Goal: Task Accomplishment & Management: Use online tool/utility

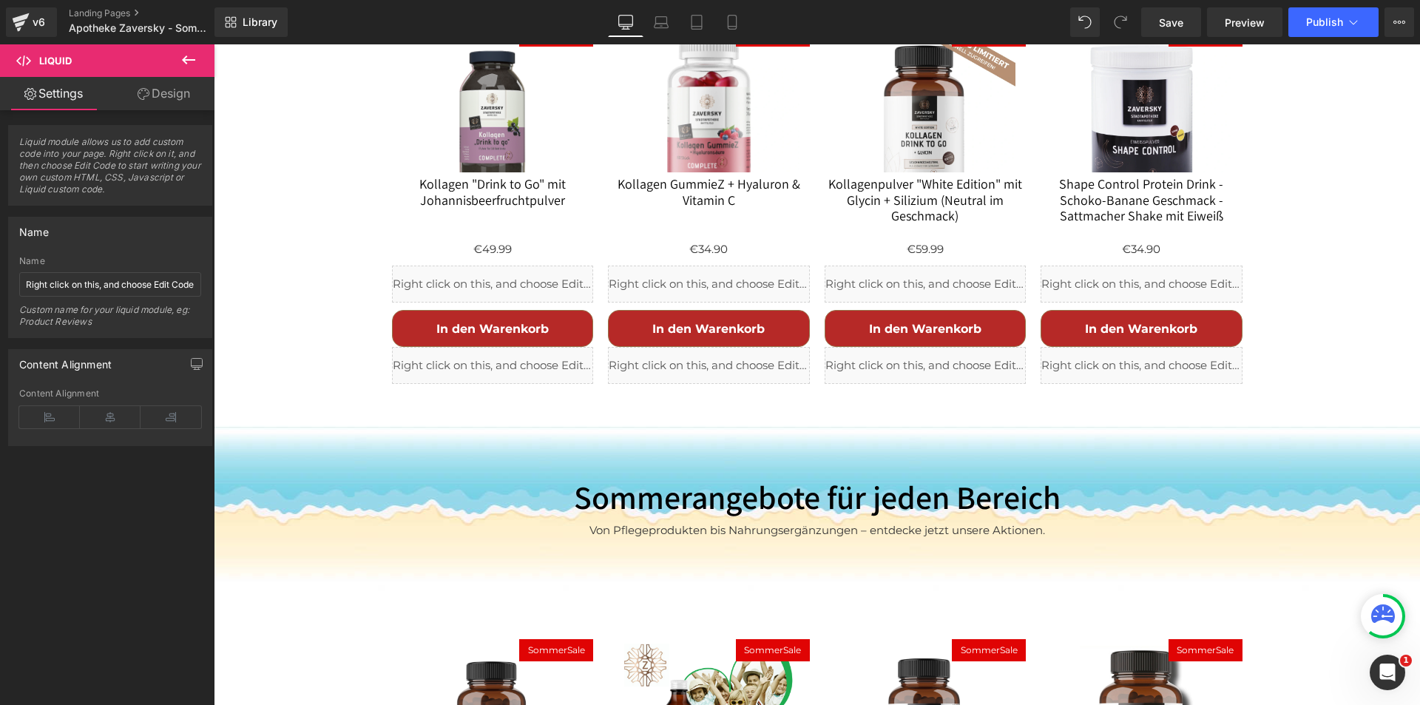
scroll to position [1553, 0]
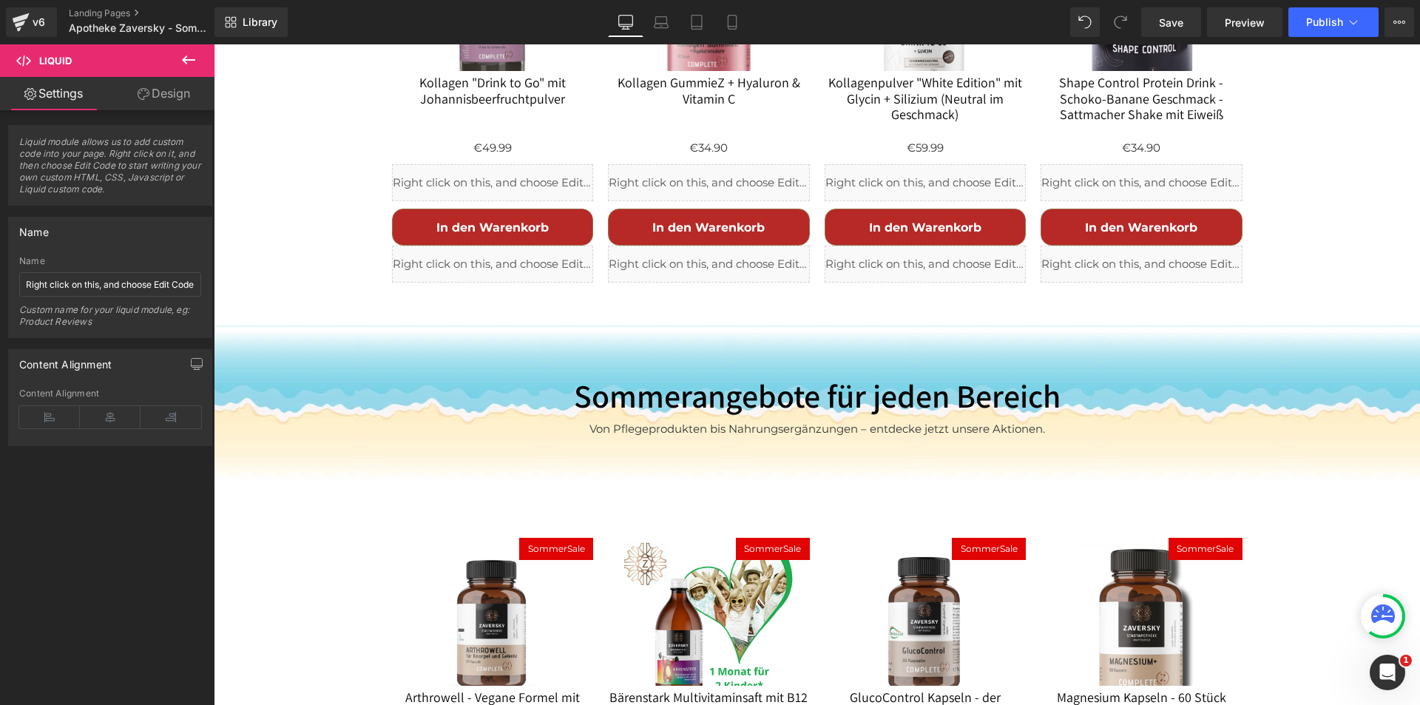
click at [189, 56] on icon at bounding box center [189, 60] width 18 height 18
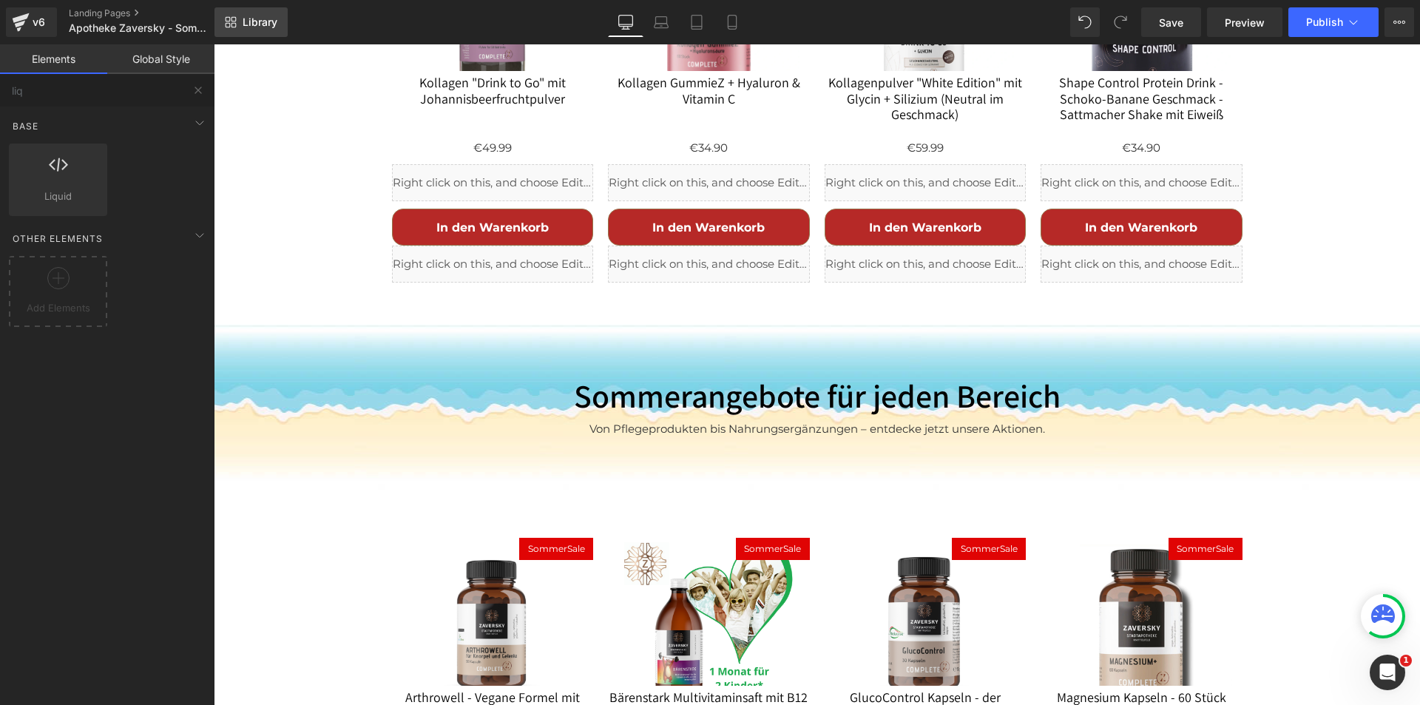
click at [265, 27] on span "Library" at bounding box center [260, 22] width 35 height 13
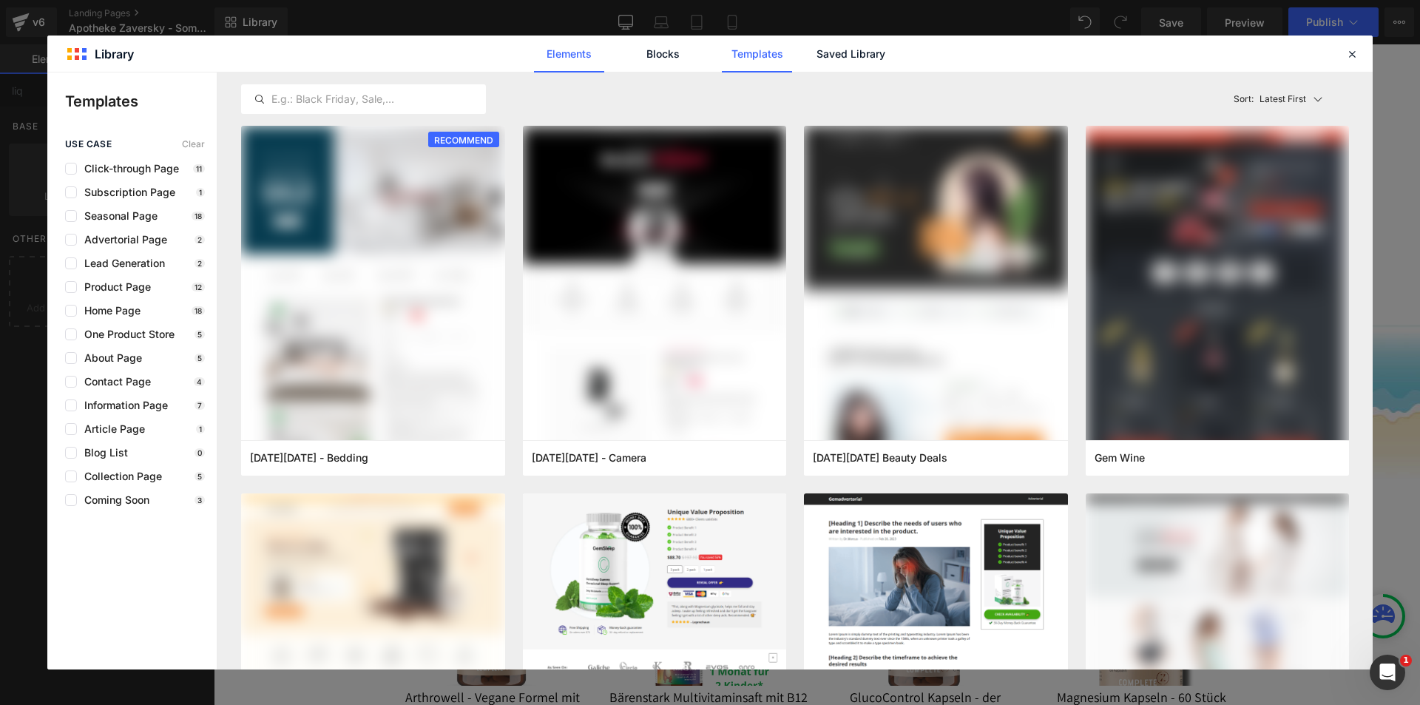
click at [0, 0] on link "Elements" at bounding box center [0, 0] width 0 height 0
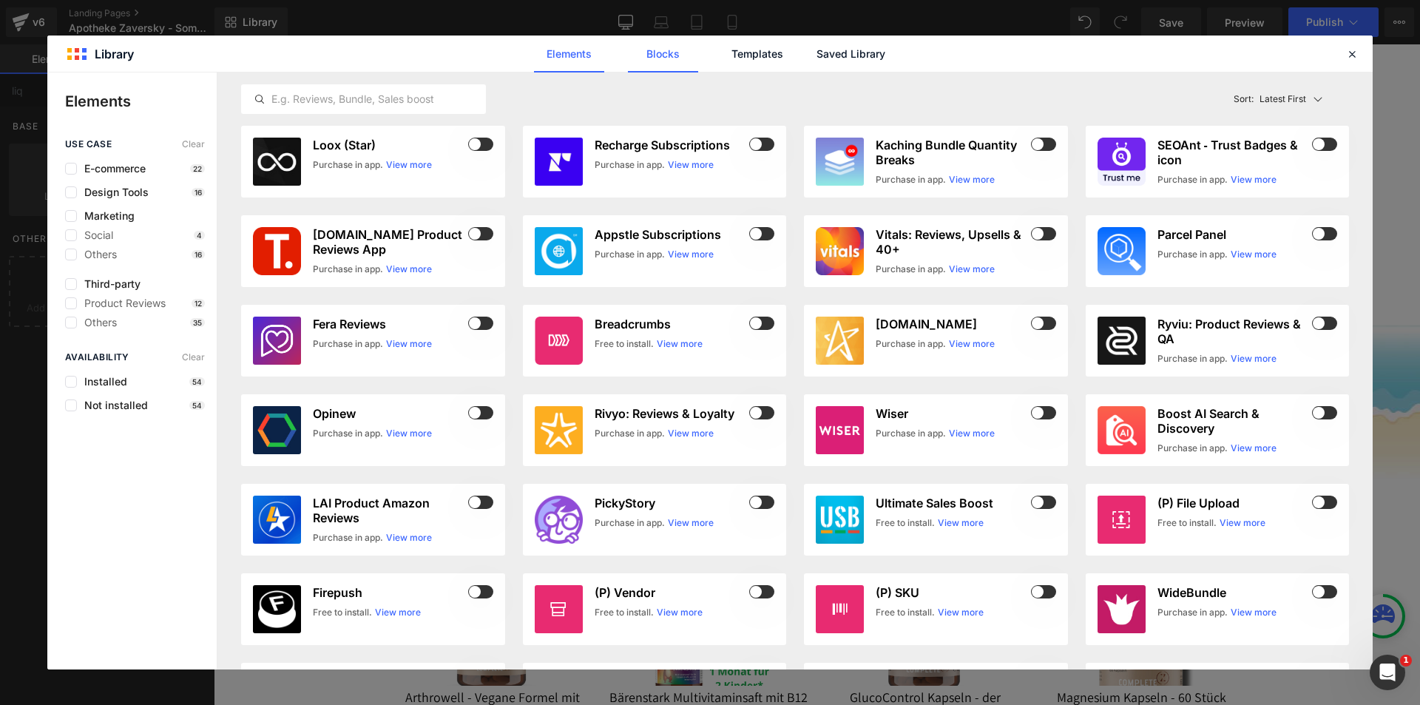
click at [0, 0] on link "Blocks" at bounding box center [0, 0] width 0 height 0
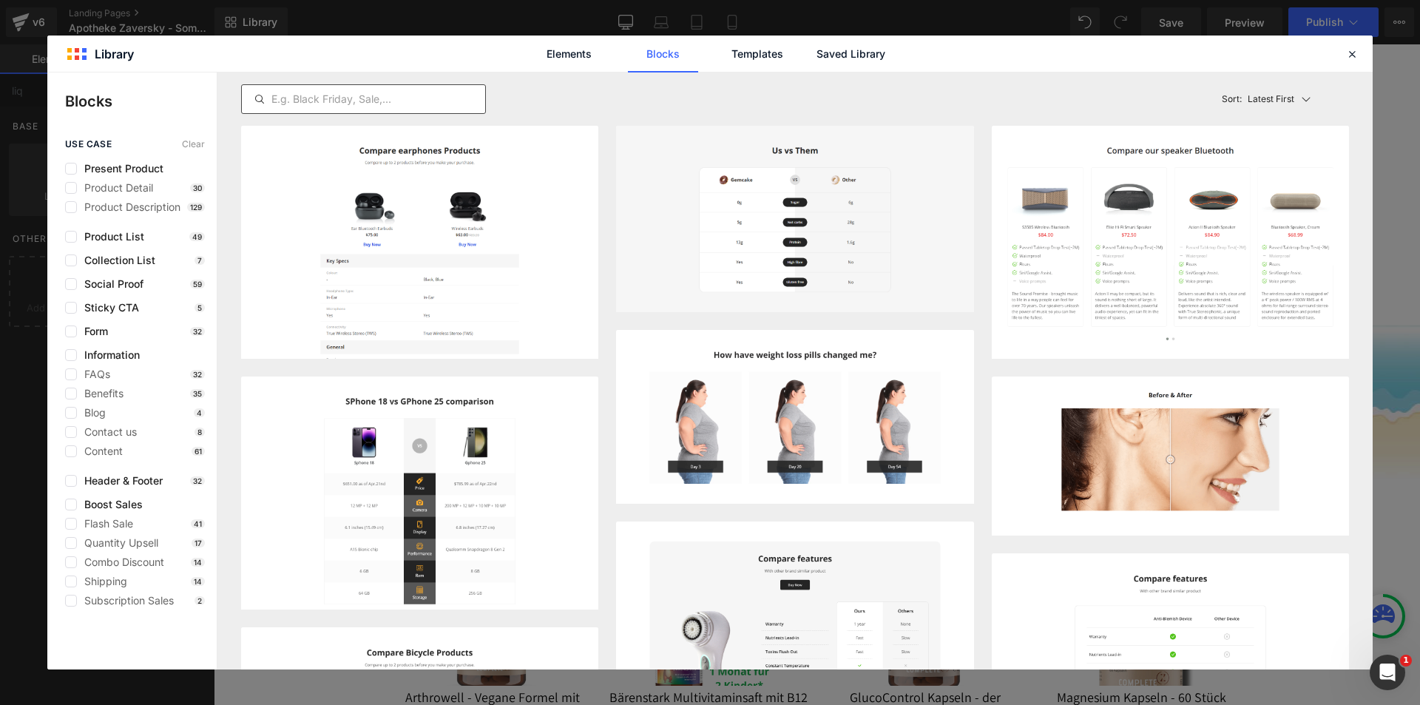
type input "sale"
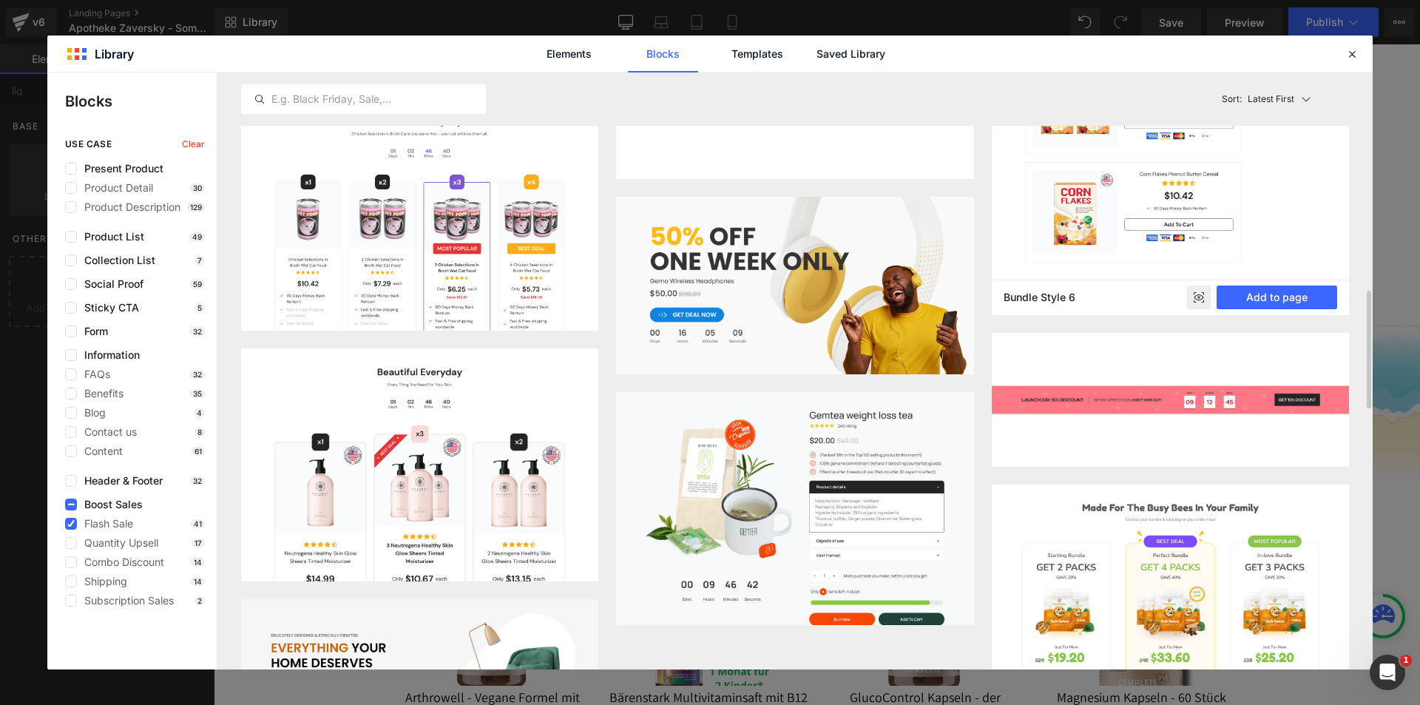
scroll to position [1852, 0]
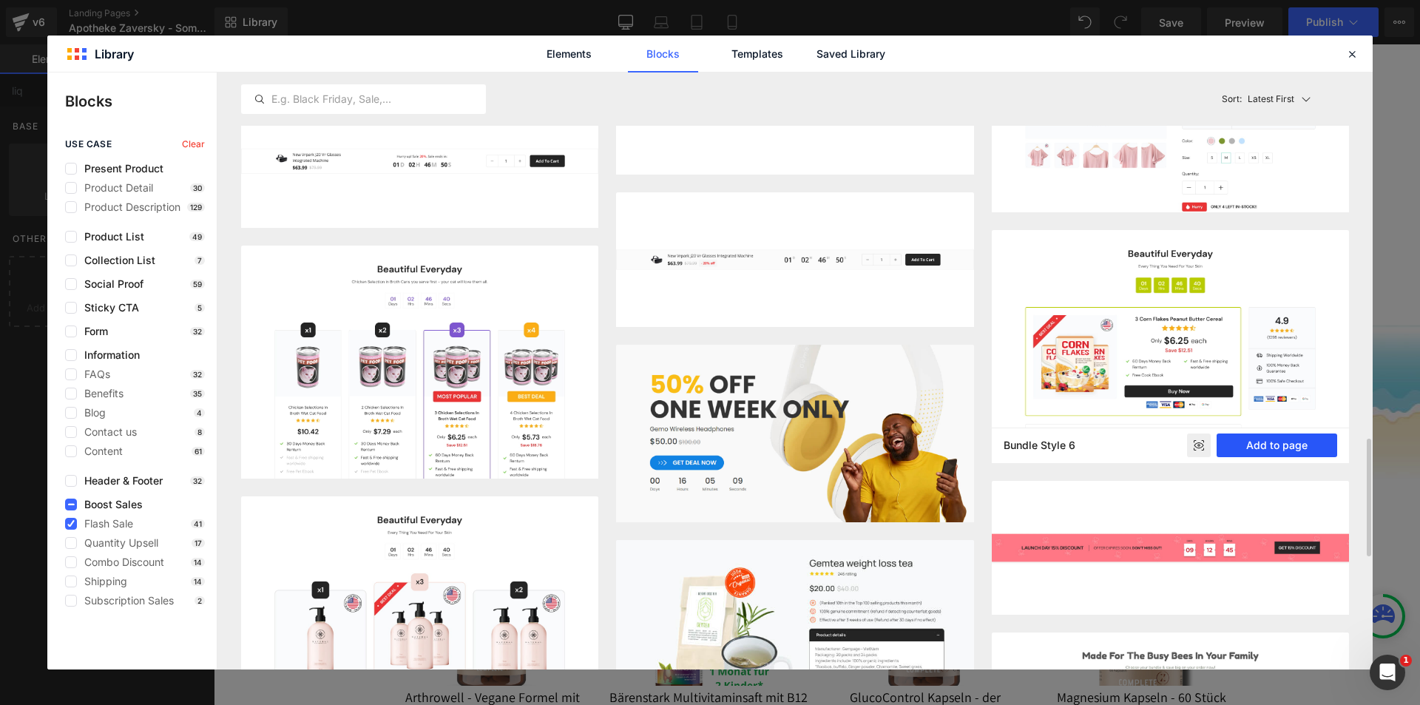
click at [0, 0] on button "Add to page" at bounding box center [0, 0] width 0 height 0
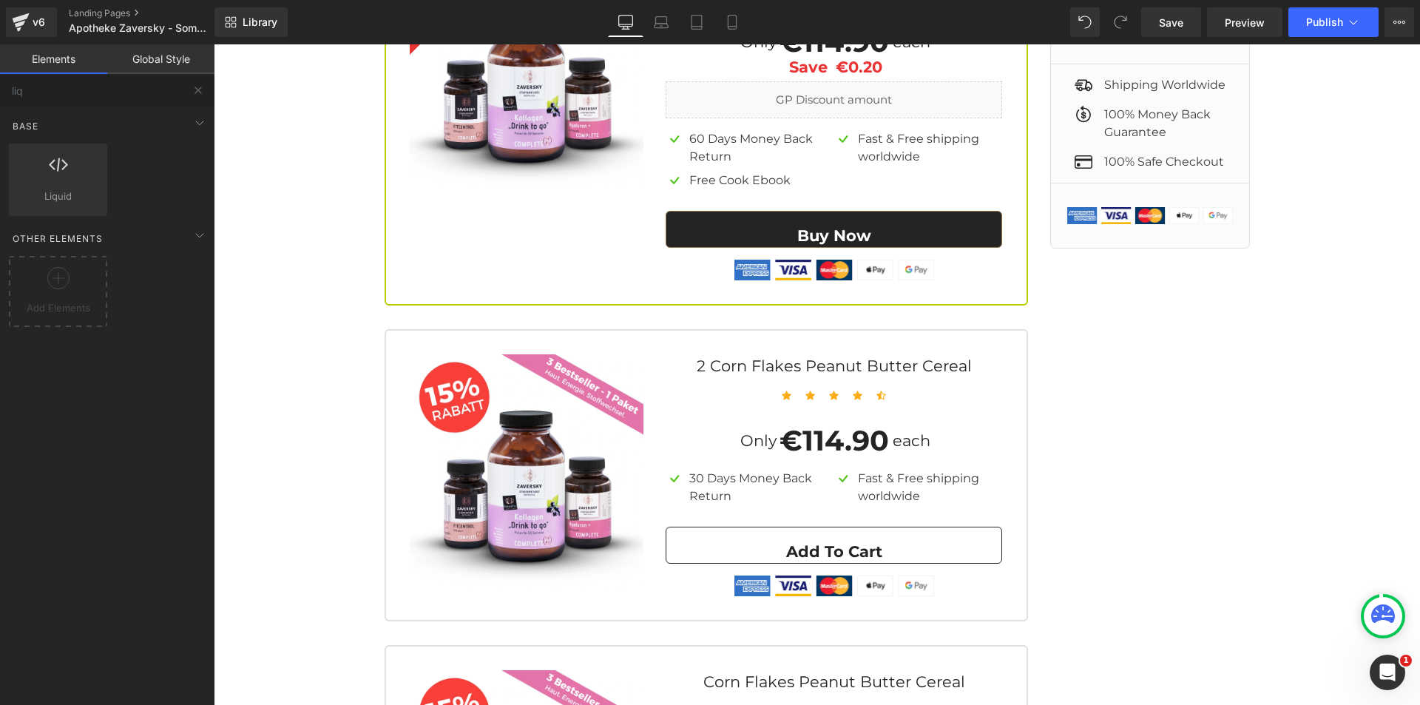
scroll to position [6344, 0]
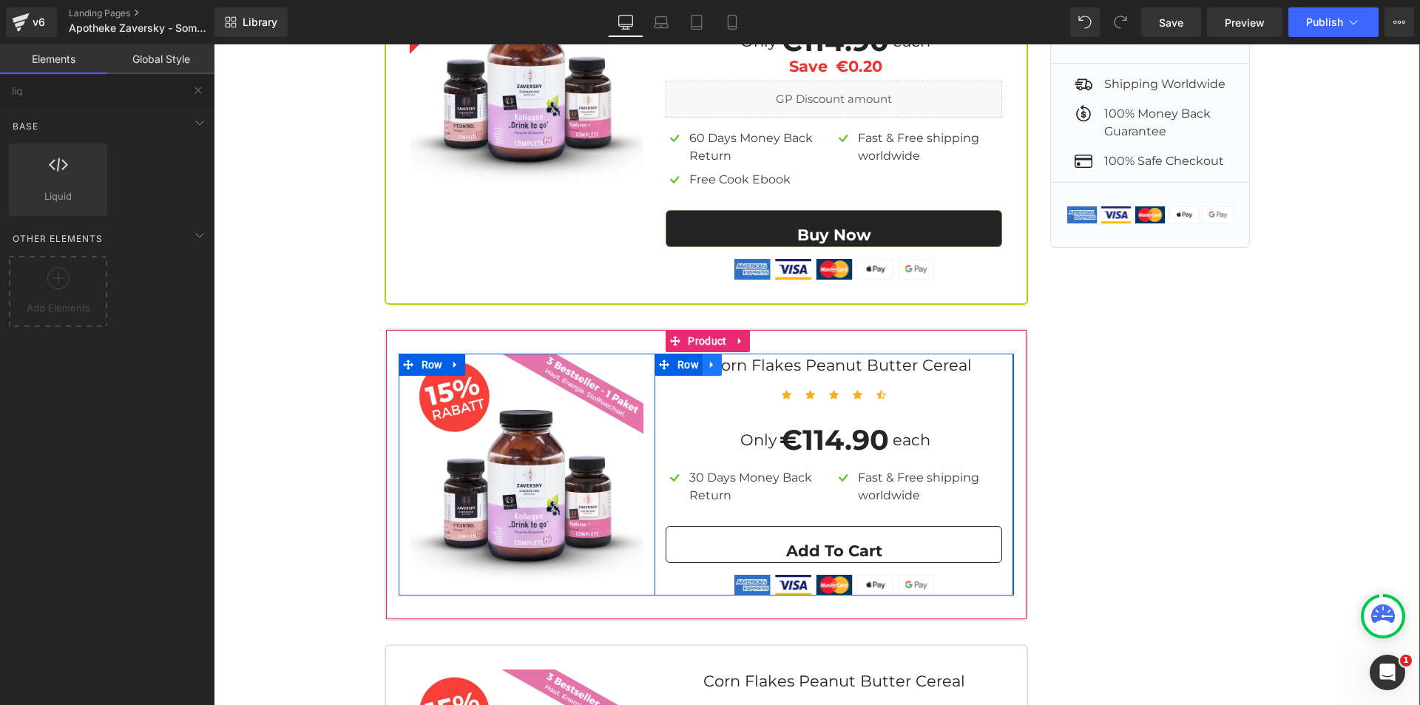
click at [703, 353] on link at bounding box center [712, 364] width 19 height 22
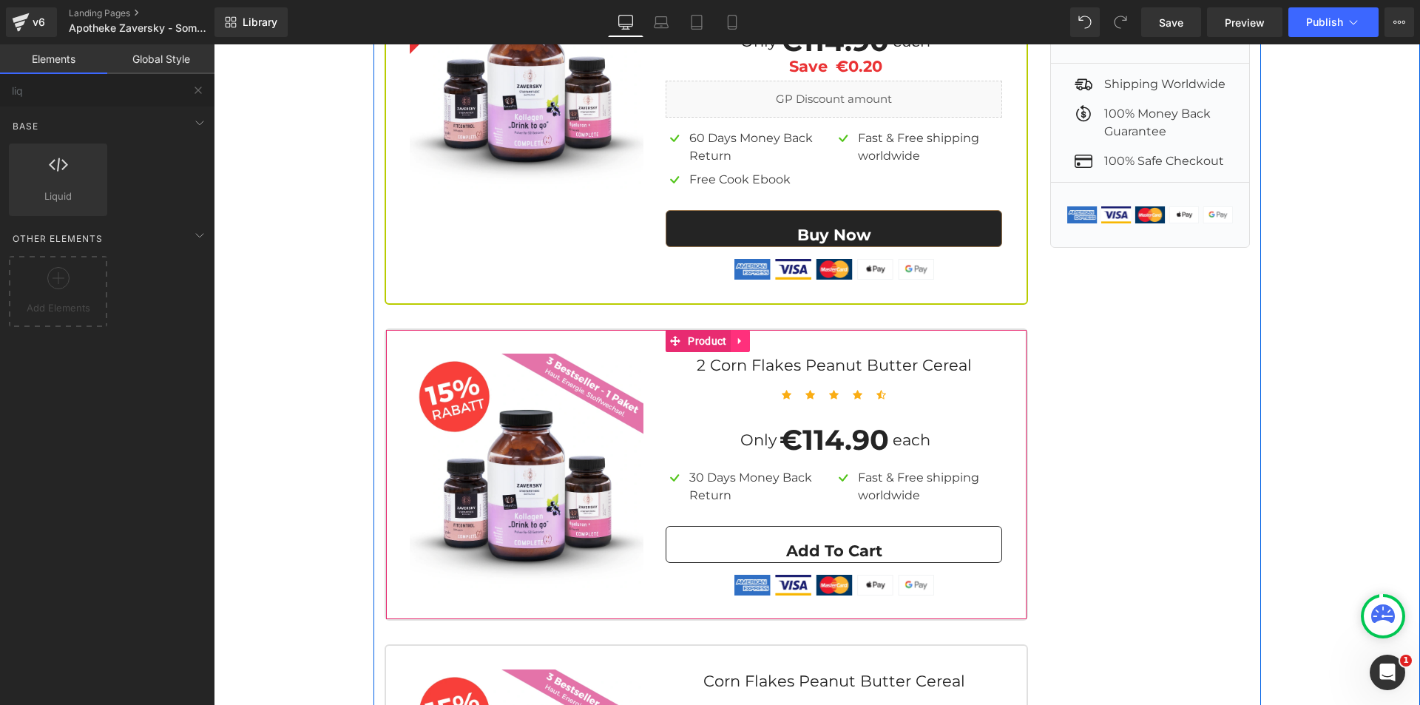
click at [735, 336] on icon at bounding box center [740, 341] width 10 height 11
click at [745, 336] on icon at bounding box center [750, 341] width 10 height 11
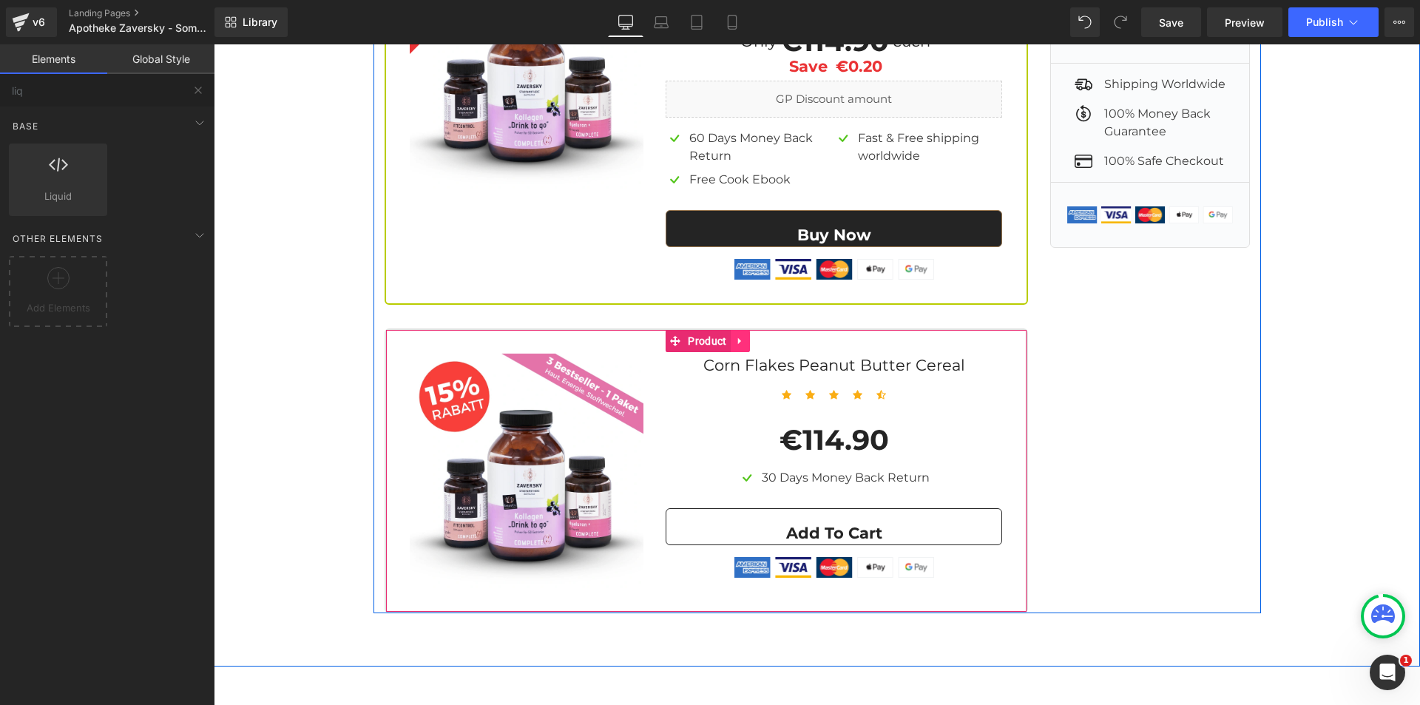
click at [735, 336] on icon at bounding box center [740, 341] width 10 height 11
click at [740, 330] on link at bounding box center [749, 341] width 19 height 22
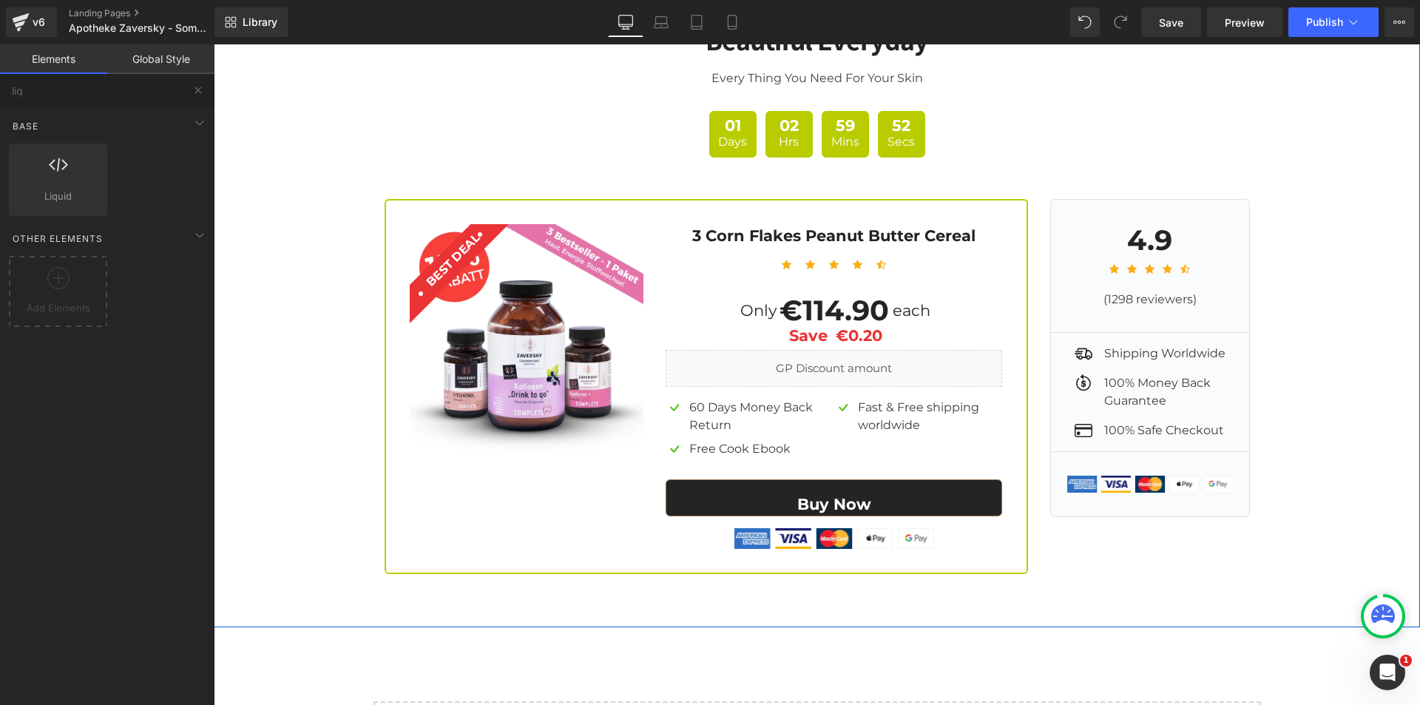
scroll to position [6048, 0]
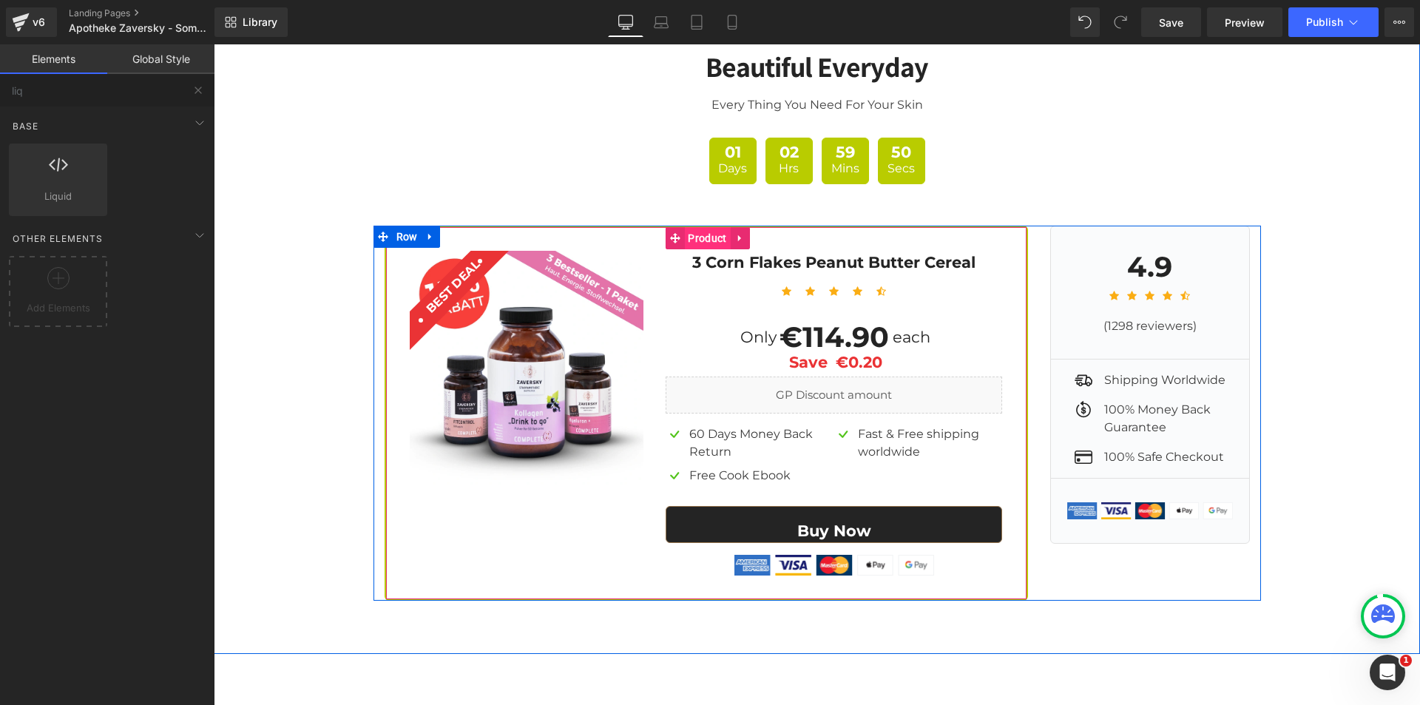
click at [691, 227] on span "Product" at bounding box center [707, 238] width 46 height 22
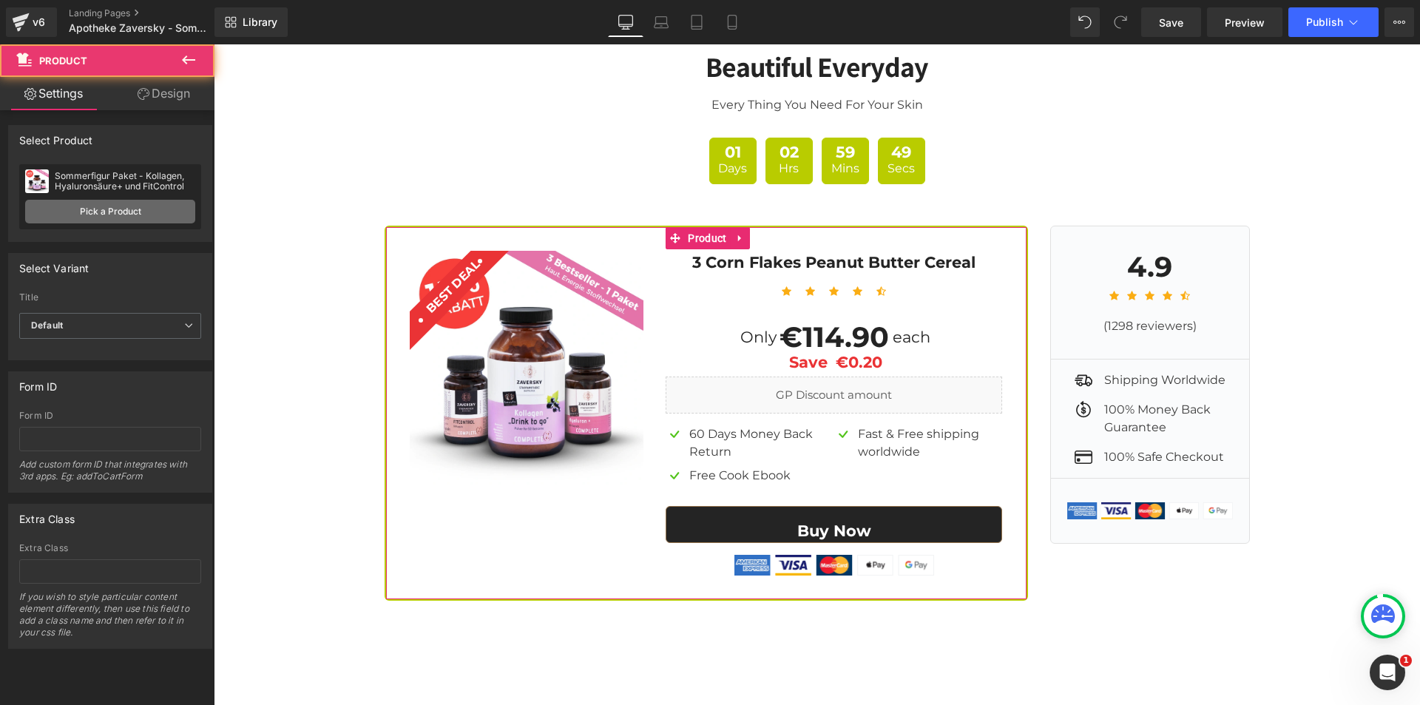
click at [135, 214] on link "Pick a Product" at bounding box center [110, 212] width 170 height 24
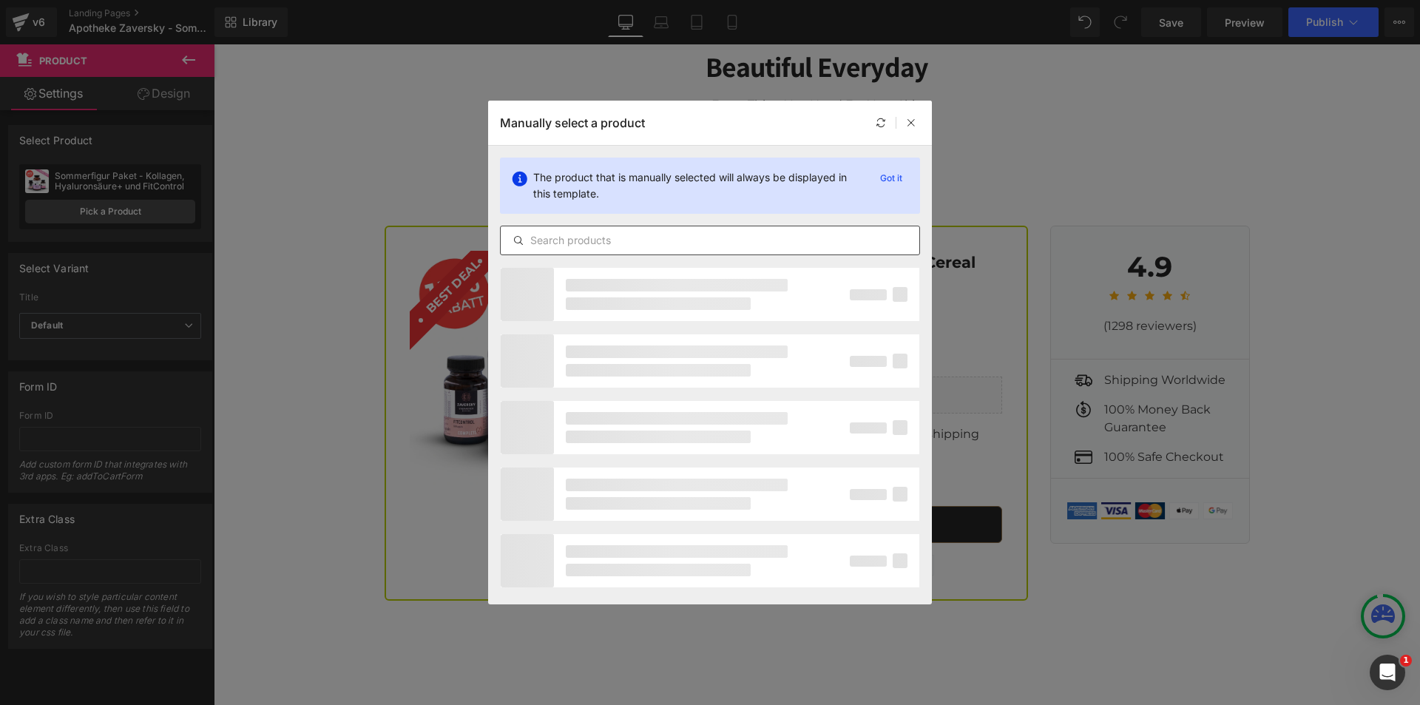
click at [0, 0] on input "text" at bounding box center [0, 0] width 0 height 0
paste input "https://apotheke-zaversky.at/products/after-sun-lotion-mit-gurkenextrakt-aloe-v…"
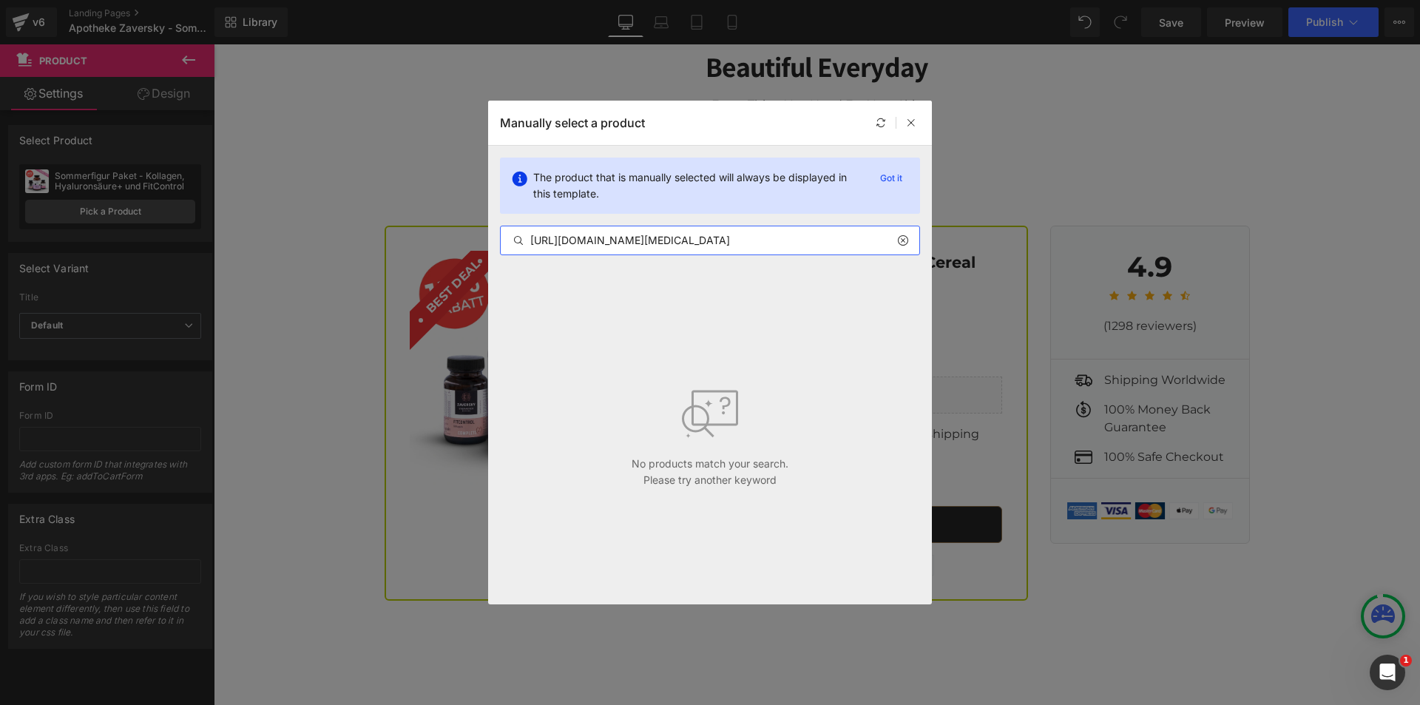
drag, startPoint x: 595, startPoint y: 240, endPoint x: 508, endPoint y: 256, distance: 87.9
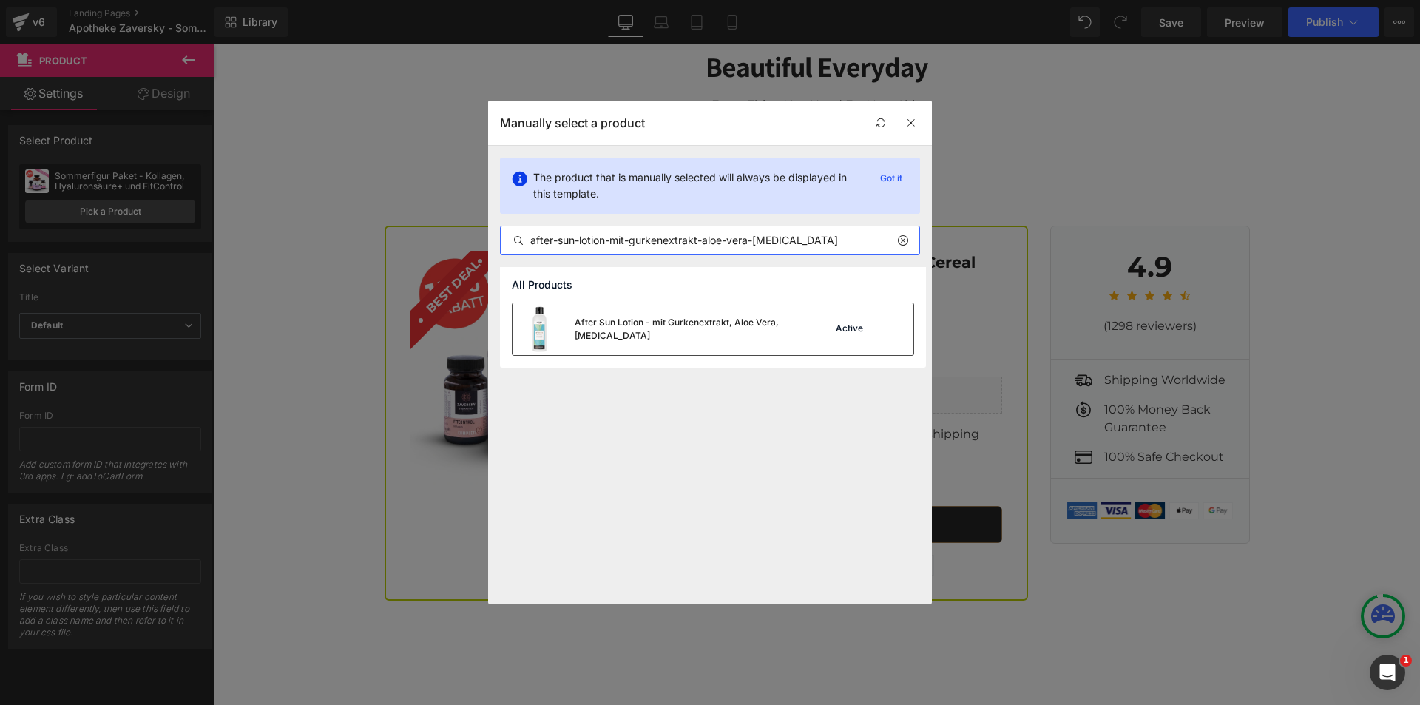
type input "after-sun-lotion-mit-gurkenextrakt-aloe-vera-vitamin-e"
click at [0, 0] on div "After Sun Lotion - mit Gurkenextrakt, Aloe Vera, [MEDICAL_DATA]" at bounding box center [0, 0] width 0 height 0
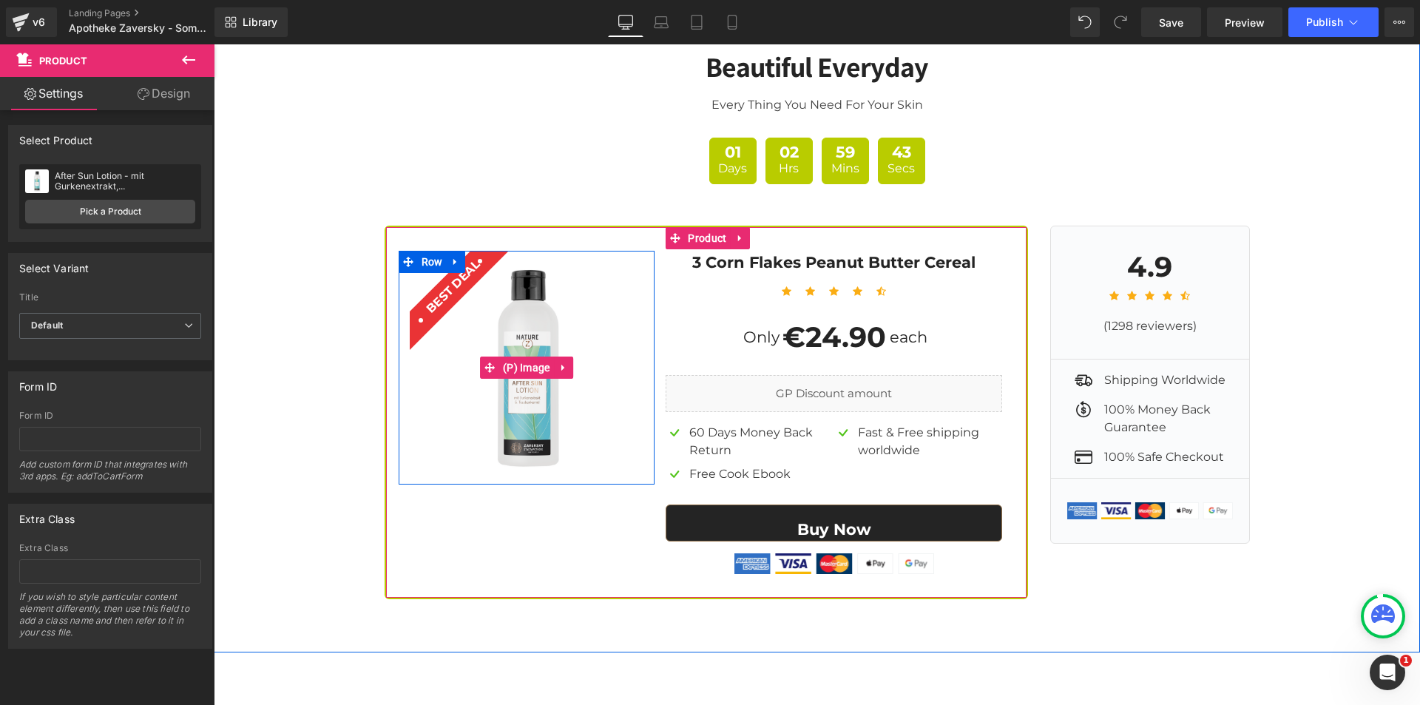
click at [540, 307] on img at bounding box center [527, 368] width 234 height 234
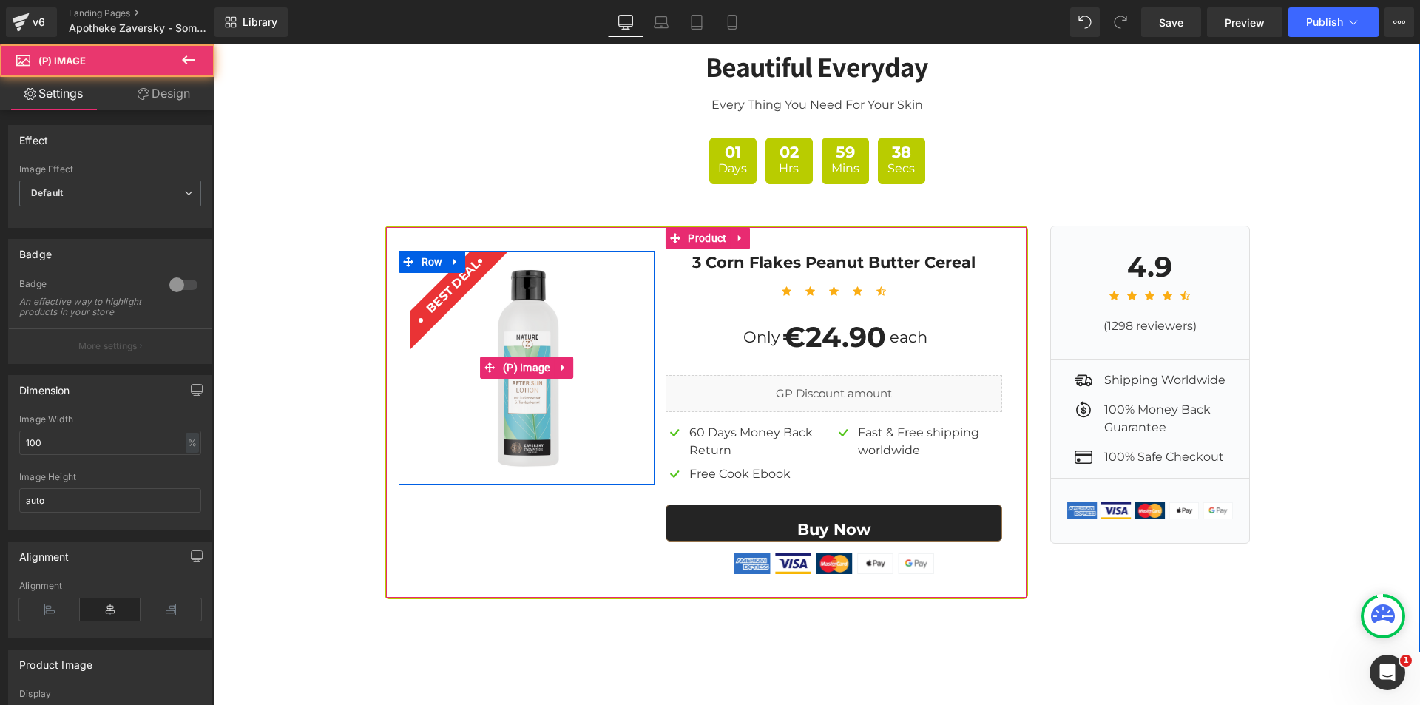
click at [515, 302] on img at bounding box center [527, 368] width 234 height 234
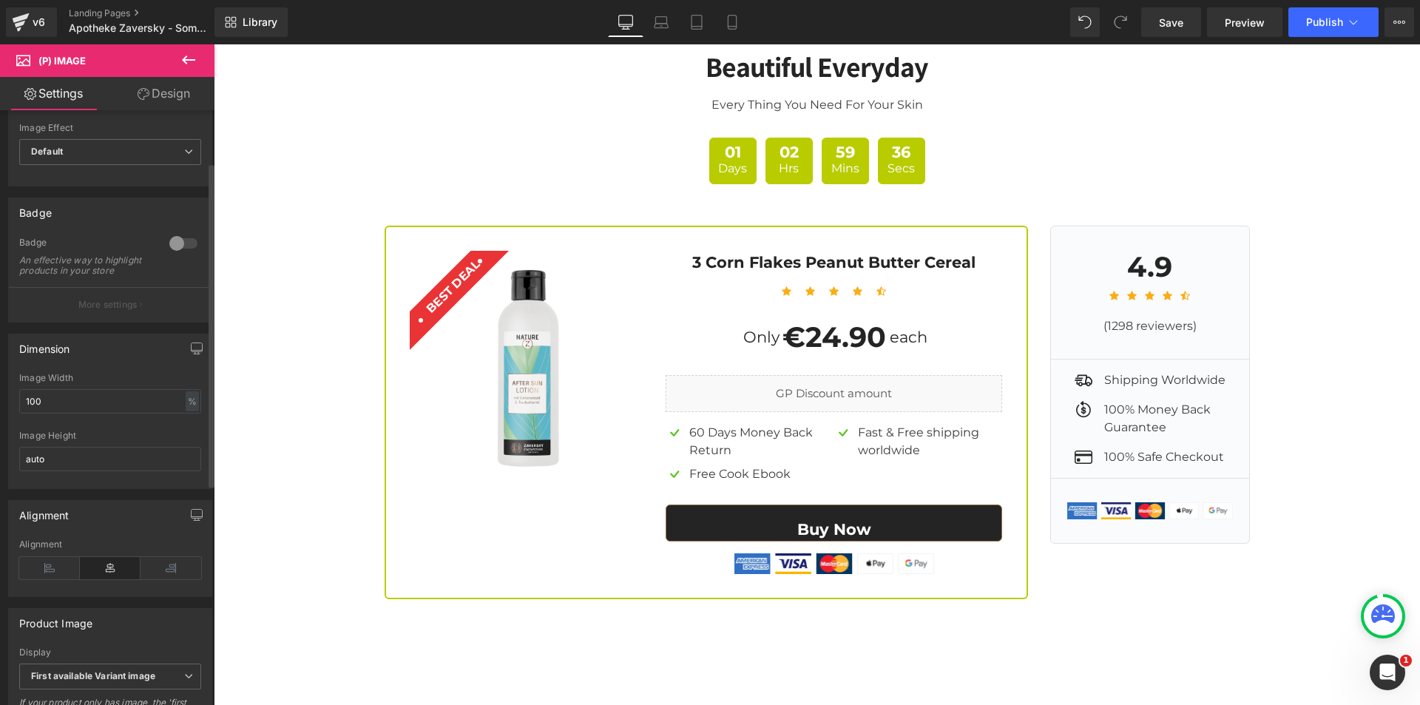
scroll to position [222, 0]
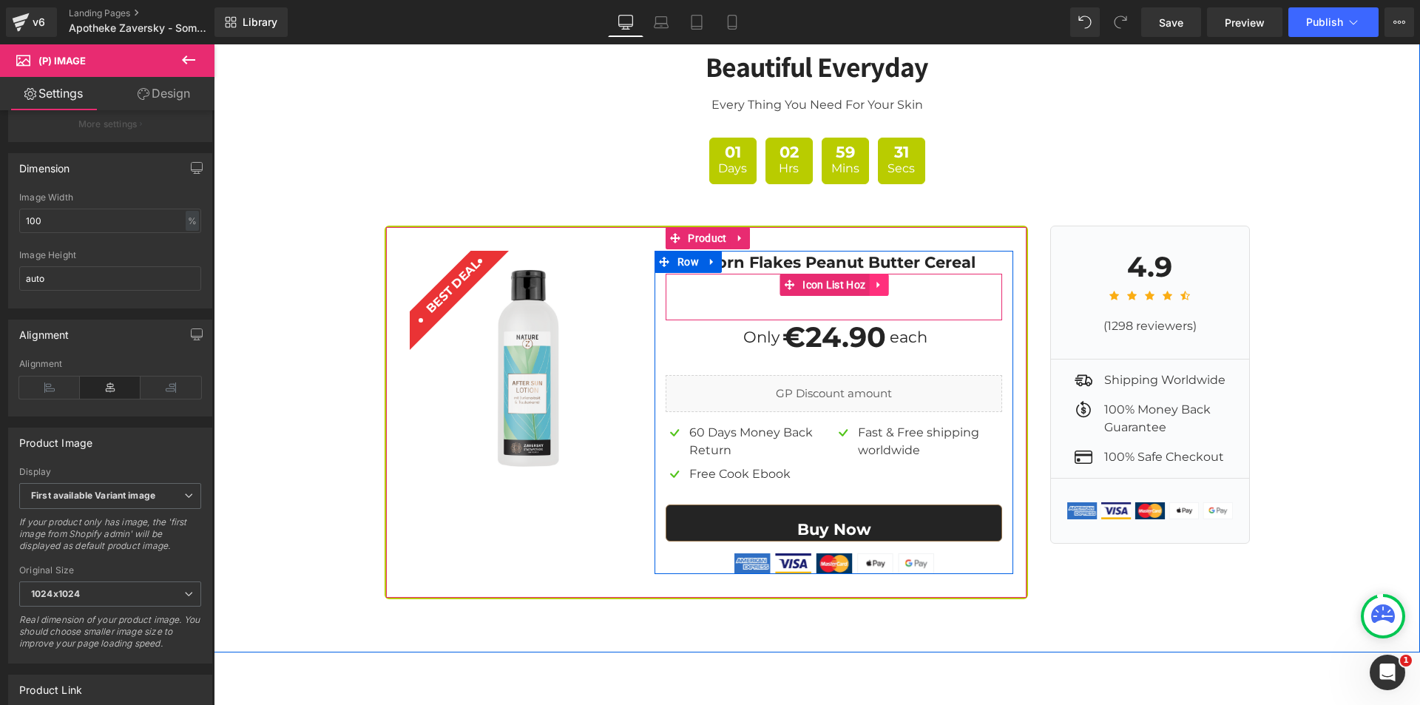
click at [876, 280] on icon at bounding box center [878, 285] width 10 height 11
click at [883, 280] on icon at bounding box center [888, 285] width 10 height 10
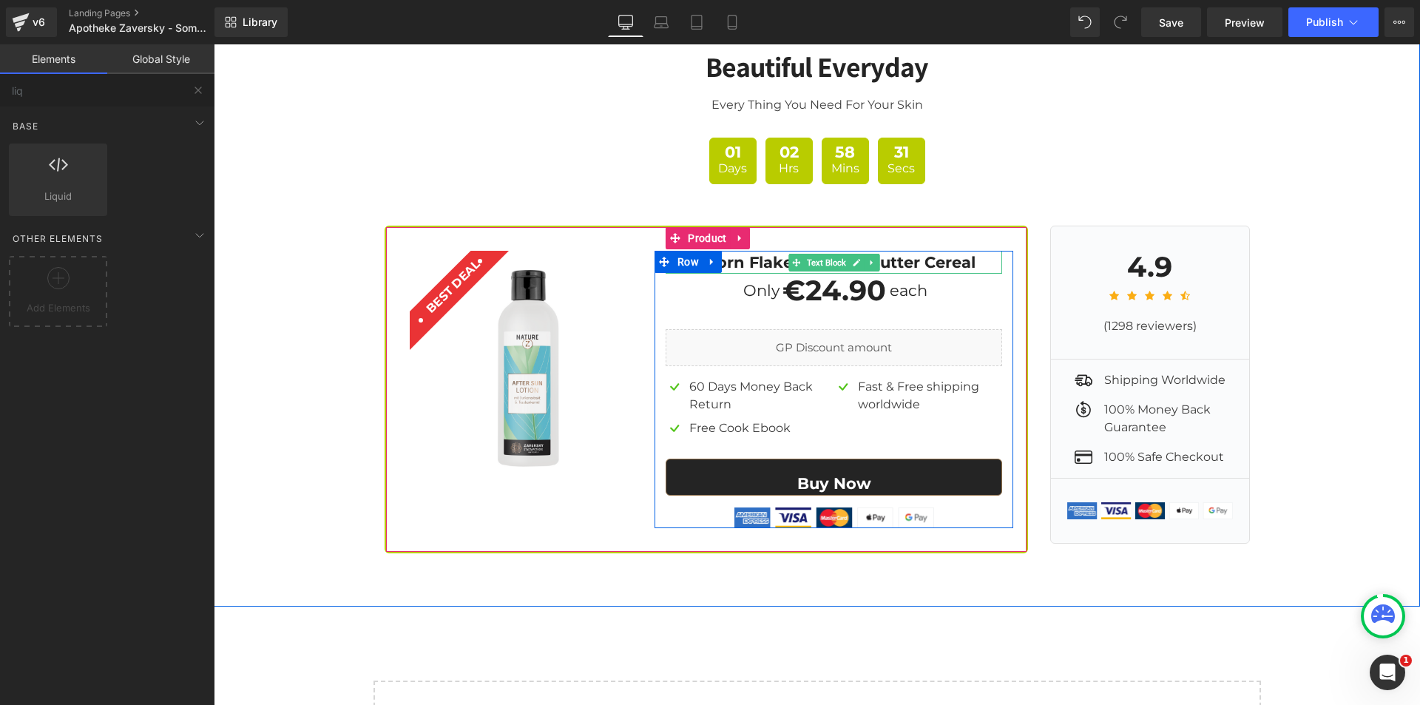
click at [918, 253] on strong "3 Corn Flakes Peanut Butter Cereal" at bounding box center [833, 262] width 283 height 18
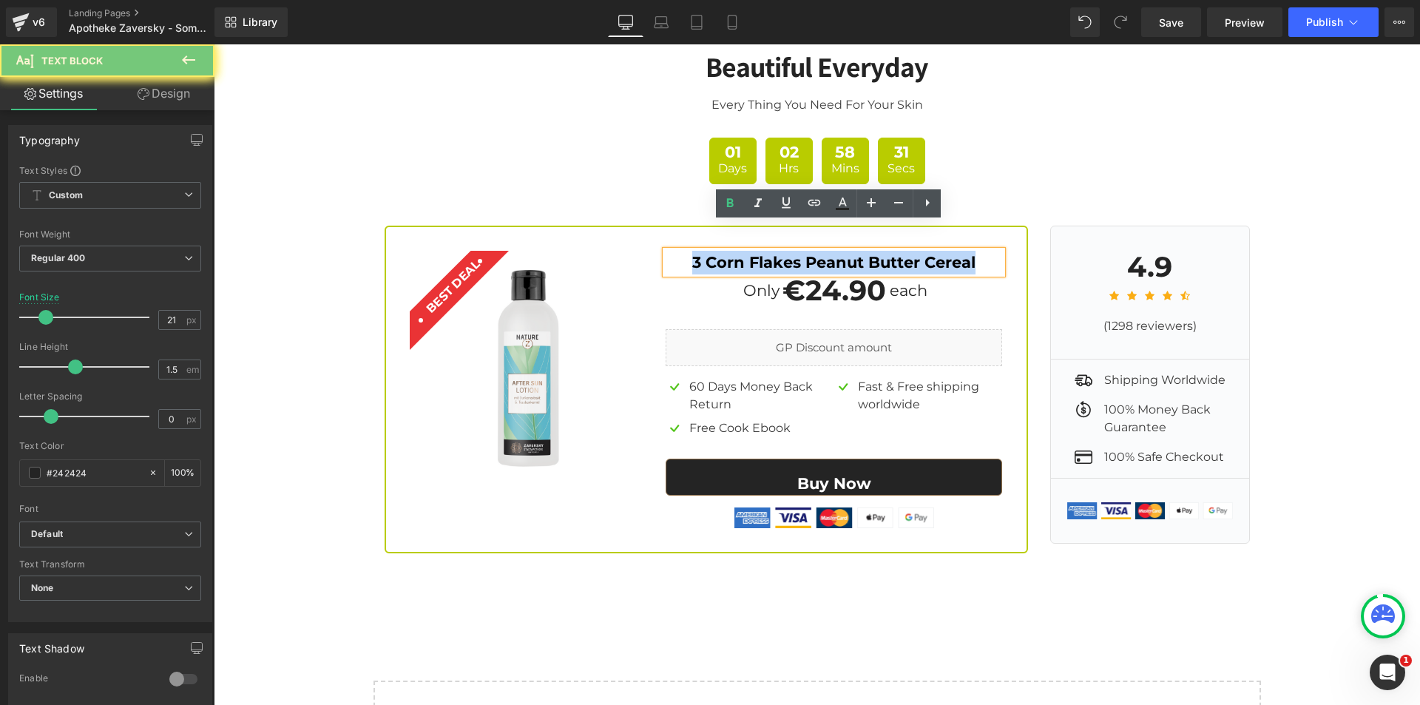
click at [918, 253] on strong "3 Corn Flakes Peanut Butter Cereal" at bounding box center [833, 262] width 283 height 18
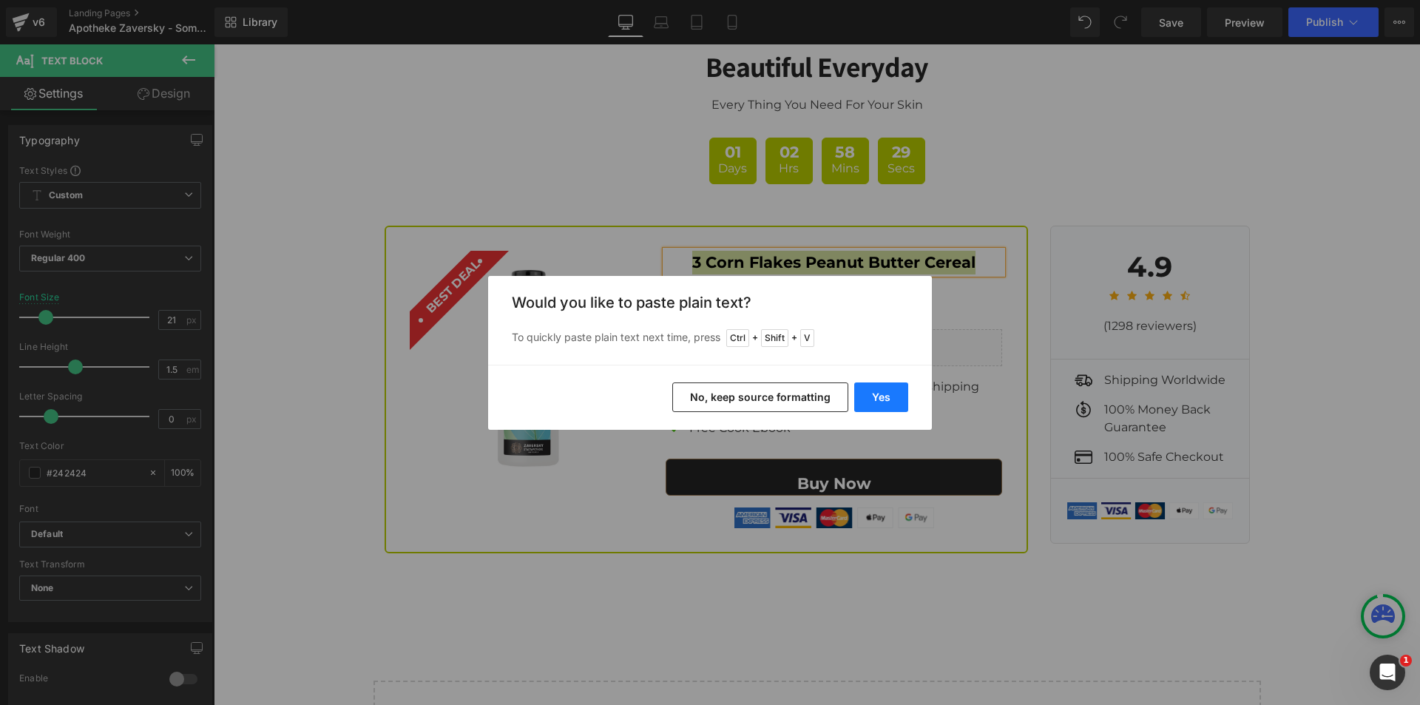
click at [884, 399] on button "Yes" at bounding box center [881, 397] width 54 height 30
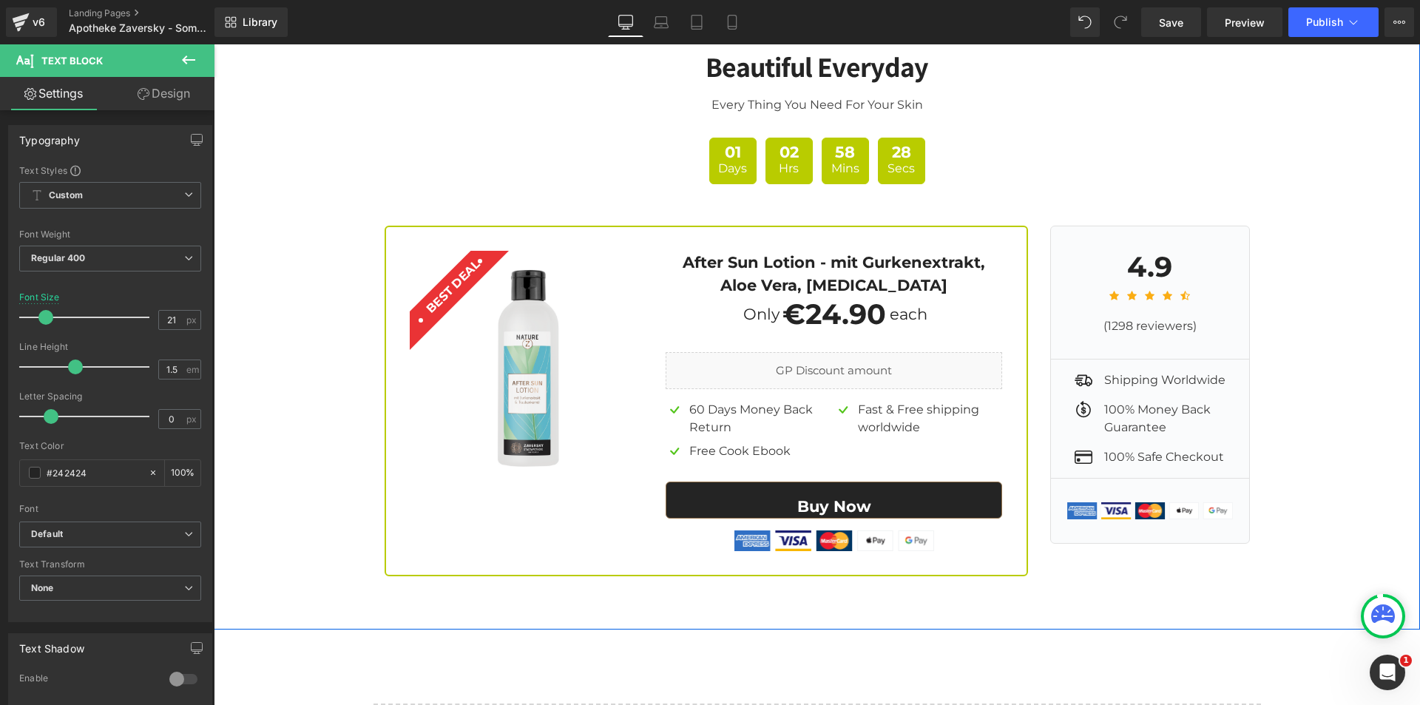
click at [1307, 328] on div "Beautiful Everyday Heading Every Thing You Need For Your Skin Text Block 01 Day…" at bounding box center [817, 302] width 1206 height 548
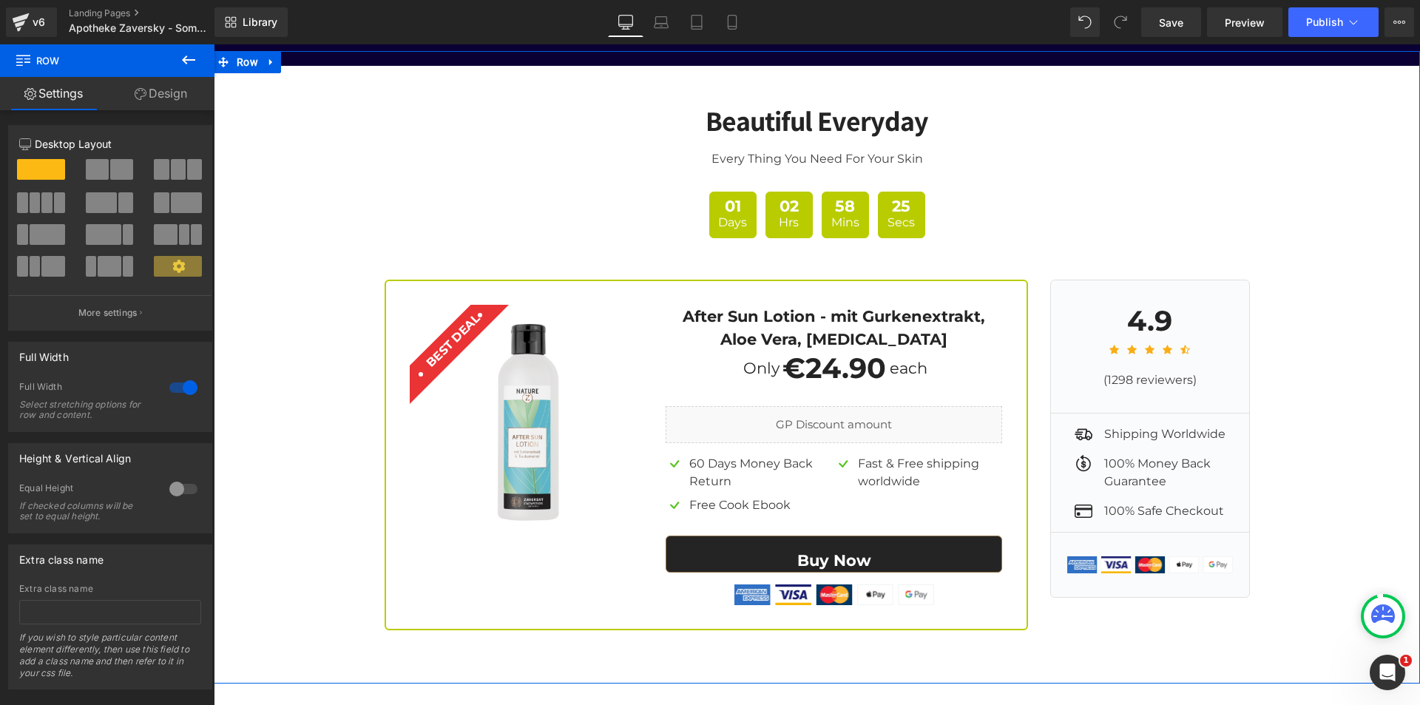
scroll to position [5900, 0]
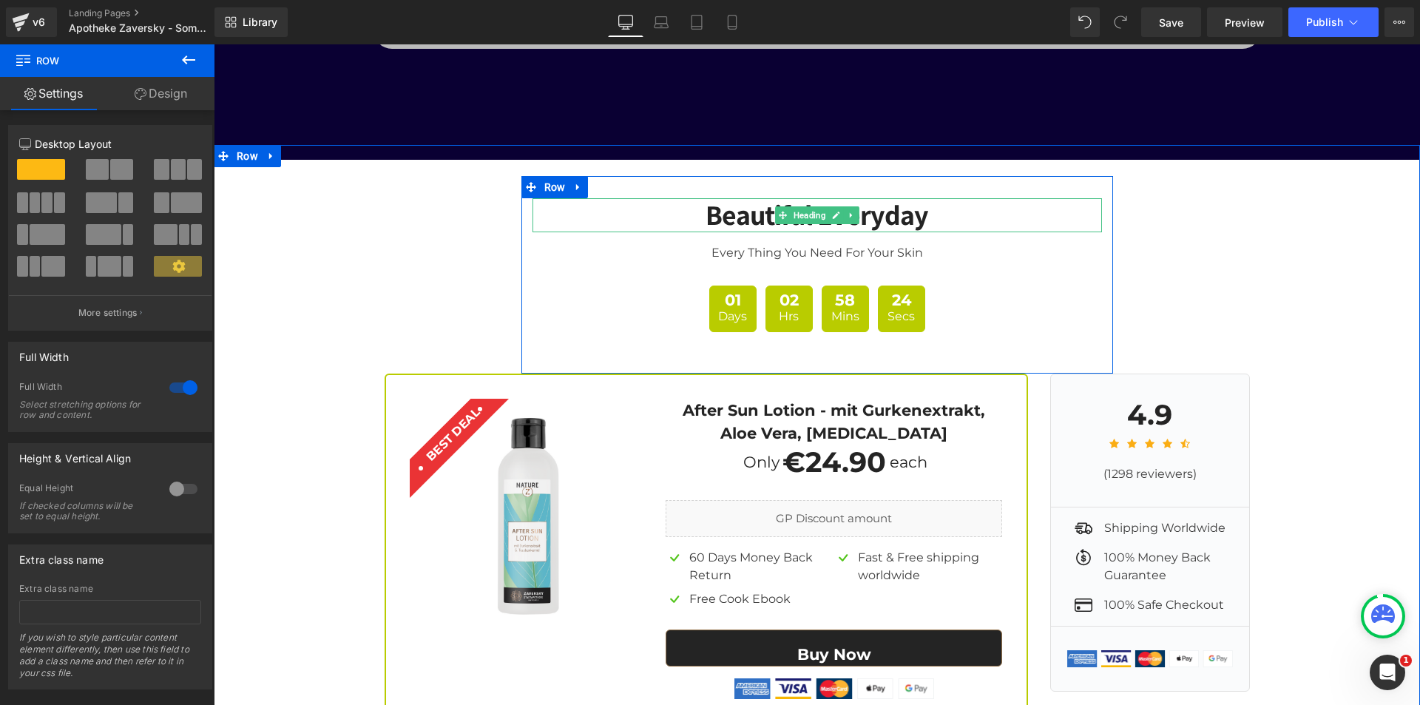
click at [906, 197] on strong "Beautiful Everyday" at bounding box center [816, 214] width 223 height 37
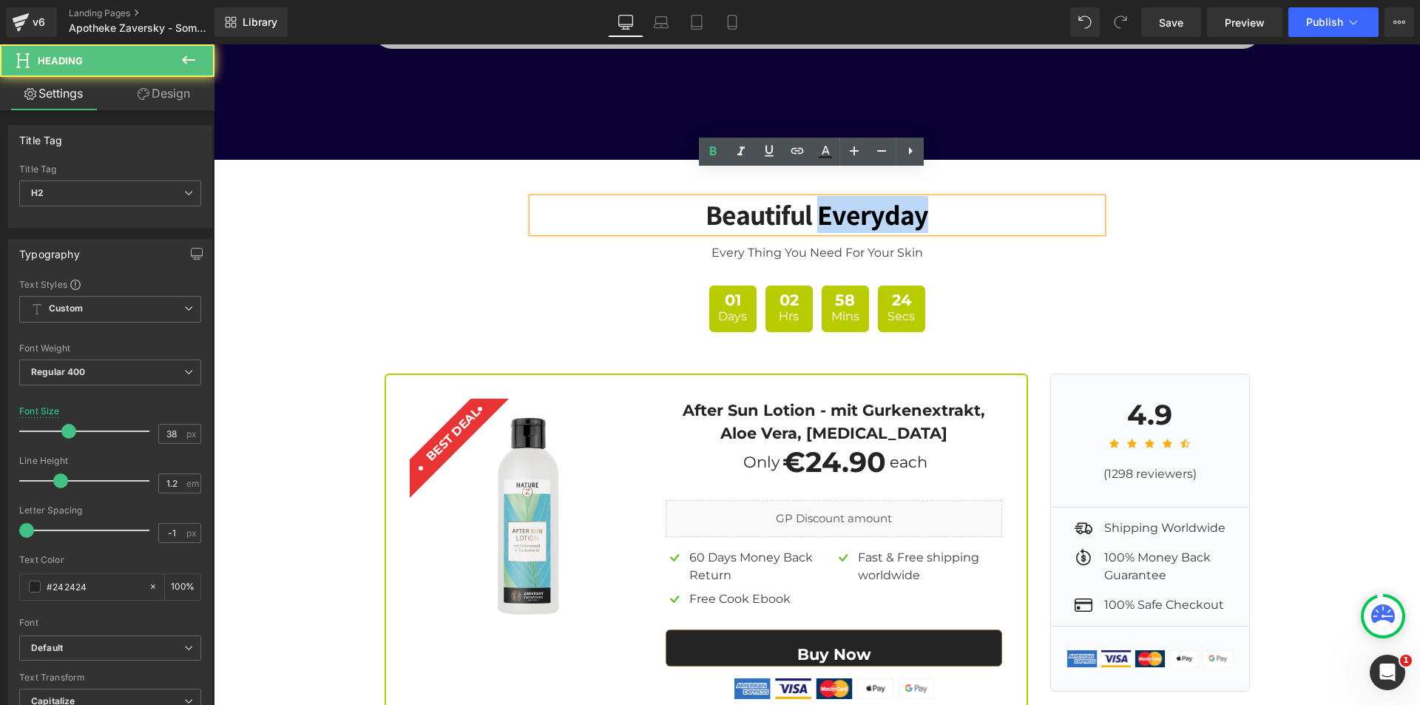
click at [906, 197] on strong "Beautiful Everyday" at bounding box center [816, 214] width 223 height 37
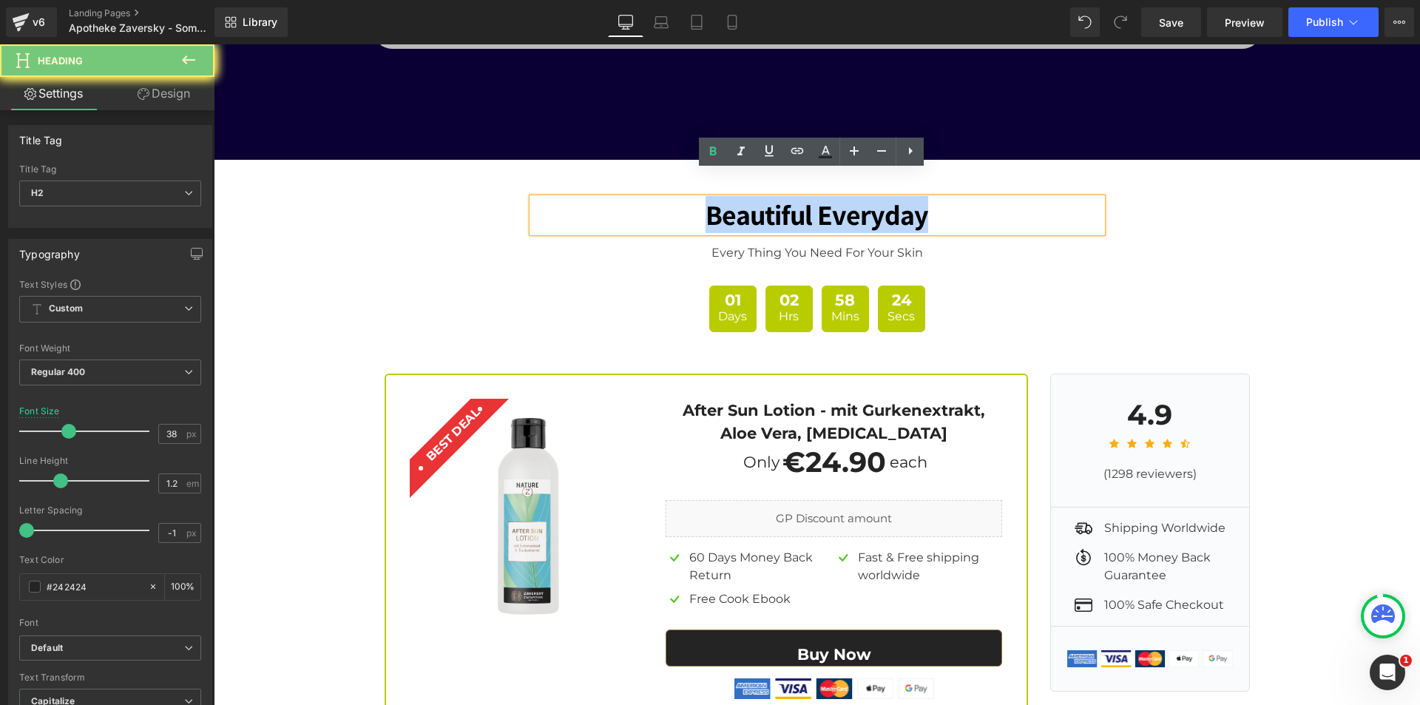
click at [906, 197] on strong "Beautiful Everyday" at bounding box center [816, 214] width 223 height 37
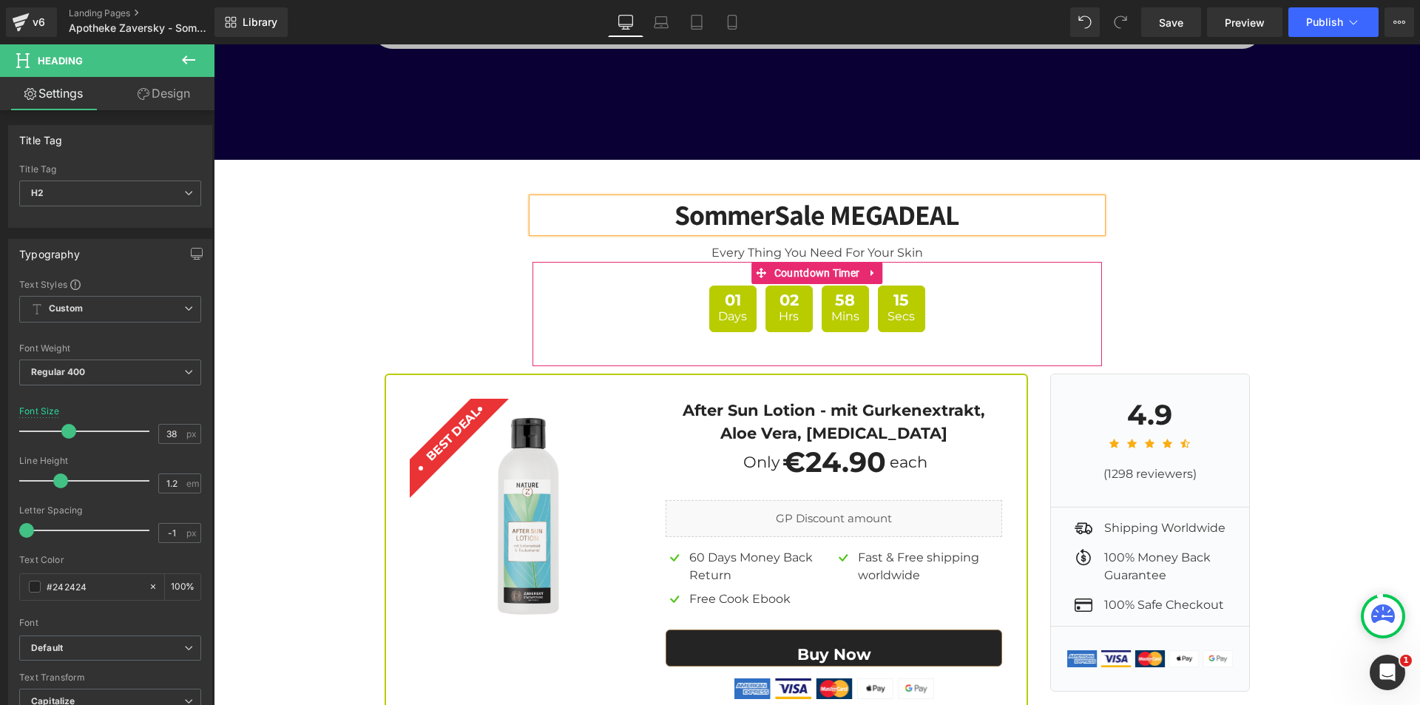
click at [939, 285] on div "01 Days 02 Hrs 58 Mins 15 Secs" at bounding box center [816, 308] width 569 height 47
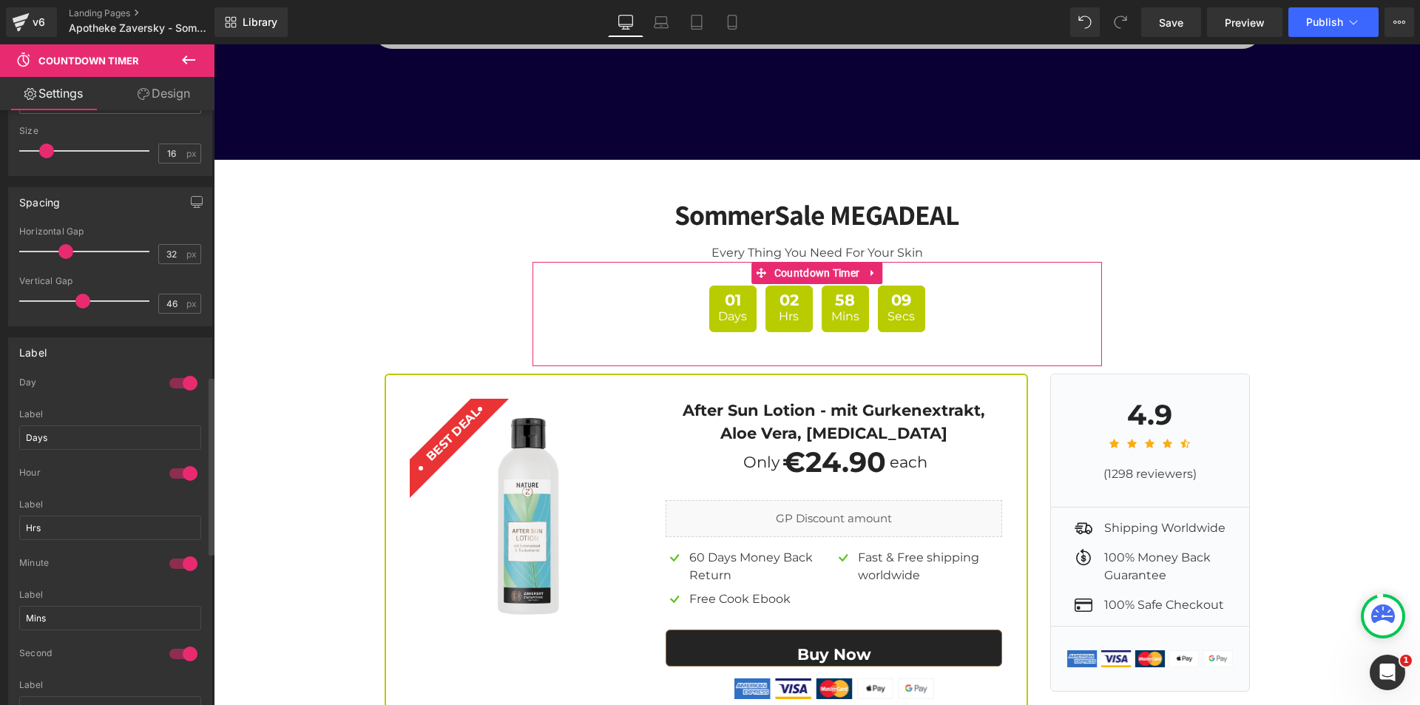
scroll to position [887, 0]
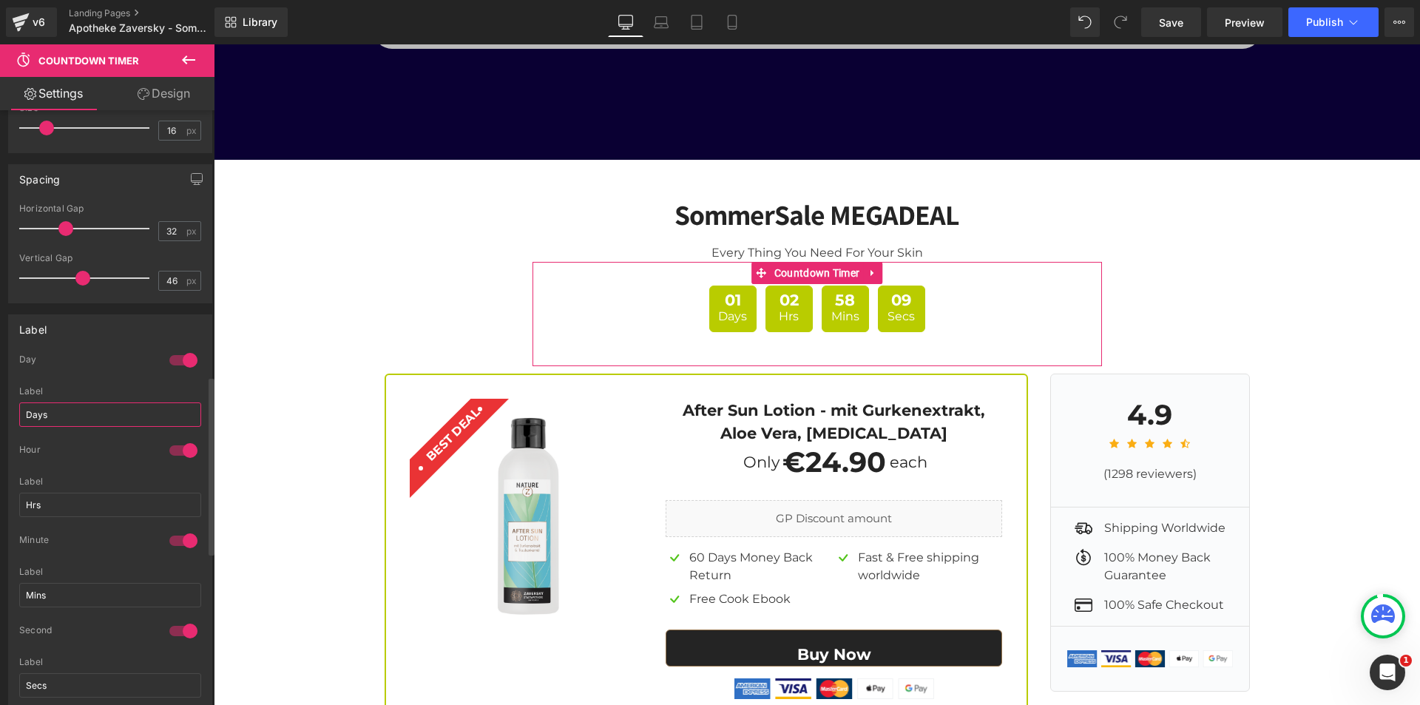
click at [61, 402] on input "Days" at bounding box center [110, 414] width 182 height 24
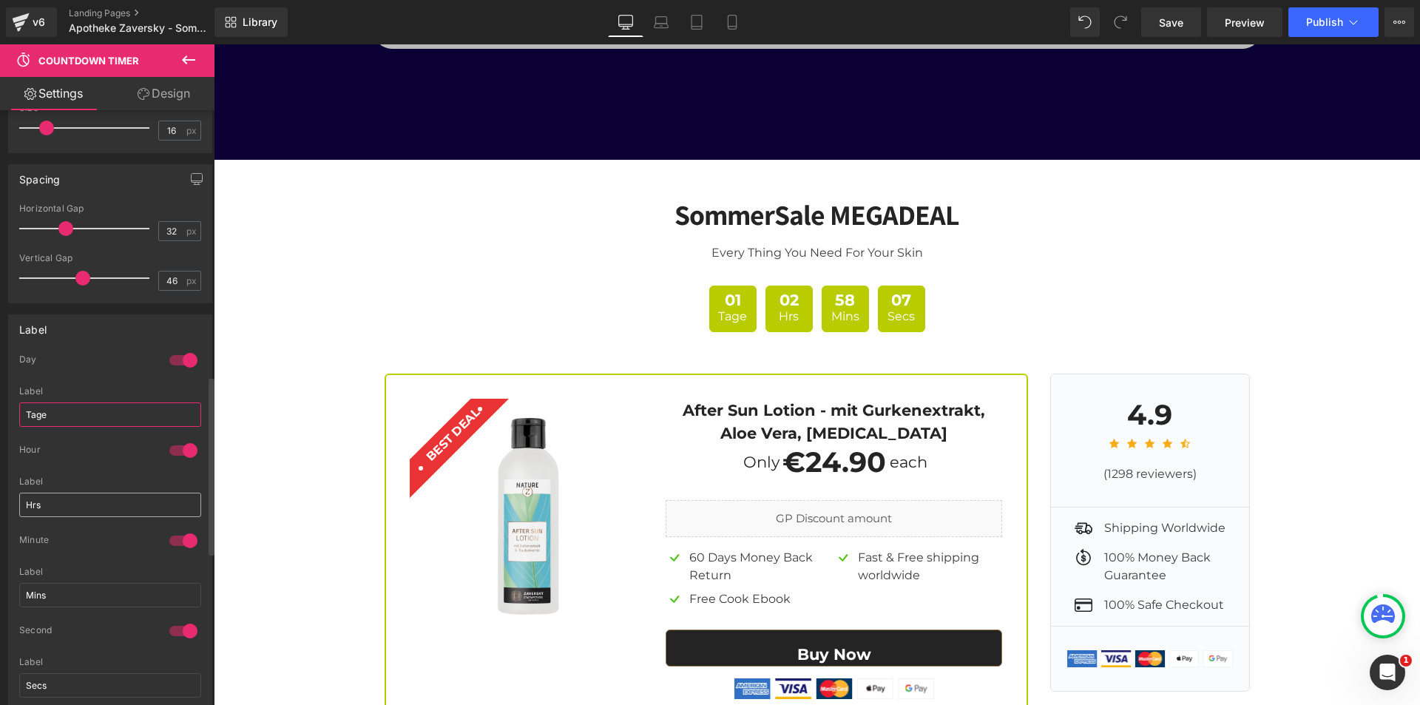
type input "Tage"
click at [50, 514] on input "Hrs" at bounding box center [110, 505] width 182 height 24
type input "Std"
click at [53, 598] on input "Mins" at bounding box center [110, 595] width 182 height 24
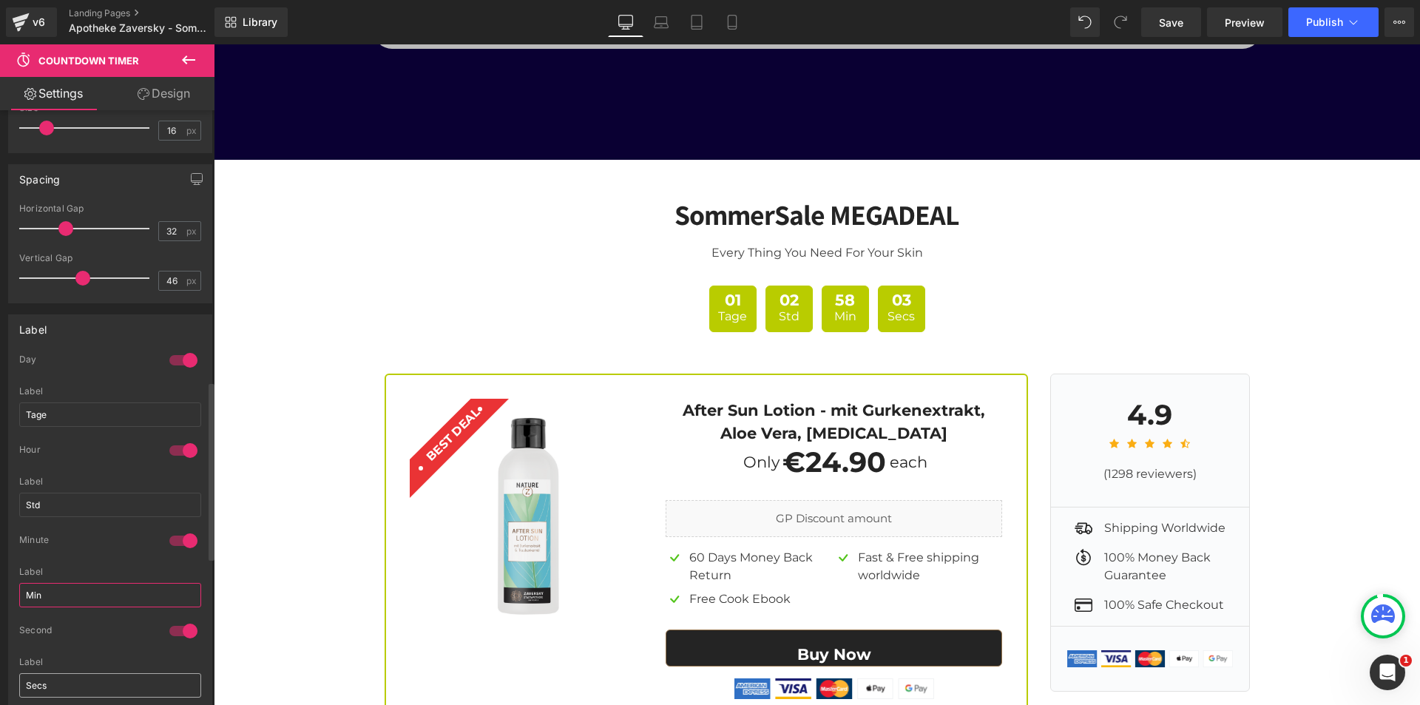
scroll to position [961, 0]
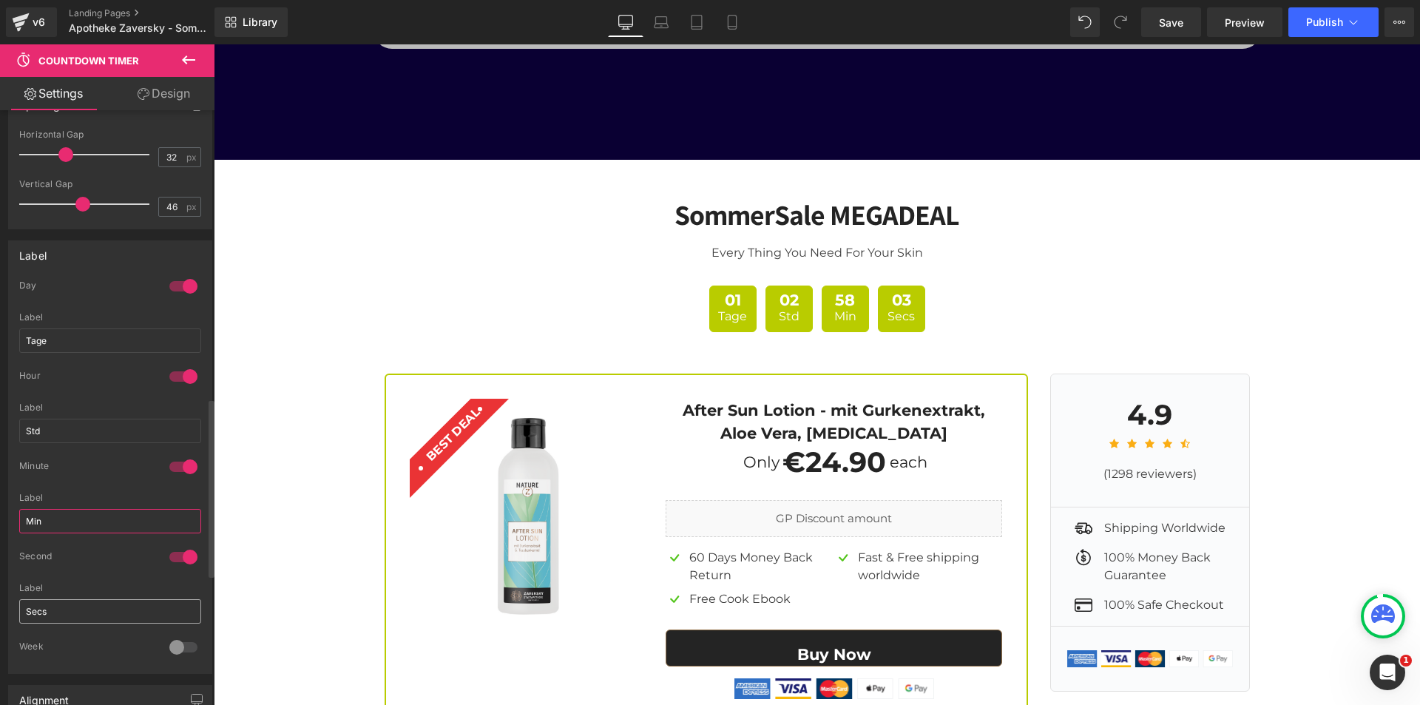
type input "Min"
click at [72, 609] on input "Secs" at bounding box center [110, 611] width 182 height 24
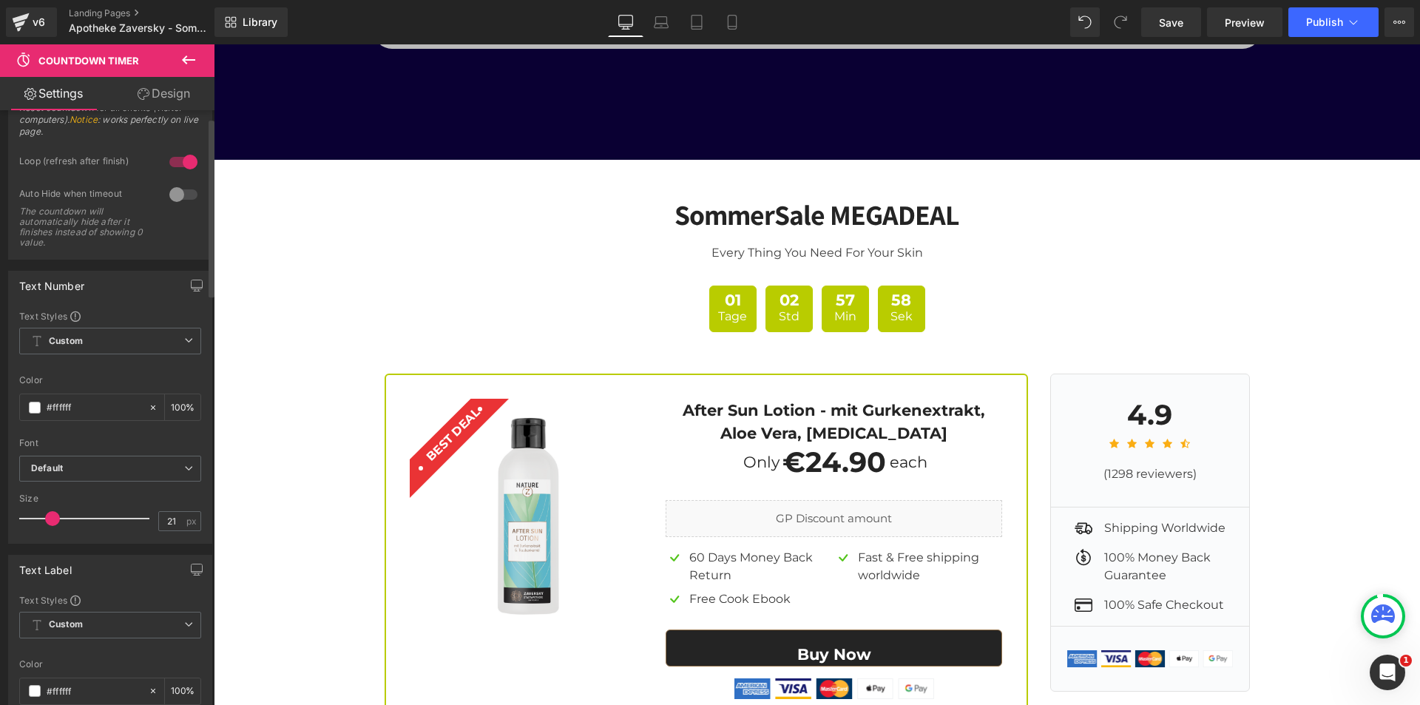
scroll to position [0, 0]
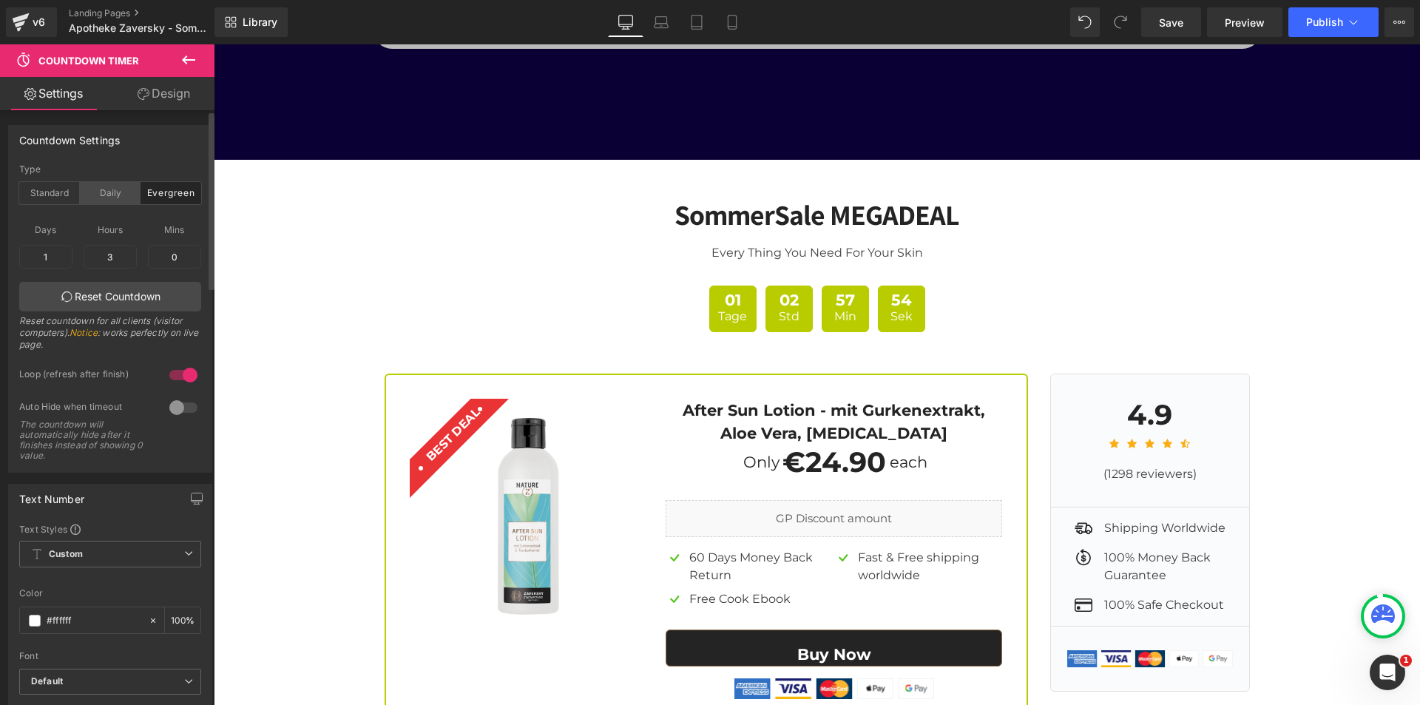
type input "Sek"
click at [112, 192] on div "Daily" at bounding box center [110, 193] width 61 height 22
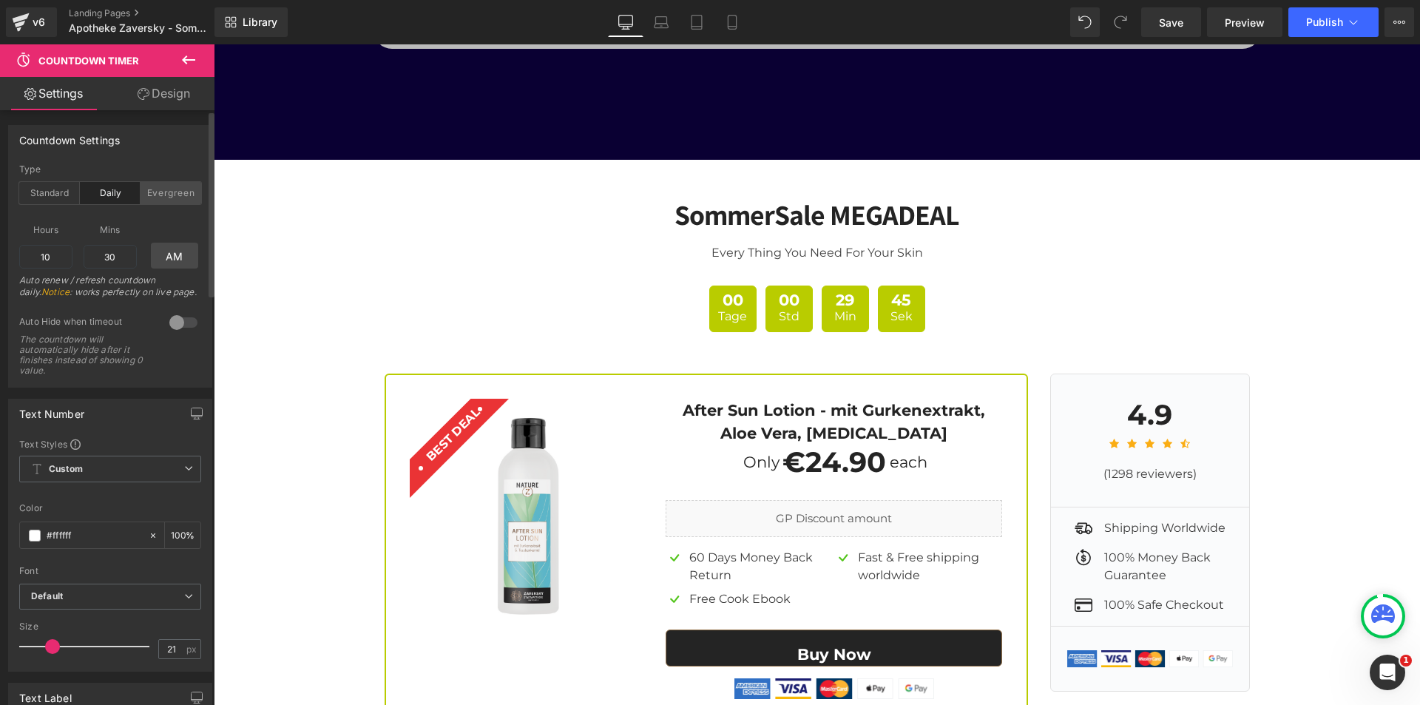
click at [176, 196] on div "Evergreen" at bounding box center [171, 193] width 61 height 22
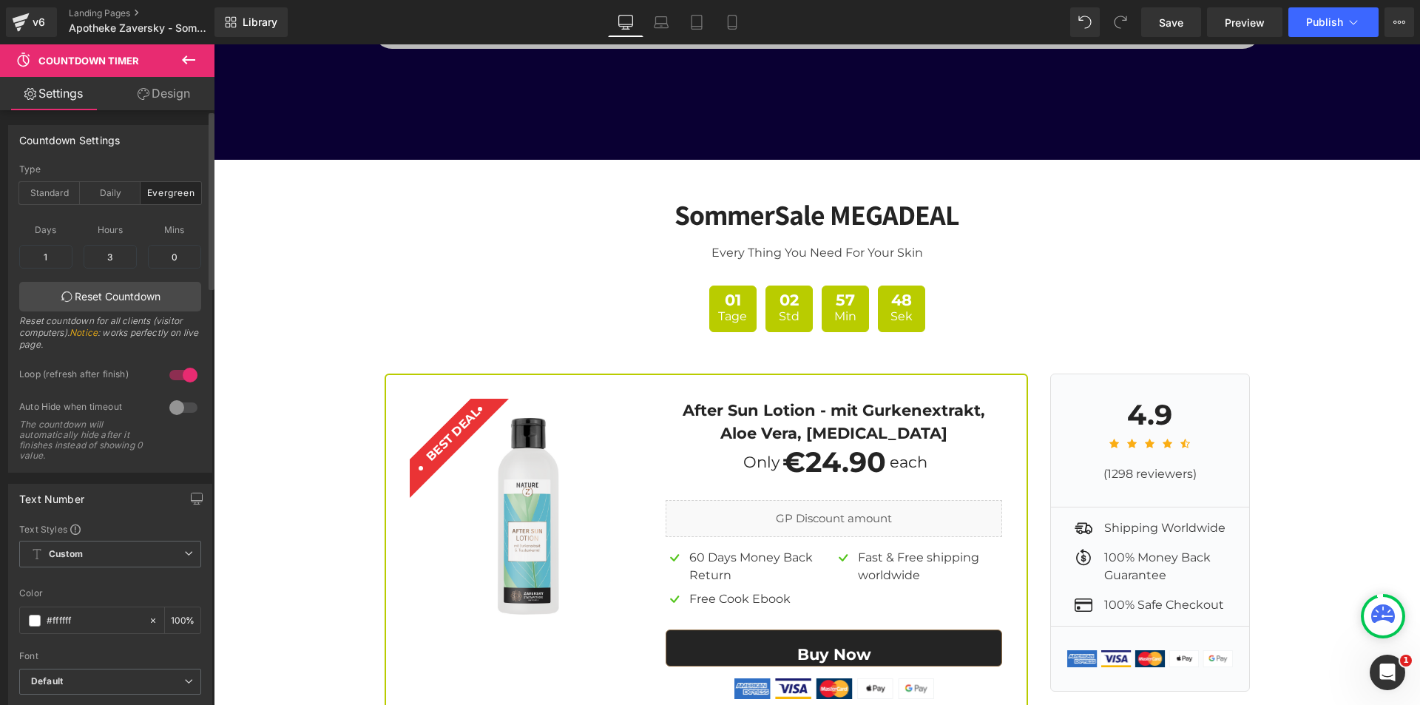
click at [173, 375] on div at bounding box center [183, 375] width 35 height 24
click at [180, 409] on div at bounding box center [183, 408] width 35 height 24
click at [55, 256] on input "1" at bounding box center [45, 257] width 53 height 24
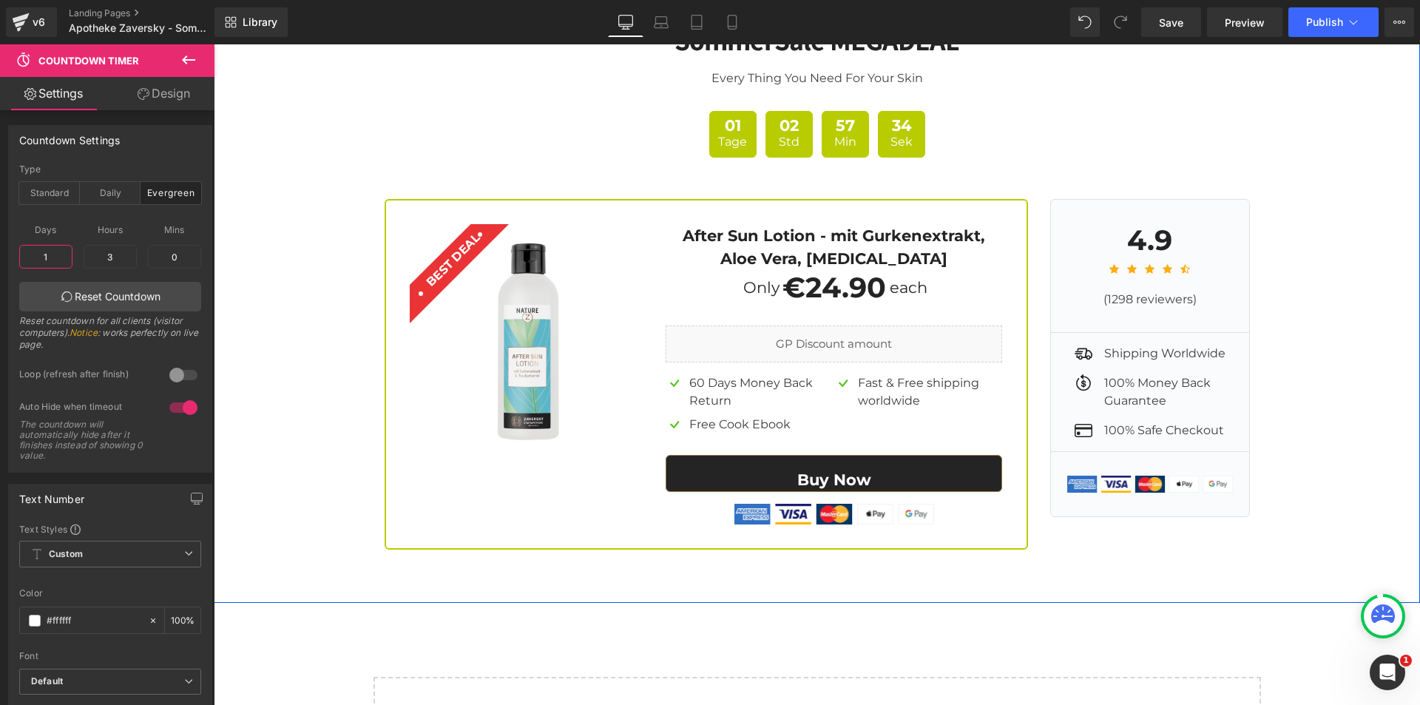
scroll to position [6048, 0]
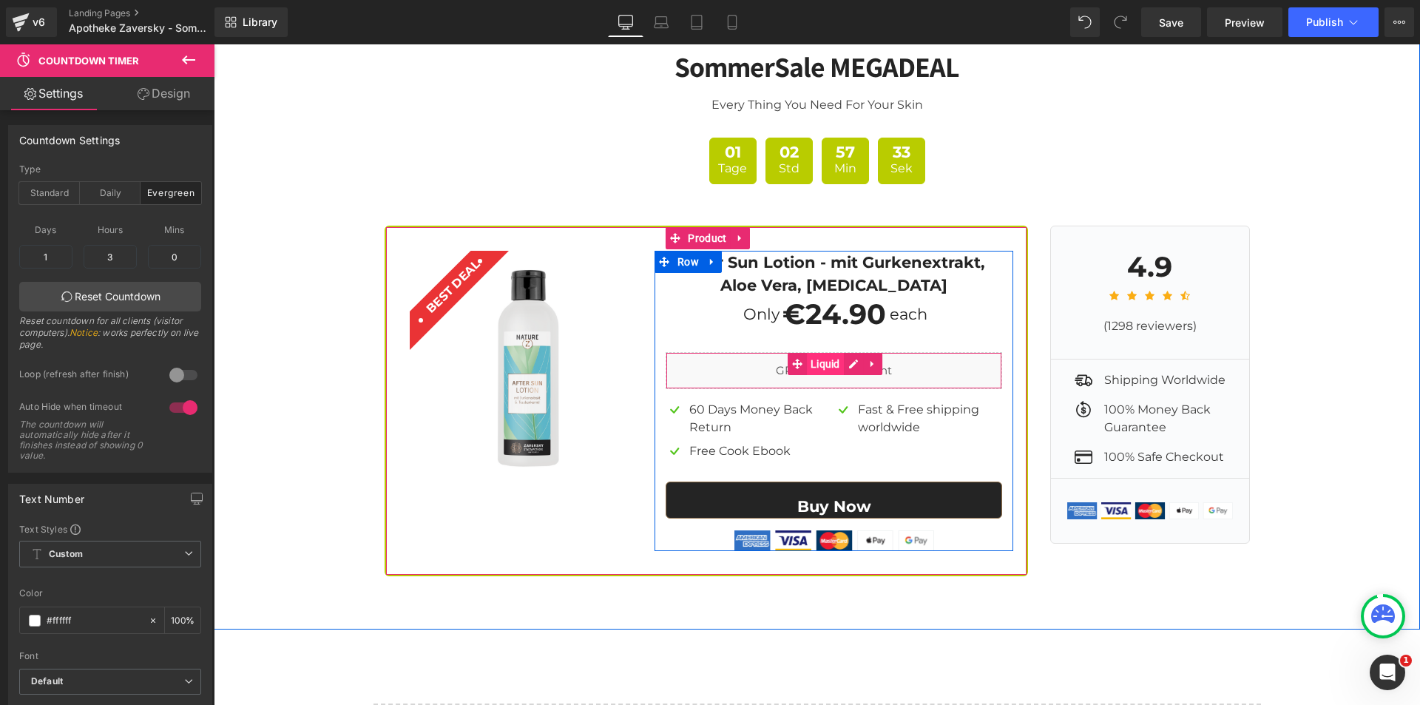
click at [822, 353] on span "Liquid" at bounding box center [825, 364] width 37 height 22
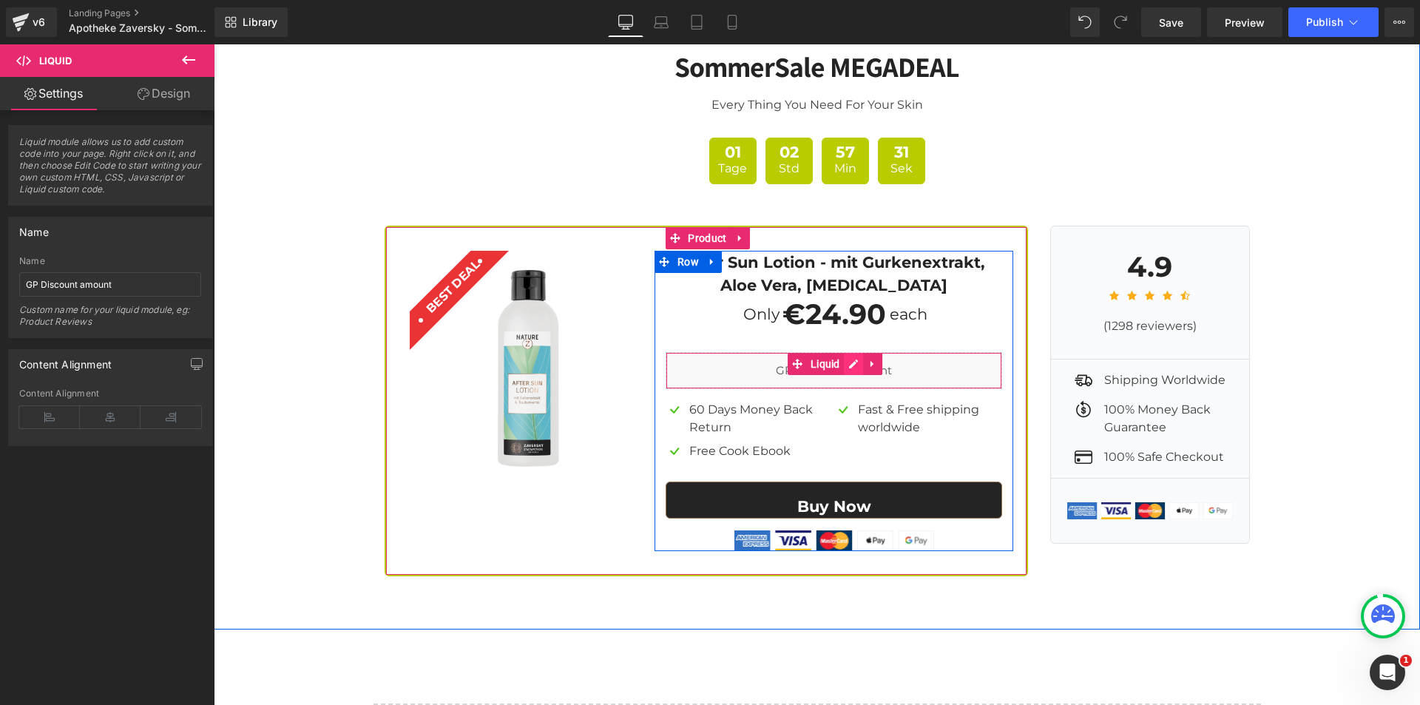
click at [850, 352] on div "Liquid" at bounding box center [834, 370] width 336 height 37
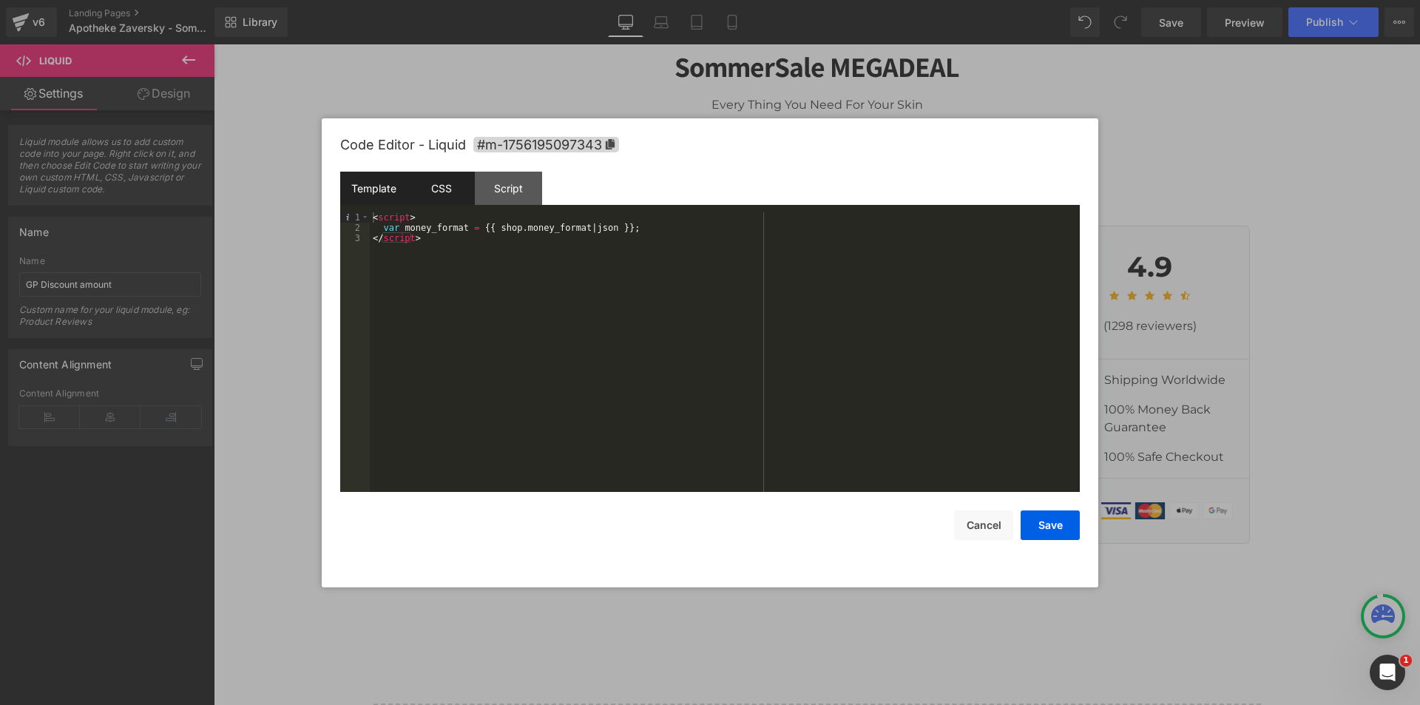
click at [0, 0] on div "CSS" at bounding box center [0, 0] width 0 height 0
click at [493, 183] on div "Script" at bounding box center [508, 188] width 67 height 33
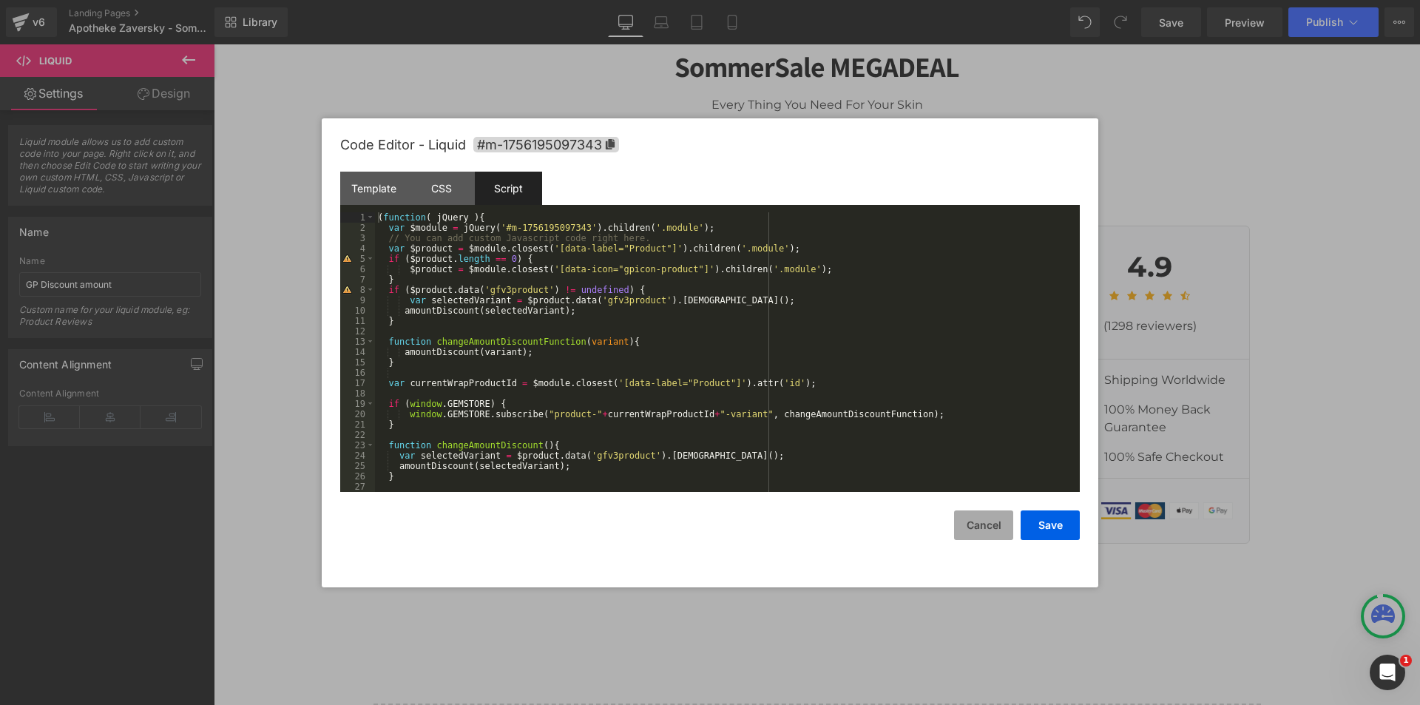
click at [0, 0] on button "Cancel" at bounding box center [0, 0] width 0 height 0
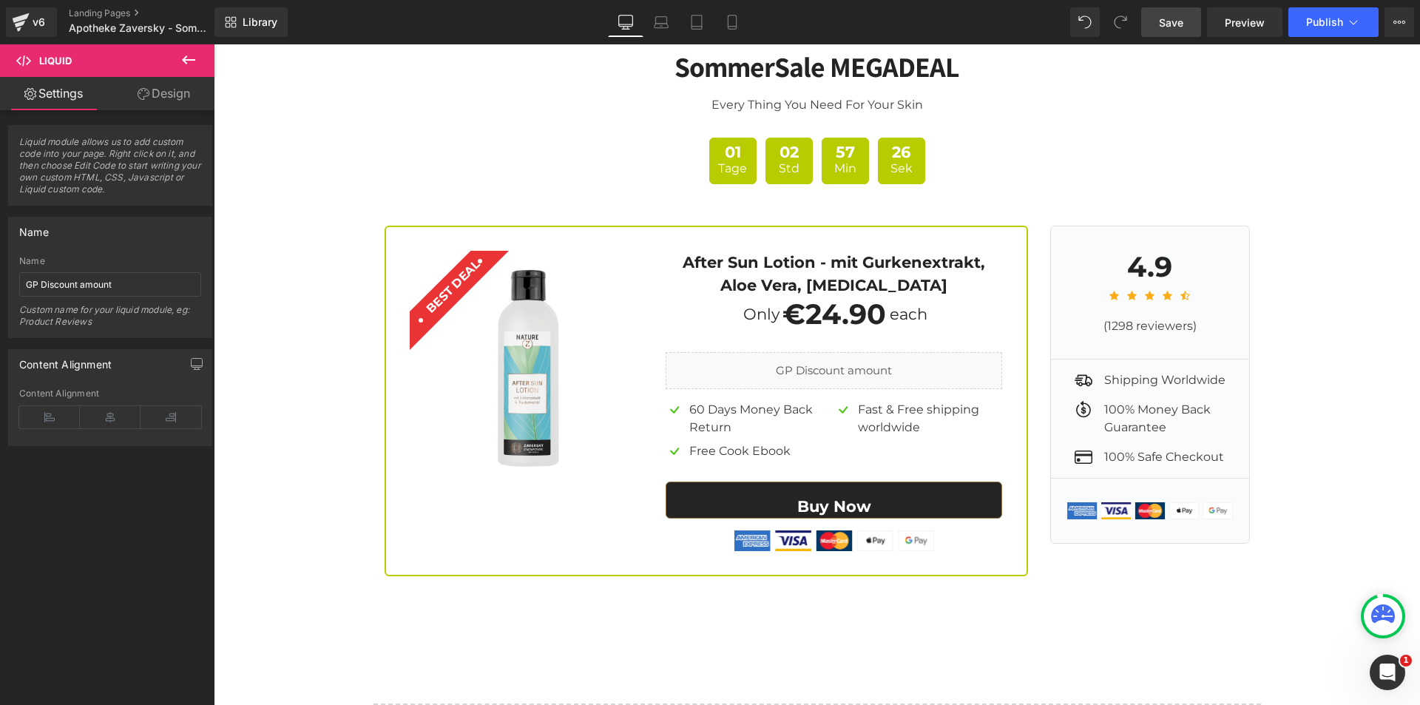
click at [1162, 16] on span "Save" at bounding box center [1171, 23] width 24 height 16
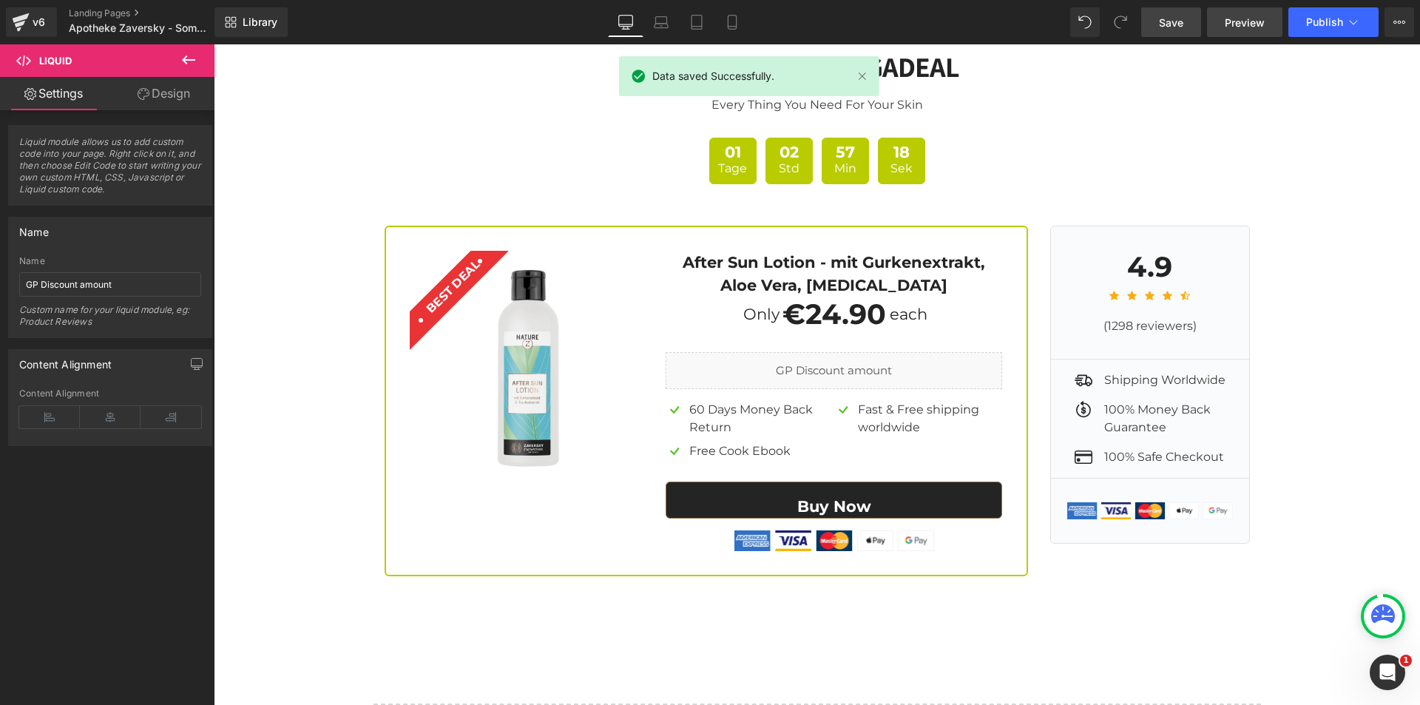
click at [1240, 24] on span "Preview" at bounding box center [1245, 23] width 40 height 16
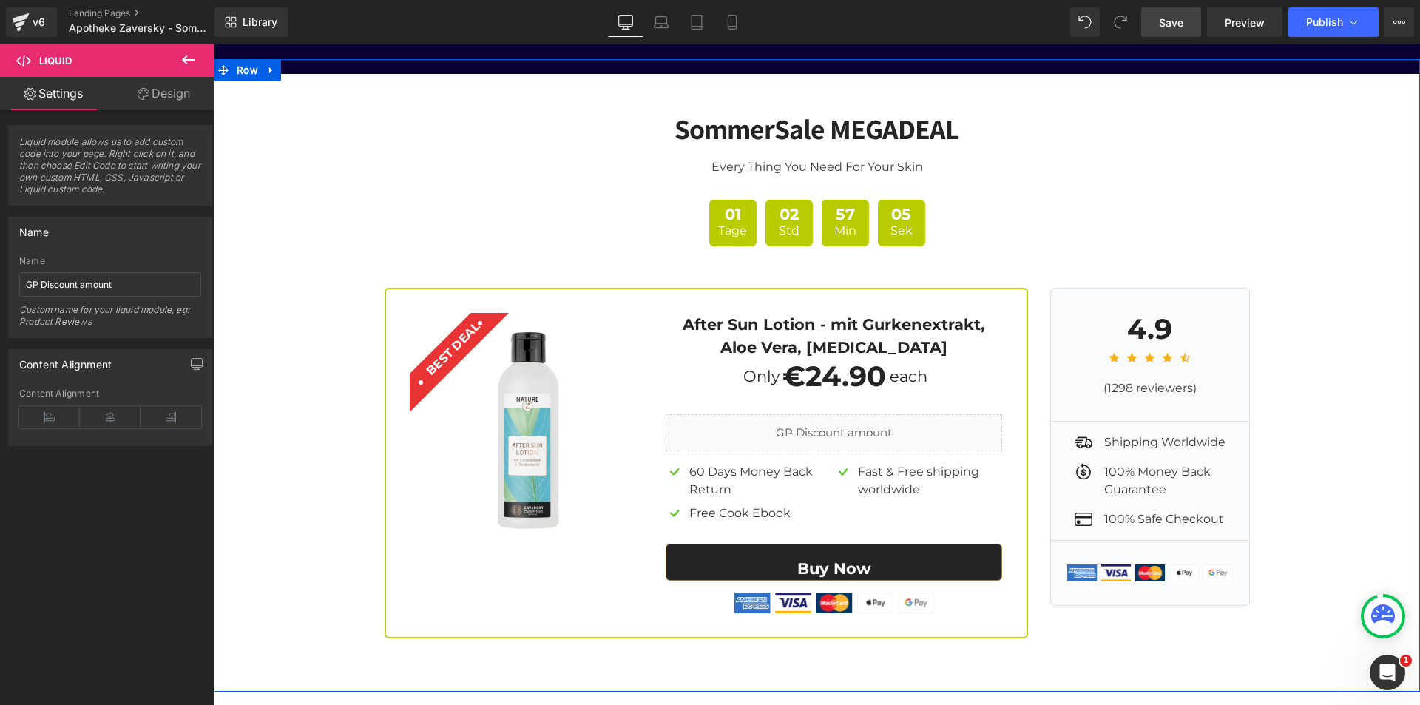
scroll to position [5900, 0]
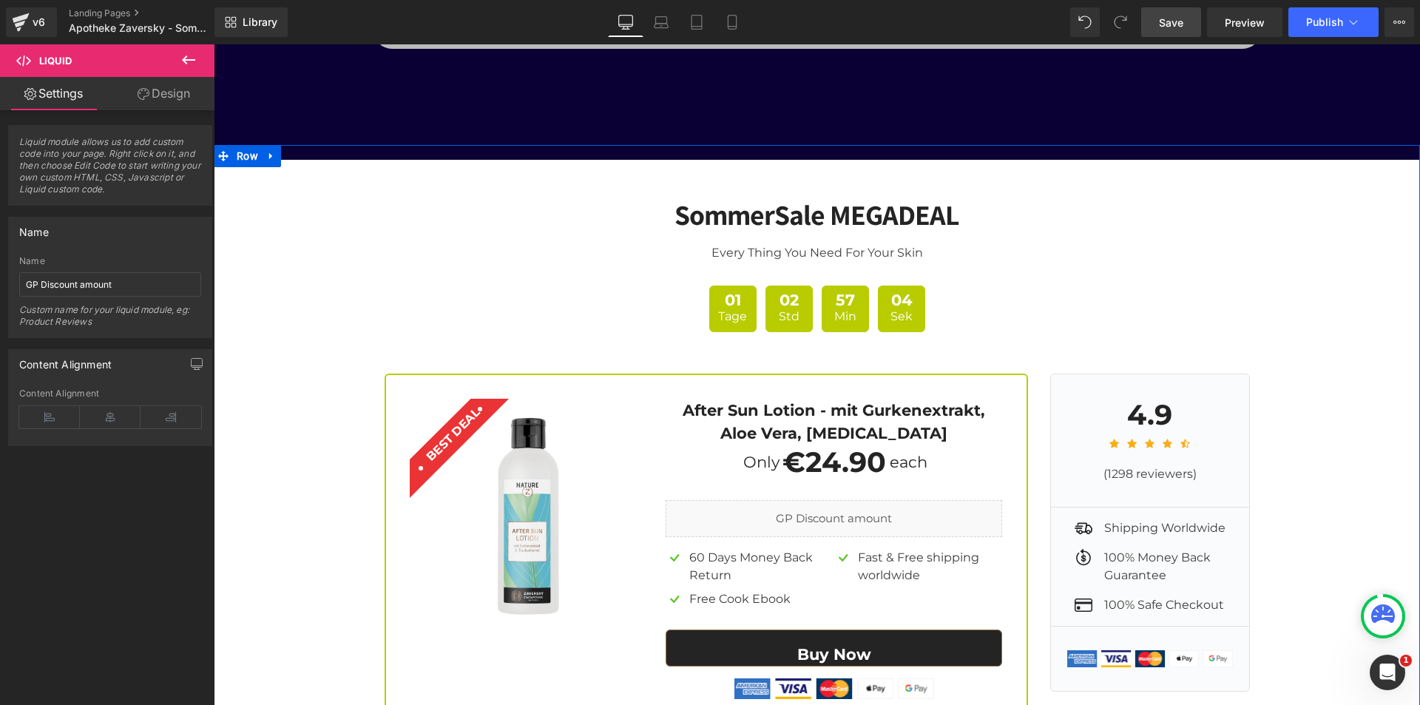
click at [387, 246] on div "SommerSale MEGADEAL Heading Every Thing You Need For Your Skin Text Block 01 Ta…" at bounding box center [817, 450] width 1206 height 548
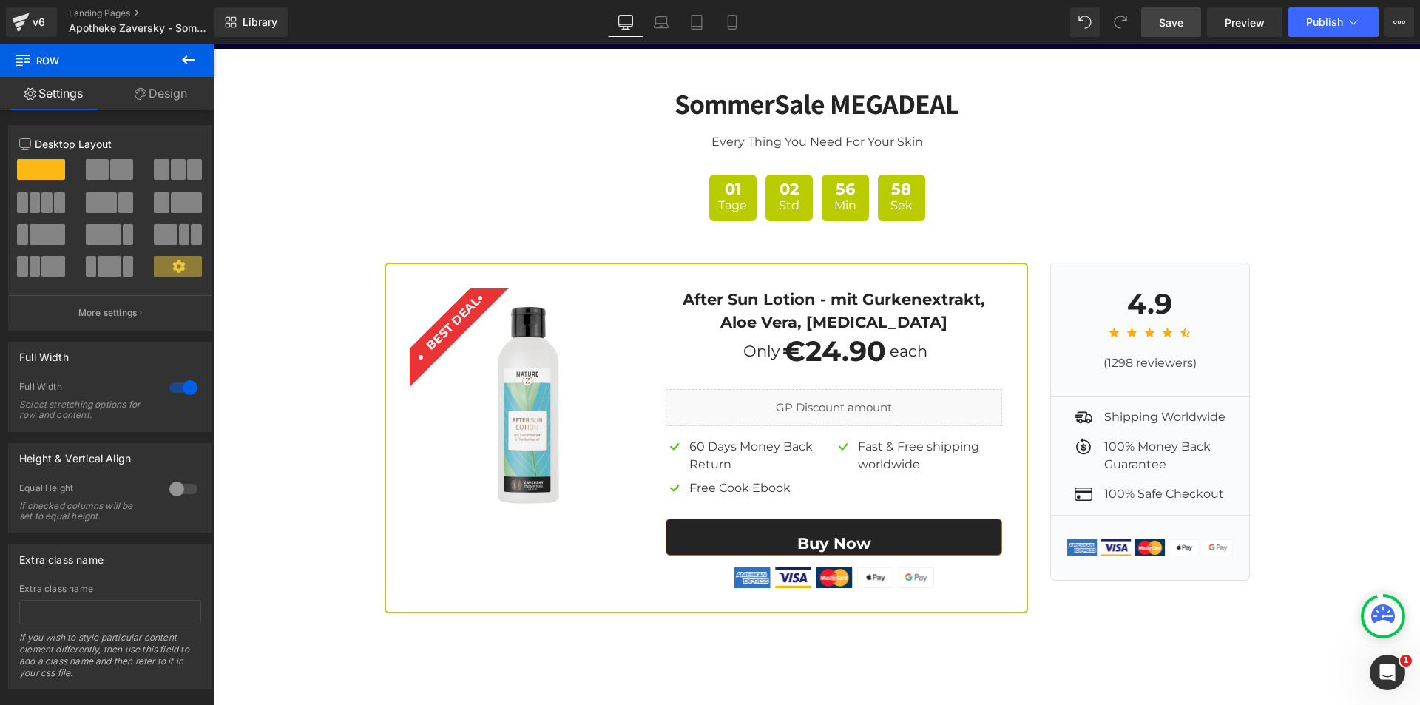
scroll to position [5957, 0]
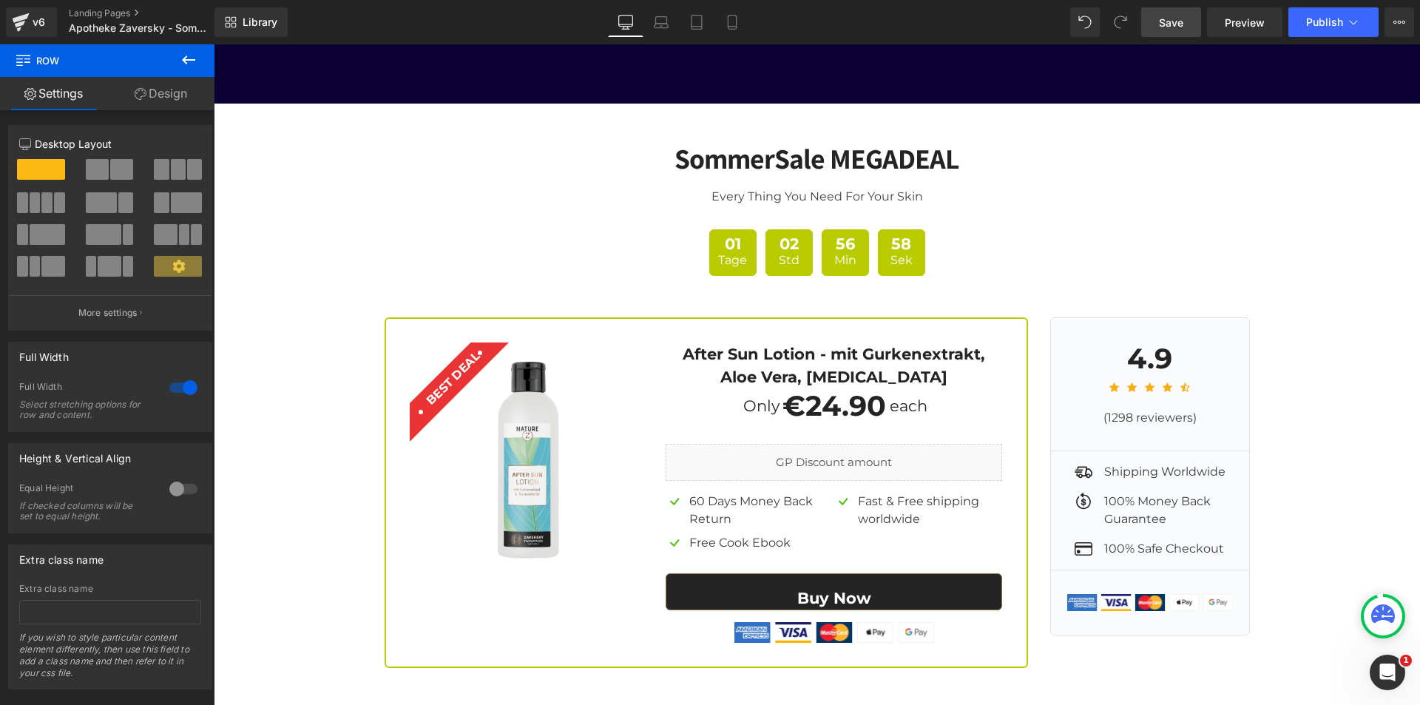
click at [268, 182] on div "SommerSale MEGADEAL Heading Every Thing You Need For Your Skin Text Block 01 Ta…" at bounding box center [817, 394] width 1206 height 548
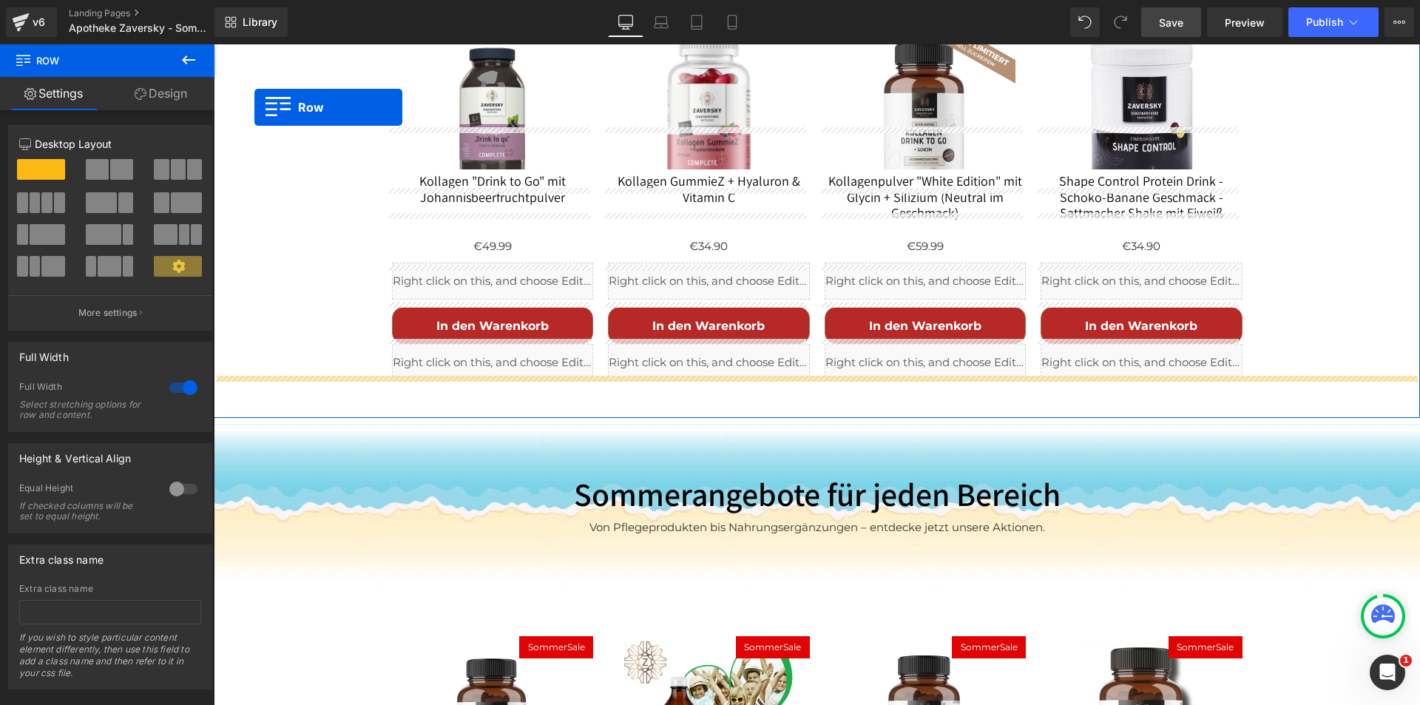
scroll to position [1440, 0]
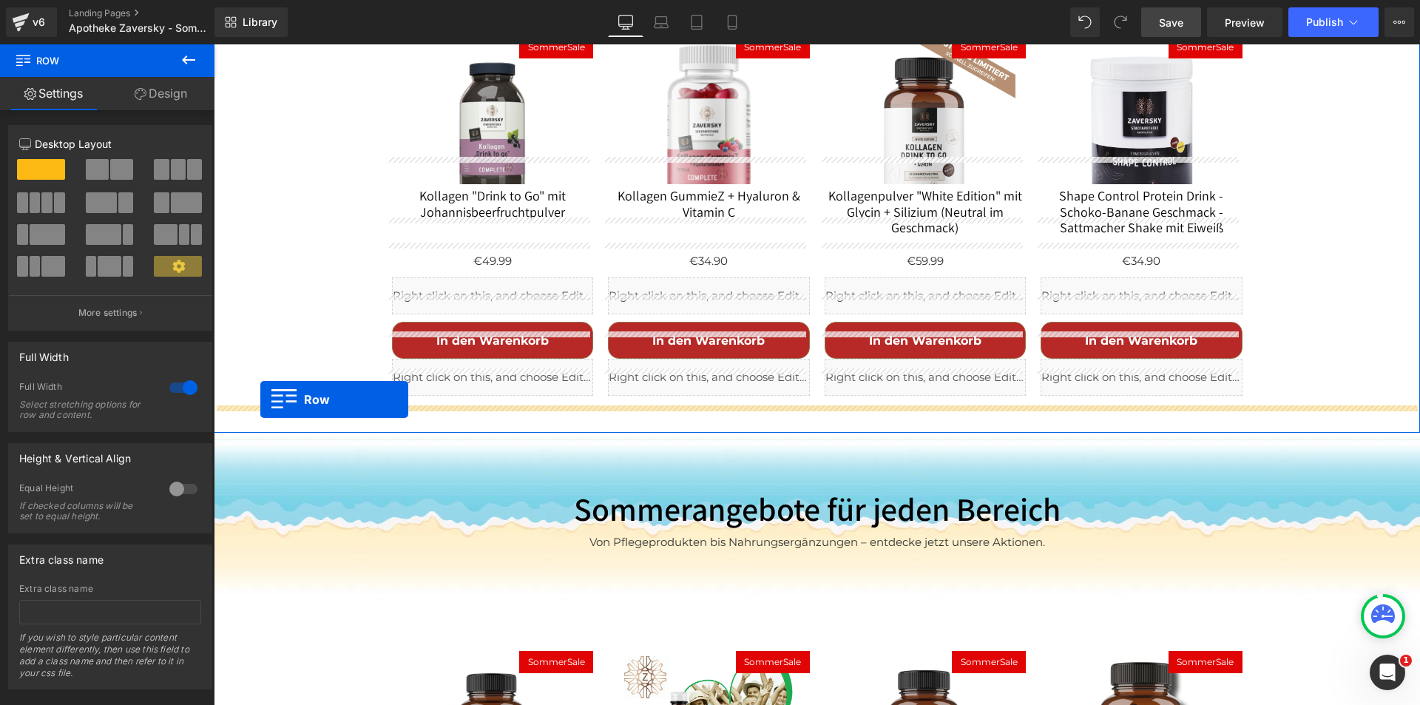
drag, startPoint x: 222, startPoint y: 73, endPoint x: 260, endPoint y: 399, distance: 328.4
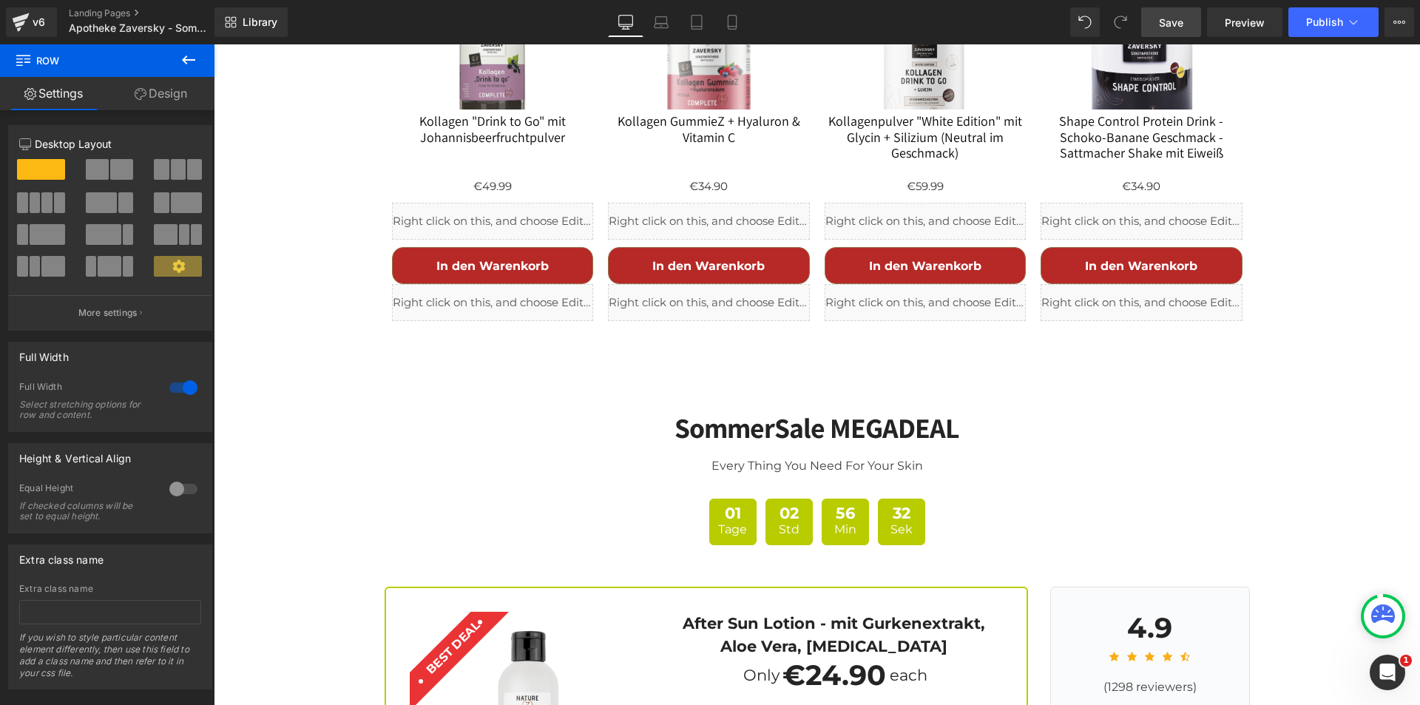
scroll to position [1514, 0]
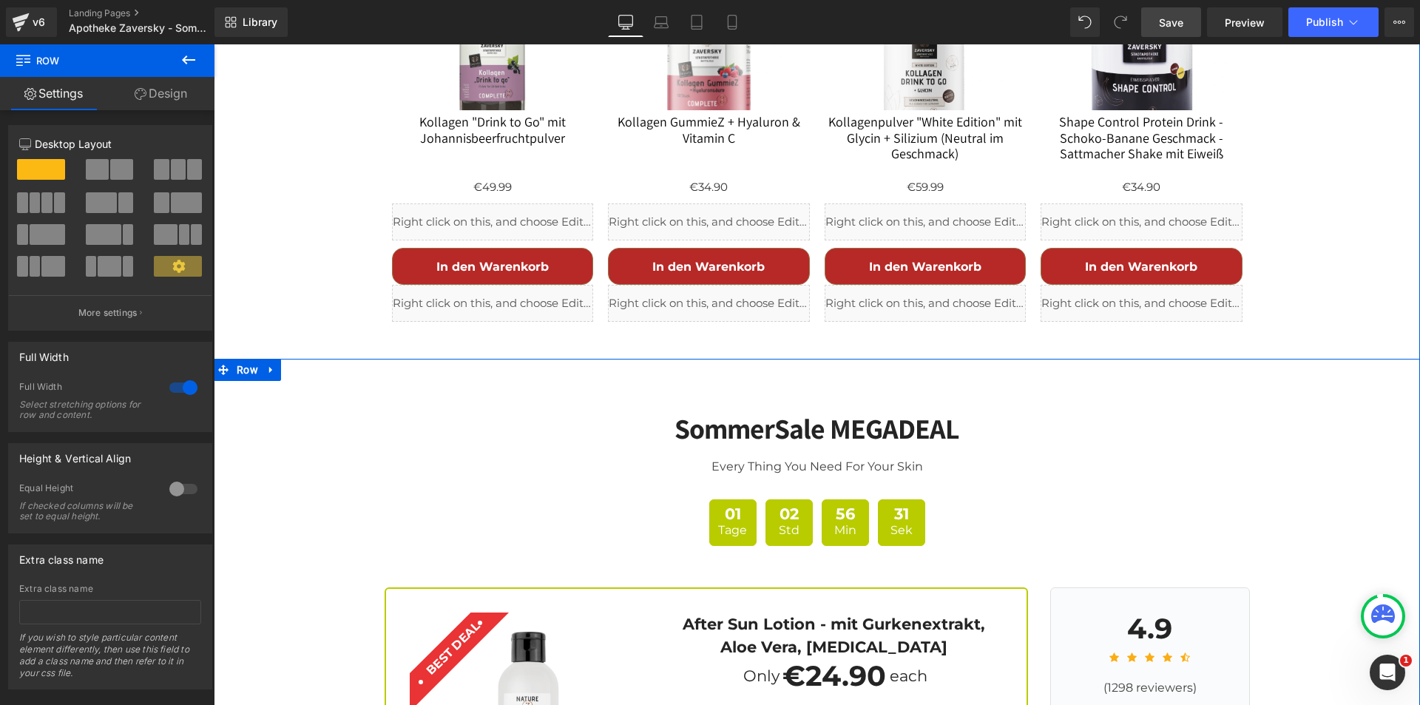
click at [290, 390] on div "SommerSale MEGADEAL Heading Every Thing You Need For Your Skin Text Block 01 Ta…" at bounding box center [817, 664] width 1206 height 548
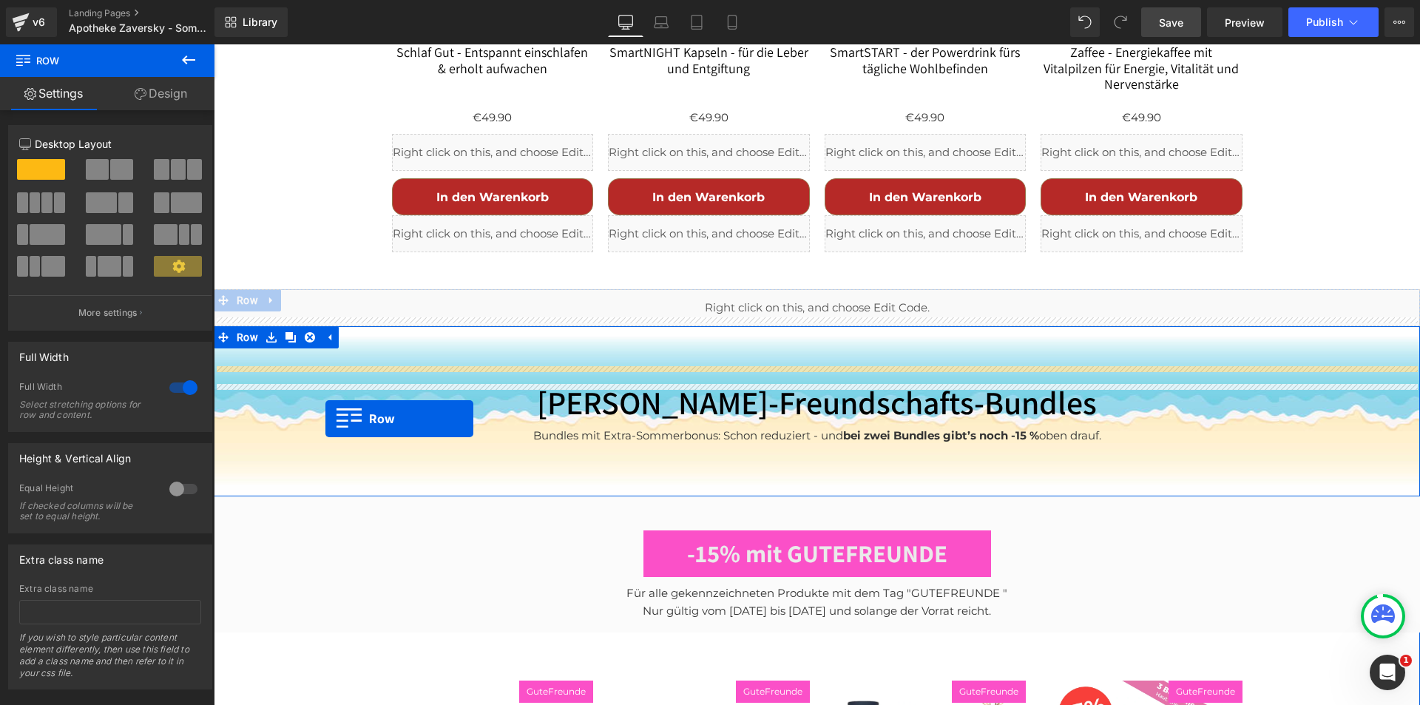
scroll to position [4250, 0]
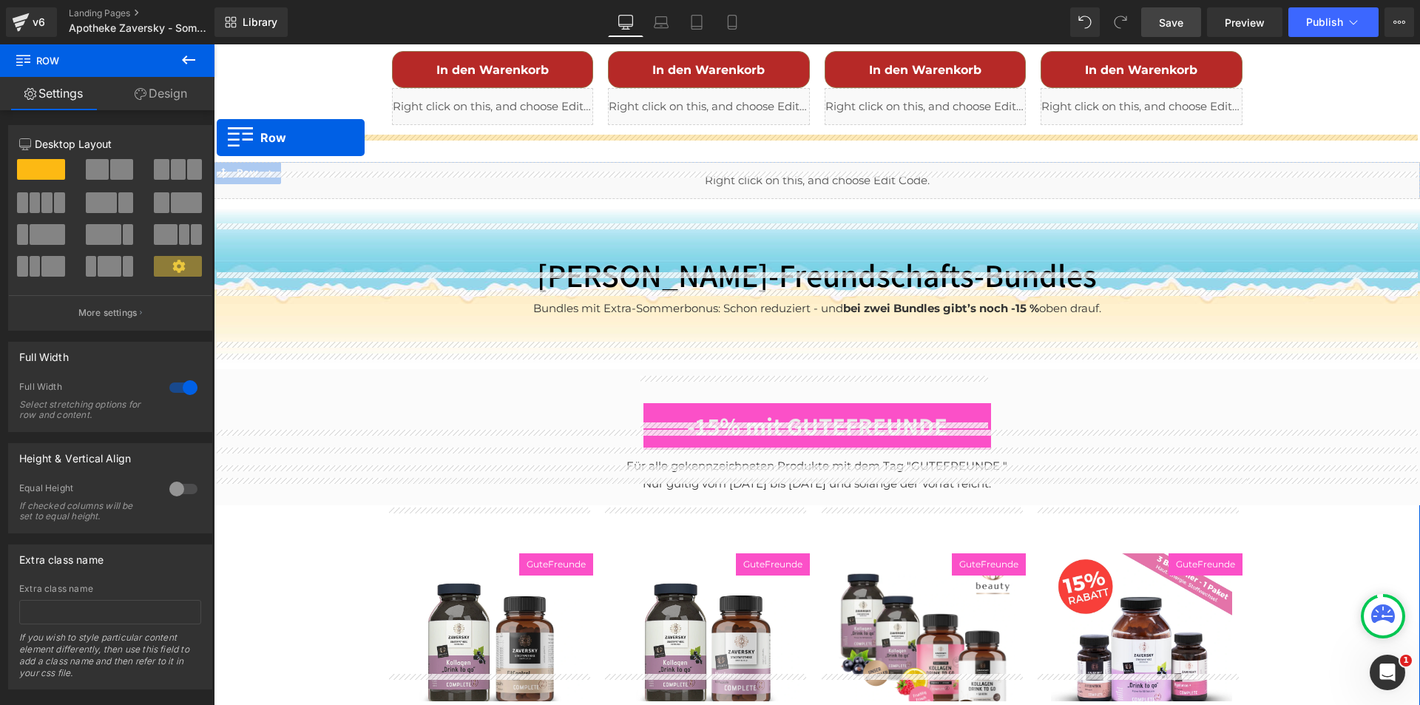
drag, startPoint x: 216, startPoint y: 343, endPoint x: 217, endPoint y: 138, distance: 205.6
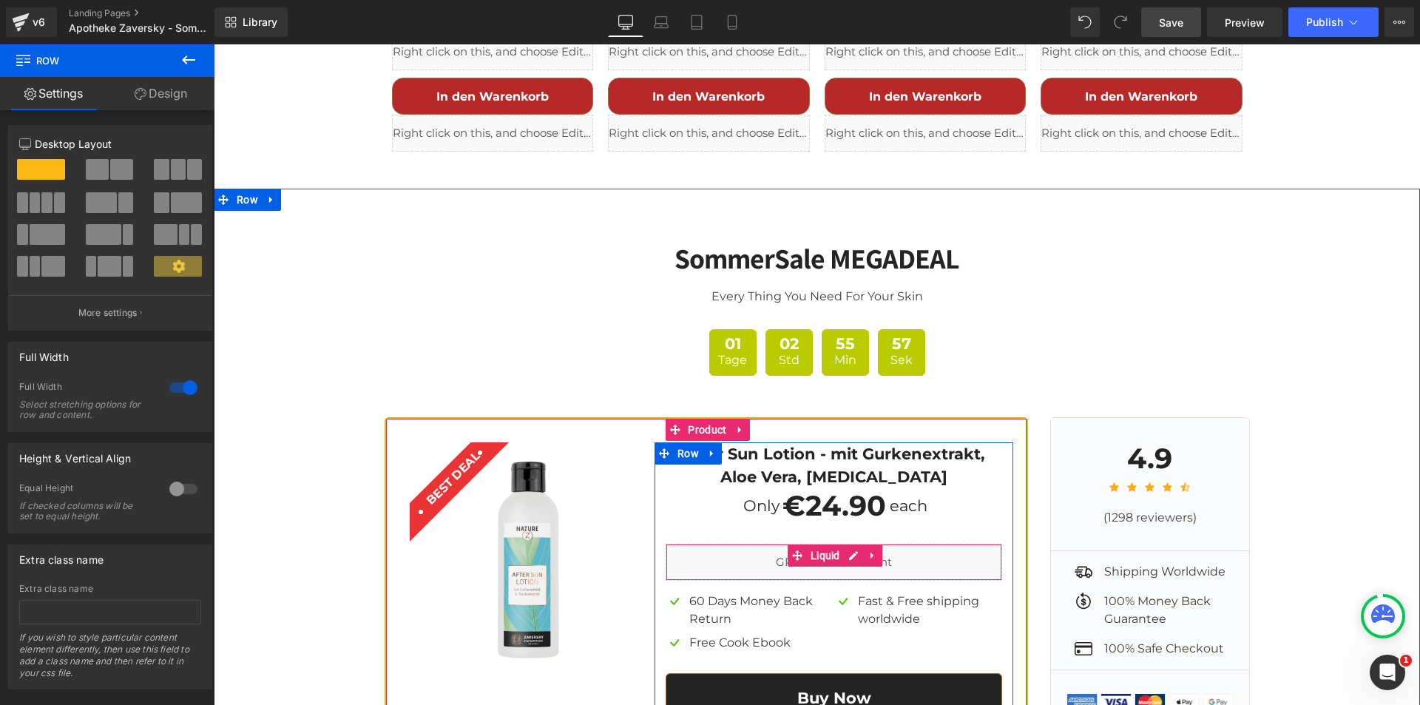
scroll to position [3991, 0]
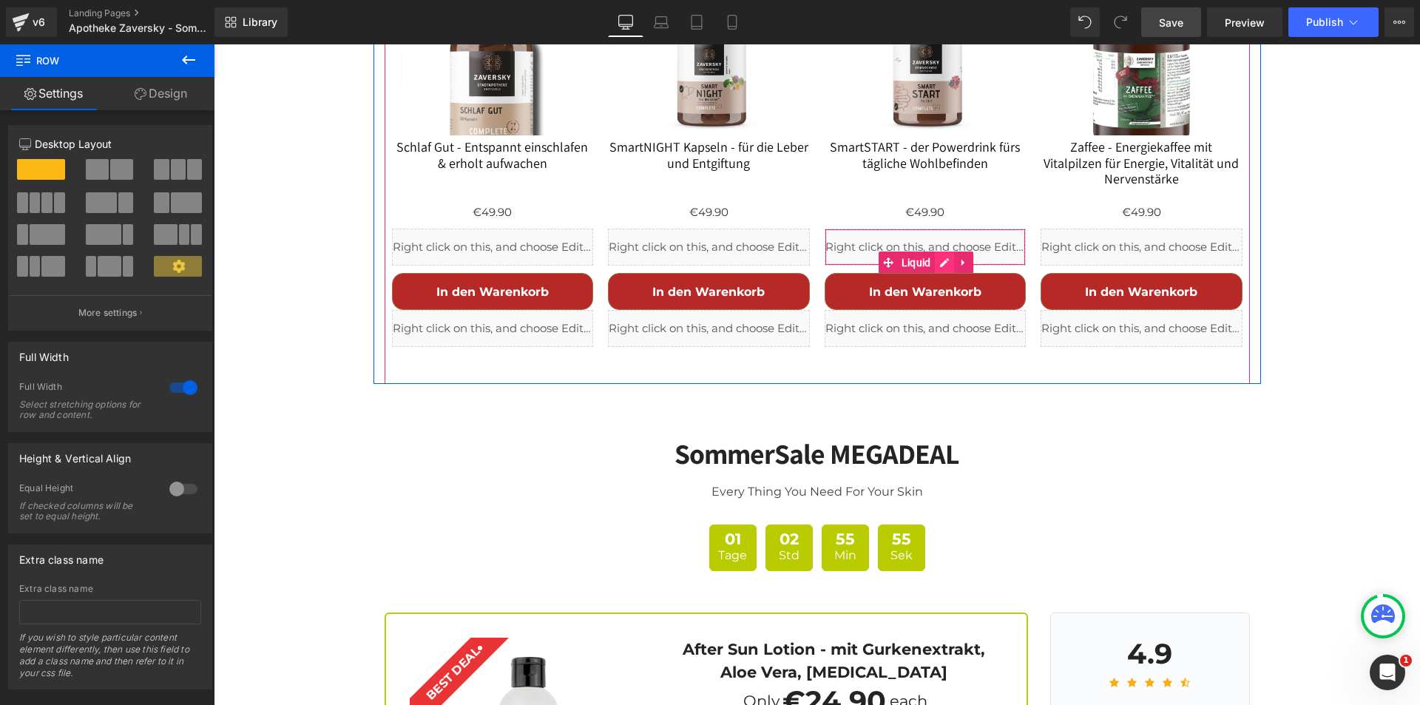
drag, startPoint x: 883, startPoint y: 234, endPoint x: 934, endPoint y: 228, distance: 51.4
click at [883, 257] on icon at bounding box center [888, 262] width 10 height 10
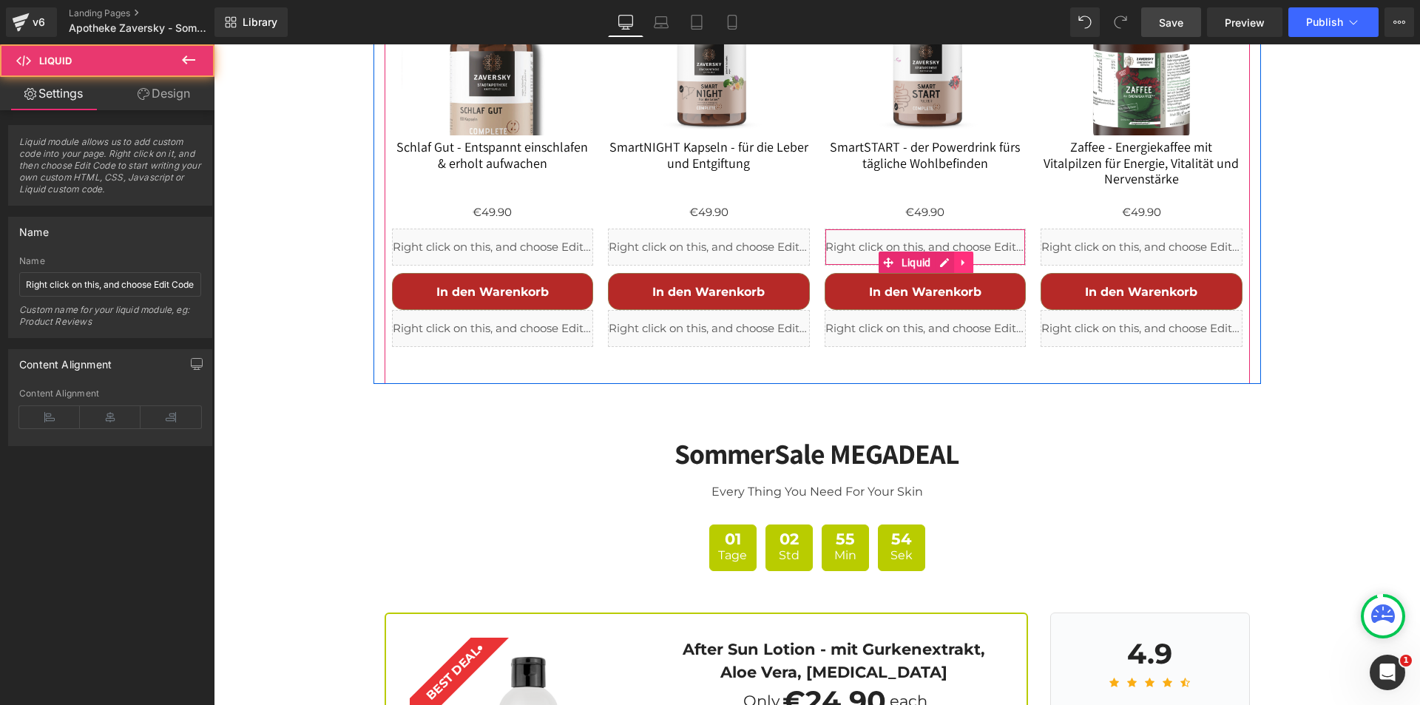
click at [959, 257] on icon at bounding box center [963, 262] width 10 height 11
click at [949, 257] on icon at bounding box center [954, 262] width 10 height 10
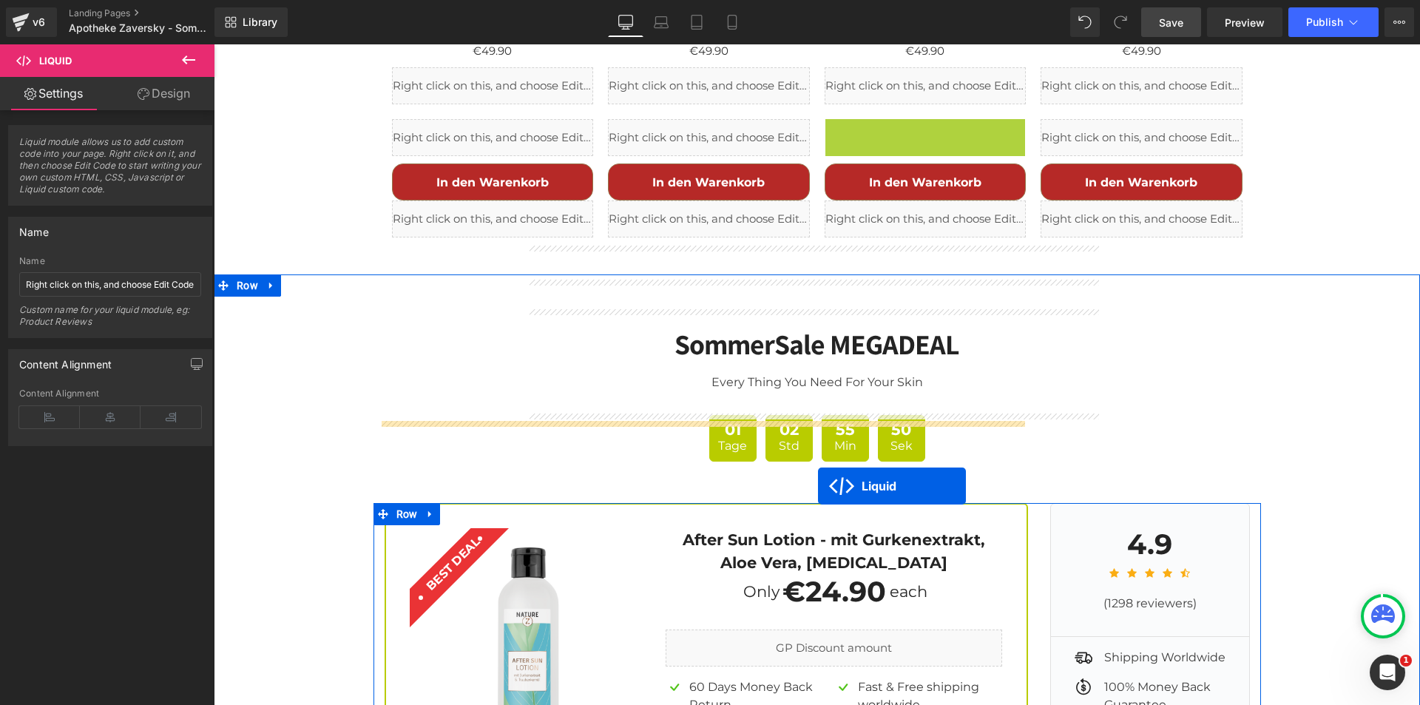
scroll to position [4339, 0]
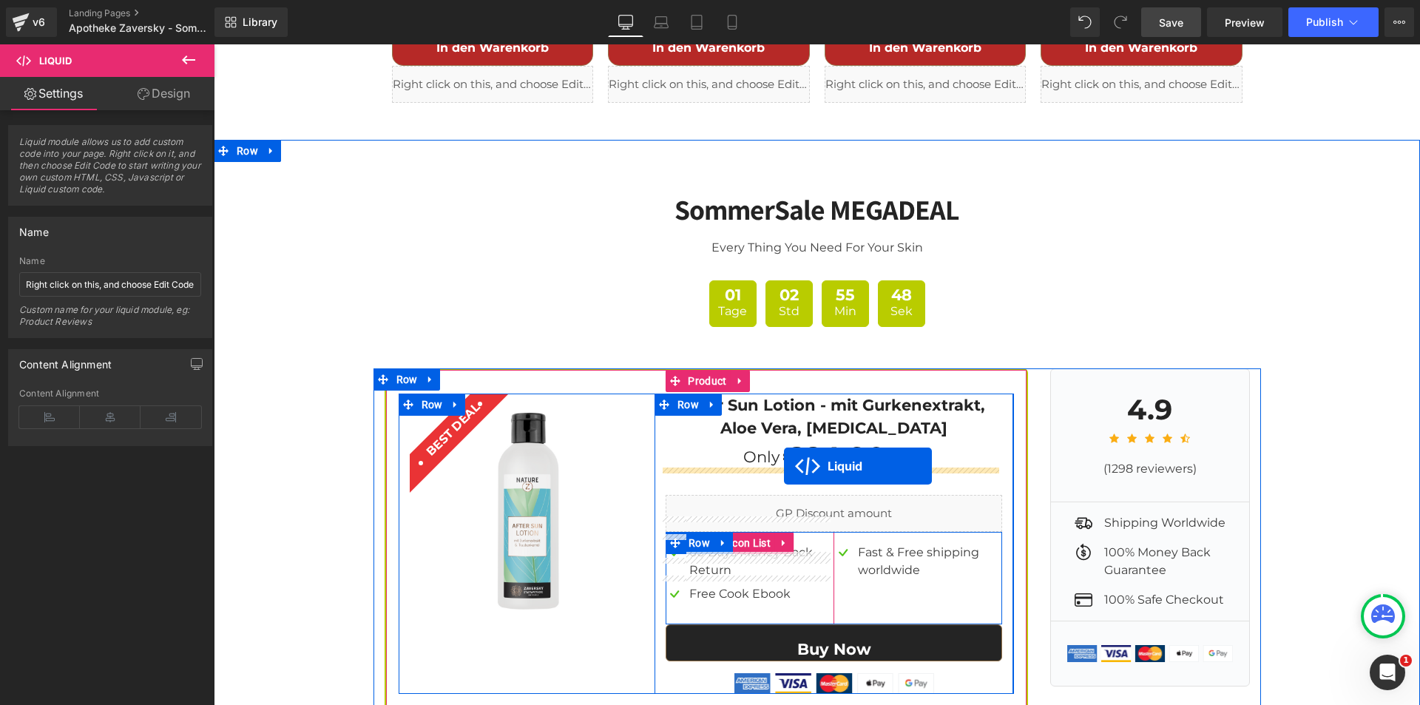
drag, startPoint x: 879, startPoint y: 286, endPoint x: 784, endPoint y: 466, distance: 203.4
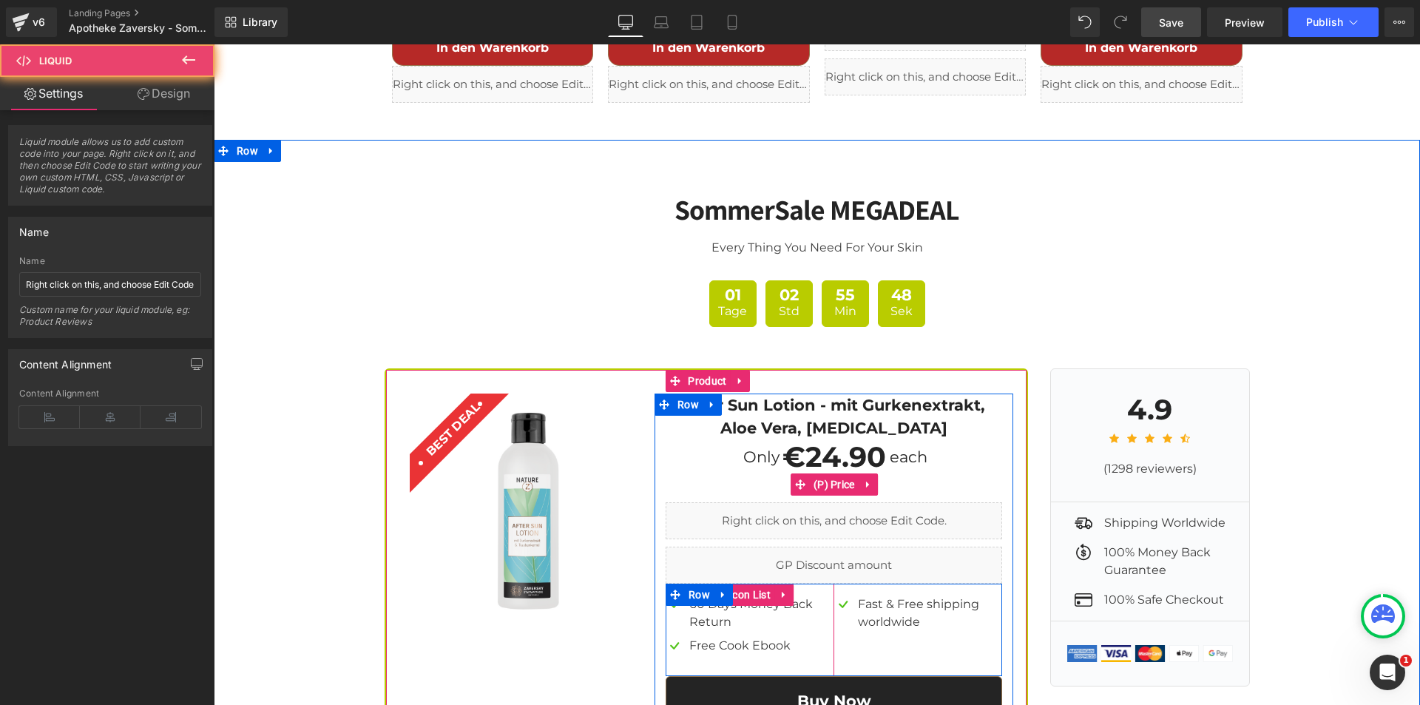
scroll to position [4235, 0]
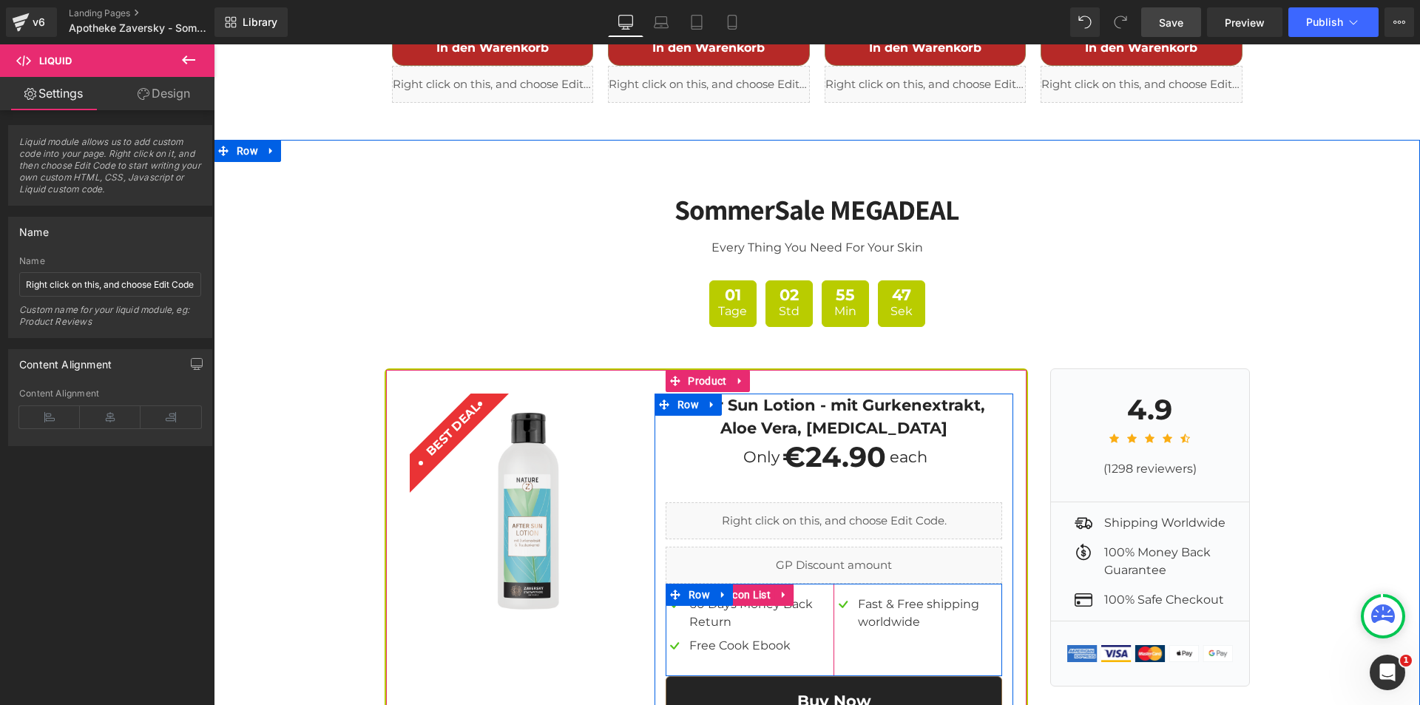
click at [841, 546] on div "Liquid" at bounding box center [834, 564] width 336 height 37
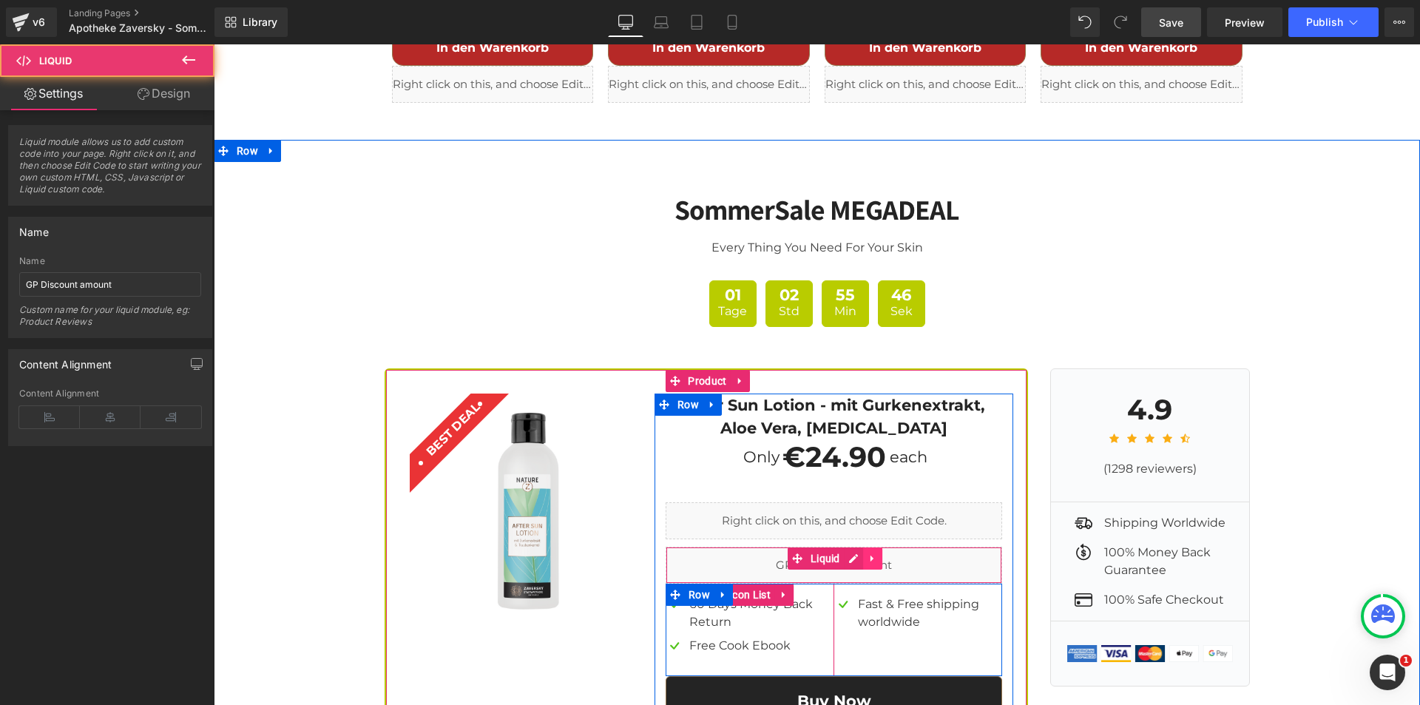
click at [870, 555] on icon at bounding box center [871, 558] width 3 height 7
click at [880, 553] on icon at bounding box center [882, 558] width 10 height 10
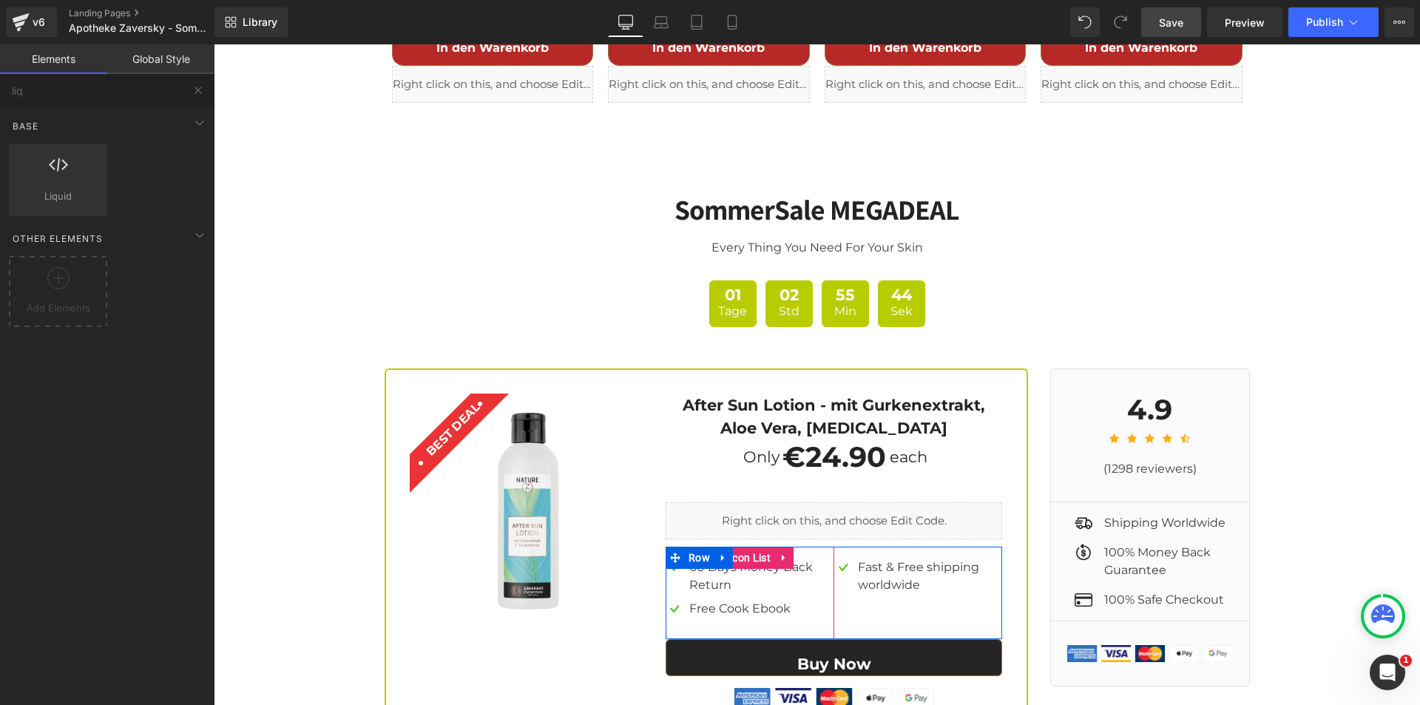
click at [1187, 23] on link "Save" at bounding box center [1171, 22] width 60 height 30
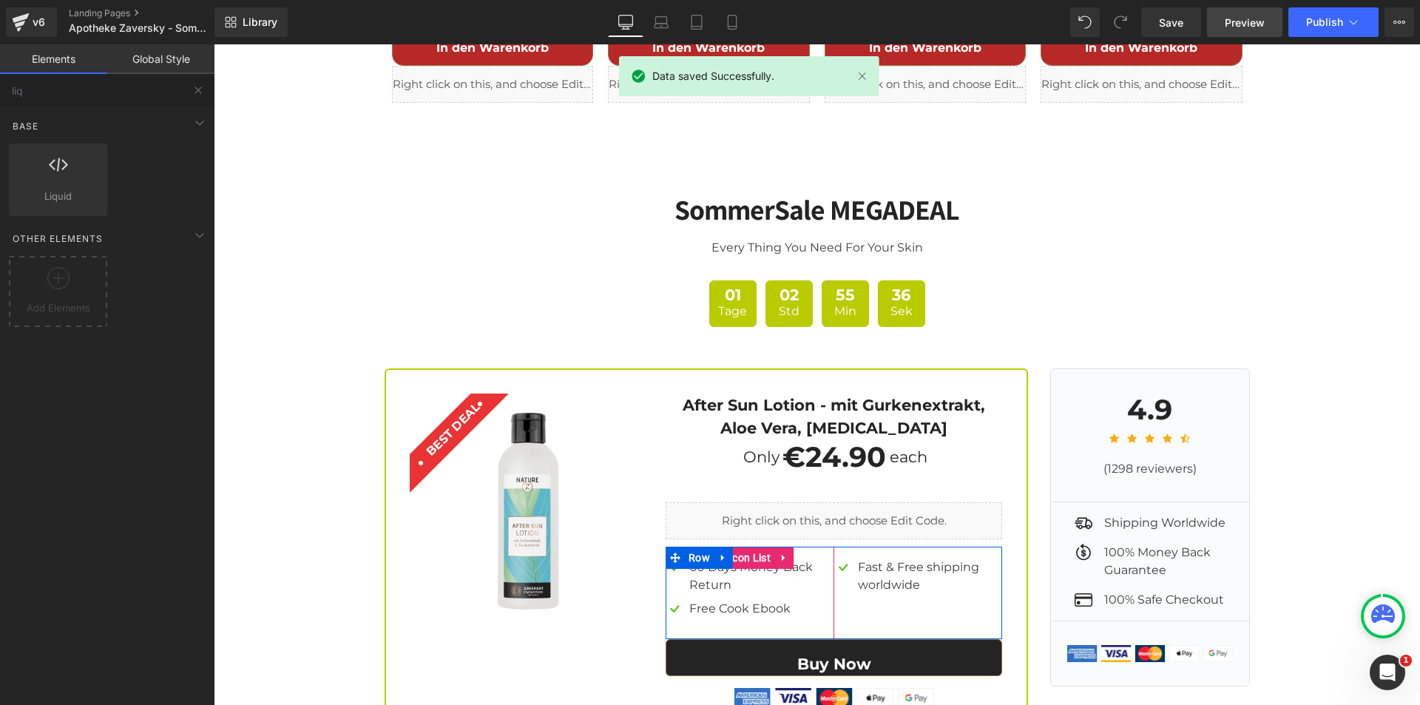
click at [1236, 21] on span "Preview" at bounding box center [1245, 23] width 40 height 16
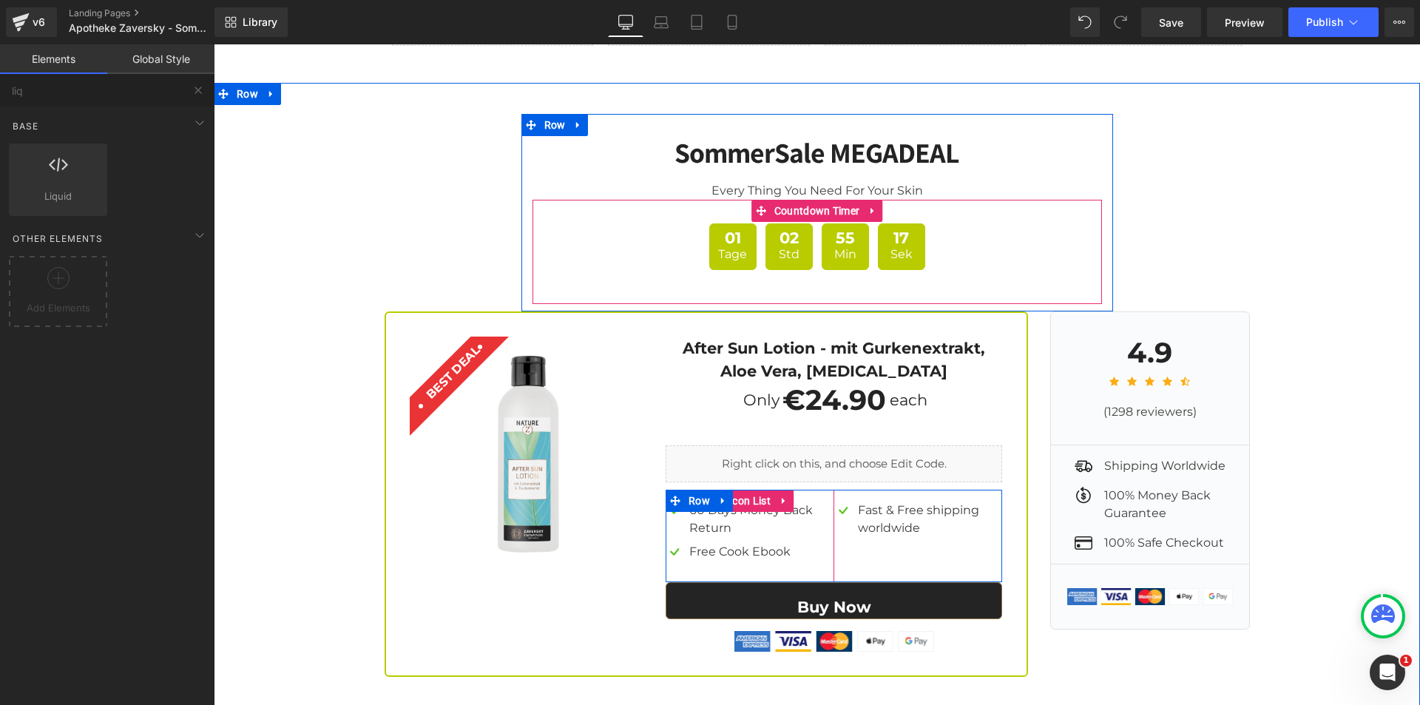
scroll to position [4383, 0]
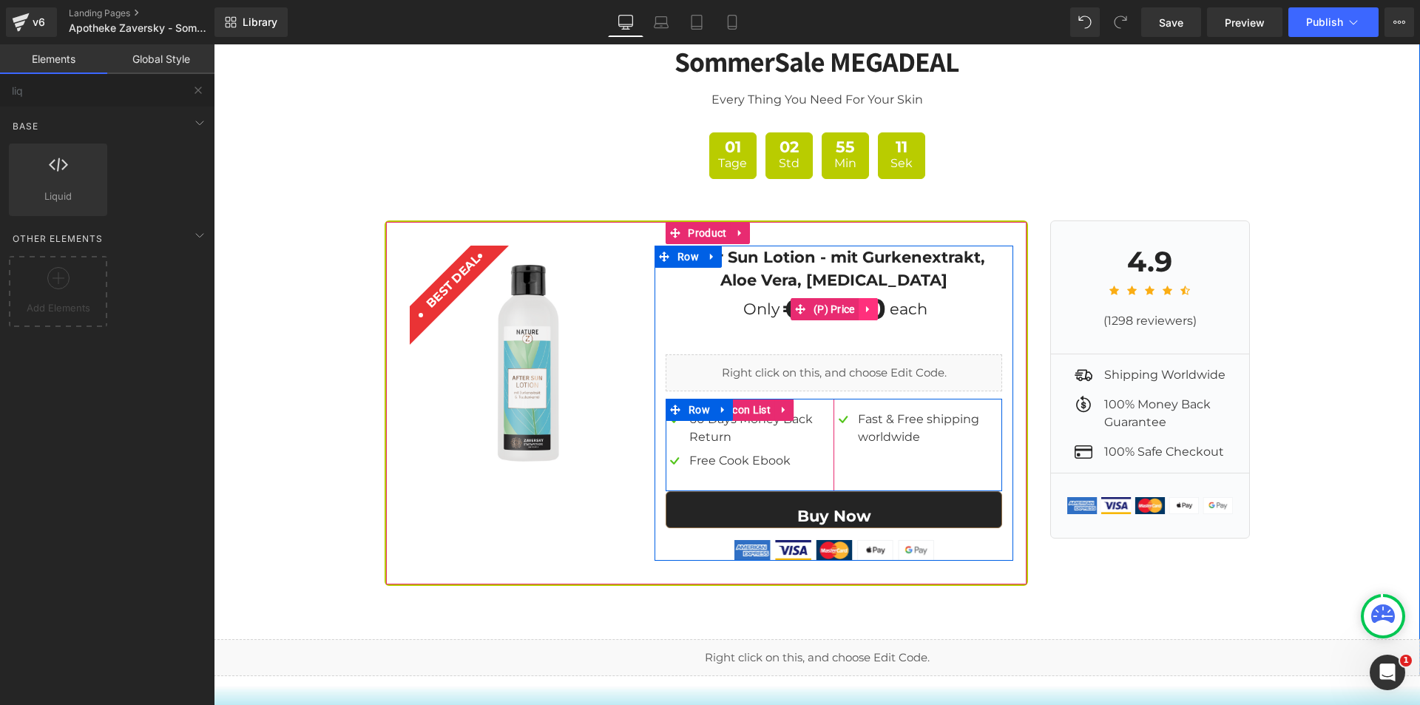
click at [865, 303] on icon at bounding box center [868, 308] width 10 height 11
click at [873, 304] on icon at bounding box center [878, 309] width 10 height 10
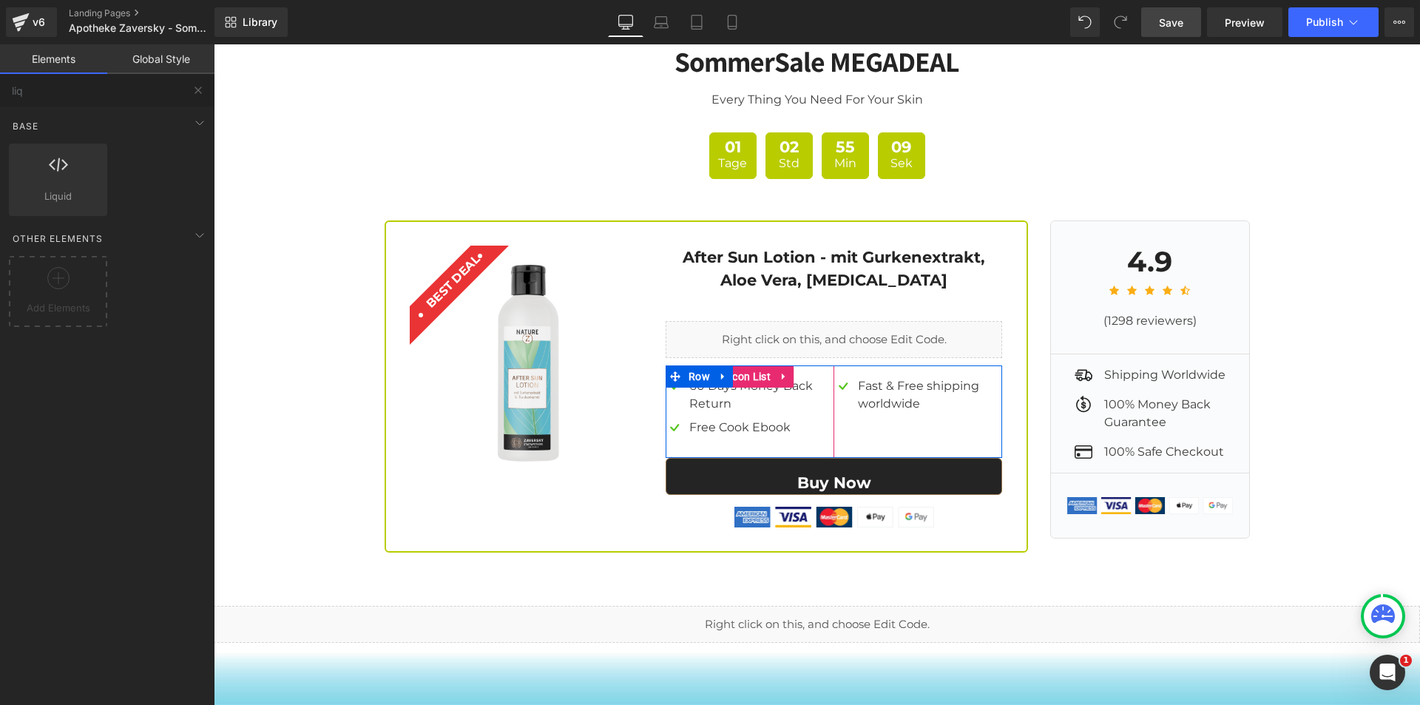
click at [1176, 18] on span "Save" at bounding box center [1171, 23] width 24 height 16
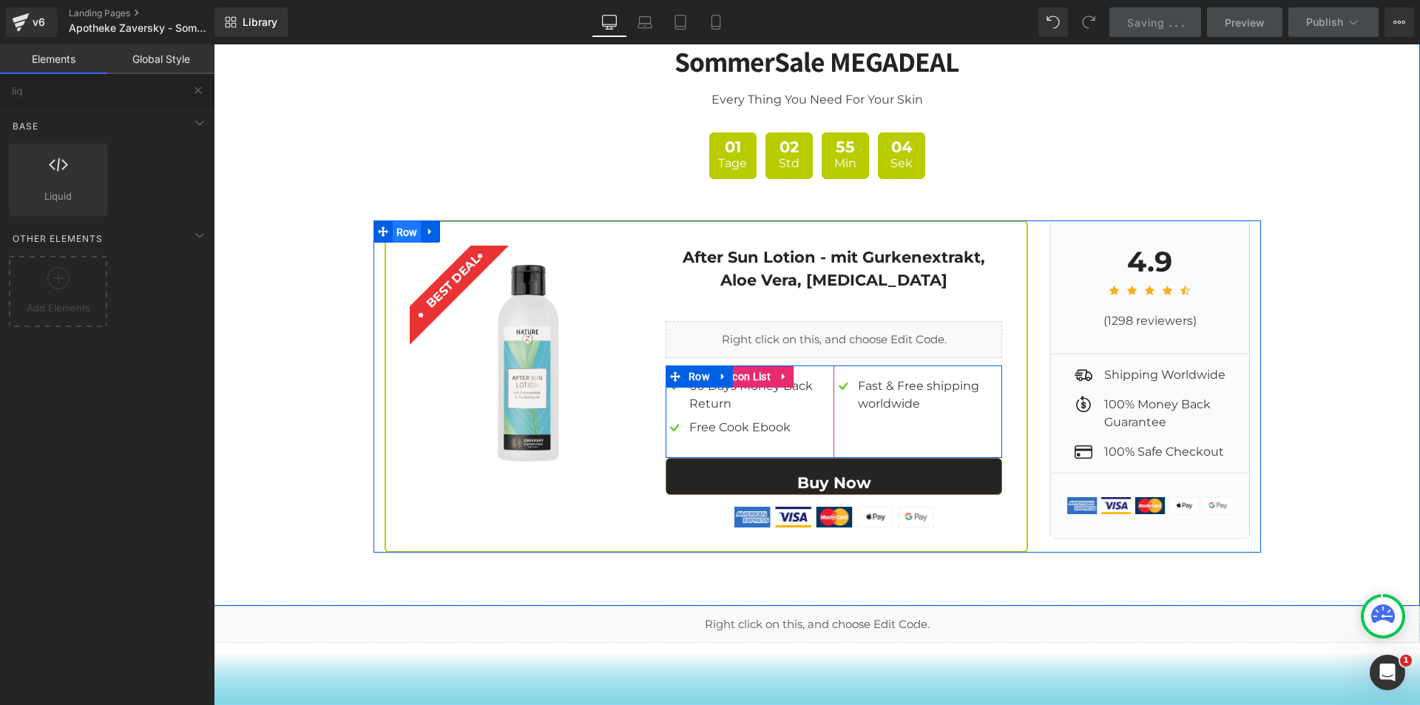
click at [393, 221] on span "Row" at bounding box center [407, 232] width 29 height 22
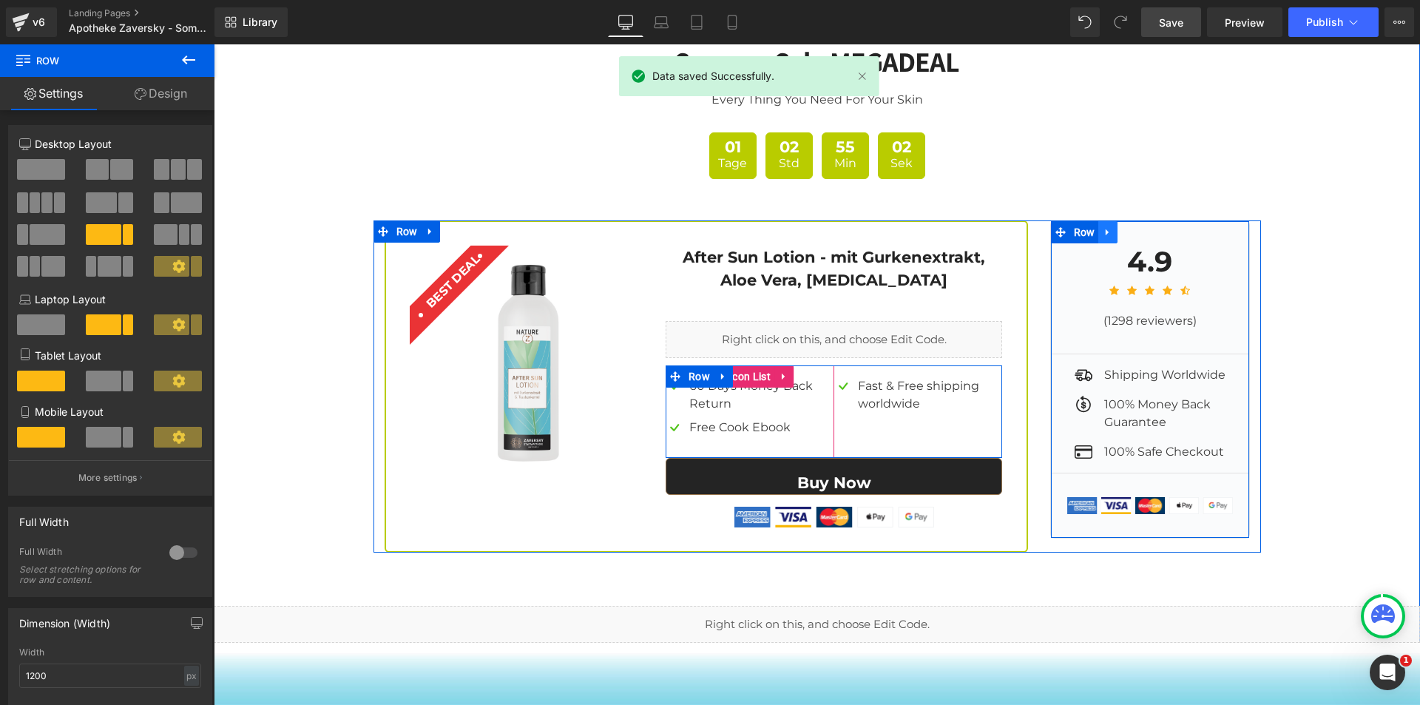
click at [1103, 226] on icon at bounding box center [1108, 231] width 10 height 11
click at [1143, 227] on icon at bounding box center [1146, 232] width 10 height 10
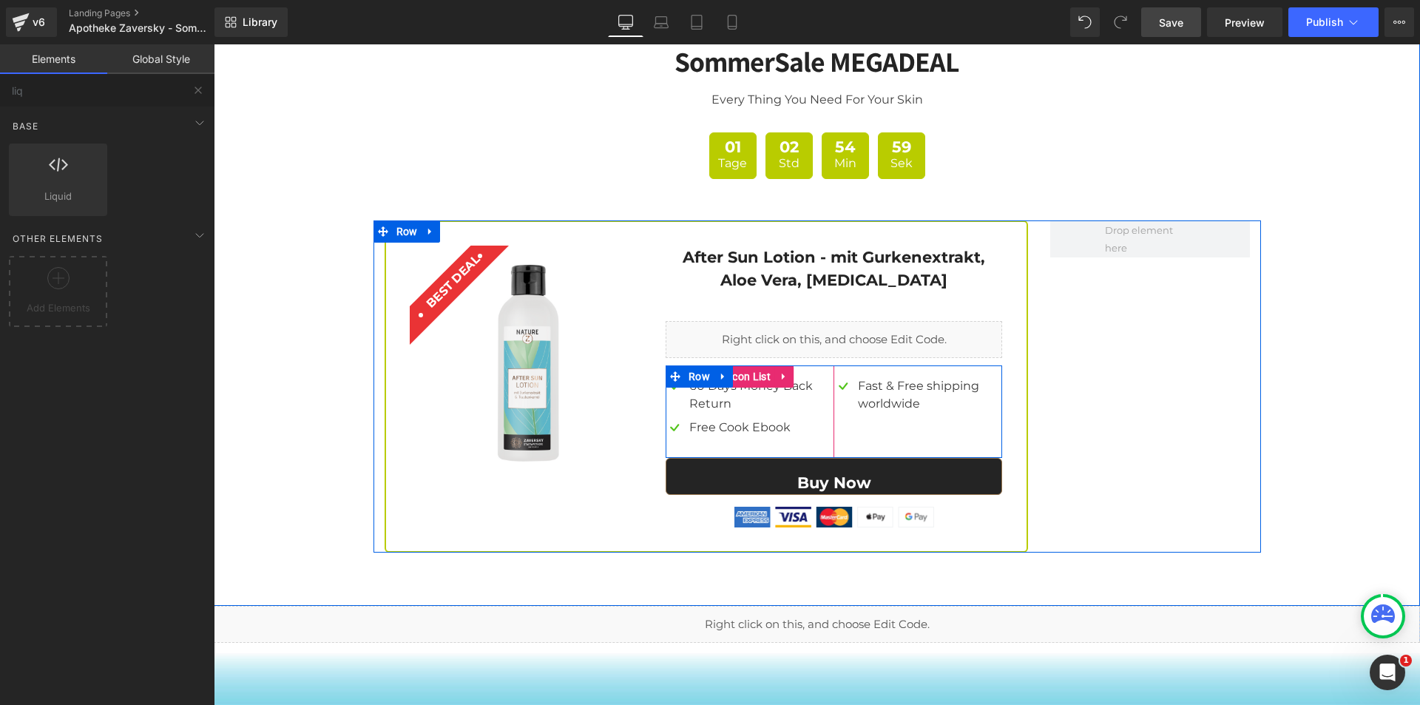
click at [402, 220] on span "Row" at bounding box center [407, 231] width 29 height 22
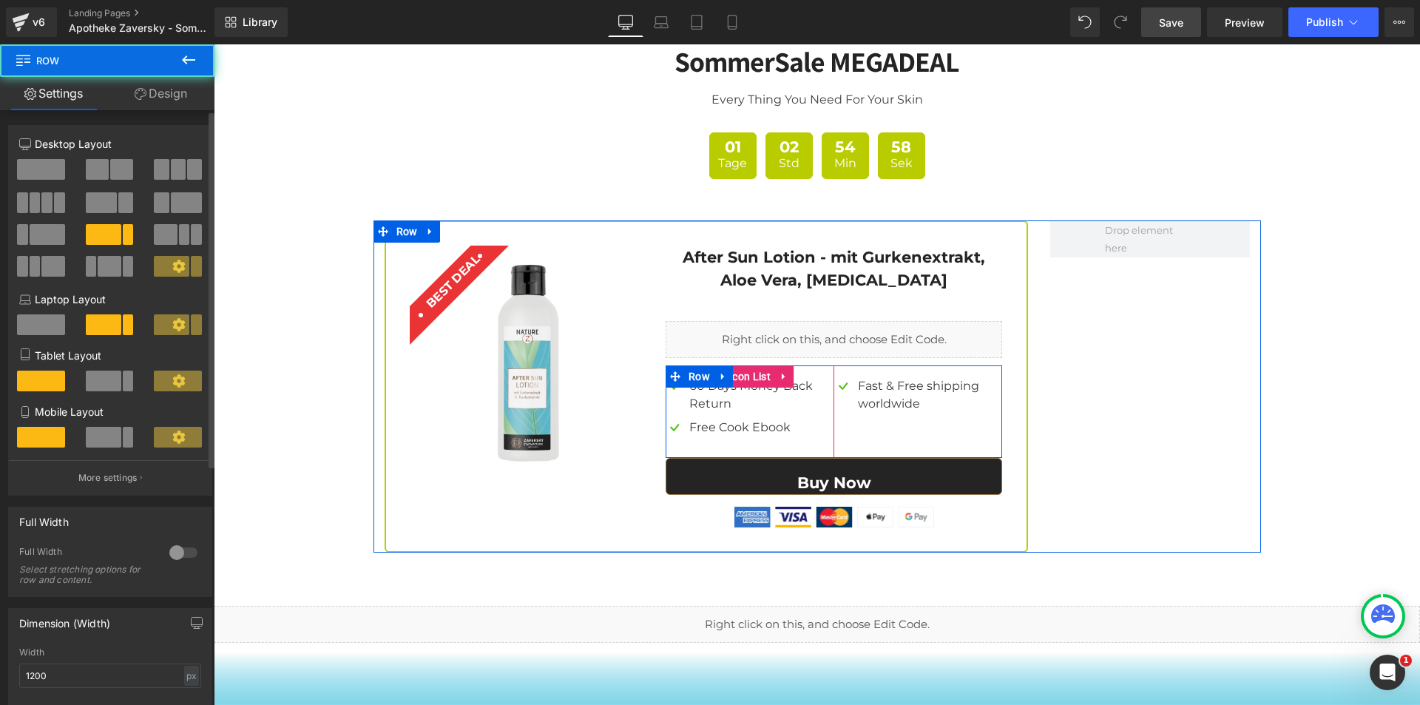
click at [31, 166] on span at bounding box center [41, 169] width 48 height 21
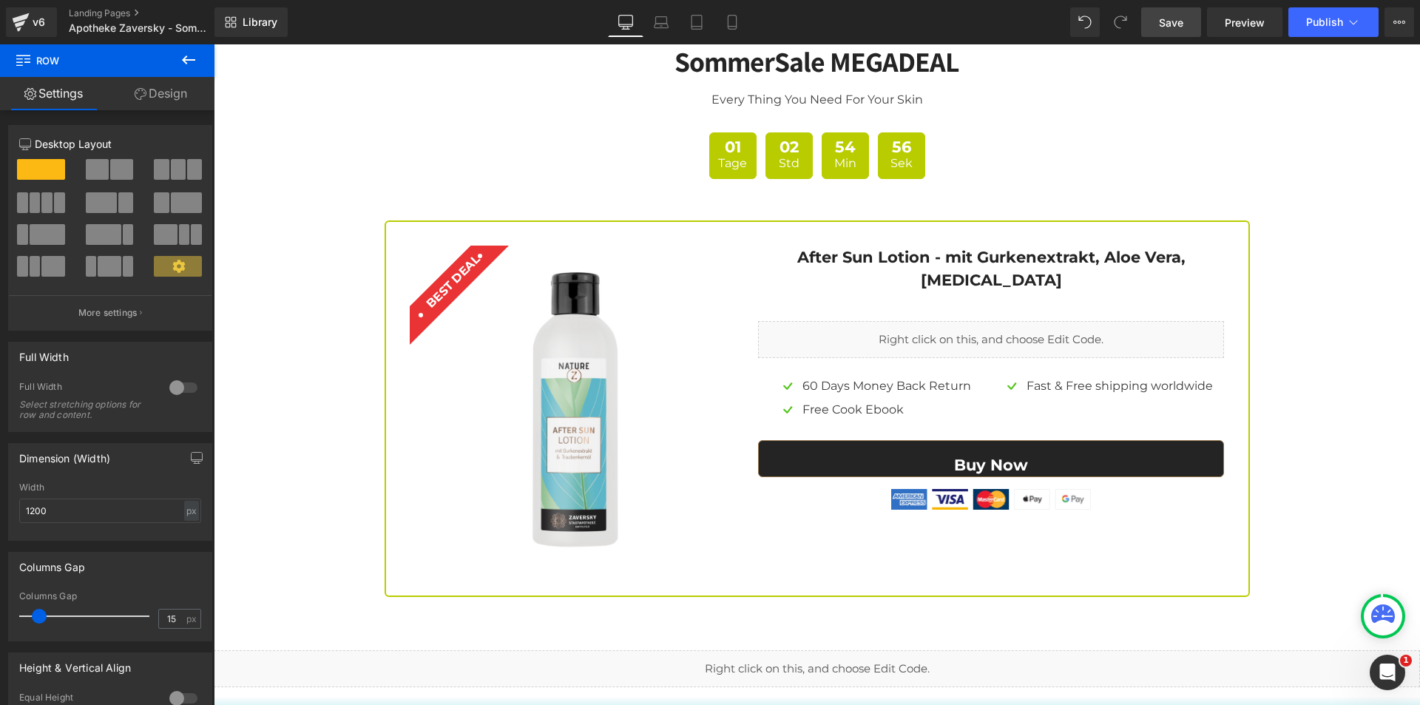
click at [1166, 25] on span "Save" at bounding box center [1171, 23] width 24 height 16
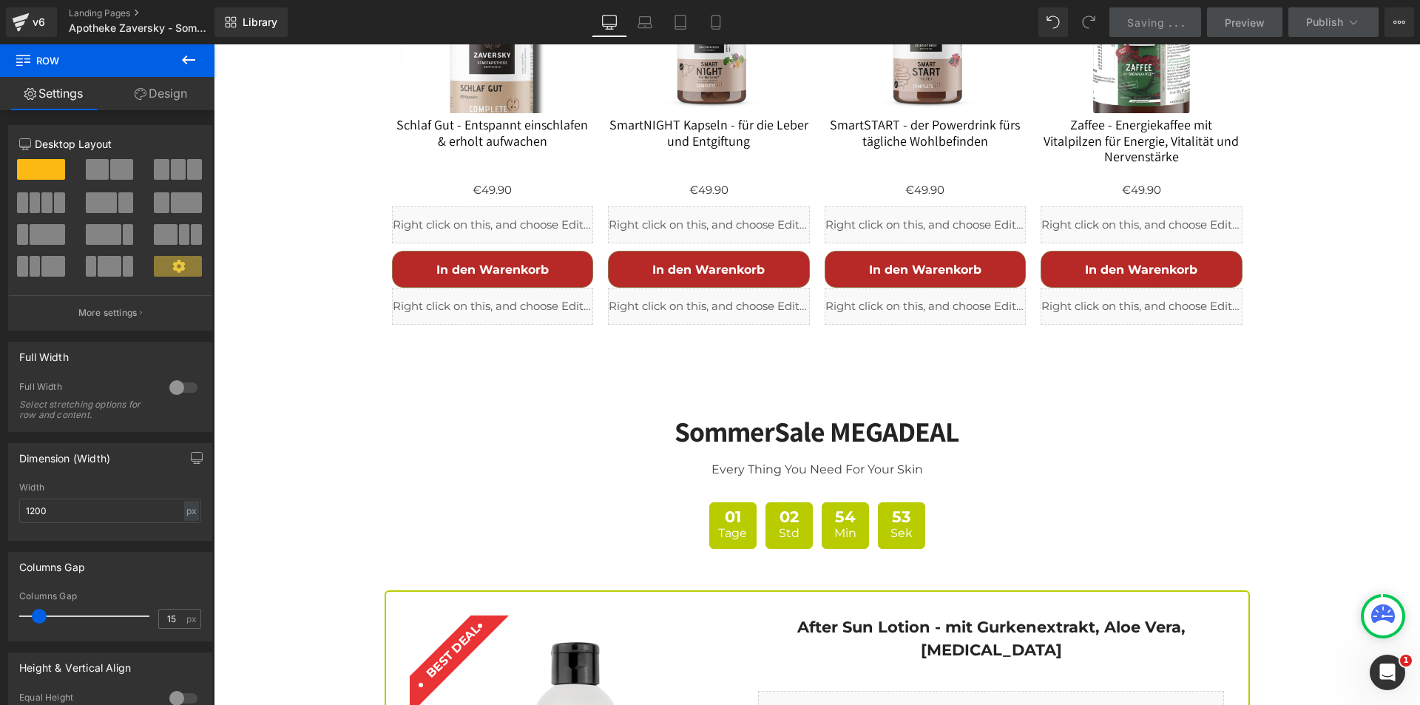
click at [865, 251] on div "In den Warenkorb (P) Cart Button" at bounding box center [926, 269] width 202 height 37
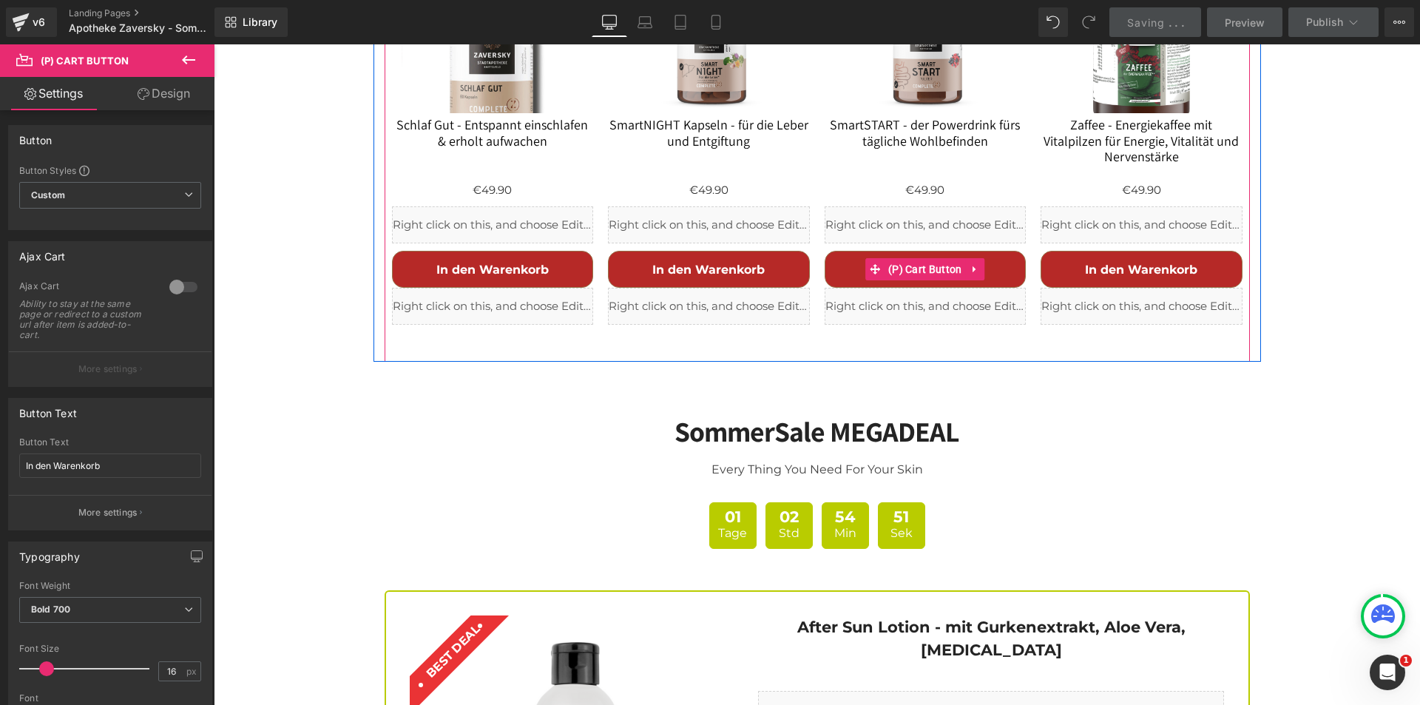
click at [970, 264] on icon at bounding box center [975, 269] width 10 height 11
click at [961, 264] on icon at bounding box center [966, 269] width 10 height 10
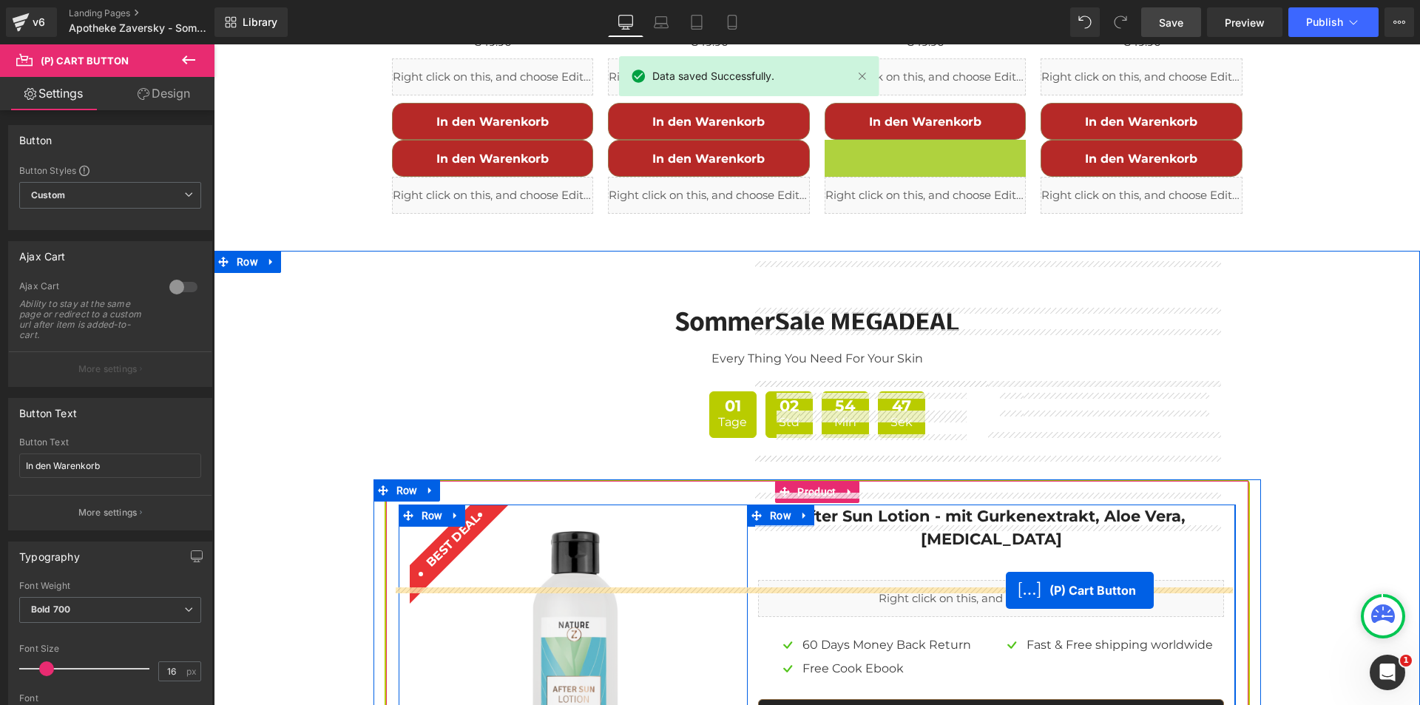
scroll to position [4420, 0]
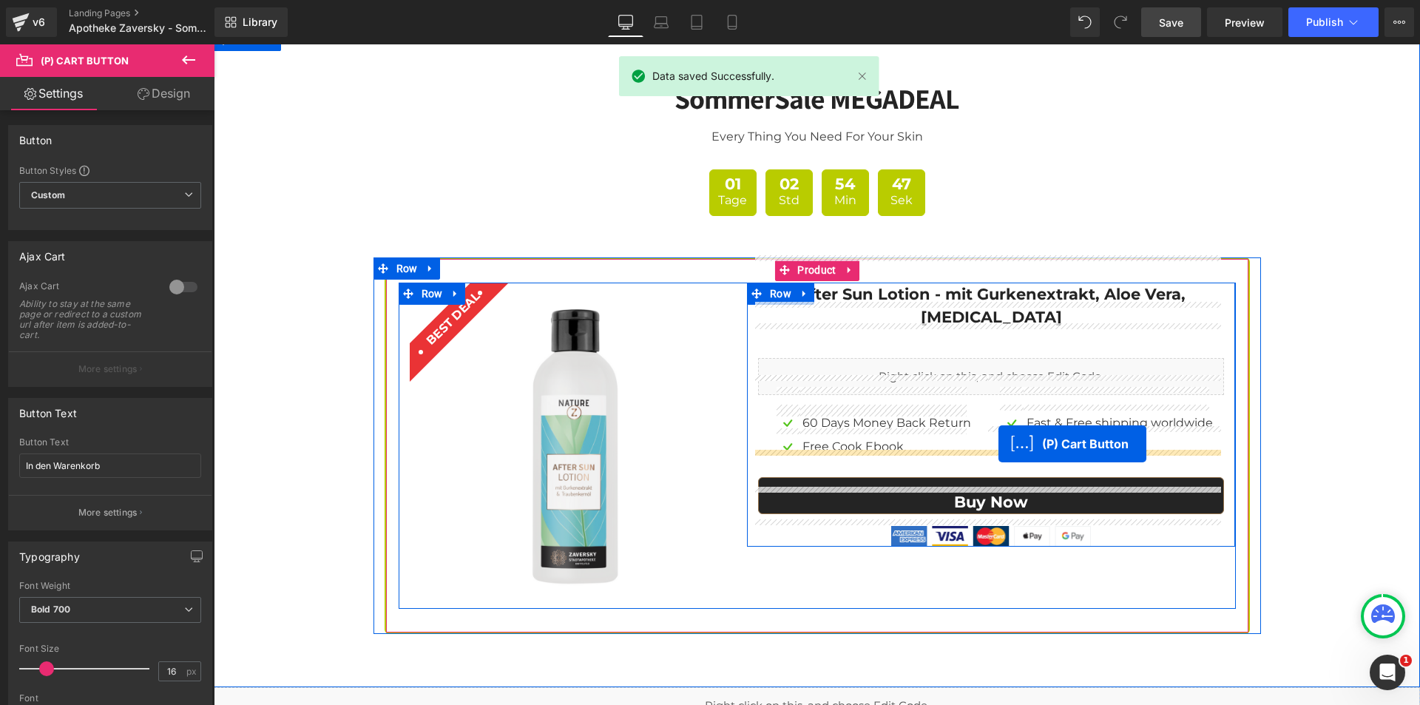
drag, startPoint x: 868, startPoint y: 278, endPoint x: 998, endPoint y: 444, distance: 210.7
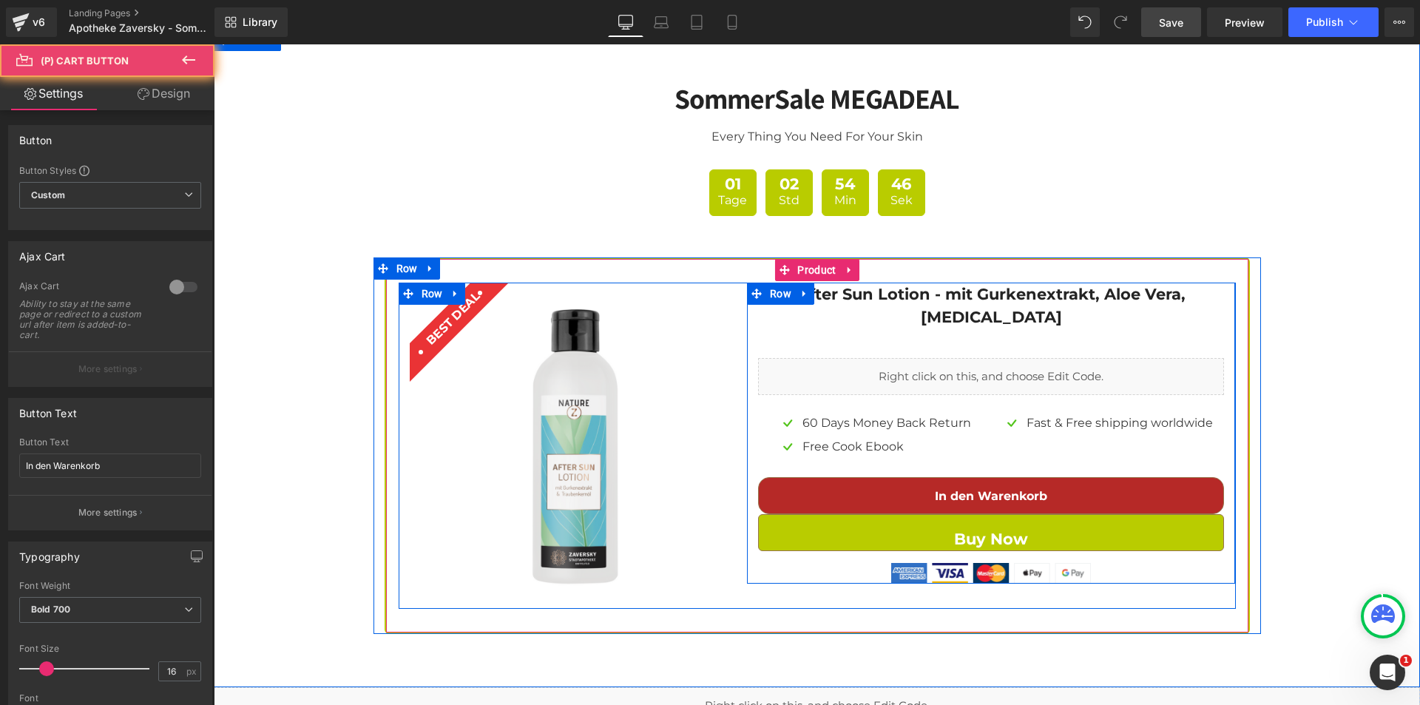
scroll to position [4346, 0]
click at [1006, 514] on div "Buy Now (P) Cart Button" at bounding box center [991, 532] width 466 height 37
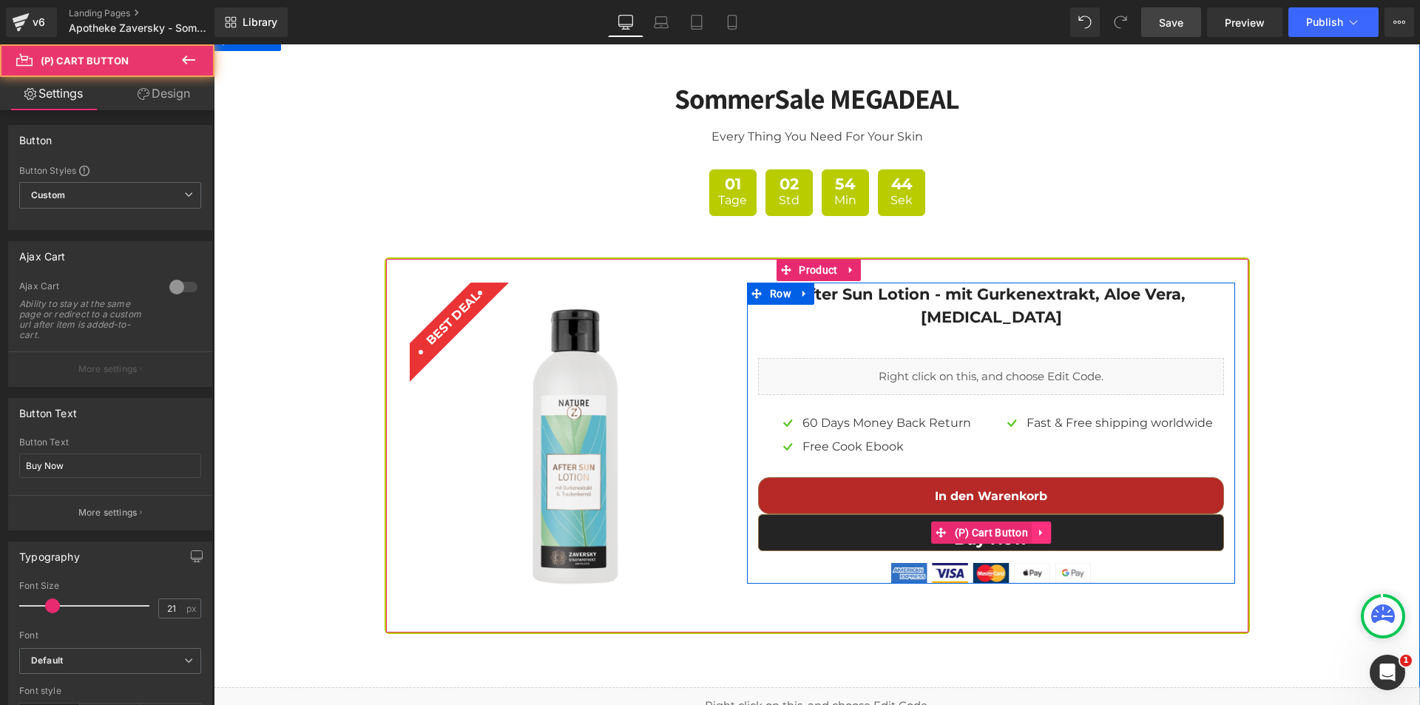
click at [1040, 521] on link at bounding box center [1041, 532] width 19 height 22
click at [1047, 527] on icon at bounding box center [1051, 532] width 10 height 10
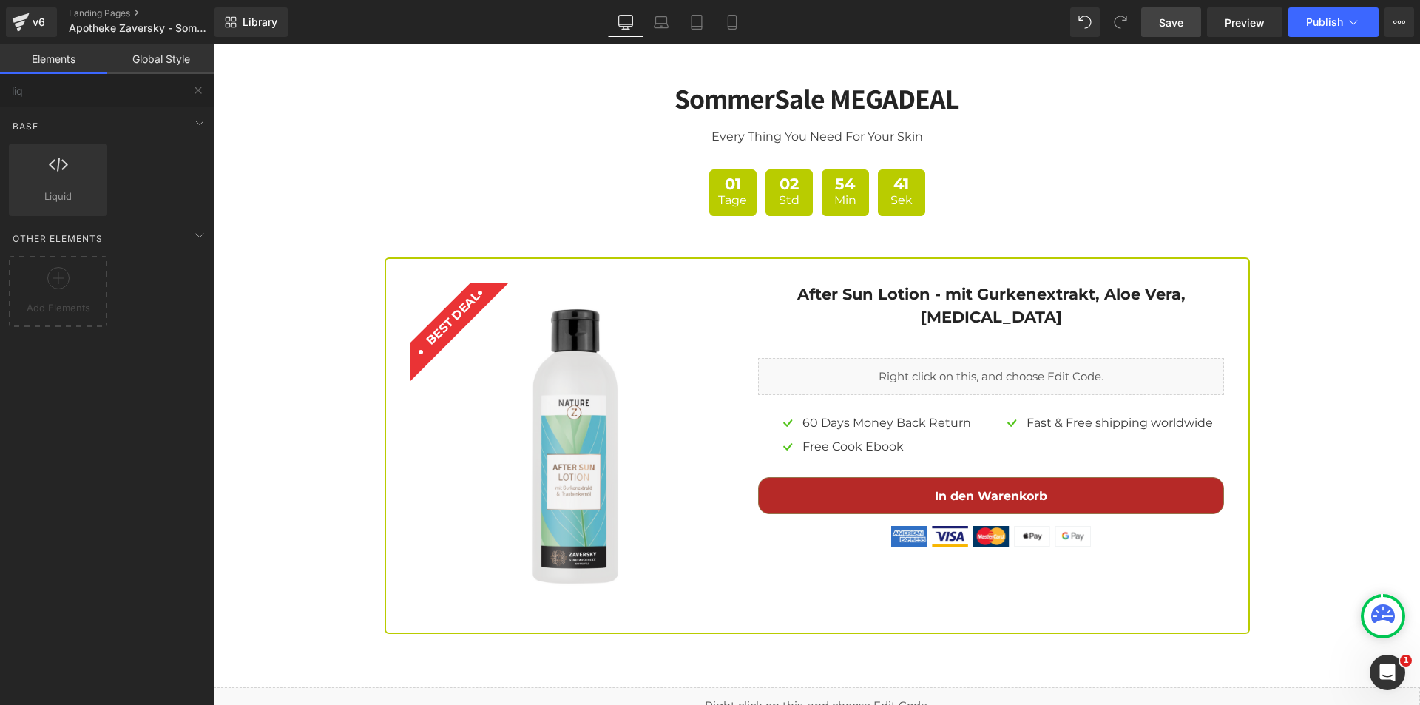
click at [1176, 22] on span "Save" at bounding box center [1171, 23] width 24 height 16
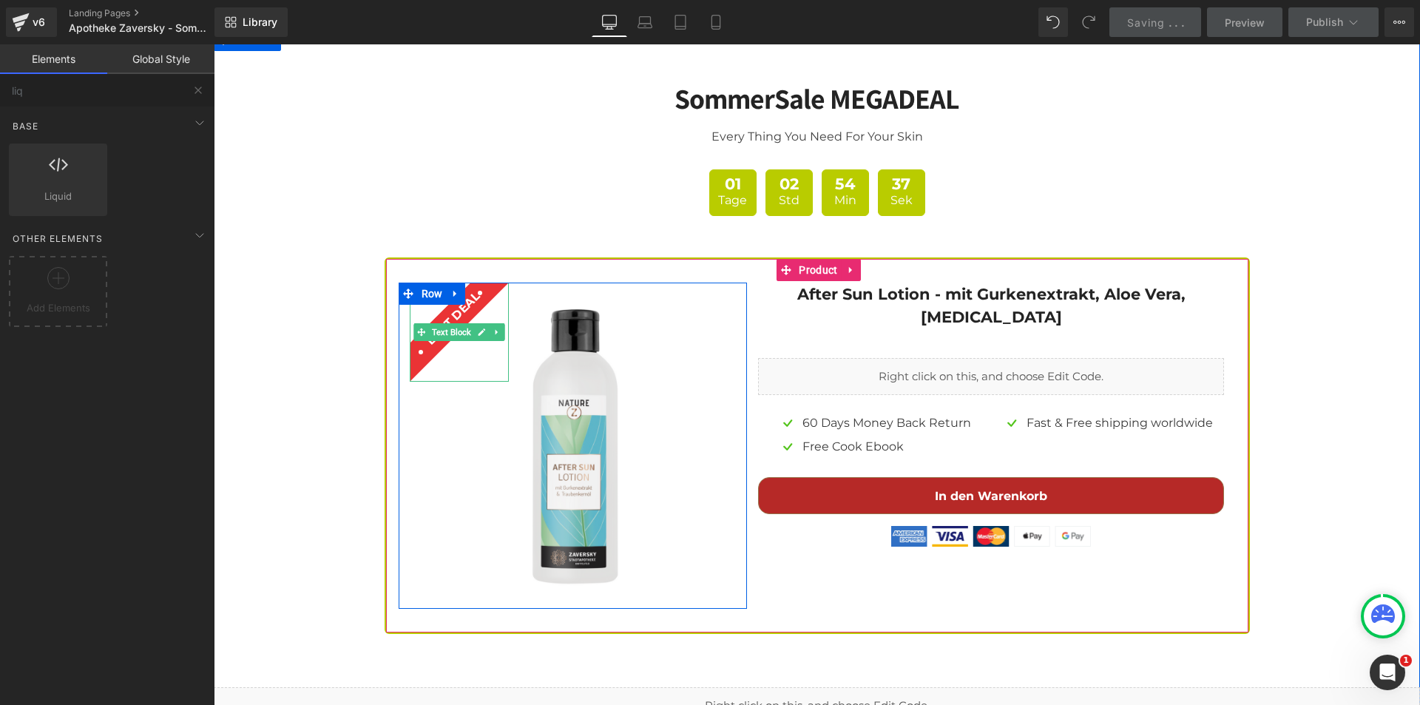
click at [469, 288] on strong "Best DEAL" at bounding box center [452, 317] width 59 height 59
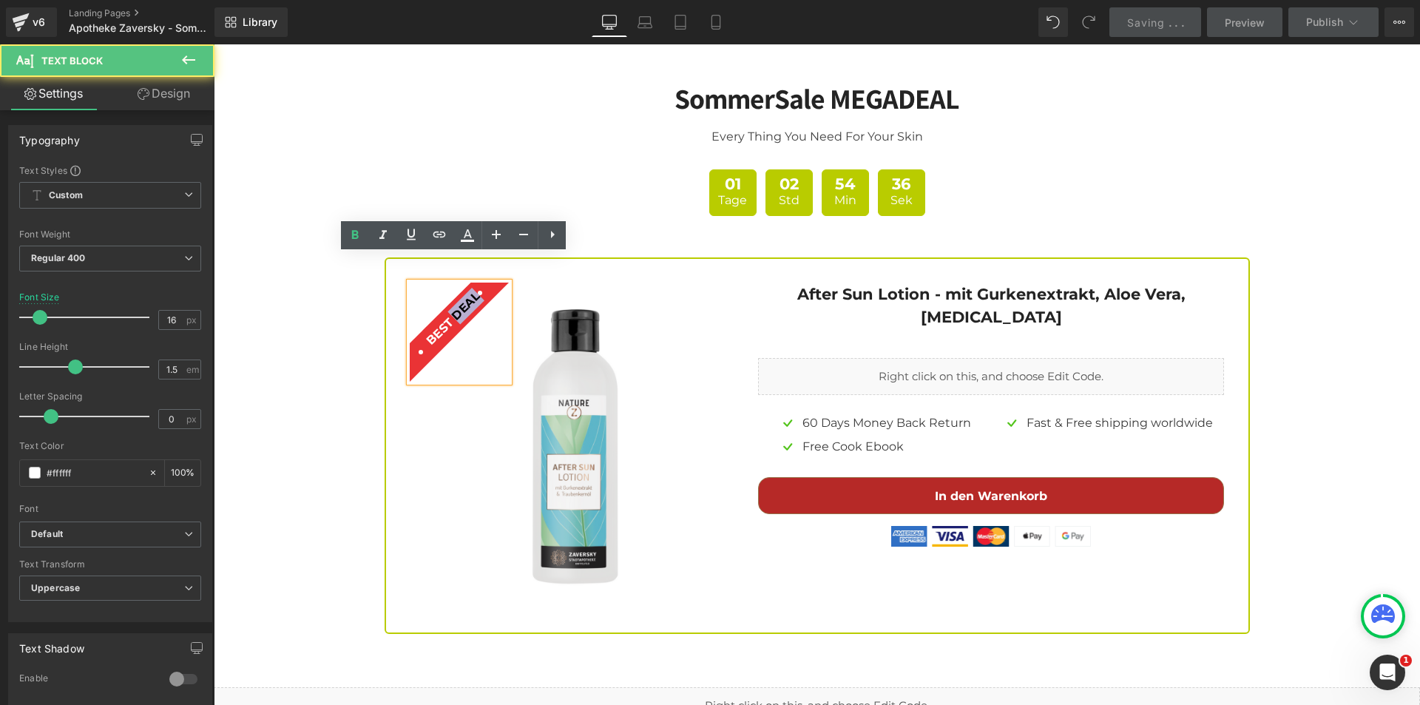
click at [469, 288] on strong "Best DEAL" at bounding box center [452, 317] width 59 height 59
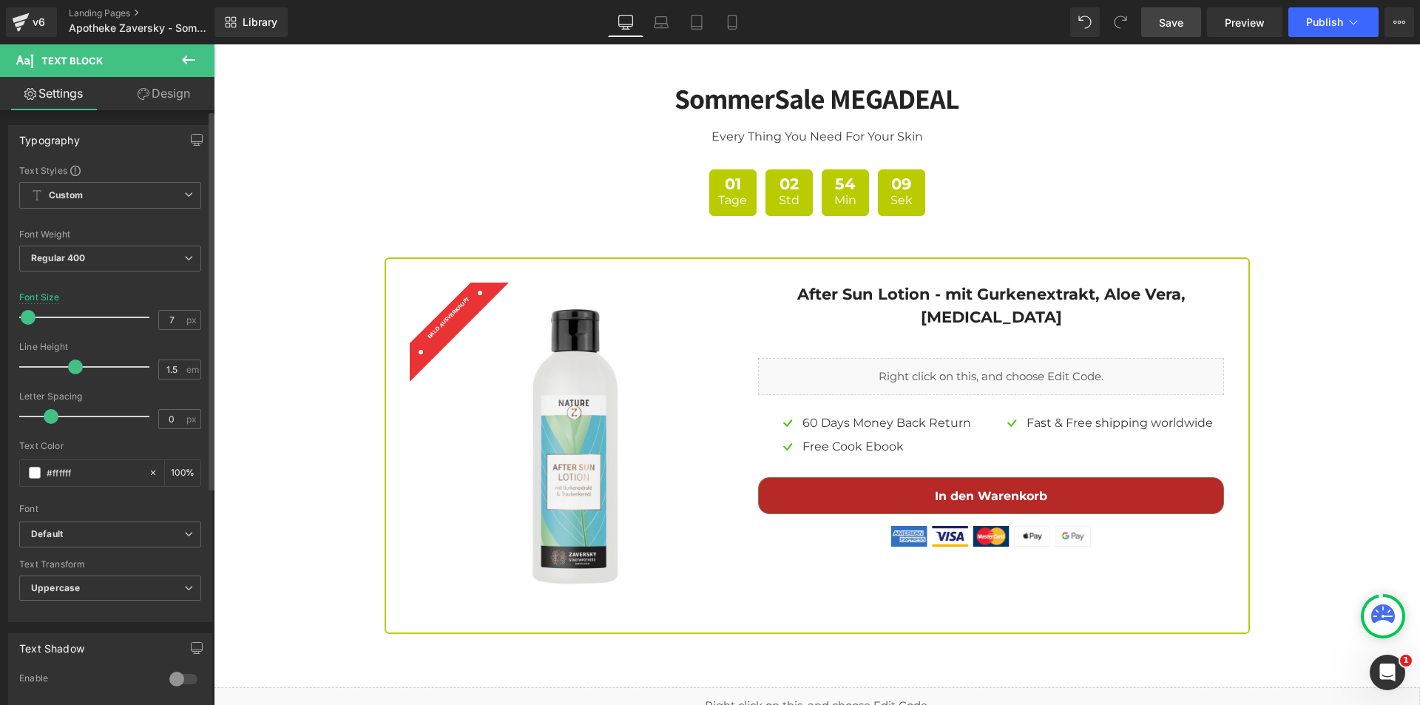
type input "8"
drag, startPoint x: 38, startPoint y: 319, endPoint x: 28, endPoint y: 319, distance: 10.4
click at [28, 319] on span at bounding box center [29, 317] width 15 height 15
click at [73, 363] on span at bounding box center [75, 366] width 15 height 15
type input "3"
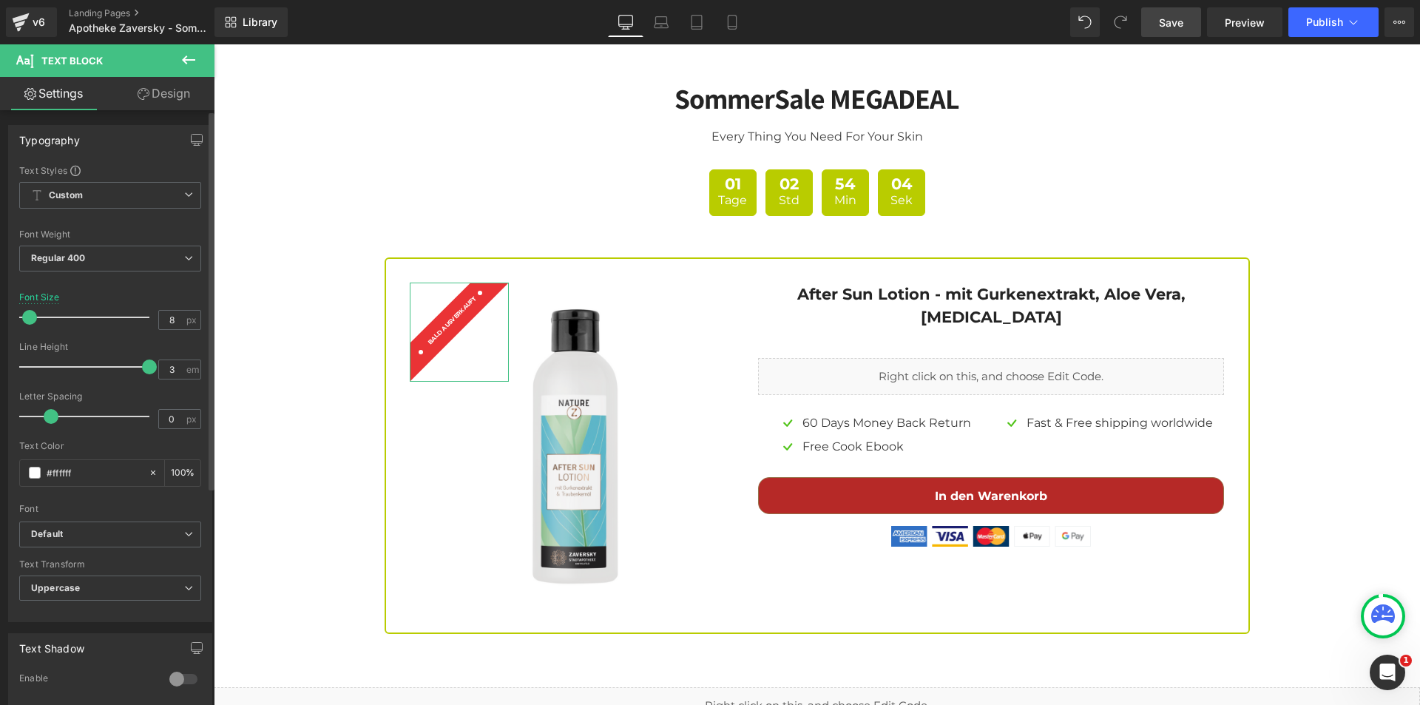
drag, startPoint x: 69, startPoint y: 366, endPoint x: 203, endPoint y: 362, distance: 133.9
click at [203, 362] on div "Text Styles Custom Custom Setup Global Style Custom Setup Global Style Thin 100…" at bounding box center [110, 392] width 203 height 457
click at [297, 316] on div "SommerSale MEGADEAL Heading Every Thing You Need For Your Skin Text Block 01 Ta…" at bounding box center [817, 347] width 1206 height 574
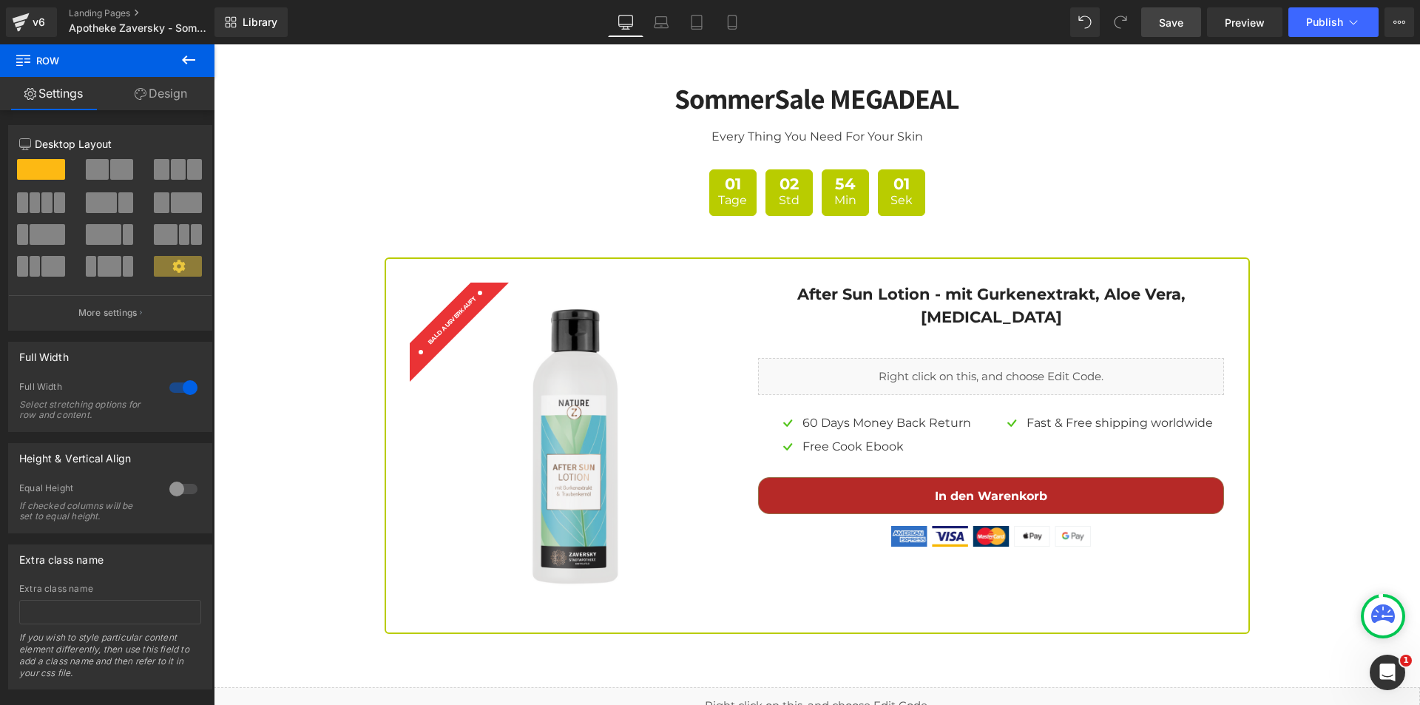
click at [1176, 21] on span "Save" at bounding box center [1171, 23] width 24 height 16
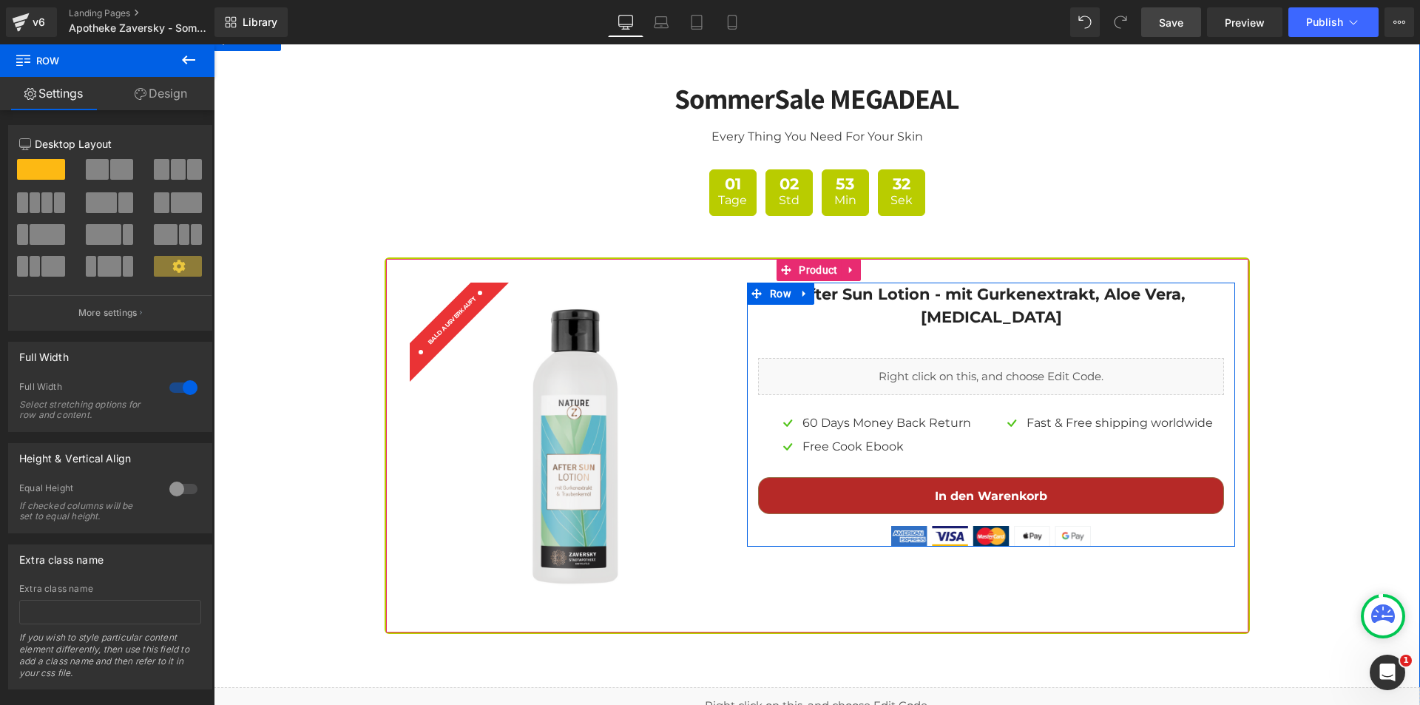
click at [870, 402] on div "Image 60 Days Money Back Return Text Block Image Free Cook Ebook Text Block Ico…" at bounding box center [874, 439] width 233 height 75
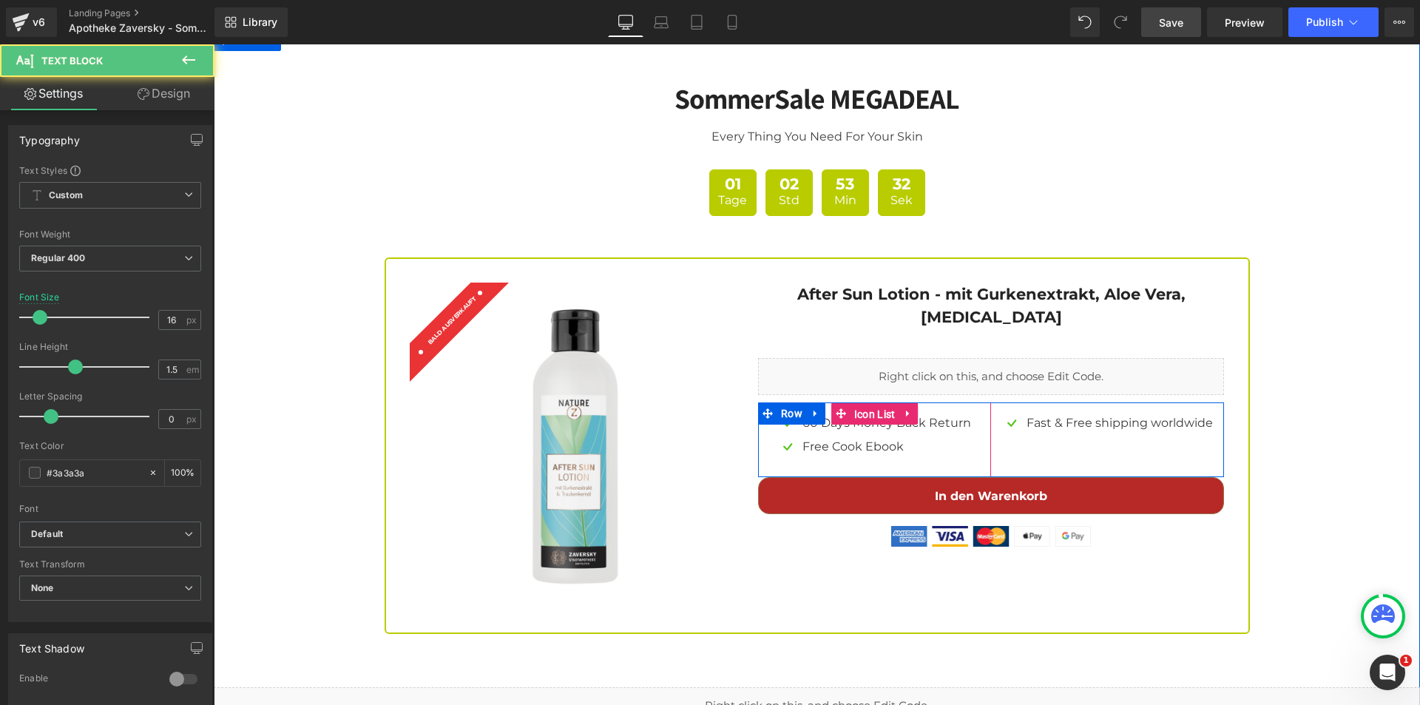
click at [870, 403] on span "Icon List" at bounding box center [874, 414] width 49 height 22
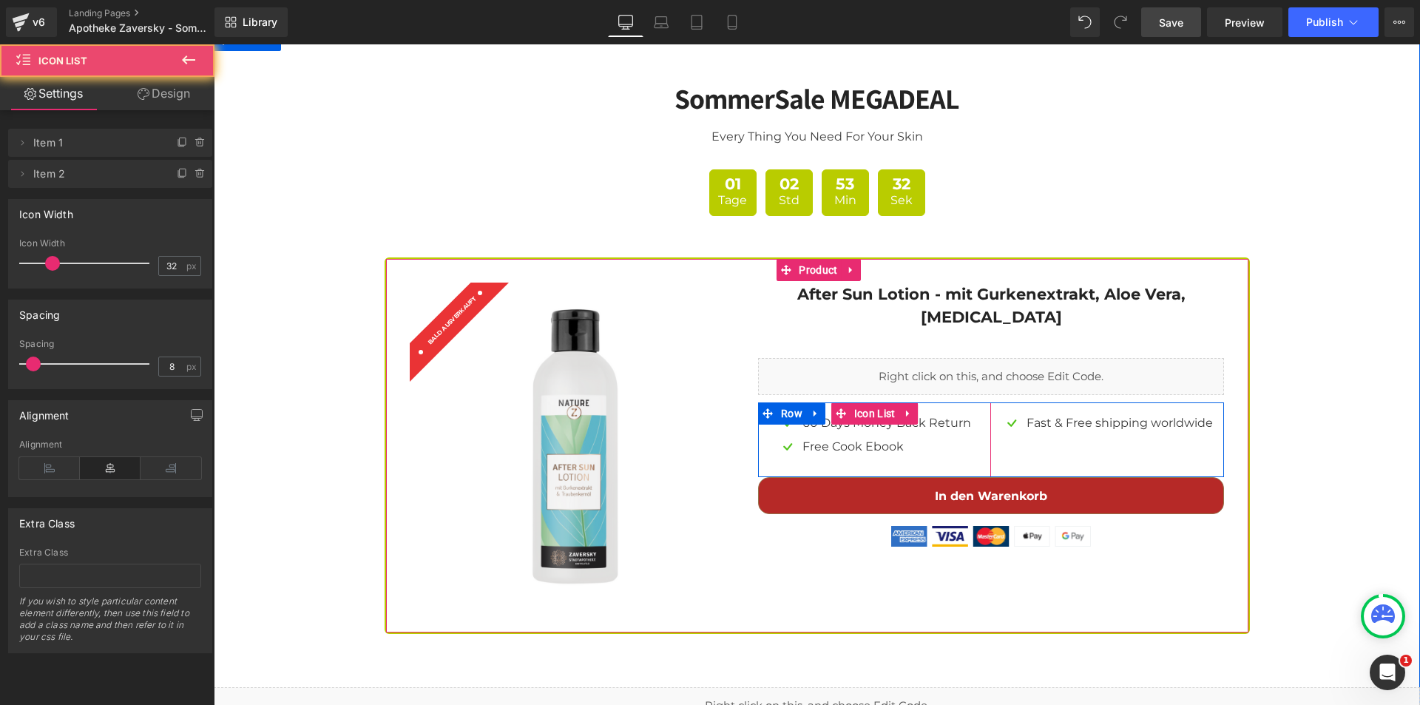
click at [870, 402] on span "Icon List" at bounding box center [874, 413] width 49 height 22
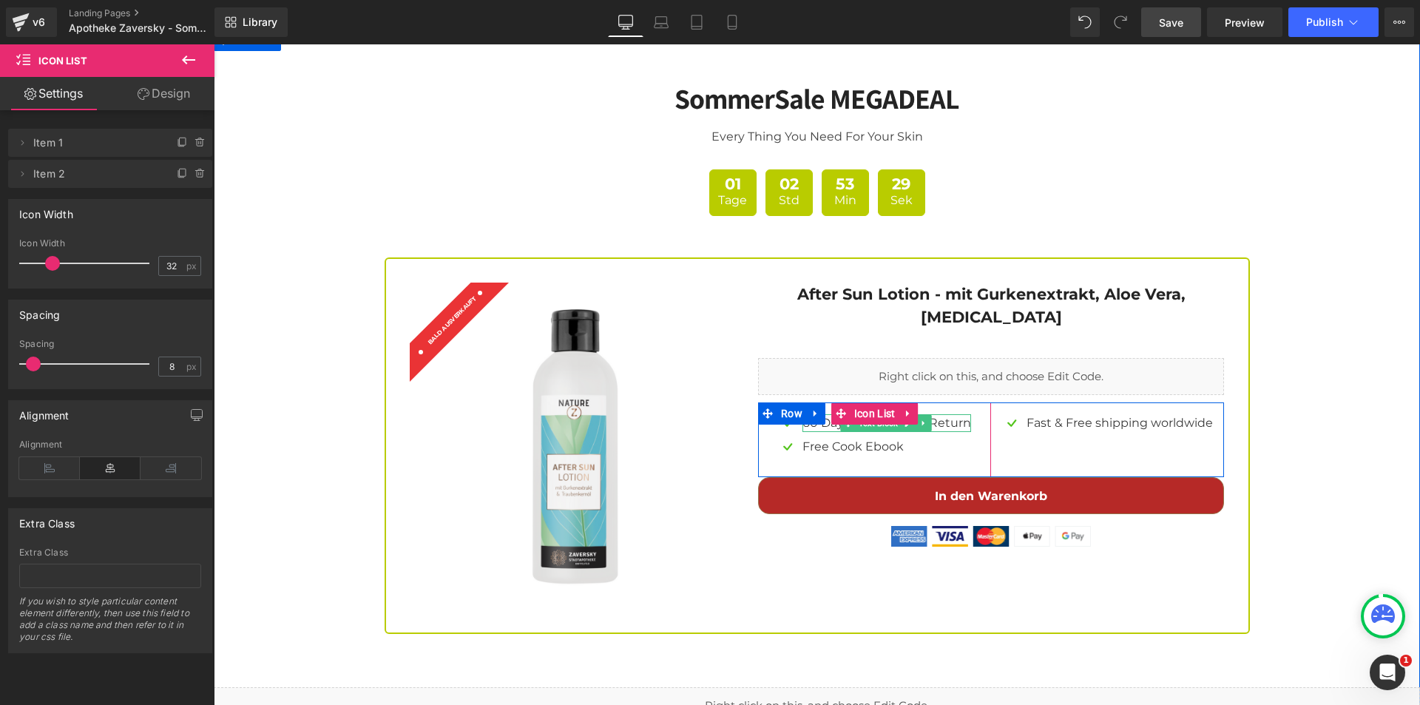
click at [955, 414] on p "60 Days Money Back Return" at bounding box center [886, 423] width 169 height 18
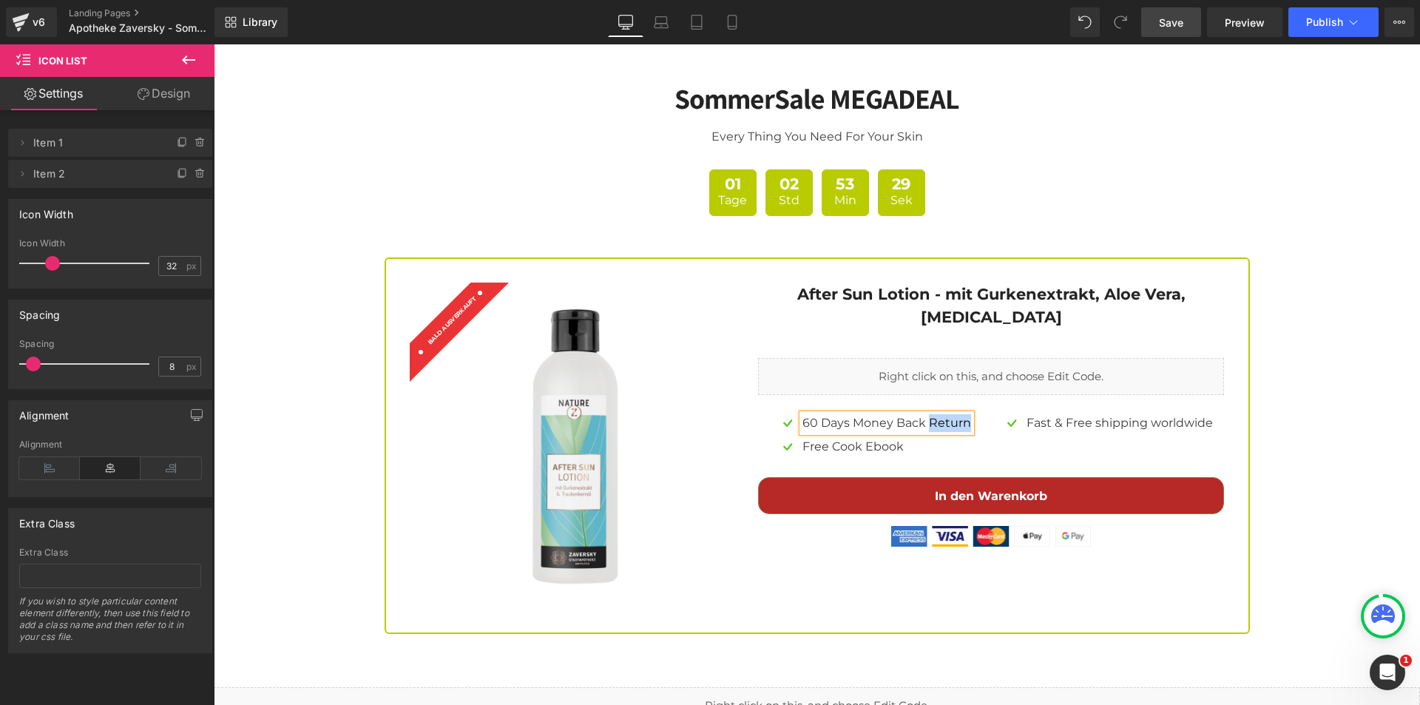
click at [955, 414] on p "60 Days Money Back Return" at bounding box center [886, 423] width 169 height 18
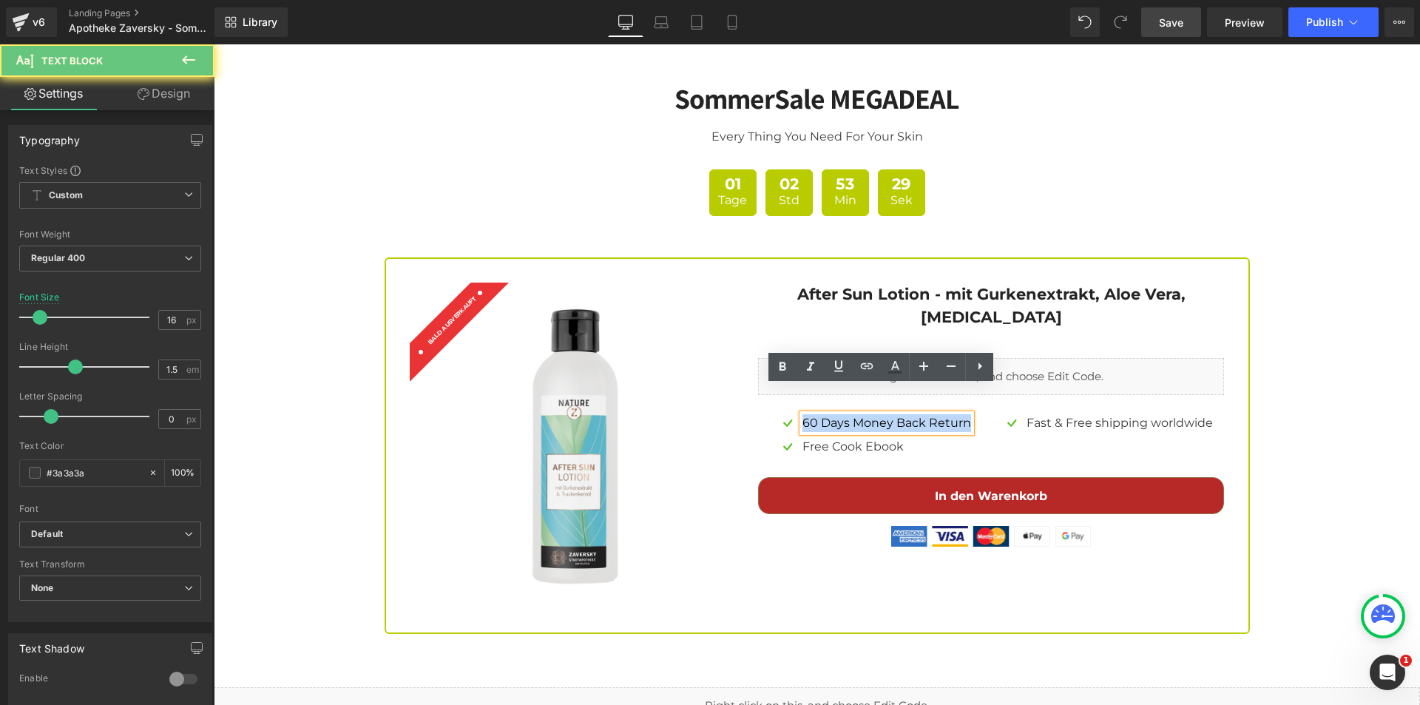
click at [955, 414] on p "60 Days Money Back Return" at bounding box center [886, 423] width 169 height 18
paste div
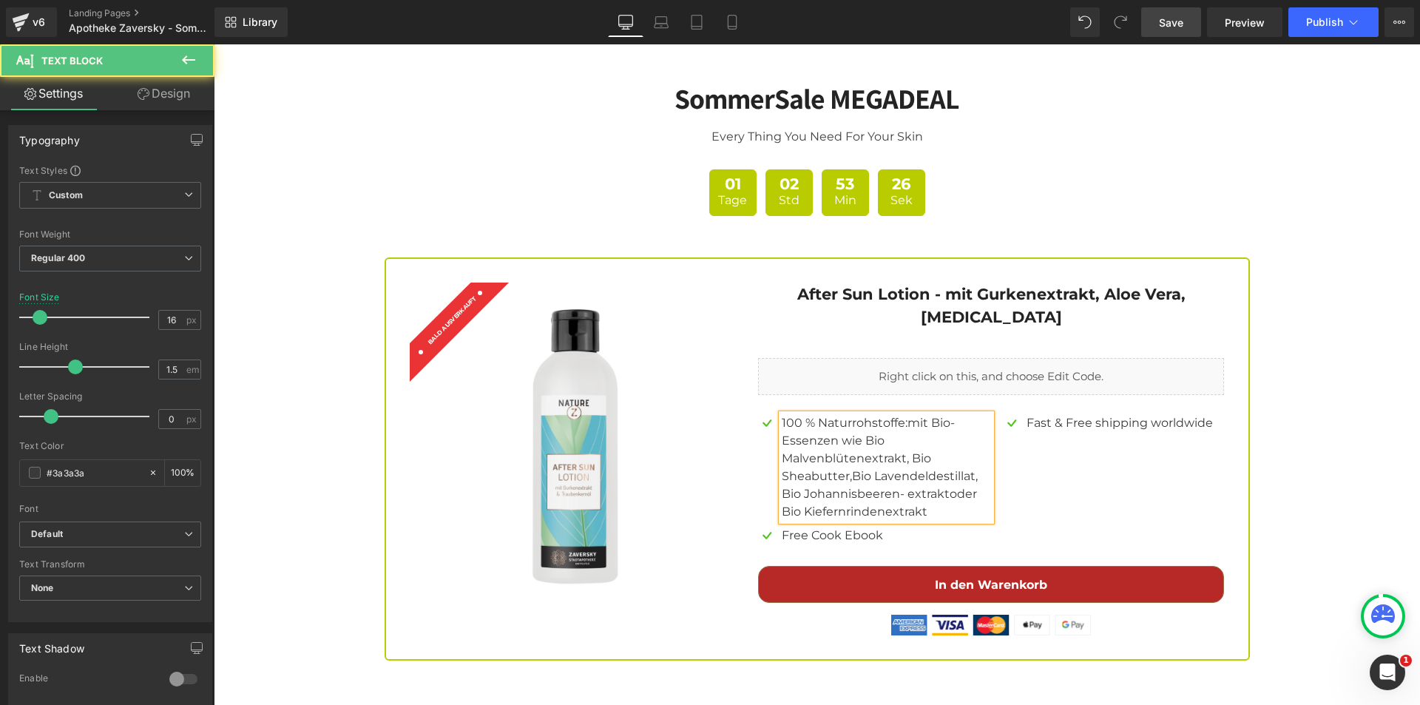
click at [901, 414] on p "100 % Naturrohstoffe:mit Bio-Essenzen wie Bio Malvenblütenextrakt, Bio Sheabutt…" at bounding box center [886, 449] width 209 height 71
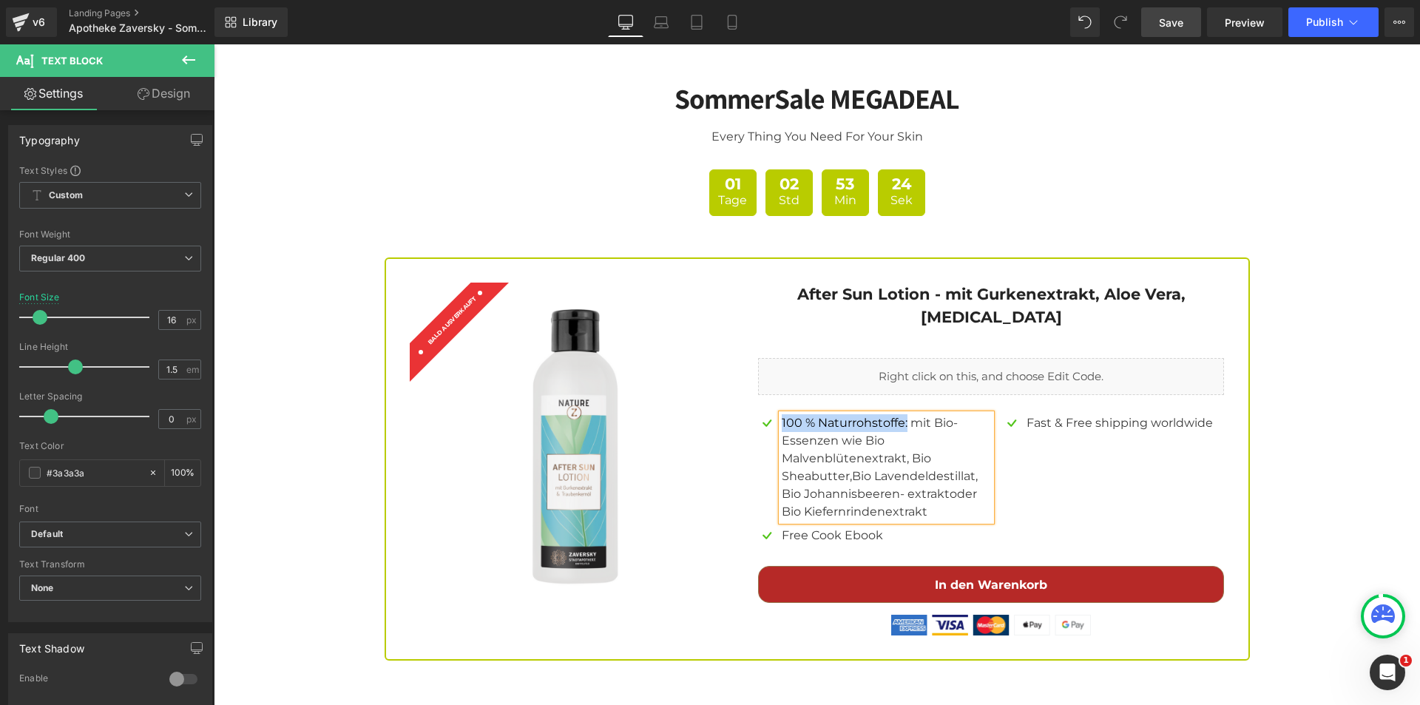
drag, startPoint x: 901, startPoint y: 396, endPoint x: 776, endPoint y: 396, distance: 125.7
click at [782, 414] on p "100 % Naturrohstoffe: mit Bio-Essenzen wie Bio Malvenblütenextrakt, Bio Sheabut…" at bounding box center [886, 449] width 209 height 71
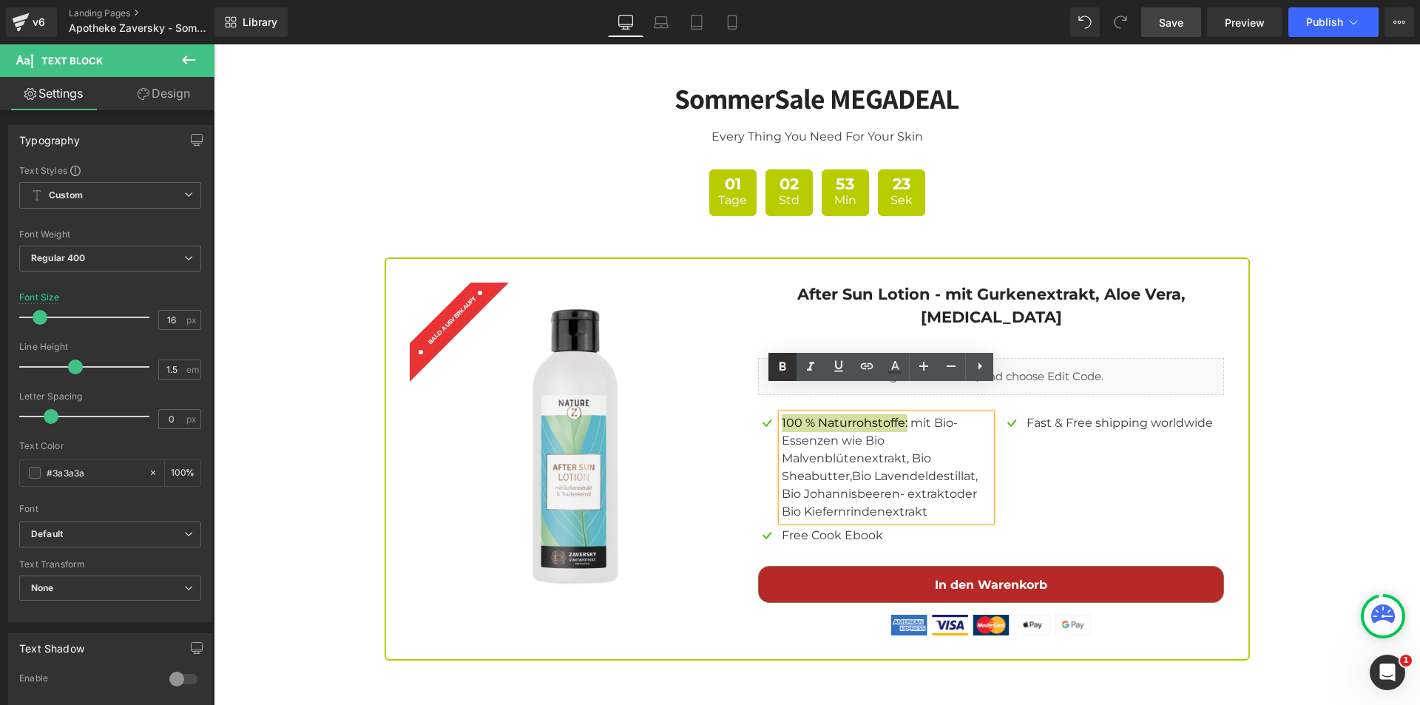
click at [887, 414] on p "100 % Naturrohstoffe: mit Bio-Essenzen wie Bio Malvenblütenextrakt, Bio Sheabut…" at bounding box center [886, 449] width 209 height 71
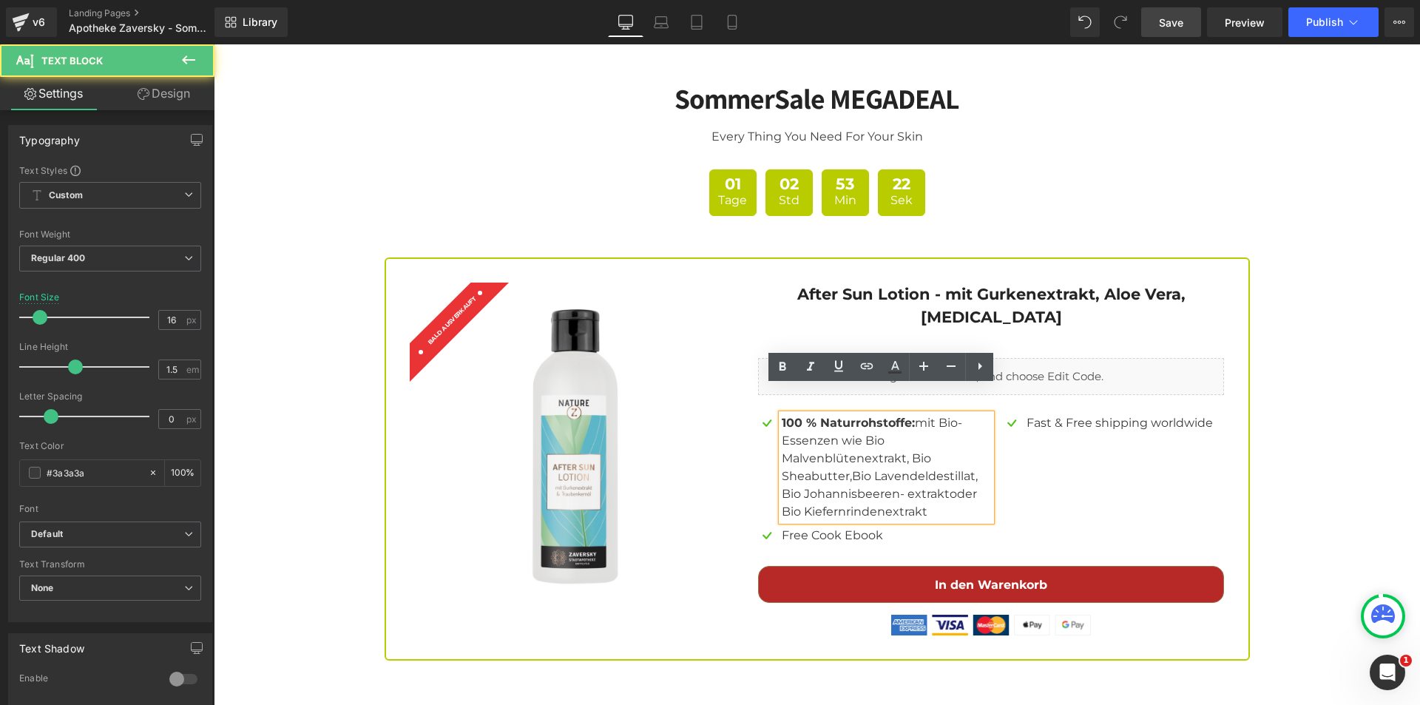
click at [913, 414] on p "100 % Naturrohstoffe: mit Bio-Essenzen wie Bio Malvenblütenextrakt, Bio Sheabut…" at bounding box center [886, 449] width 209 height 71
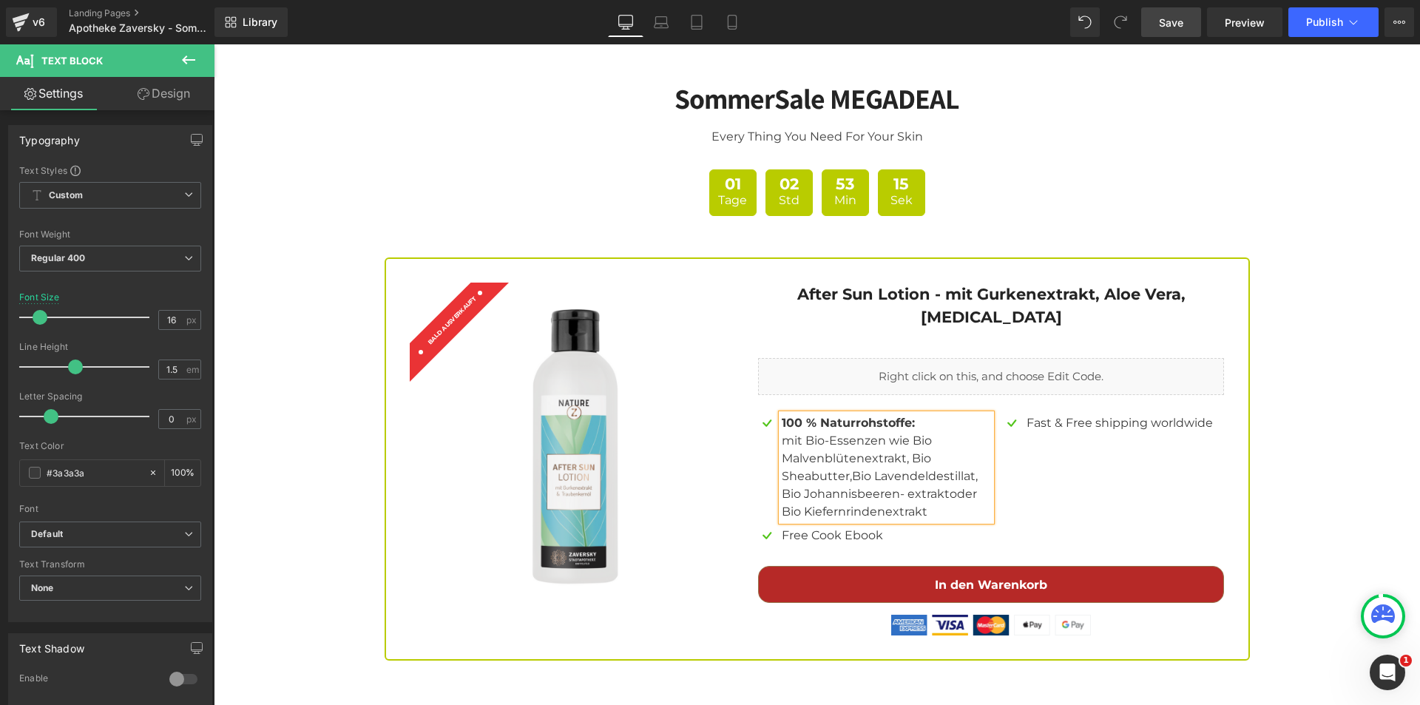
click at [847, 444] on p "mit Bio-Essenzen wie Bio Malvenblütenextrakt, Bio Sheabutter,Bio Lavendeldestil…" at bounding box center [886, 458] width 209 height 53
click at [906, 485] on p "Bio Johannisbeeren- extraktoder Bio Kiefernrindenextrakt" at bounding box center [886, 502] width 209 height 35
click at [935, 485] on p "Bio Johannisbeerenextraktoder Bio Kiefernrindenextrakt" at bounding box center [886, 502] width 209 height 35
click at [1275, 485] on div "SommerSale MEGADEAL Heading Every Thing You Need For Your Skin Text Block 01 Ta…" at bounding box center [817, 360] width 1206 height 600
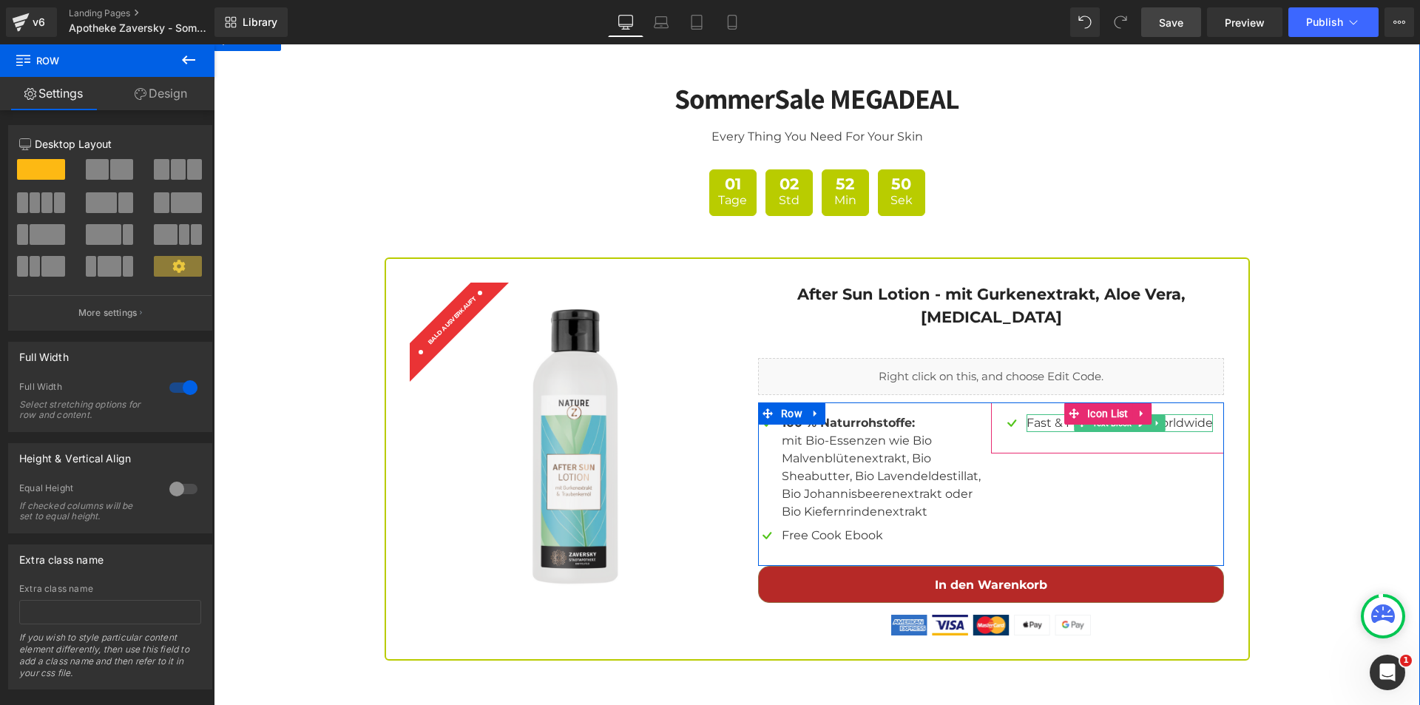
click at [1176, 414] on p "Fast & Free shipping worldwide" at bounding box center [1119, 423] width 186 height 18
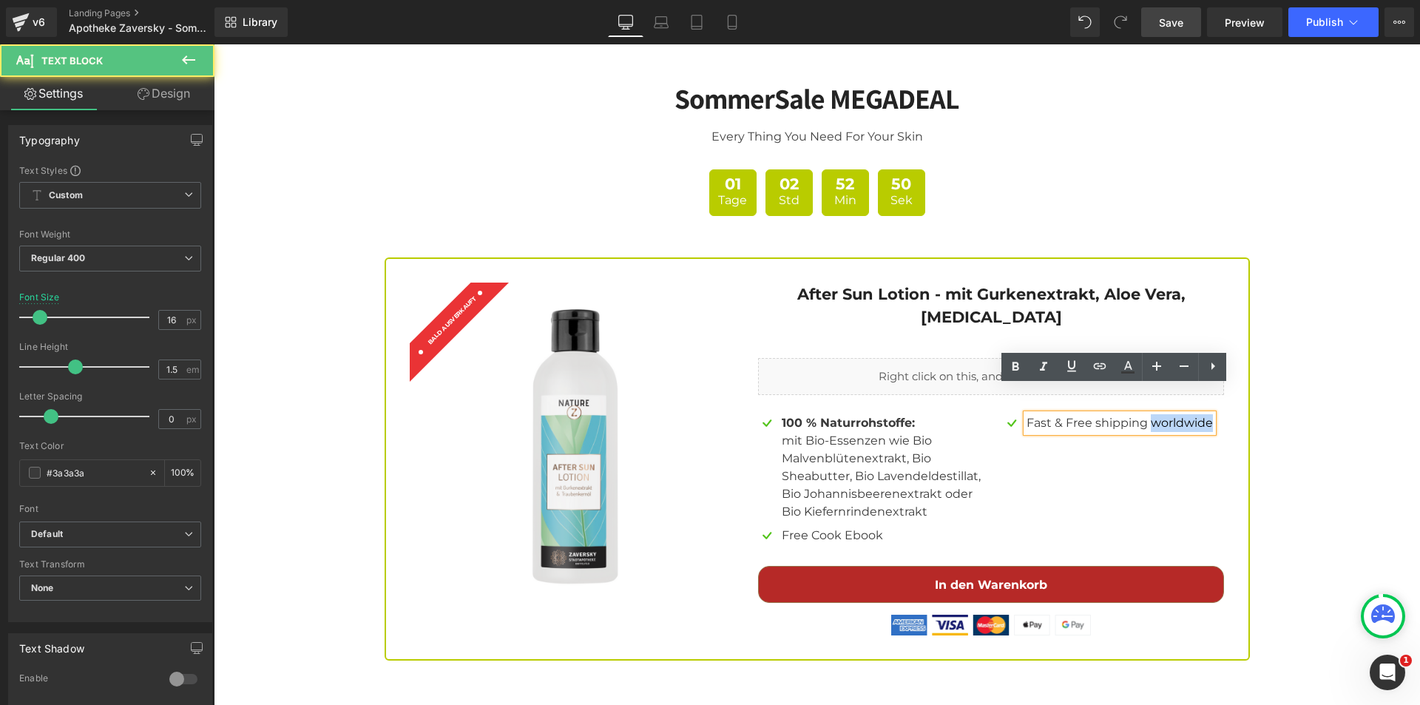
click at [1176, 414] on p "Fast & Free shipping worldwide" at bounding box center [1119, 423] width 186 height 18
paste div
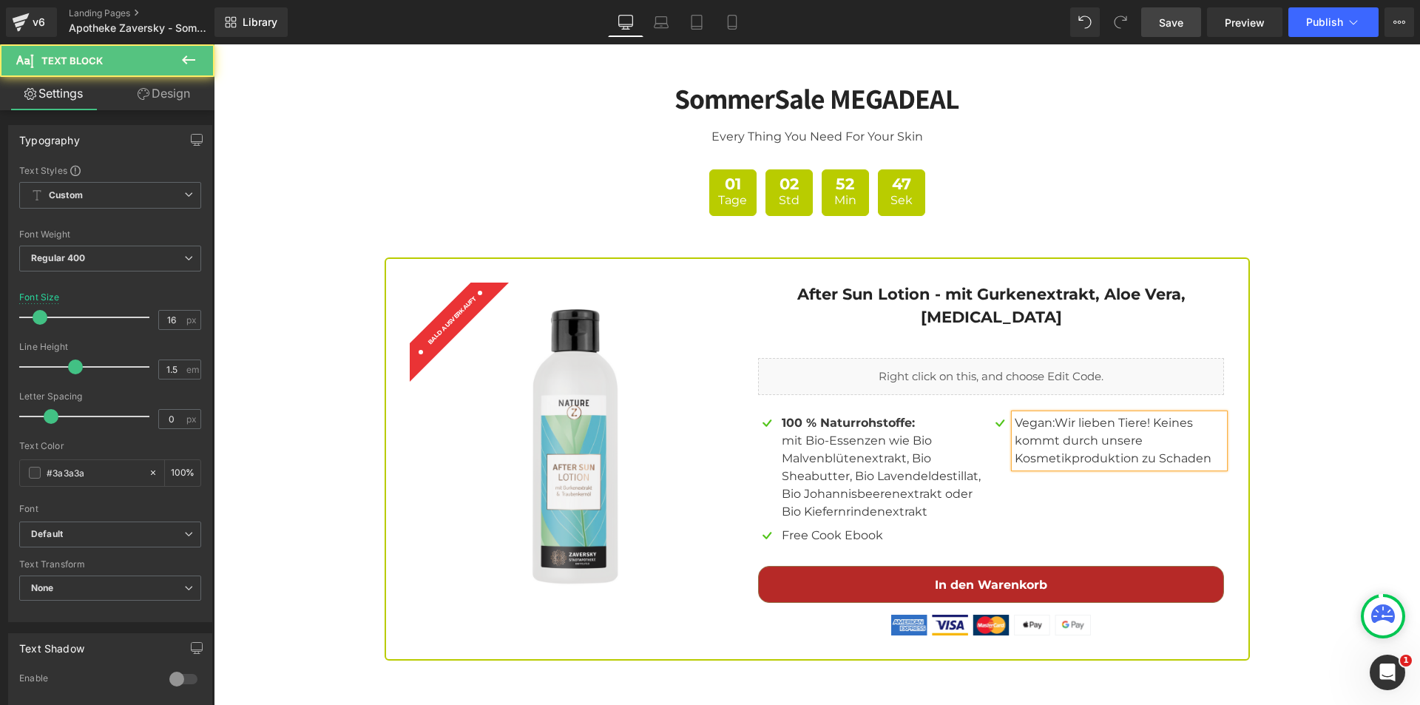
click at [1051, 414] on p "Vegan:Wir lieben Tiere! Keines kommt durch unsere Kosmetikproduktion zu Schaden" at bounding box center [1119, 440] width 209 height 53
drag, startPoint x: 1049, startPoint y: 394, endPoint x: 1011, endPoint y: 393, distance: 38.5
click at [1015, 414] on p "Vegan: Wir lieben Tiere! Keines kommt durch unsere Kosmetikproduktion zu Schaden" at bounding box center [1119, 440] width 209 height 53
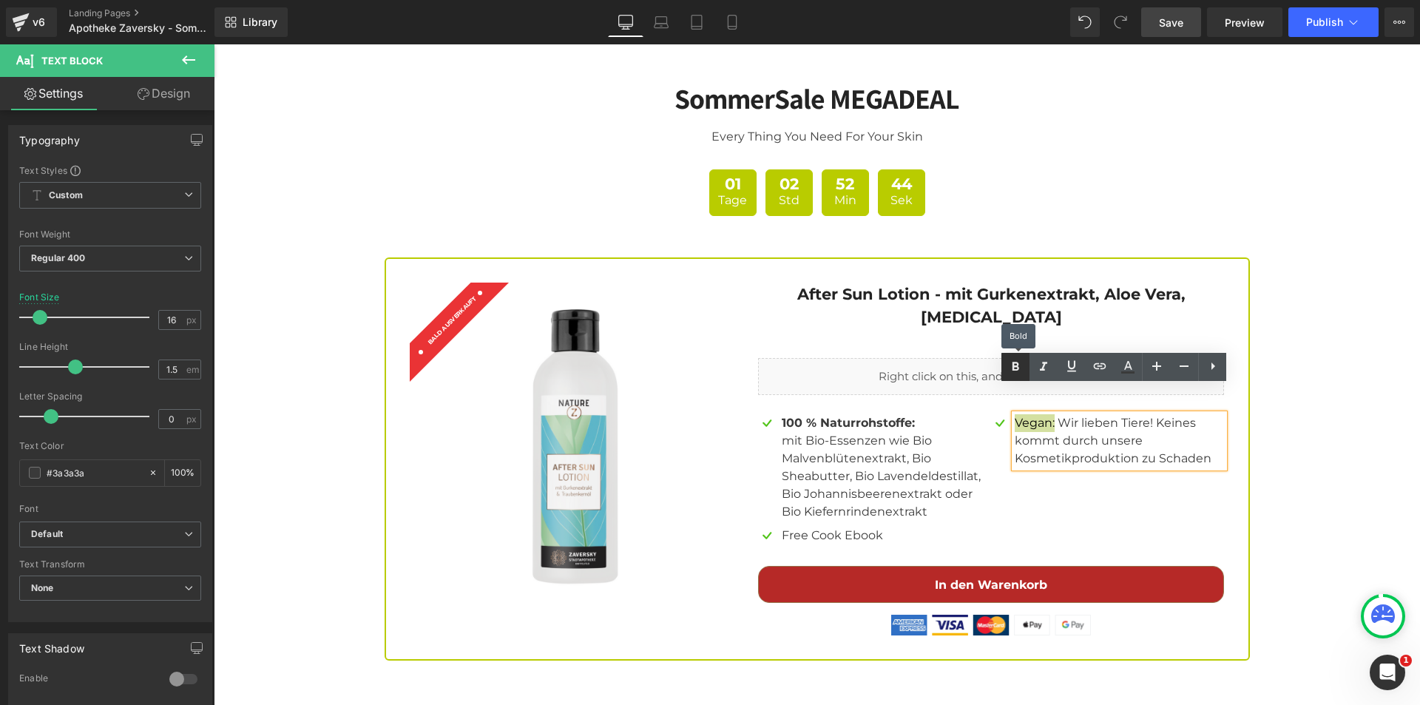
click at [0, 0] on link at bounding box center [0, 0] width 0 height 0
click at [1296, 464] on div "SommerSale MEGADEAL Heading Every Thing You Need For Your Skin Text Block 01 Ta…" at bounding box center [817, 360] width 1206 height 600
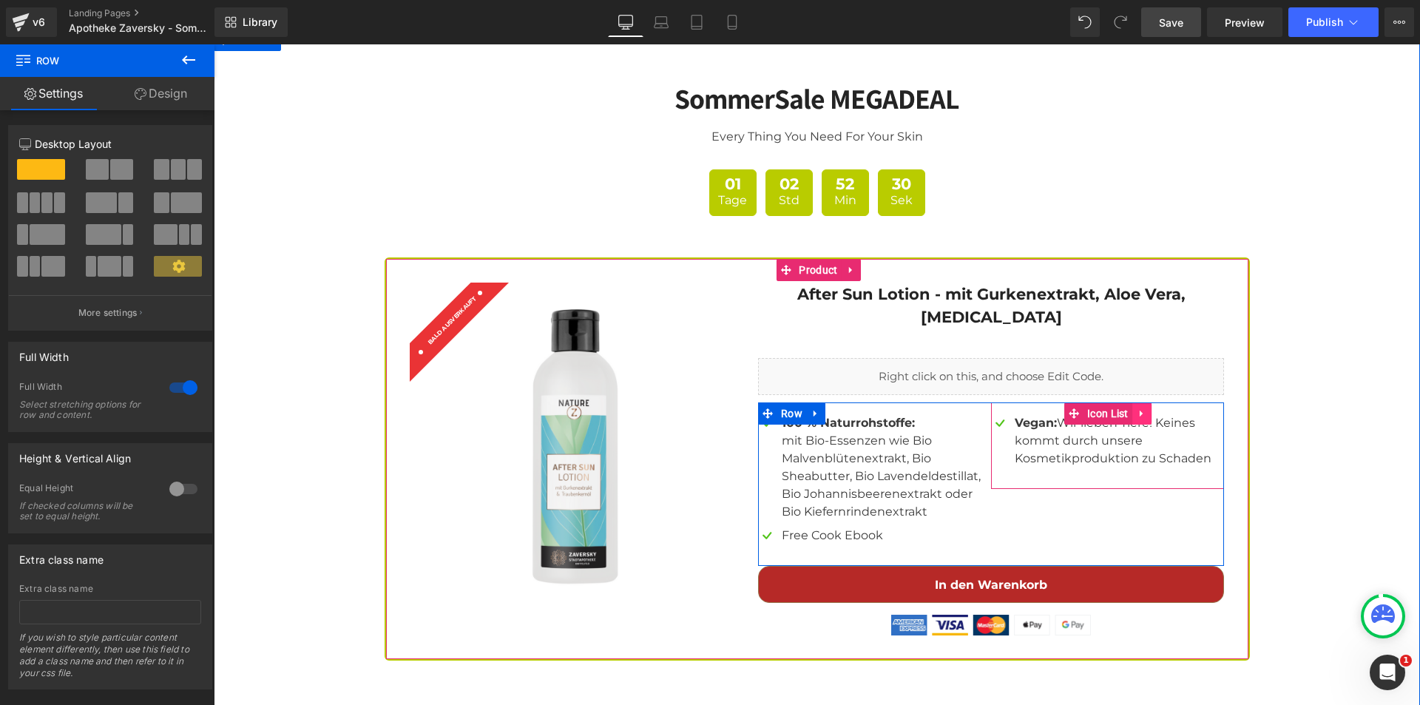
click at [1137, 407] on icon at bounding box center [1142, 412] width 10 height 11
click at [1127, 408] on icon at bounding box center [1132, 413] width 10 height 10
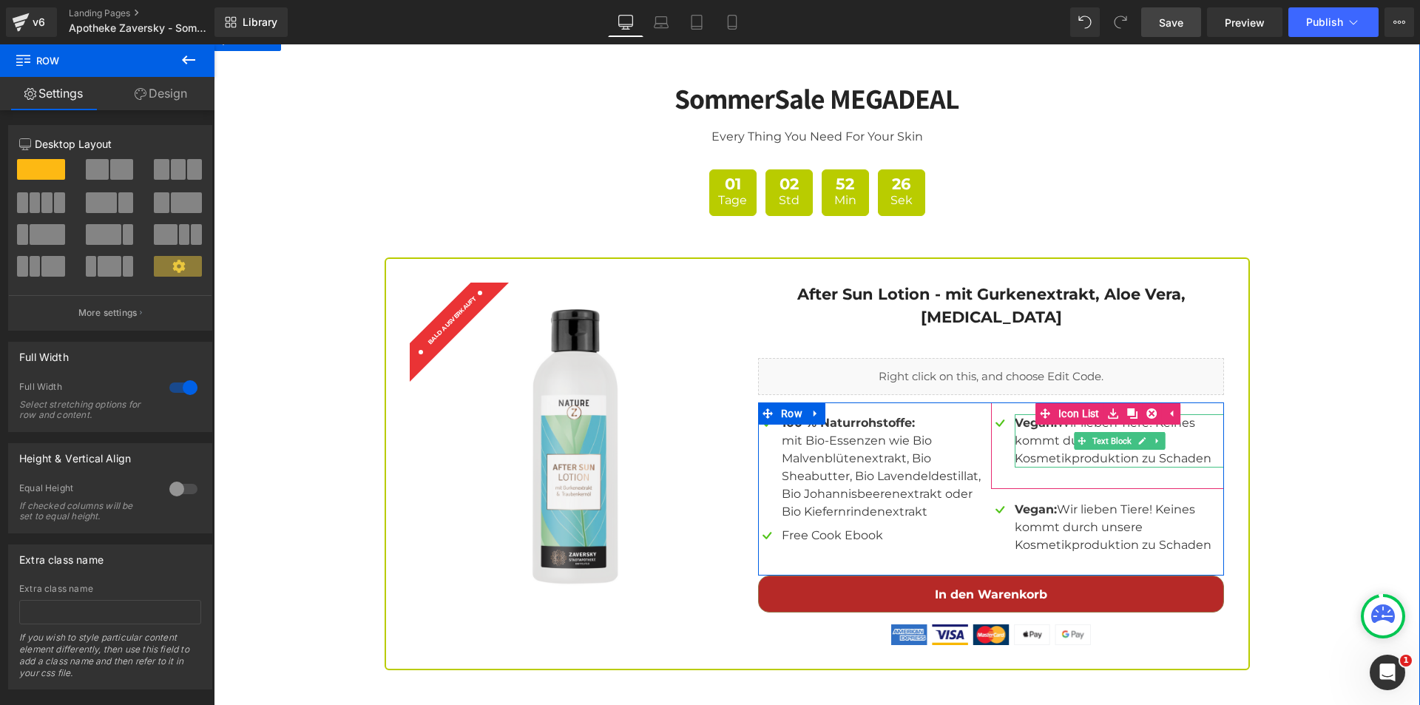
click at [1106, 501] on p "Vegan: Wir lieben Tiere! Keines kommt durch unsere Kosmetikproduktion zu Schaden" at bounding box center [1119, 527] width 209 height 53
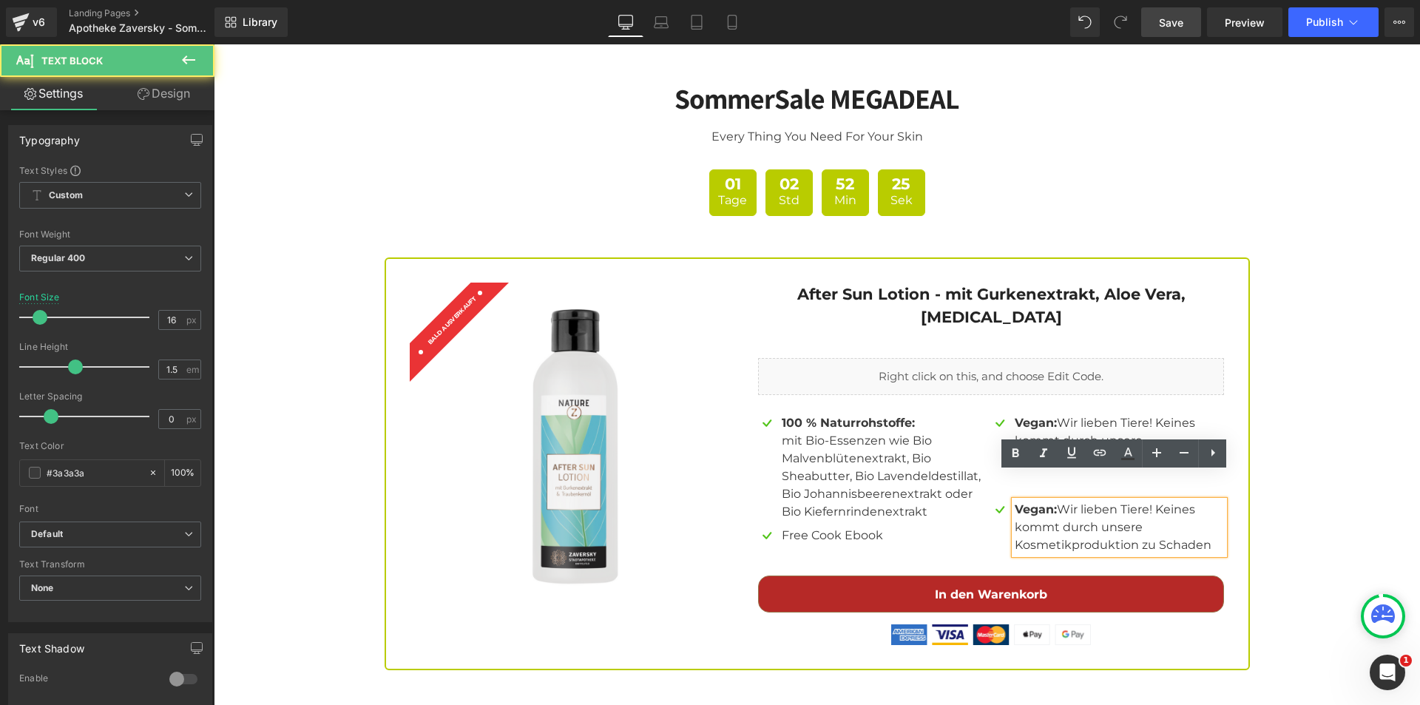
click at [1197, 515] on p "Vegan: Wir lieben Tiere! Keines kommt durch unsere Kosmetikproduktion zu Schaden" at bounding box center [1119, 527] width 209 height 53
paste div
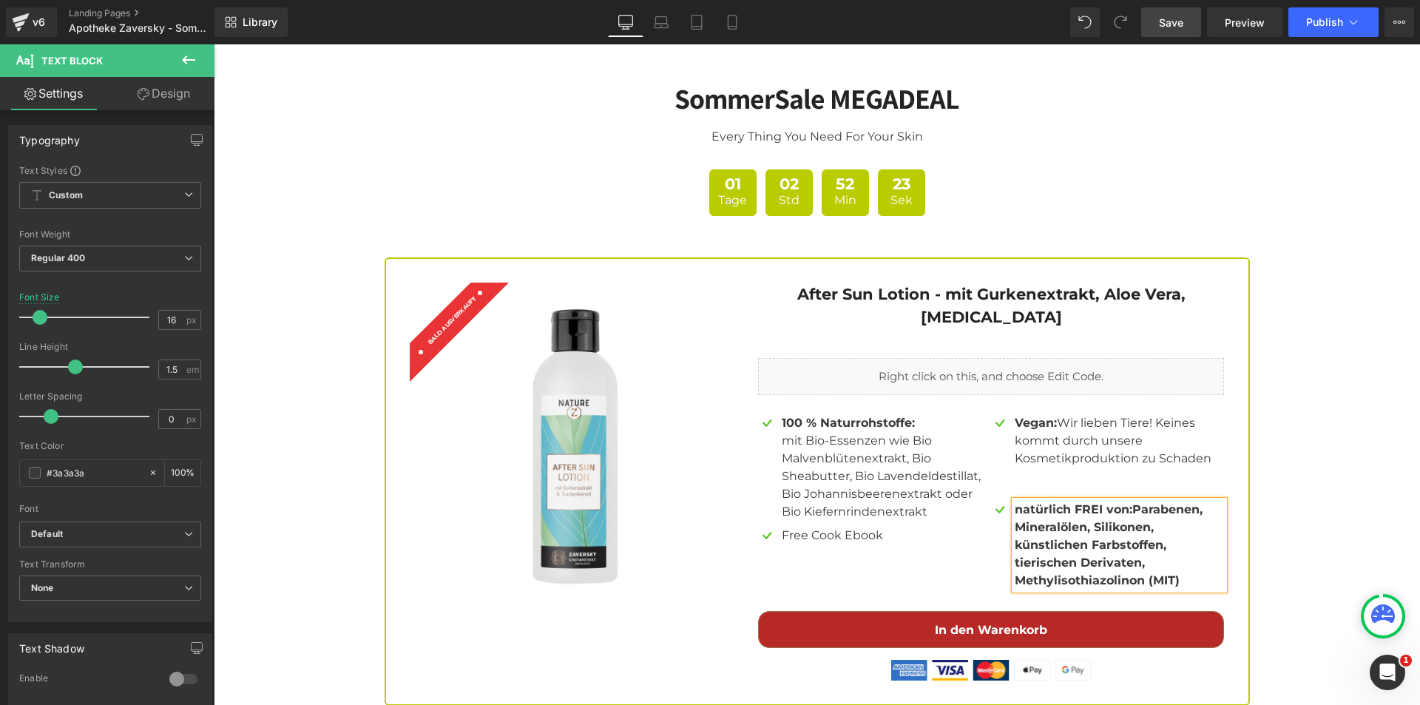
click at [1126, 502] on b "natürlich FREI von:Parabenen, Mineralölen, Silikonen, künstlichen Farbstoffen, …" at bounding box center [1109, 544] width 188 height 85
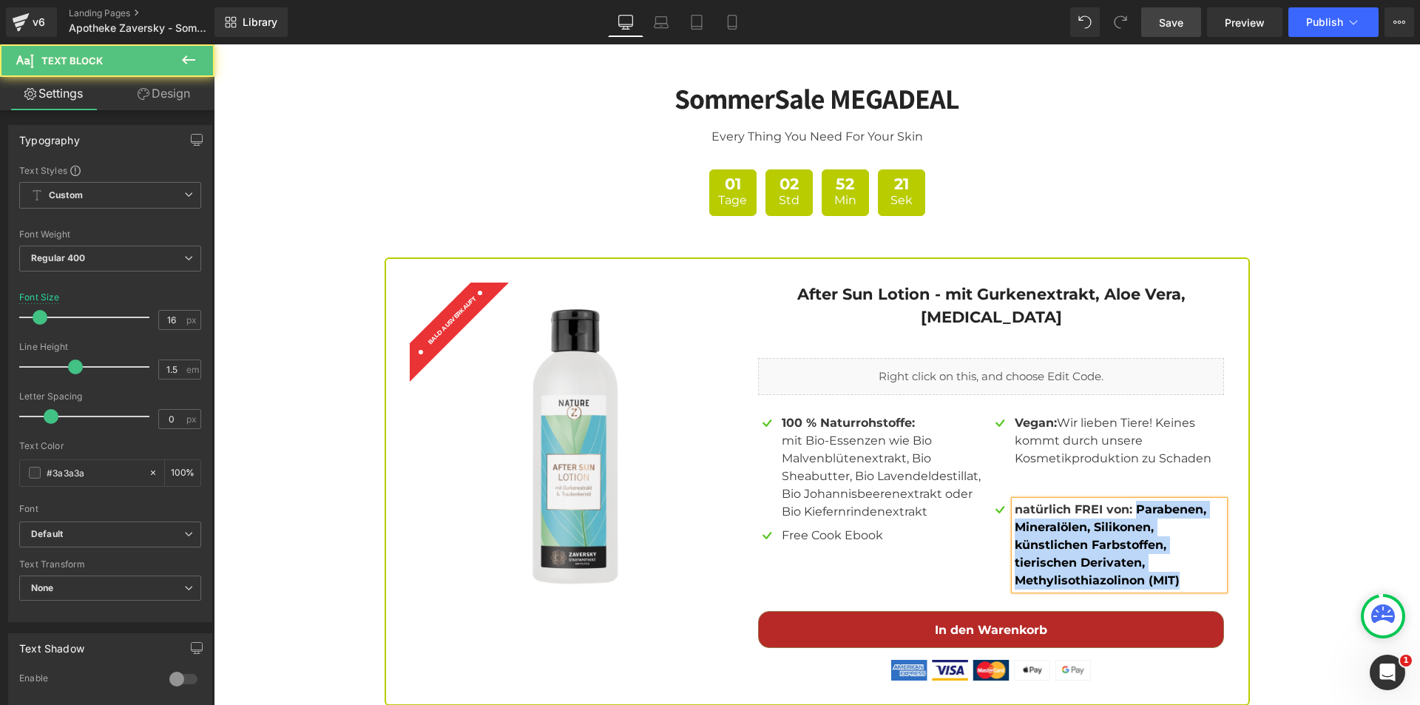
drag, startPoint x: 1177, startPoint y: 555, endPoint x: 1130, endPoint y: 480, distance: 89.0
click at [1130, 501] on p "natürlich FREI von: Parabenen, Mineralölen, Silikonen, künstlichen Farbstoffen,…" at bounding box center [1119, 545] width 209 height 89
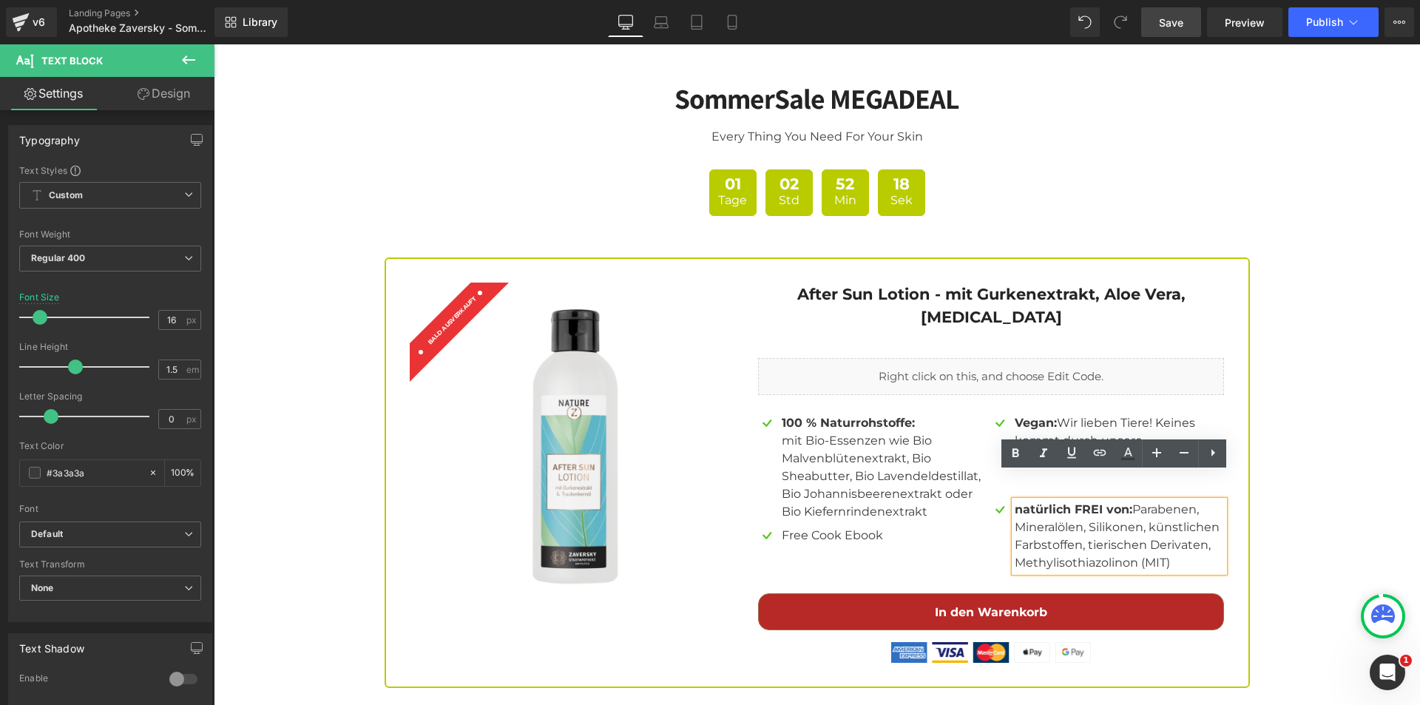
click at [1327, 515] on div "SommerSale MEGADEAL Heading Every Thing You Need For Your Skin Text Block 01 Ta…" at bounding box center [817, 374] width 1206 height 628
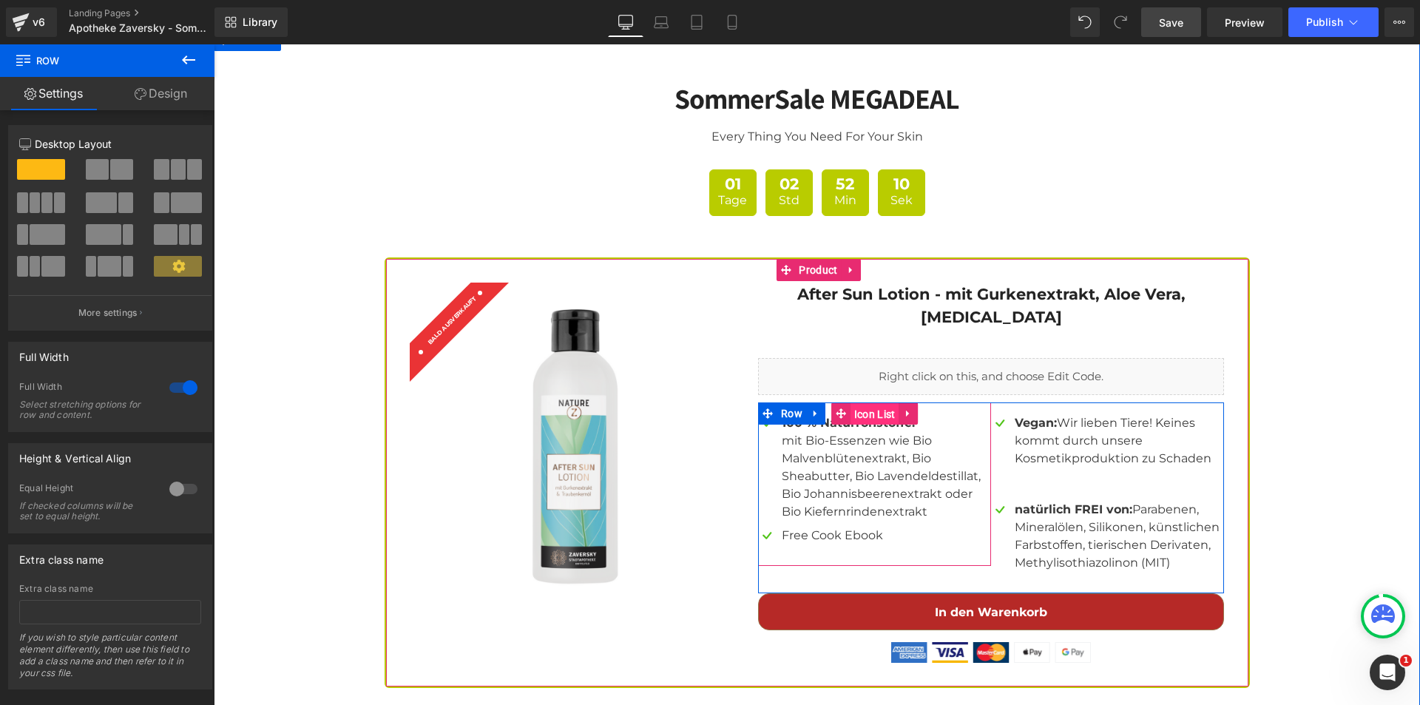
click at [879, 403] on span "Icon List" at bounding box center [874, 414] width 49 height 22
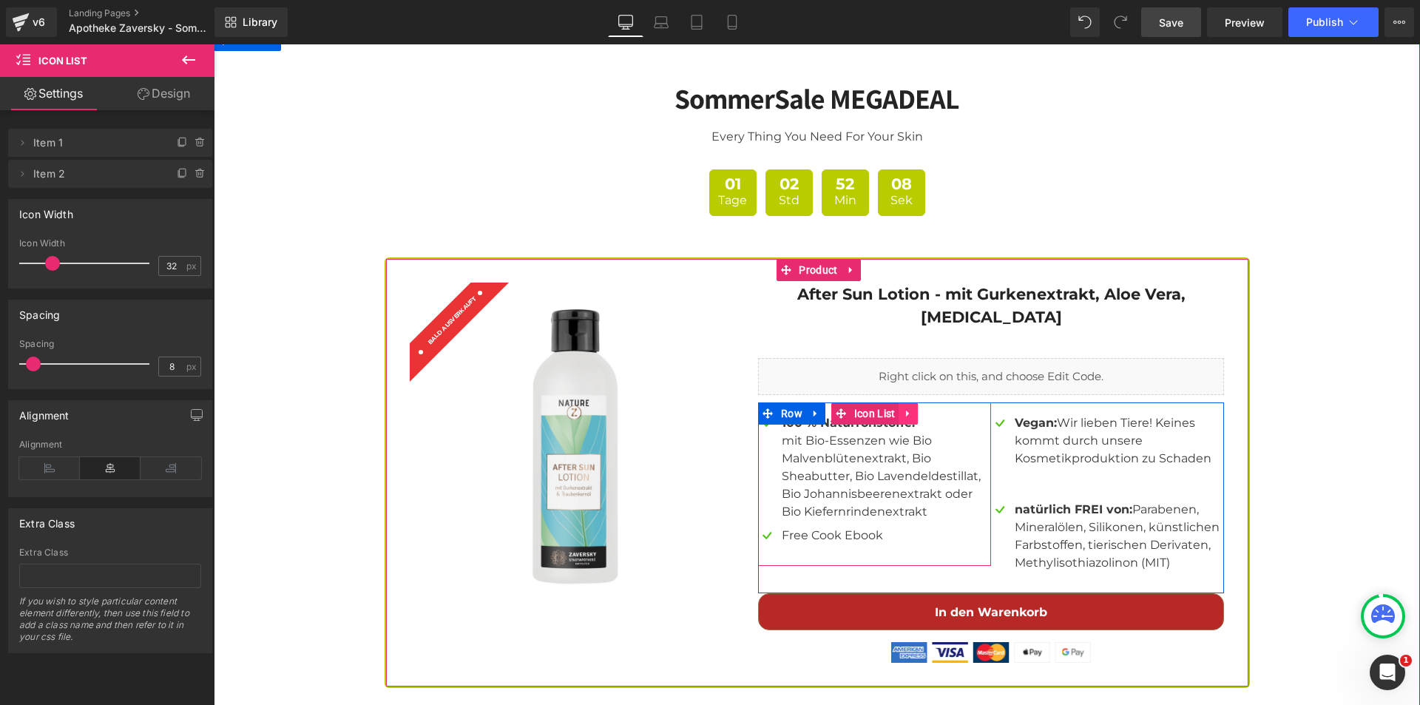
click at [906, 410] on icon at bounding box center [907, 413] width 3 height 7
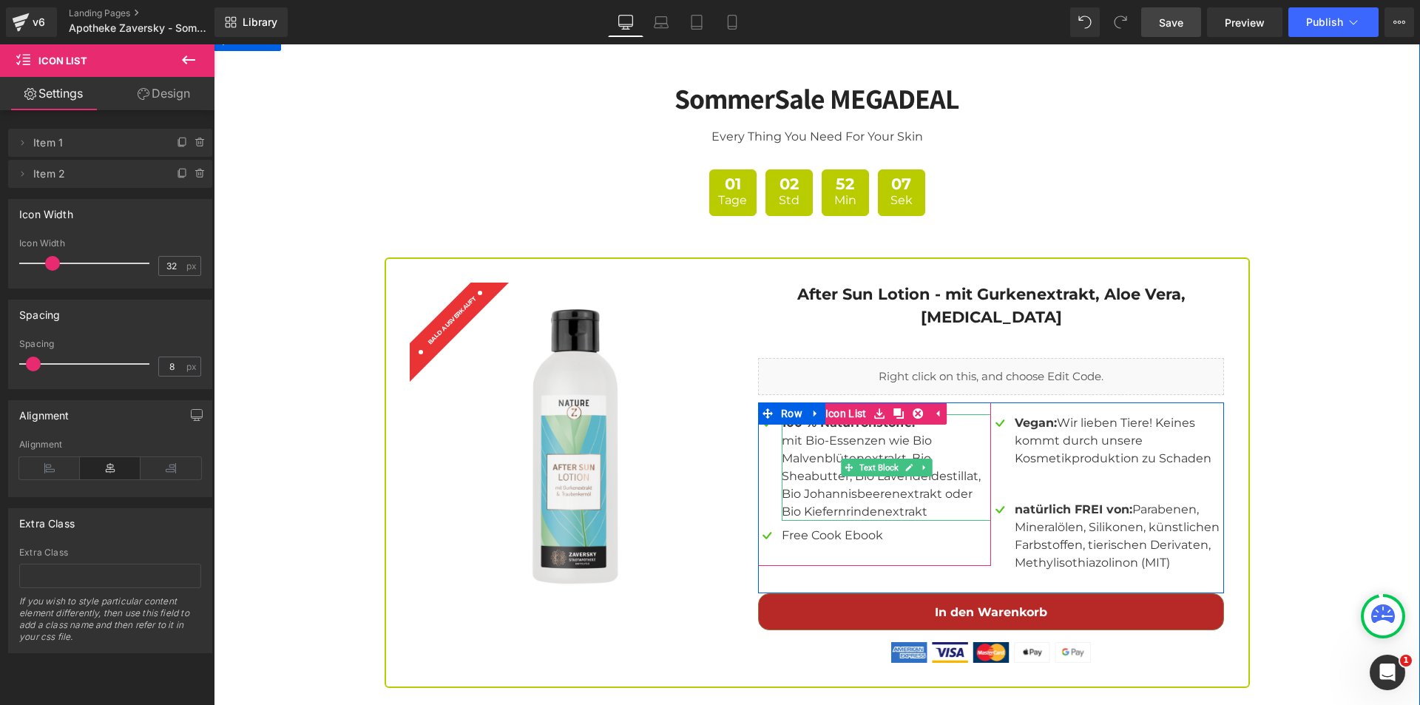
click at [854, 432] on p "mit Bio-Essenzen wie Bio Malvenblütenextrakt, Bio Sheabutter, Bio Lavendeldesti…" at bounding box center [886, 458] width 209 height 53
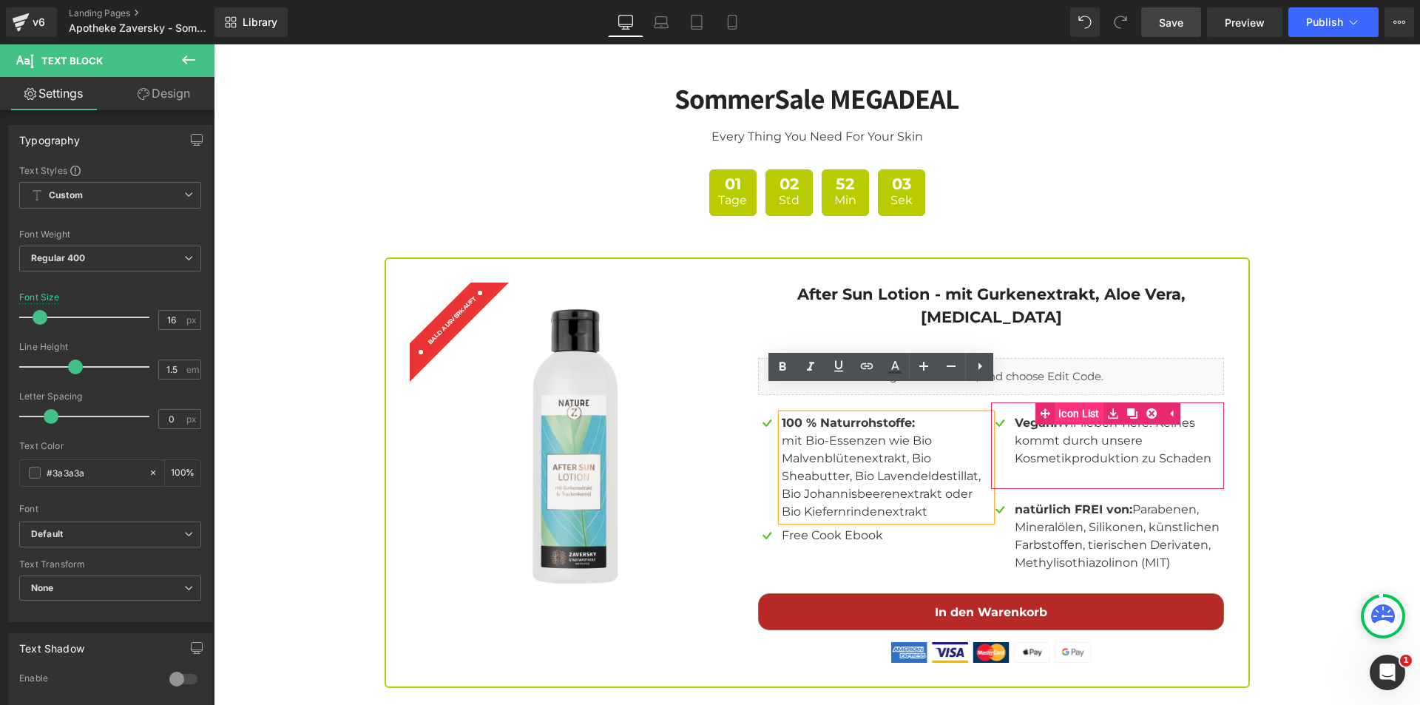
click at [1074, 402] on link "Icon List" at bounding box center [1069, 413] width 68 height 22
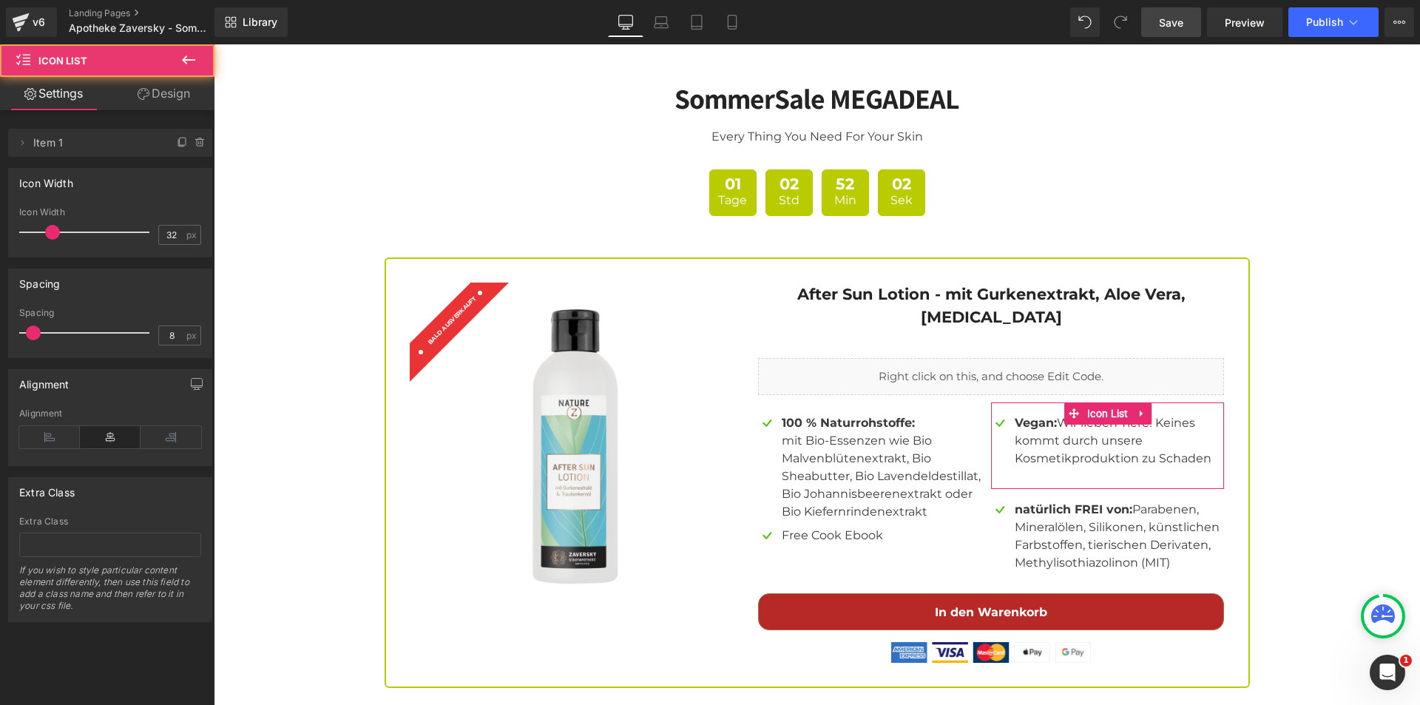
click at [178, 94] on link "Design" at bounding box center [163, 93] width 107 height 33
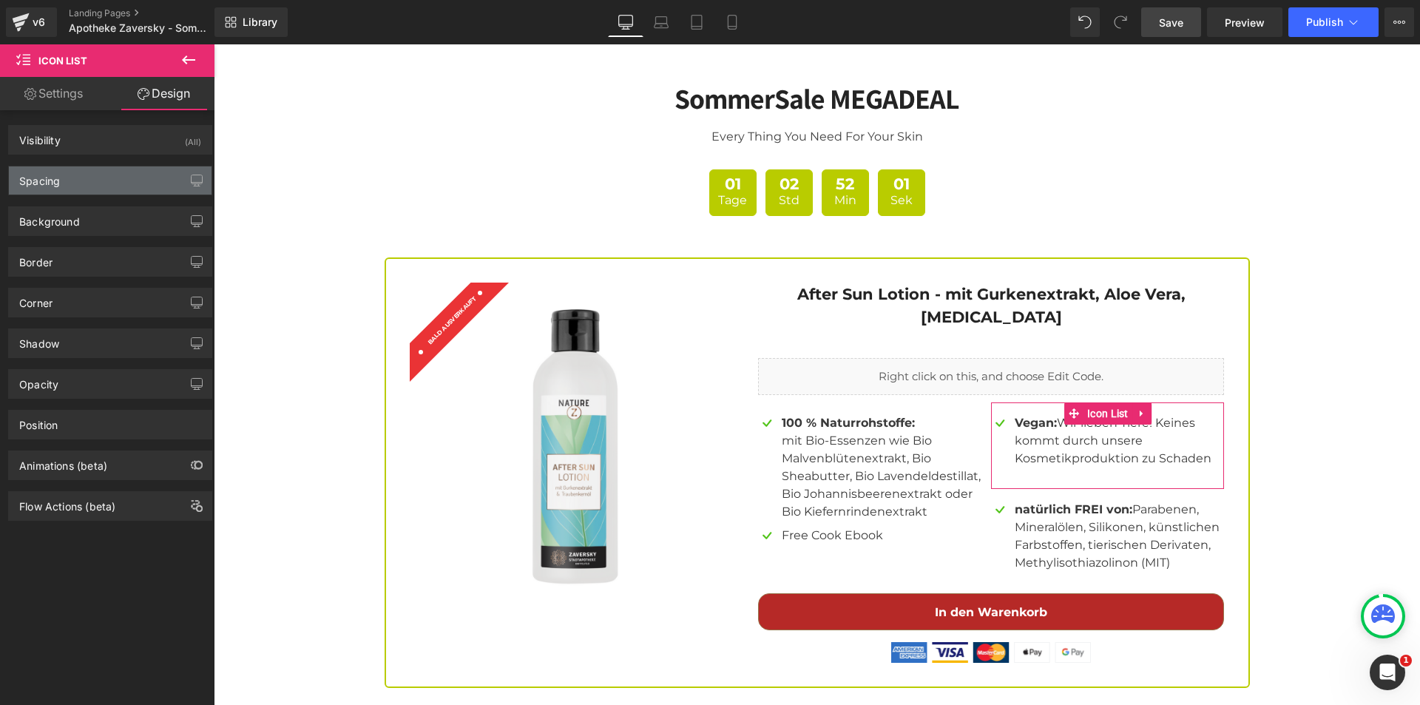
drag, startPoint x: 94, startPoint y: 184, endPoint x: 96, endPoint y: 217, distance: 33.4
click at [94, 184] on div "Spacing" at bounding box center [110, 180] width 203 height 28
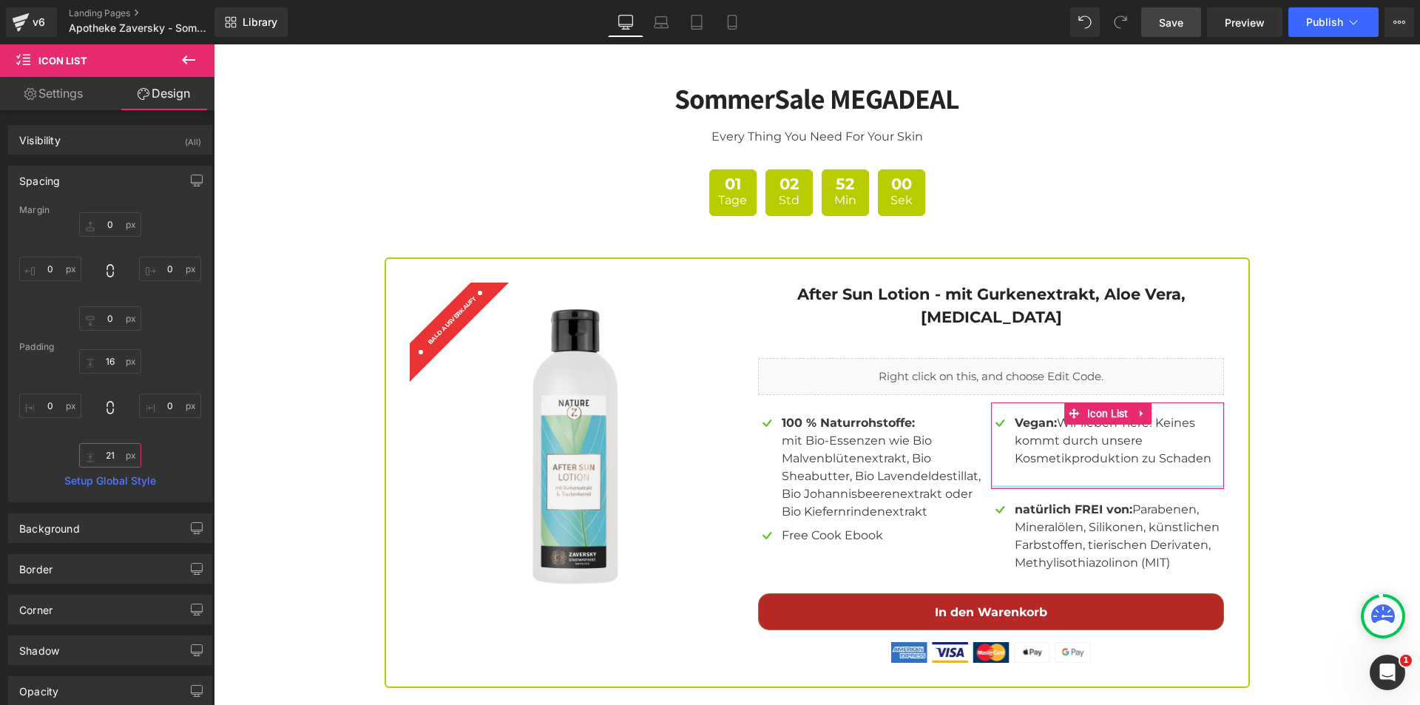
click at [114, 458] on input "21" at bounding box center [110, 455] width 62 height 24
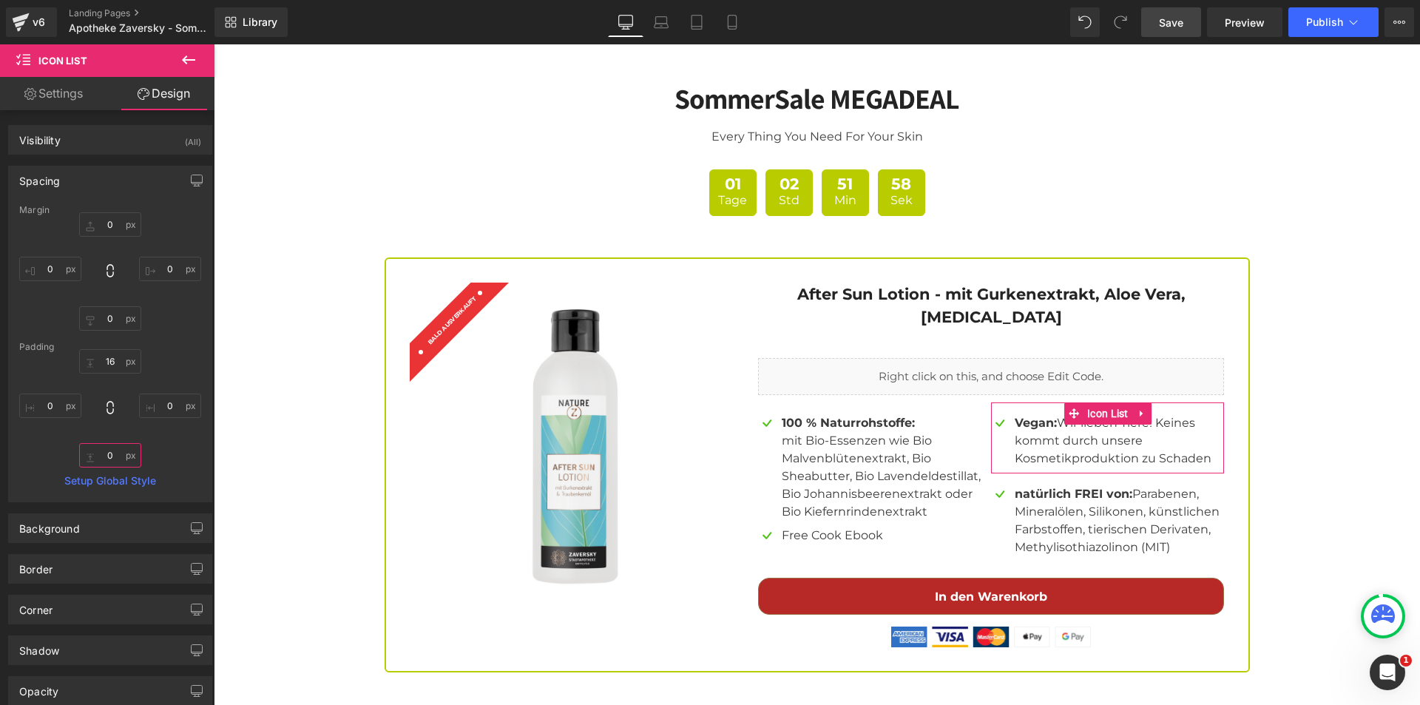
type input "0"
click at [160, 453] on div "16px 16 0px 0 0 0 0px 0" at bounding box center [110, 408] width 182 height 118
click at [109, 361] on input "16" at bounding box center [110, 361] width 62 height 24
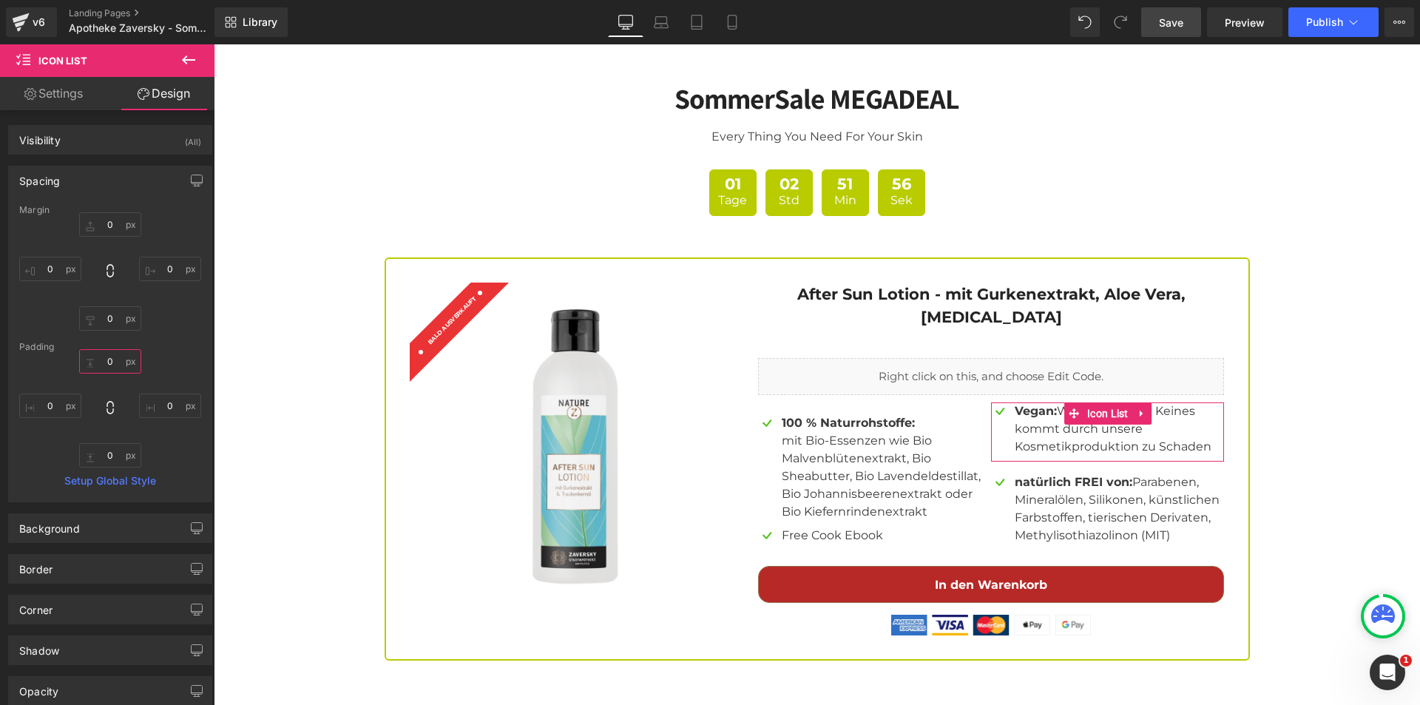
type input "0"
click at [169, 348] on div "Padding" at bounding box center [110, 347] width 182 height 10
click at [1309, 430] on div "SommerSale MEGADEAL Heading Every Thing You Need For Your Skin Text Block 01 Ta…" at bounding box center [817, 360] width 1206 height 600
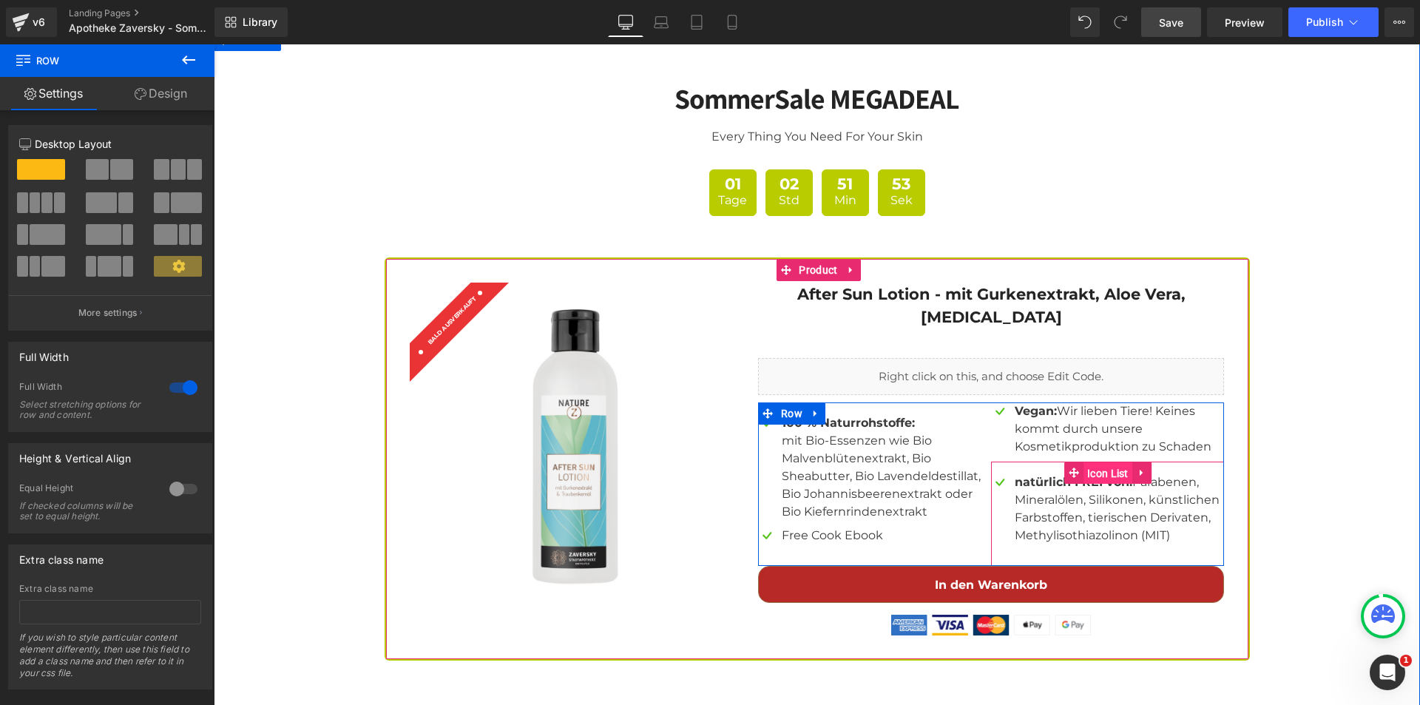
click at [1089, 462] on span "Icon List" at bounding box center [1107, 473] width 49 height 22
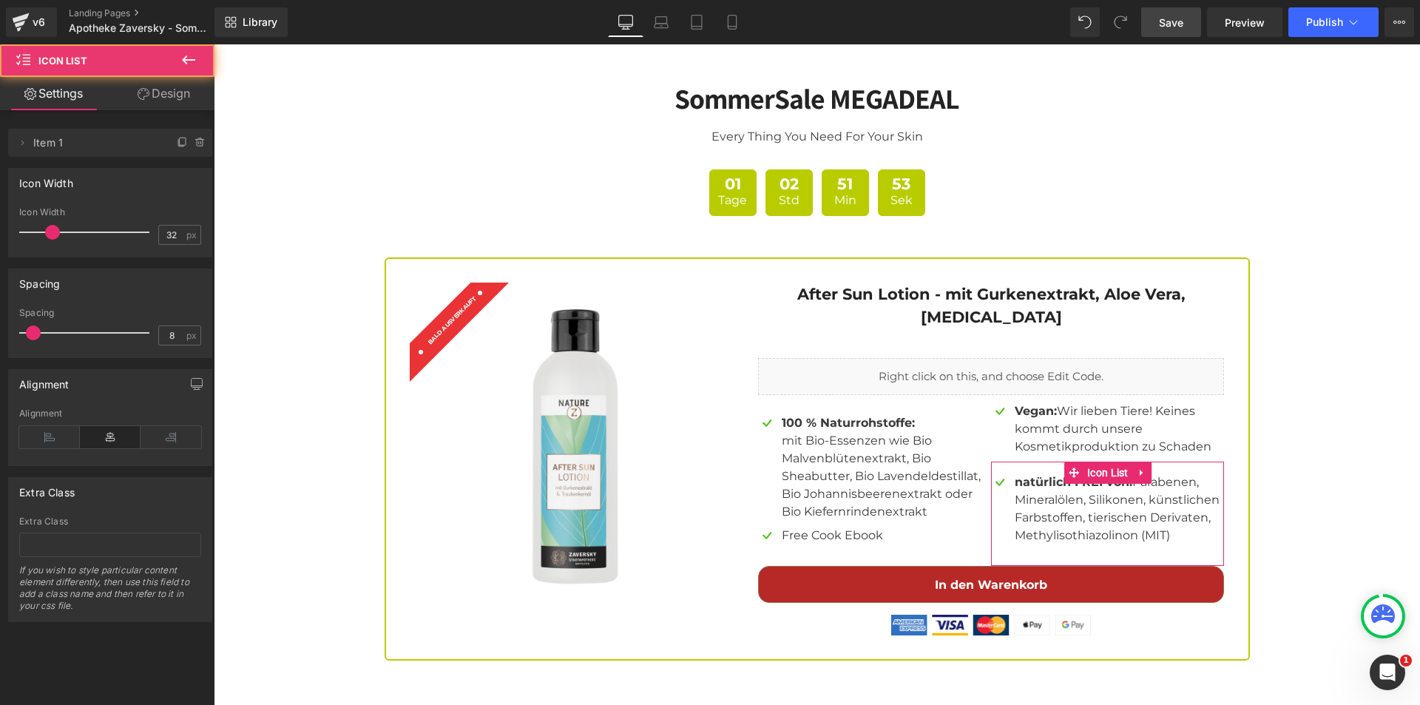
click at [178, 87] on link "Design" at bounding box center [163, 93] width 107 height 33
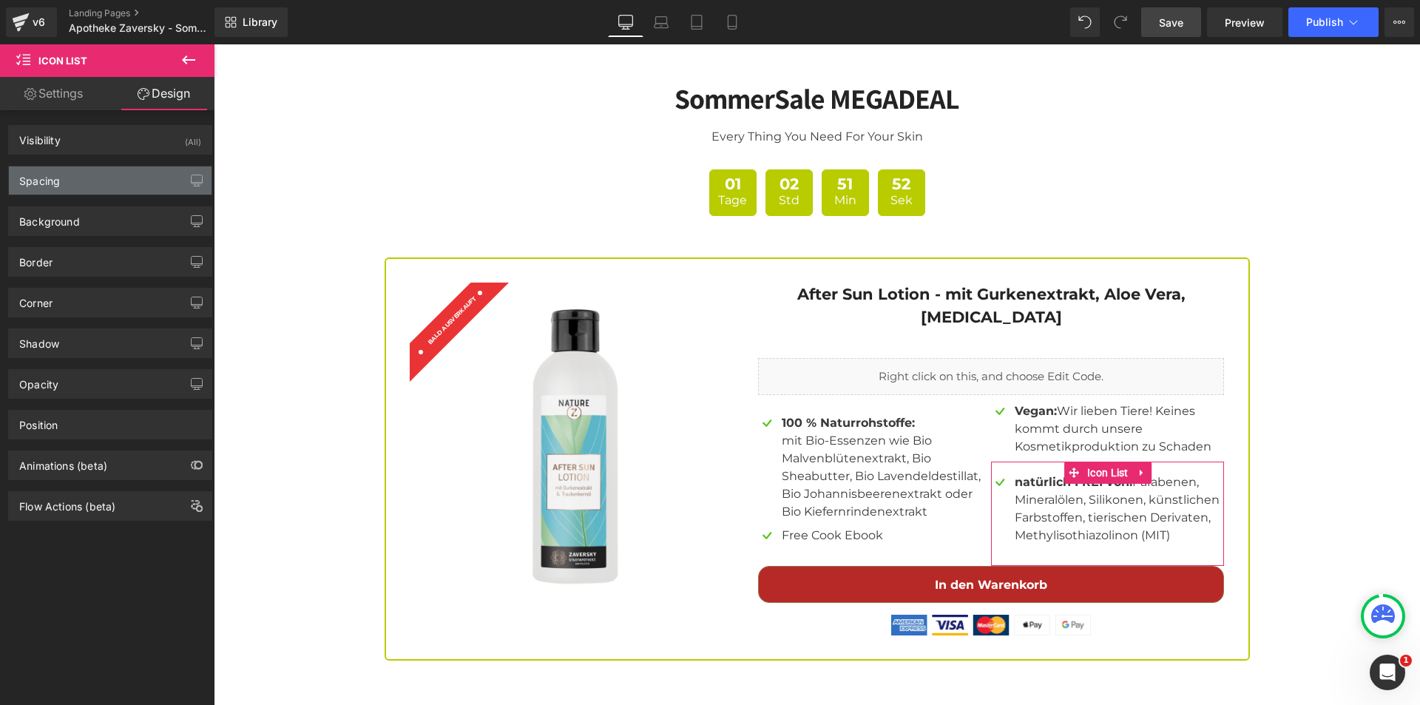
click at [98, 177] on div "Spacing" at bounding box center [110, 180] width 203 height 28
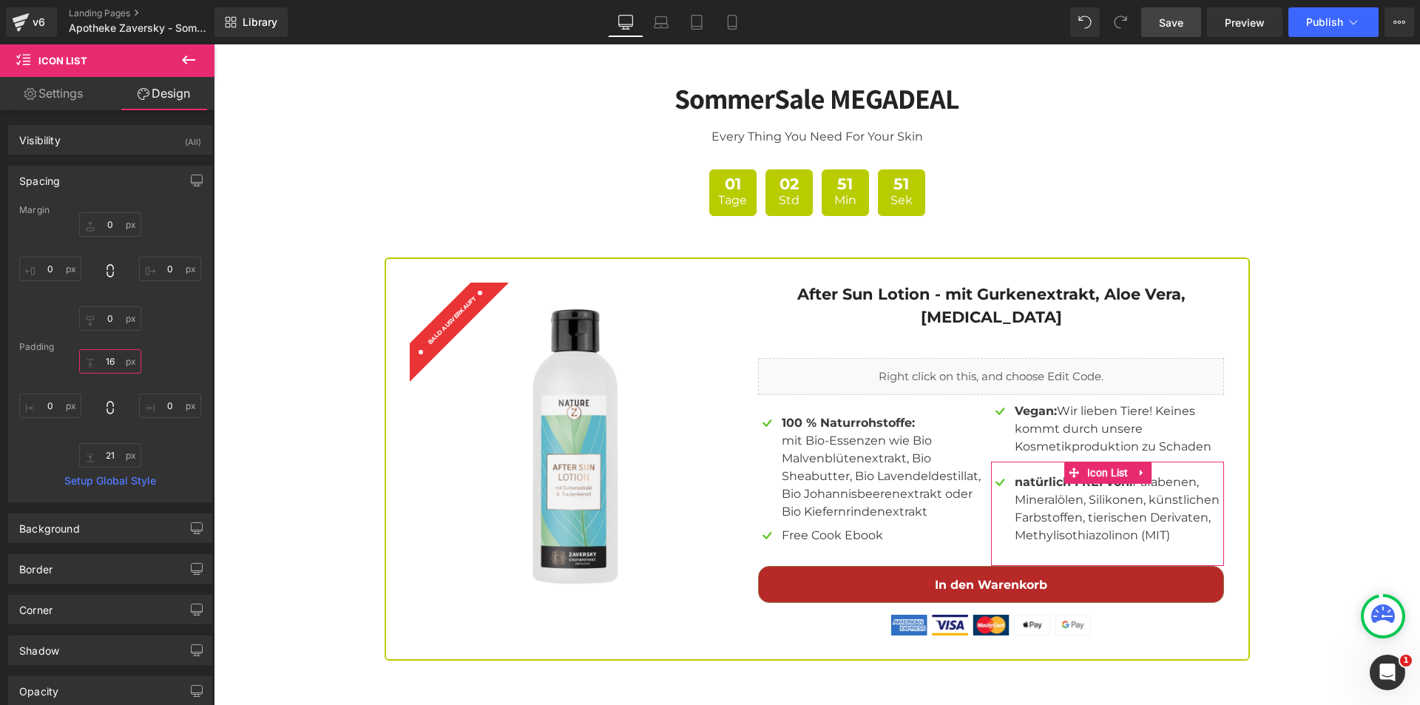
drag, startPoint x: 115, startPoint y: 357, endPoint x: 113, endPoint y: 365, distance: 7.7
click at [115, 358] on input "16" at bounding box center [110, 361] width 62 height 24
type input "0"
click at [112, 449] on input "21" at bounding box center [110, 455] width 62 height 24
click at [112, 450] on input "21" at bounding box center [110, 455] width 62 height 24
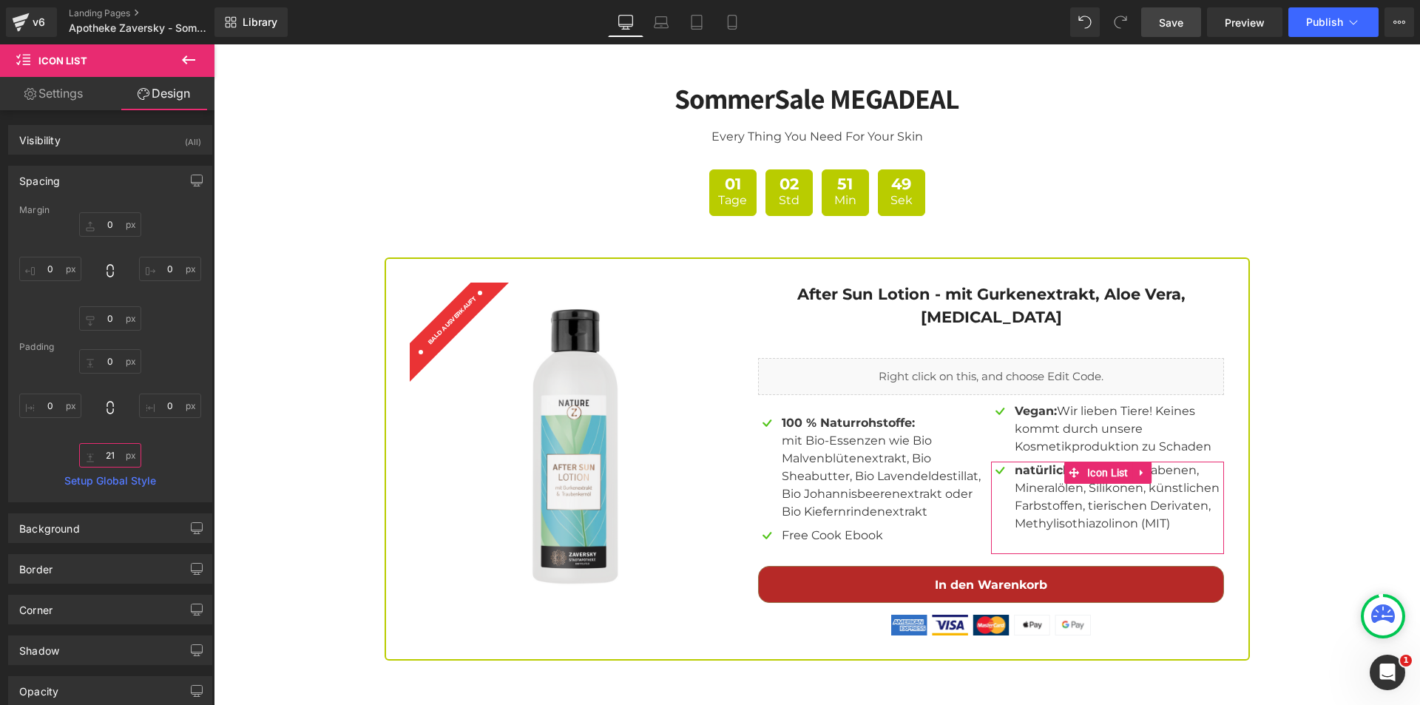
type input "0"
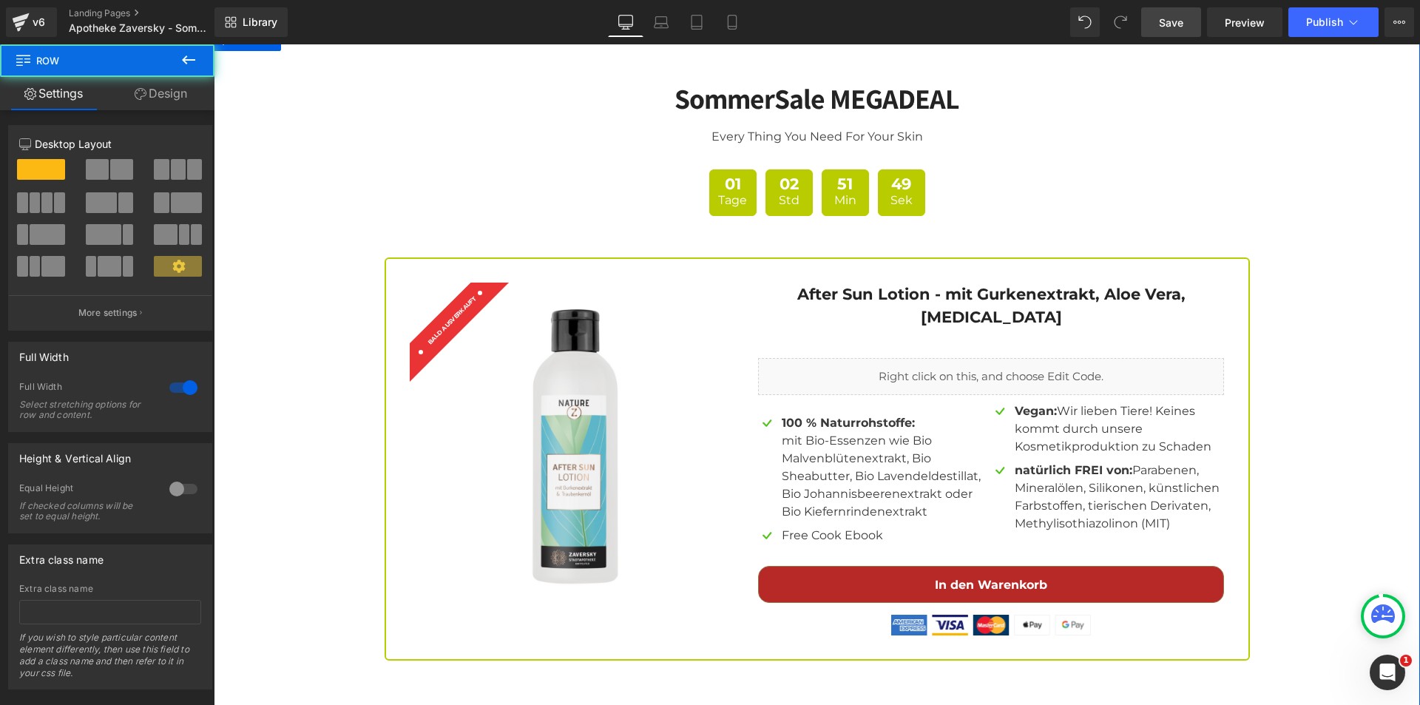
click at [1346, 419] on div "SommerSale MEGADEAL Heading Every Thing You Need For Your Skin Text Block 01 Ta…" at bounding box center [817, 360] width 1206 height 600
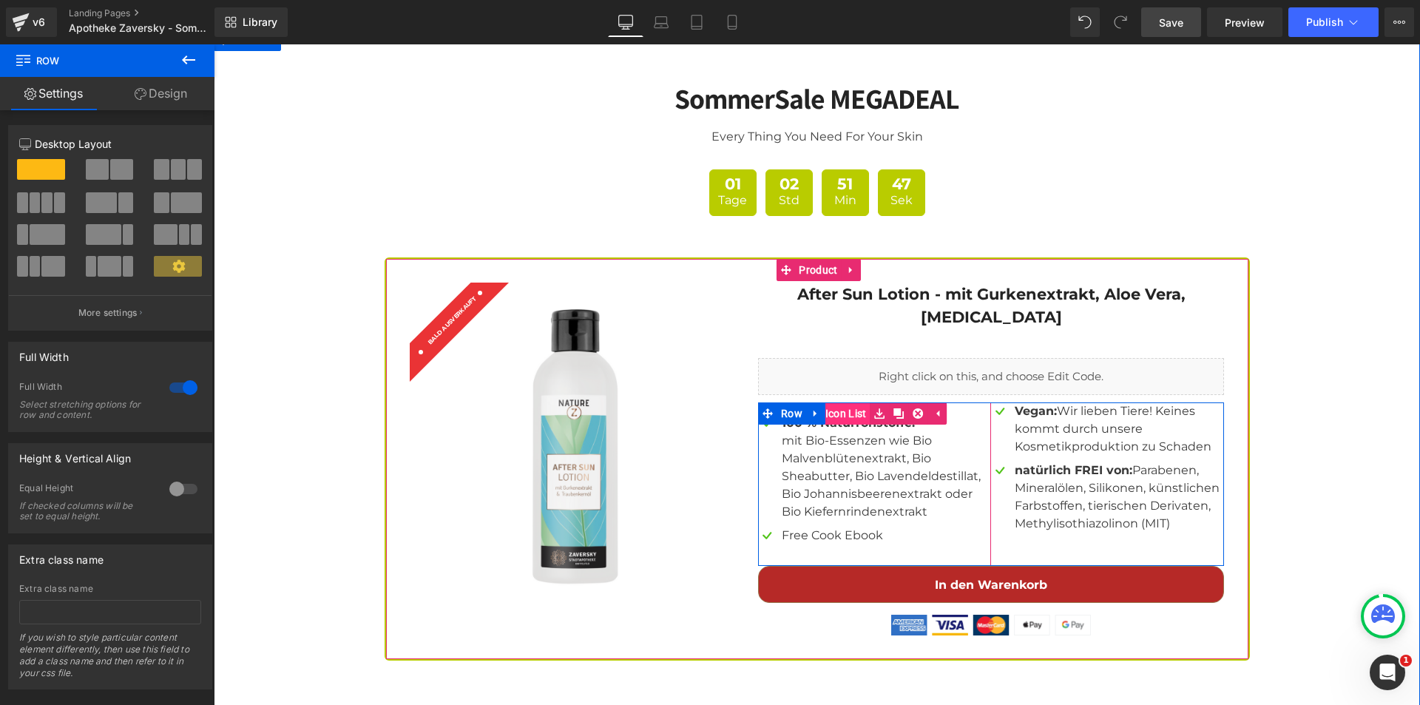
click at [848, 402] on span "Icon List" at bounding box center [846, 413] width 49 height 22
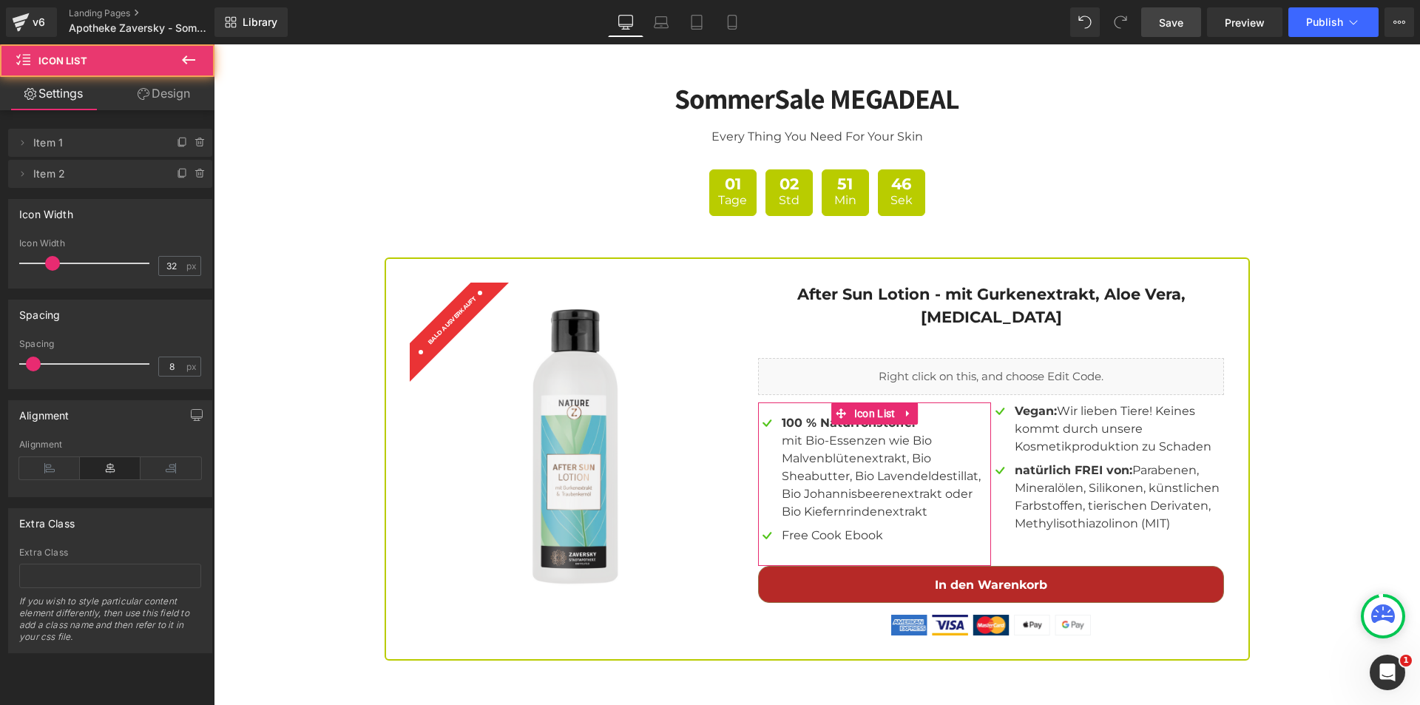
click at [167, 95] on link "Design" at bounding box center [163, 93] width 107 height 33
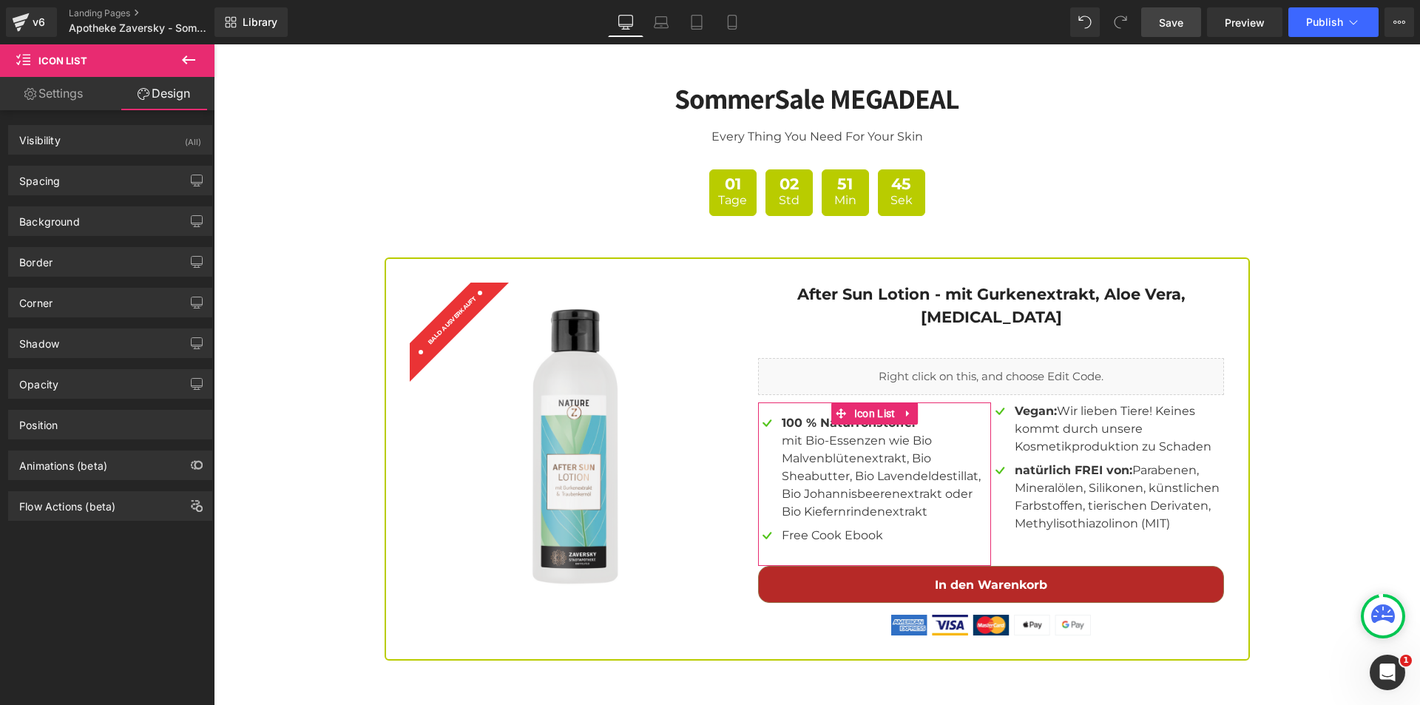
click at [72, 90] on link "Settings" at bounding box center [53, 93] width 107 height 33
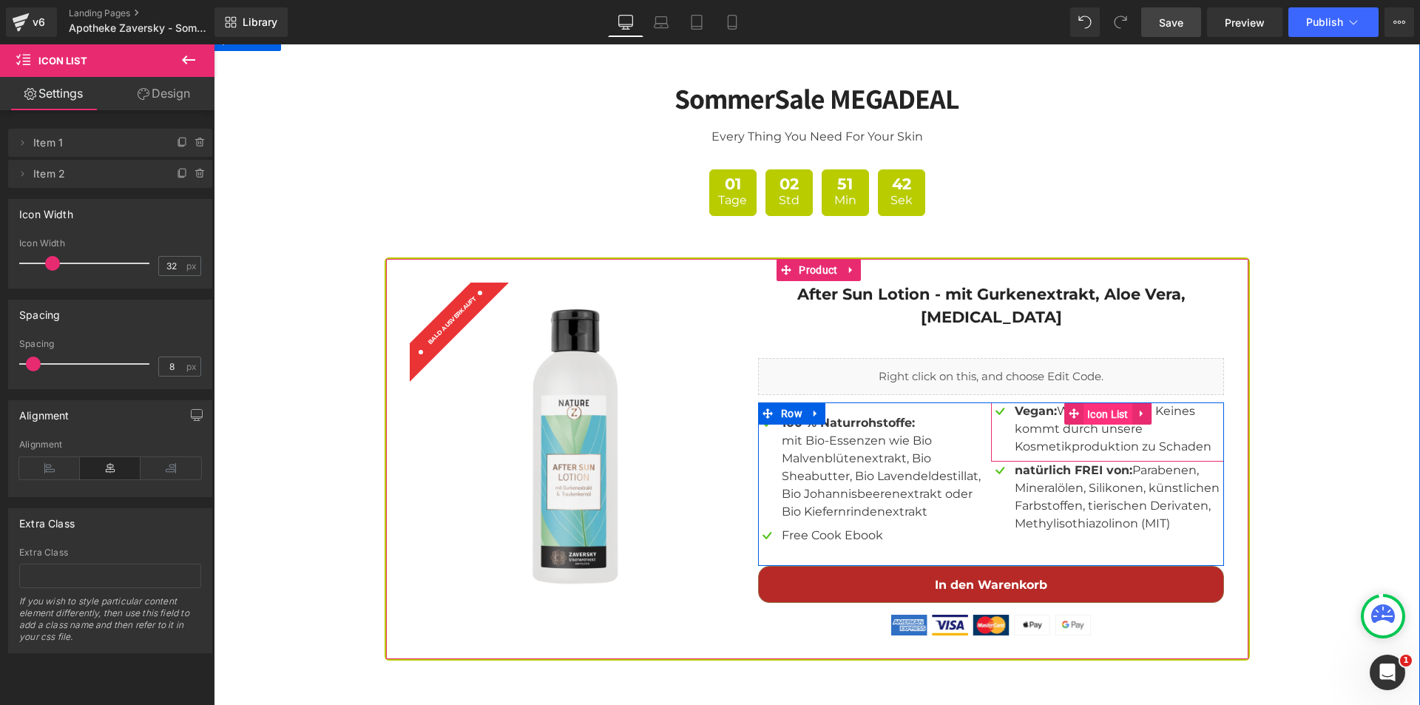
click at [1087, 403] on span "Icon List" at bounding box center [1107, 414] width 49 height 22
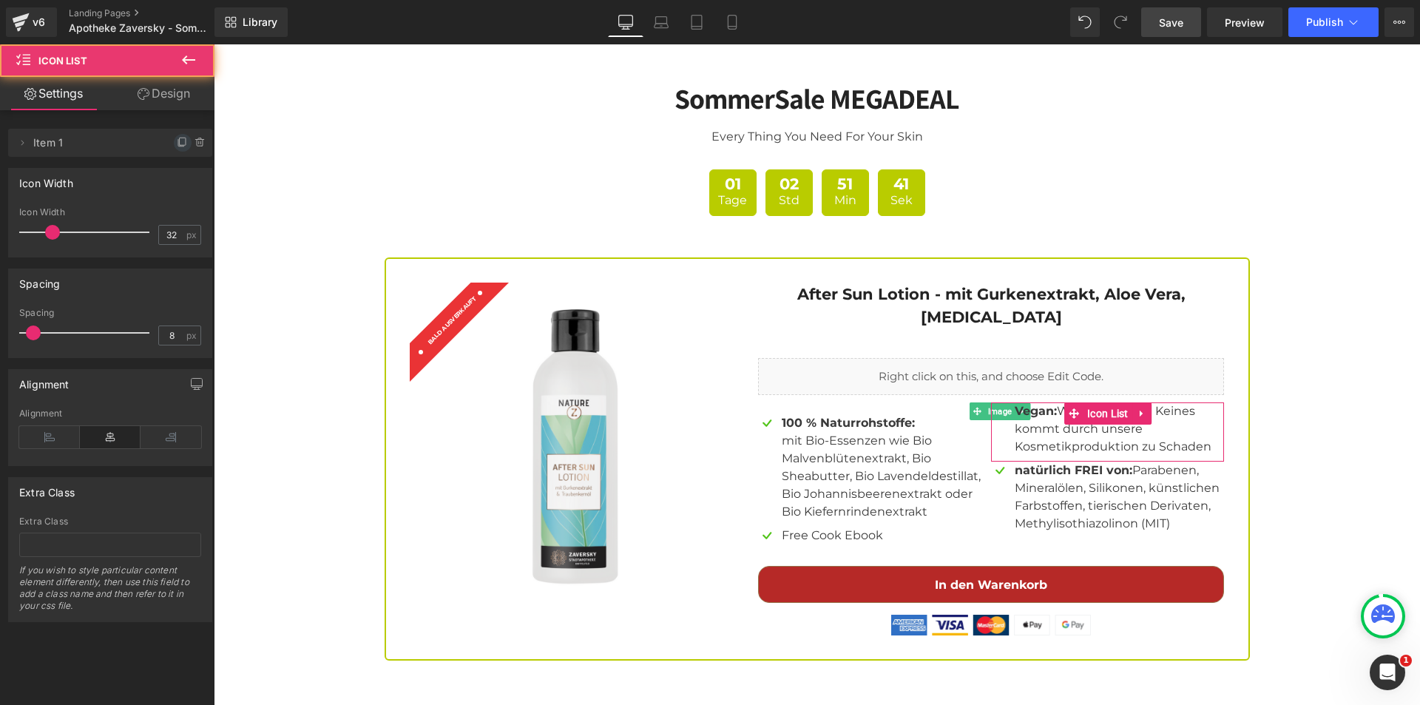
click at [177, 139] on icon at bounding box center [183, 143] width 12 height 12
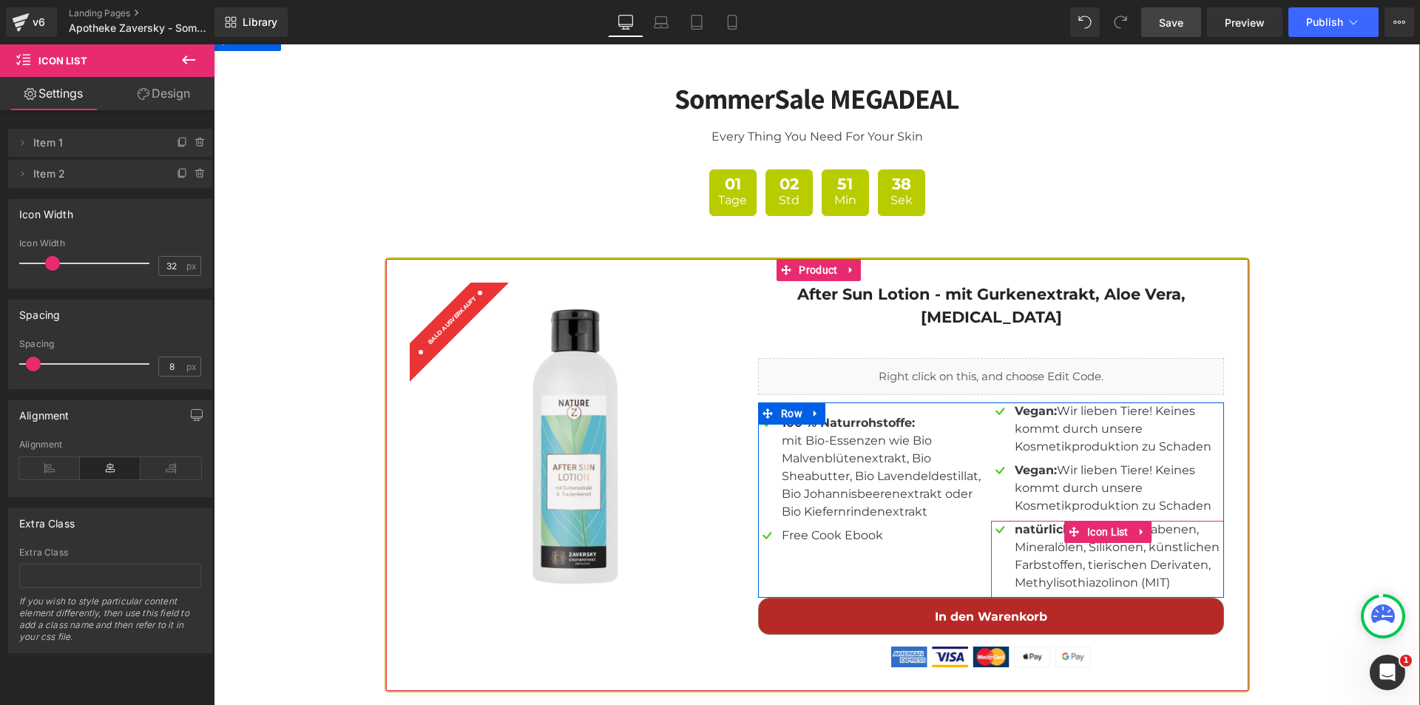
click at [1074, 547] on span at bounding box center [1082, 556] width 16 height 18
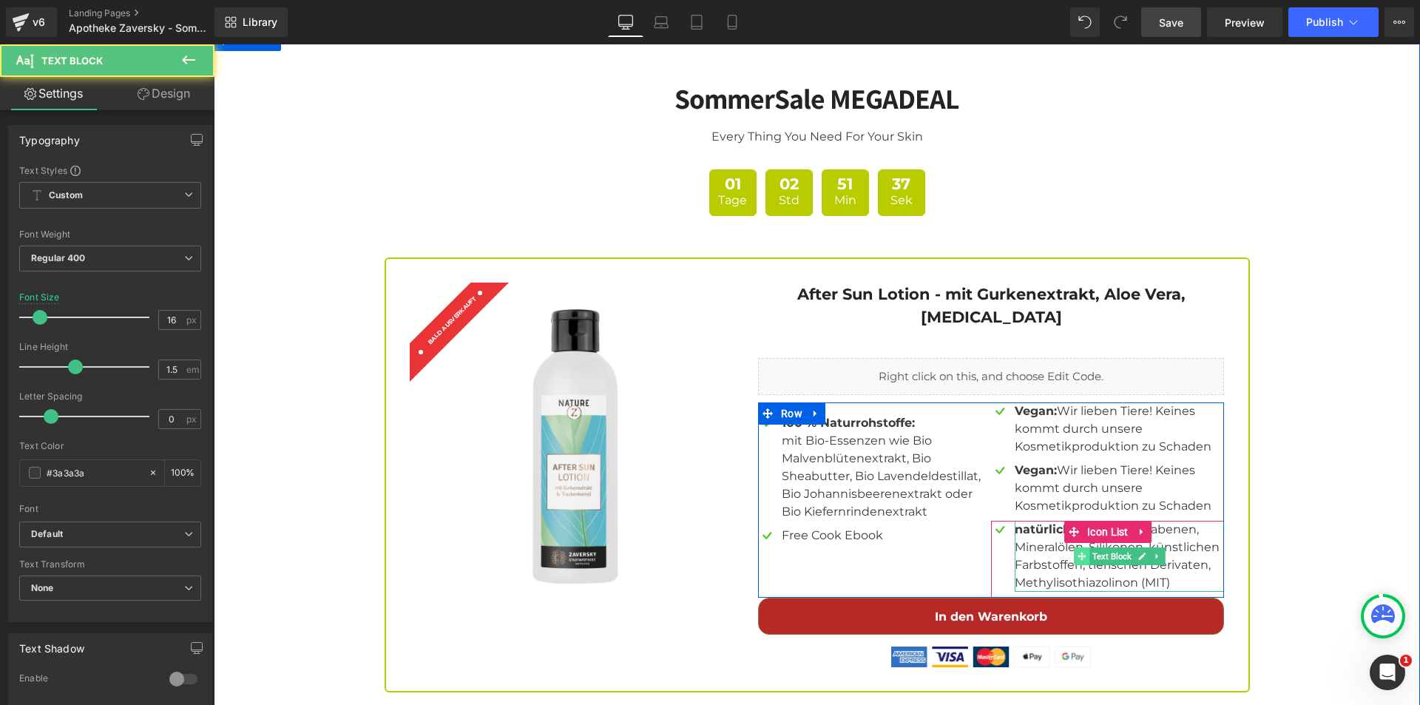
click at [1074, 547] on span at bounding box center [1082, 556] width 16 height 18
click at [1047, 532] on p "natürlich FREI von: Parabenen, Mineralölen, Silikonen, künstlichen Farbstoffen,…" at bounding box center [1119, 556] width 209 height 71
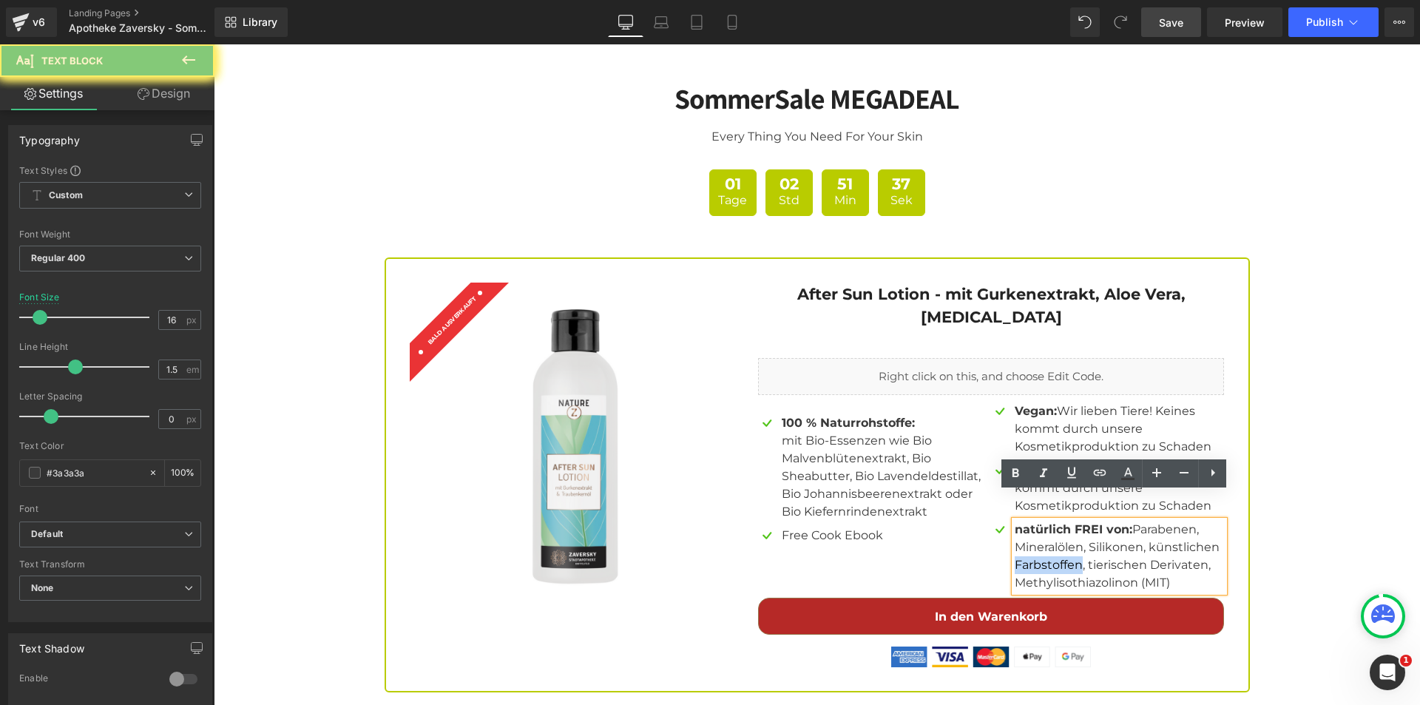
click at [1046, 532] on p "natürlich FREI von: Parabenen, Mineralölen, Silikonen, künstlichen Farbstoffen,…" at bounding box center [1119, 556] width 209 height 71
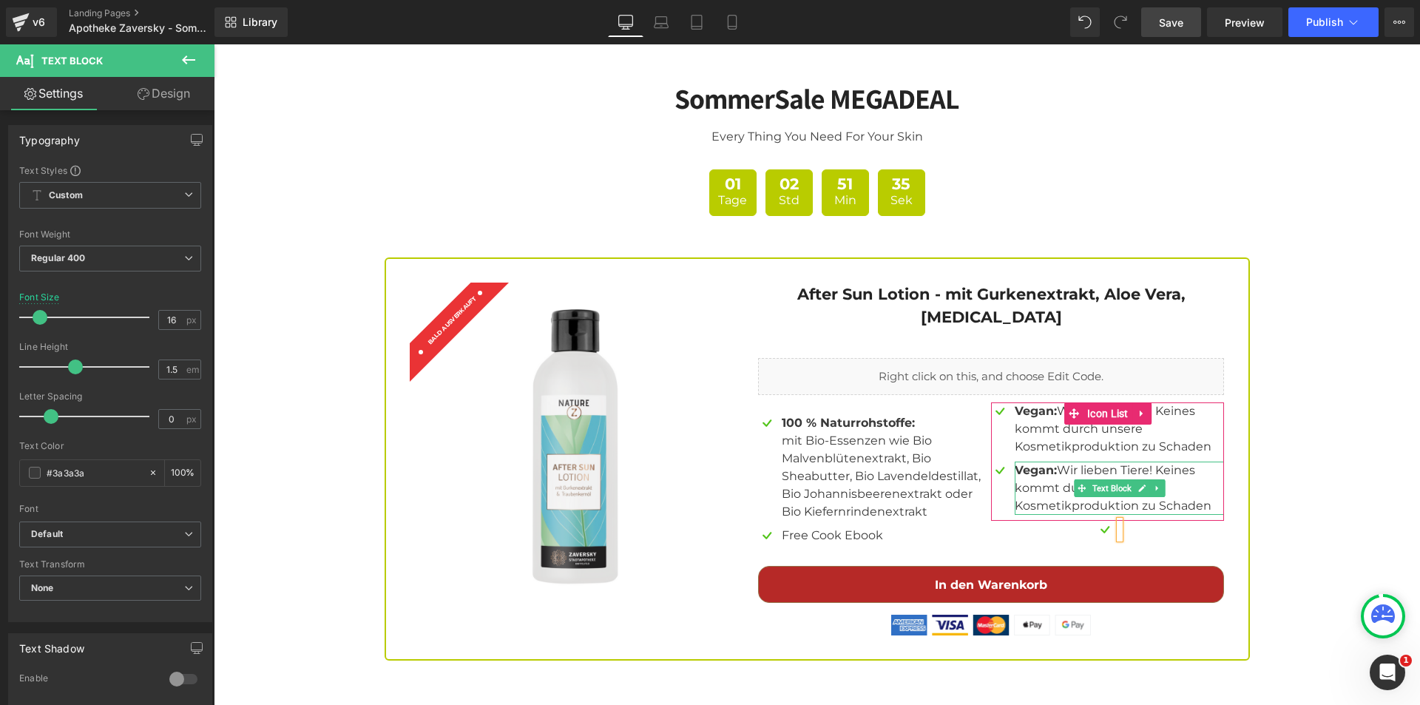
click at [1046, 461] on p "Vegan: Wir lieben Tiere! Keines kommt durch unsere Kosmetikproduktion zu Schaden" at bounding box center [1119, 487] width 209 height 53
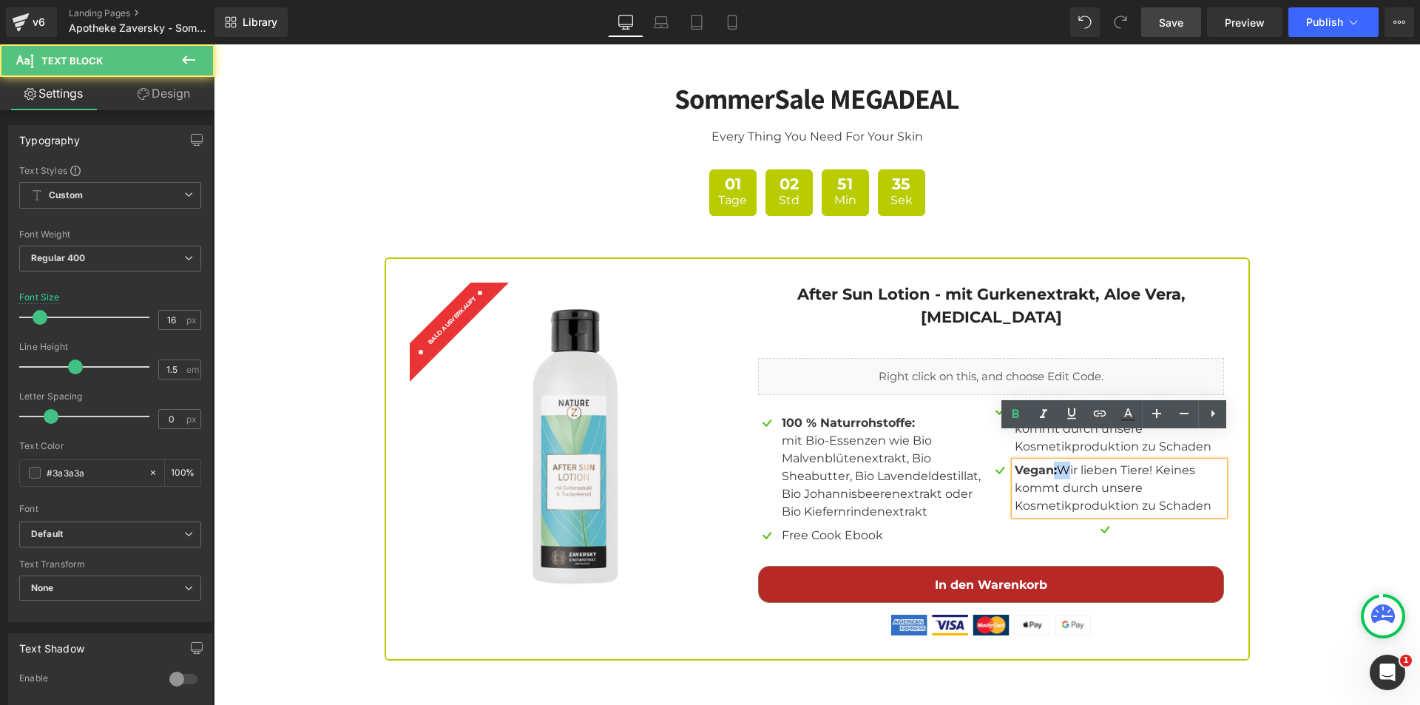
click at [1046, 461] on p "Vegan: Wir lieben Tiere! Keines kommt durch unsere Kosmetikproduktion zu Schaden" at bounding box center [1119, 487] width 209 height 53
click at [1045, 461] on p "Vegan: Wir lieben Tiere! Keines kommt durch unsere Kosmetikproduktion zu Schaden" at bounding box center [1119, 487] width 209 height 53
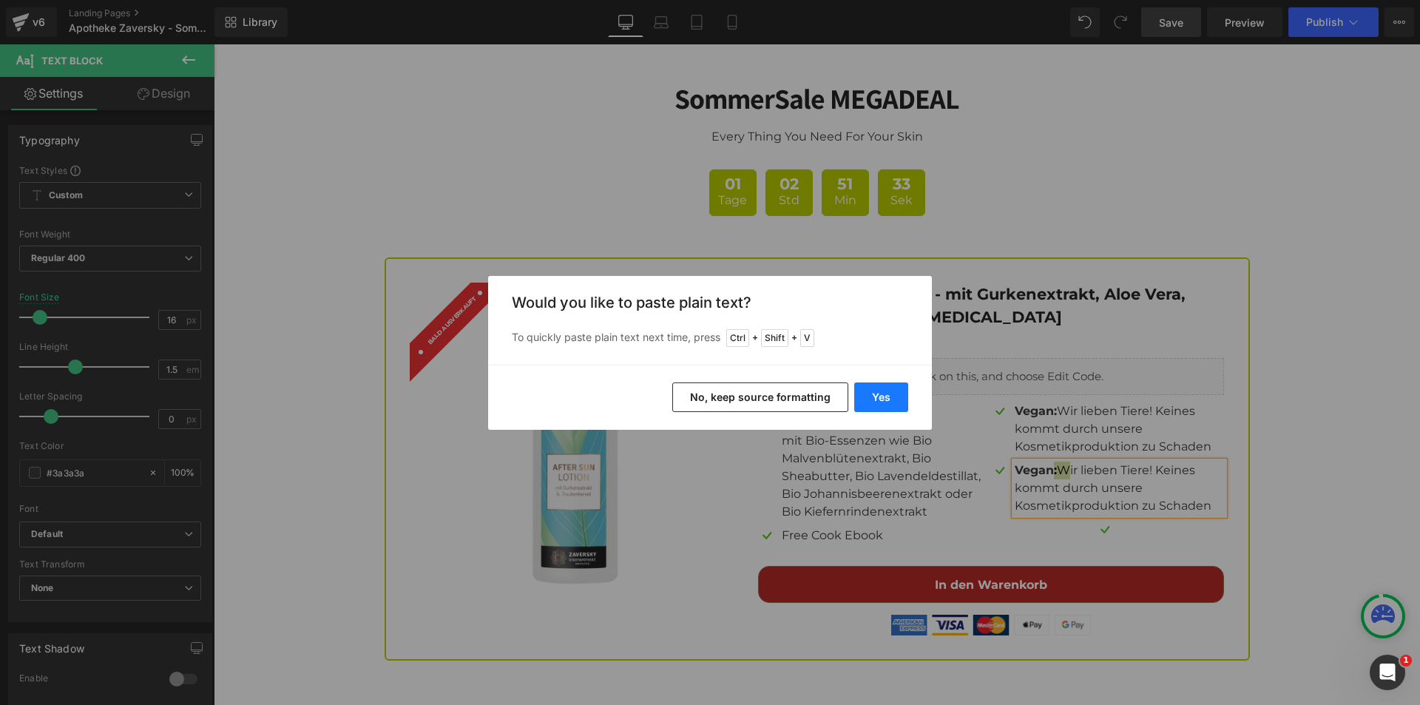
click at [889, 409] on button "Yes" at bounding box center [881, 397] width 54 height 30
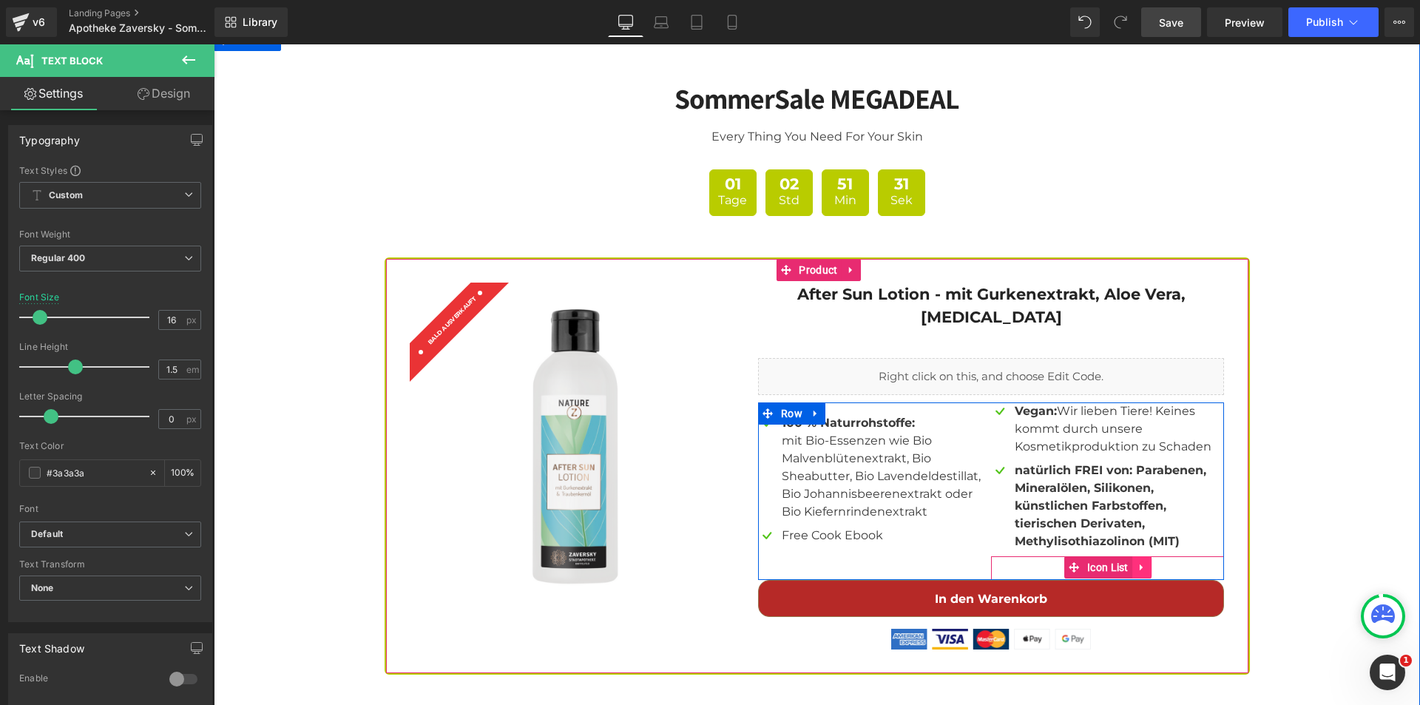
click at [1137, 561] on icon at bounding box center [1142, 566] width 10 height 11
click at [1148, 561] on icon at bounding box center [1151, 566] width 10 height 11
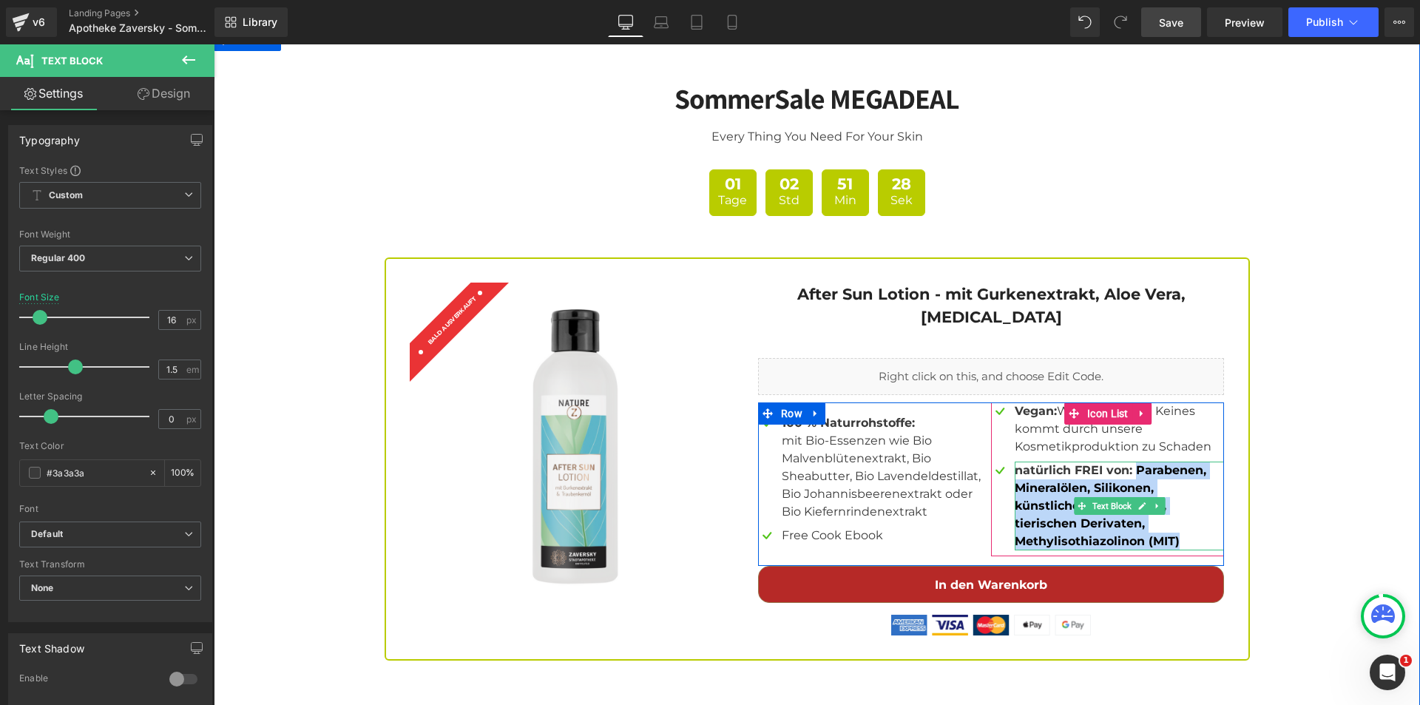
drag, startPoint x: 1178, startPoint y: 513, endPoint x: 1130, endPoint y: 446, distance: 82.7
click at [1130, 461] on p "natürlich FREI von: Parabenen, Mineralölen, Silikonen, künstlichen Farbstoffen,…" at bounding box center [1119, 505] width 209 height 89
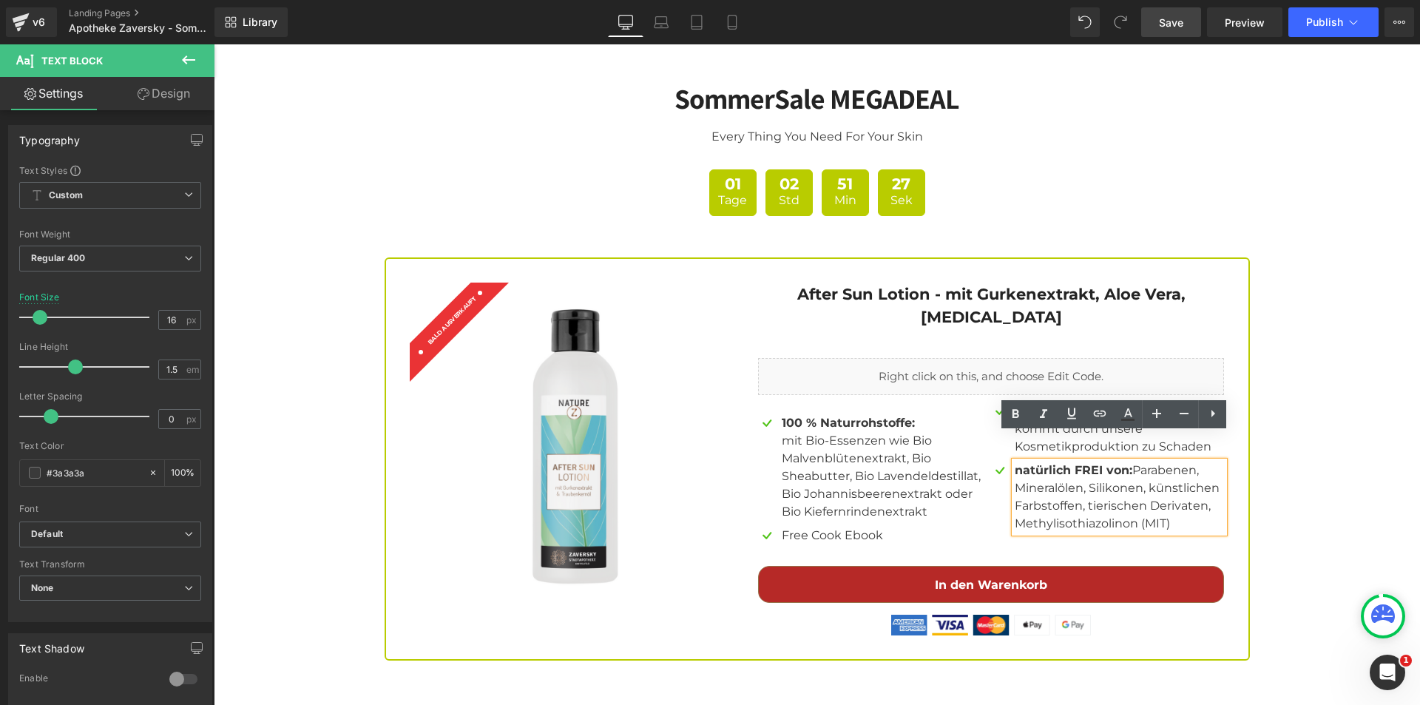
click at [1122, 463] on strong "natürlich FREI von:" at bounding box center [1074, 470] width 118 height 14
click at [1126, 461] on p "natürlich FREI von: Parabenen, Mineralölen, Silikonen, künstlichen Farbstoffen,…" at bounding box center [1119, 496] width 209 height 71
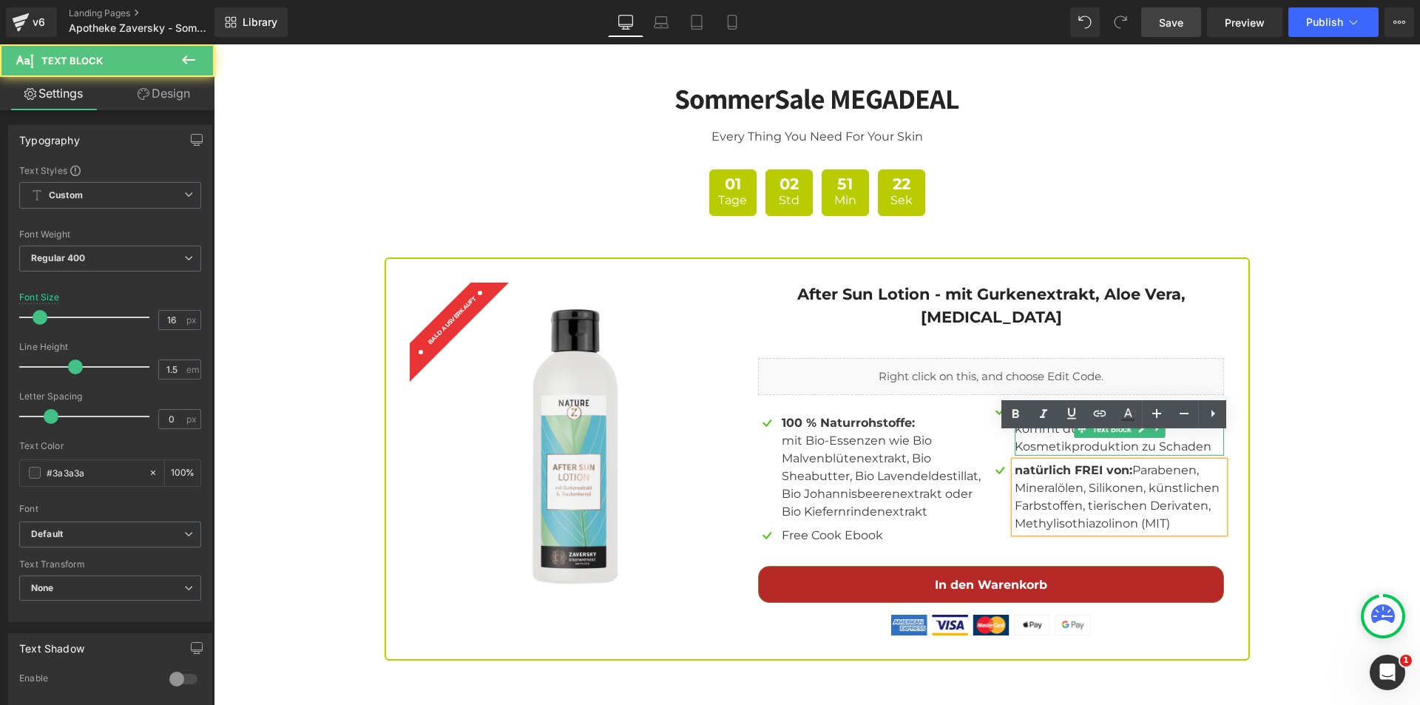
click at [1052, 402] on p "Vegan: Wir lieben Tiere! Keines kommt durch unsere Kosmetikproduktion zu Schaden" at bounding box center [1119, 428] width 209 height 53
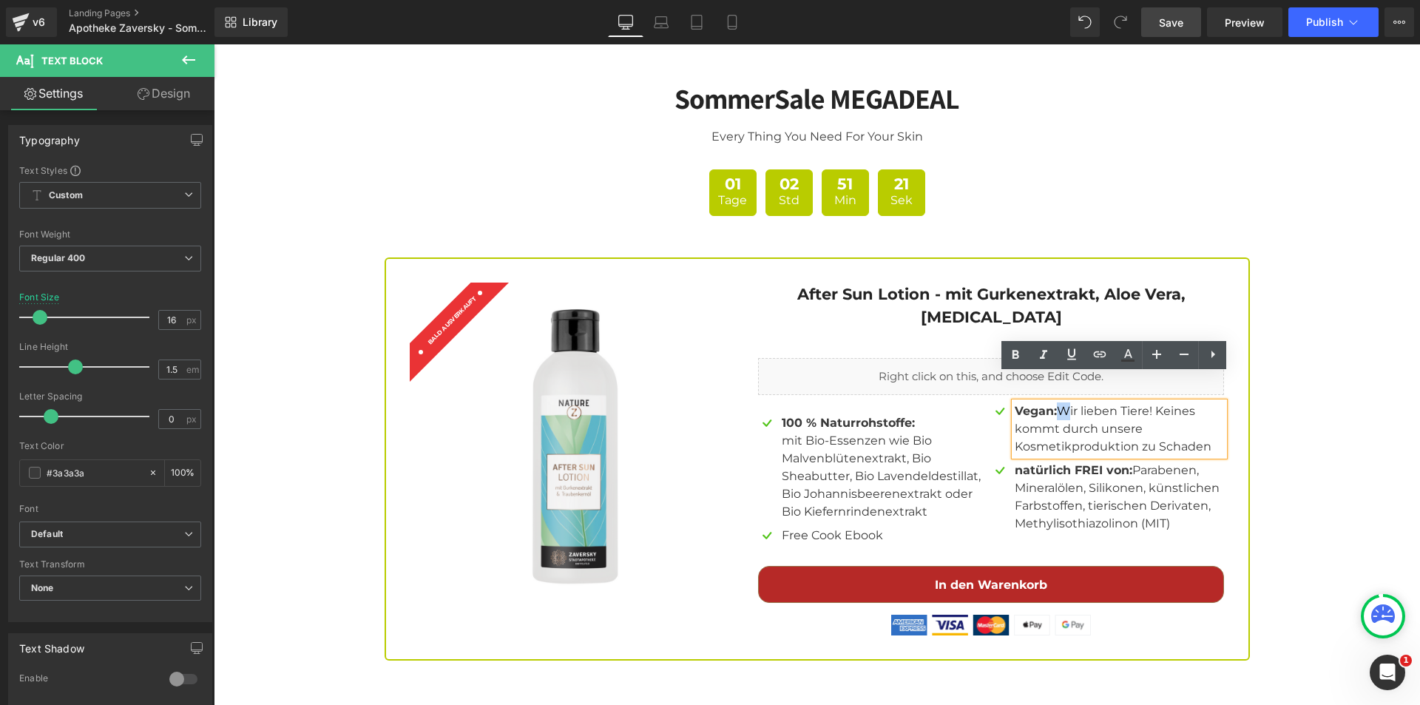
click at [1293, 456] on div "SommerSale MEGADEAL Heading Every Thing You Need For Your Skin Text Block 01 Ta…" at bounding box center [817, 360] width 1206 height 600
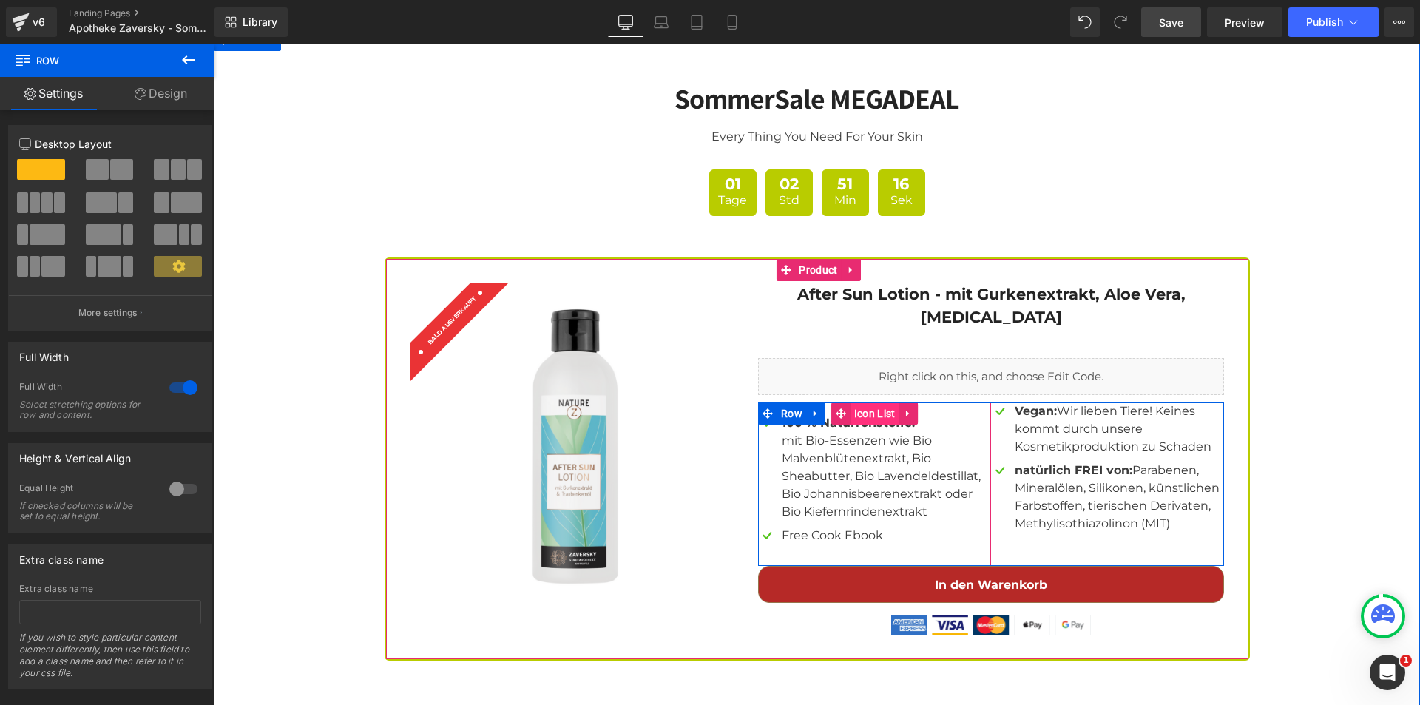
click at [861, 402] on span "Icon List" at bounding box center [874, 413] width 49 height 22
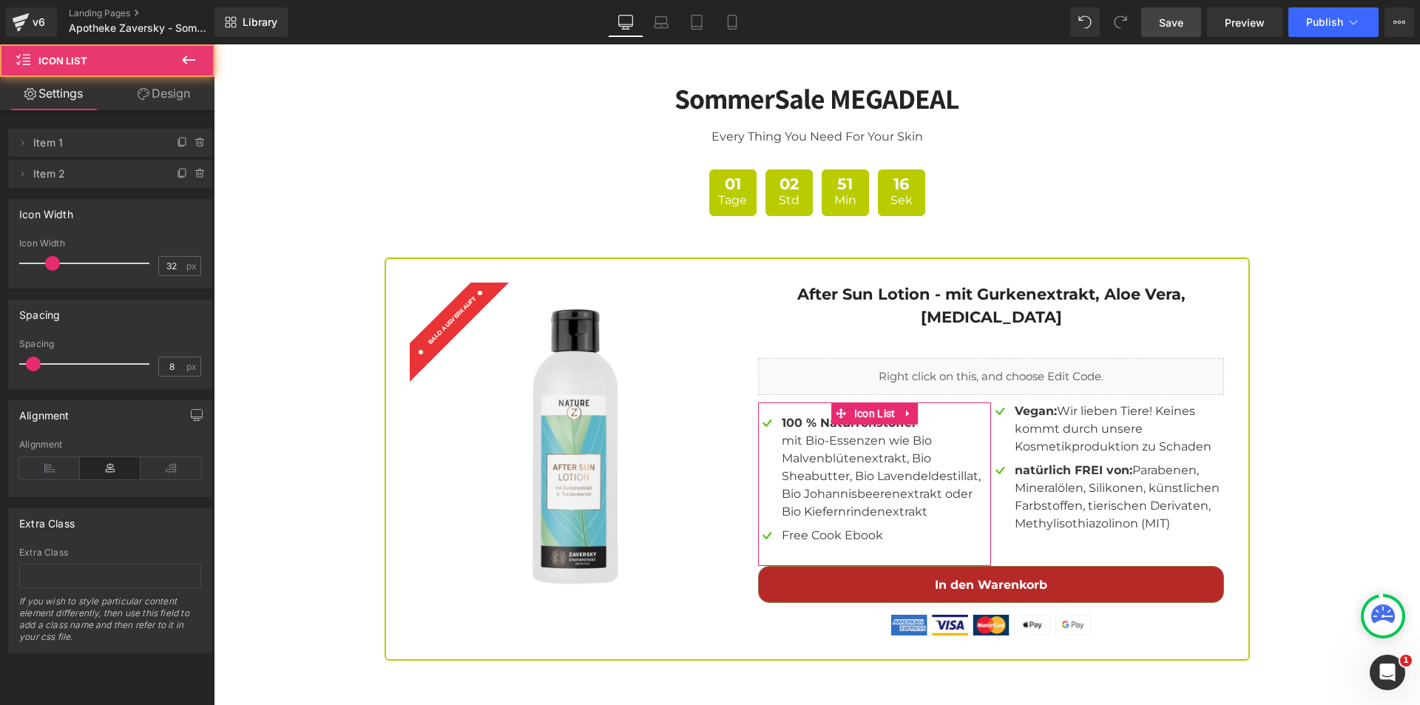
click at [160, 91] on link "Design" at bounding box center [163, 93] width 107 height 33
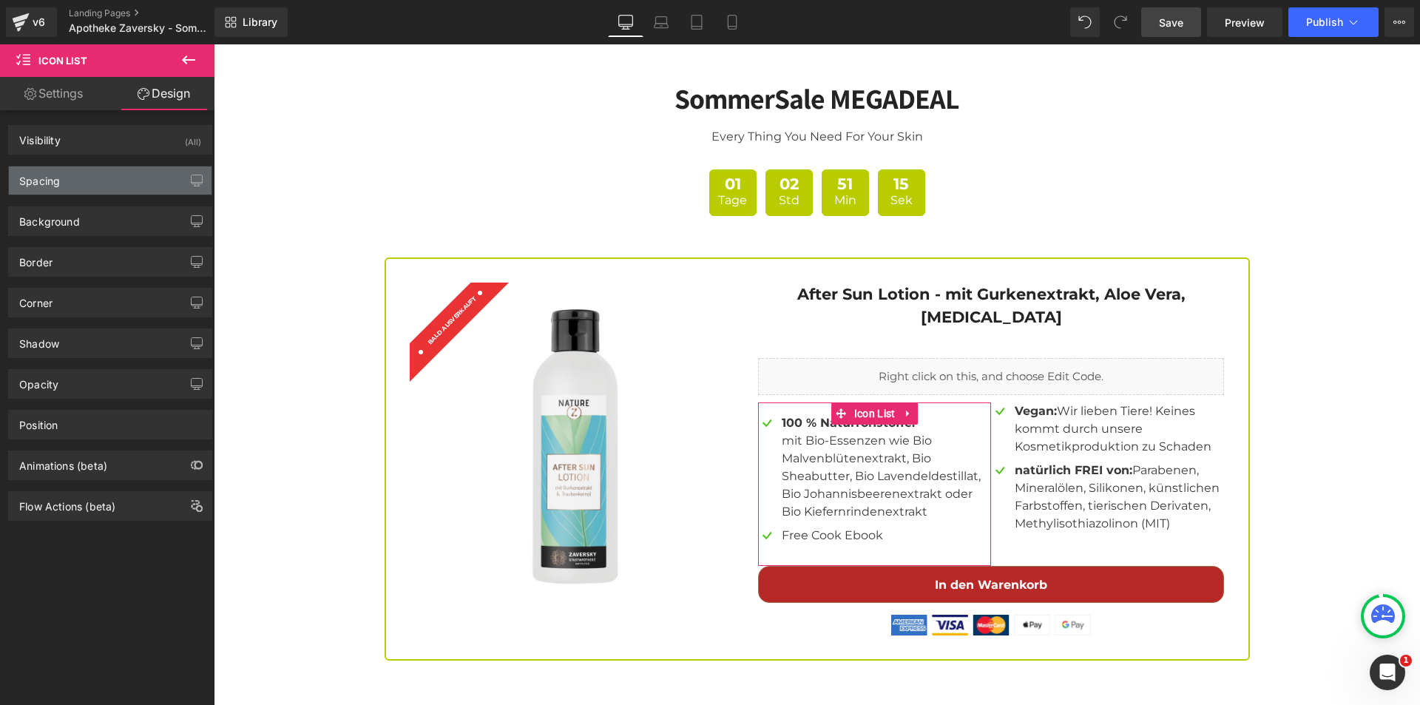
click at [114, 180] on div "Spacing" at bounding box center [110, 180] width 203 height 28
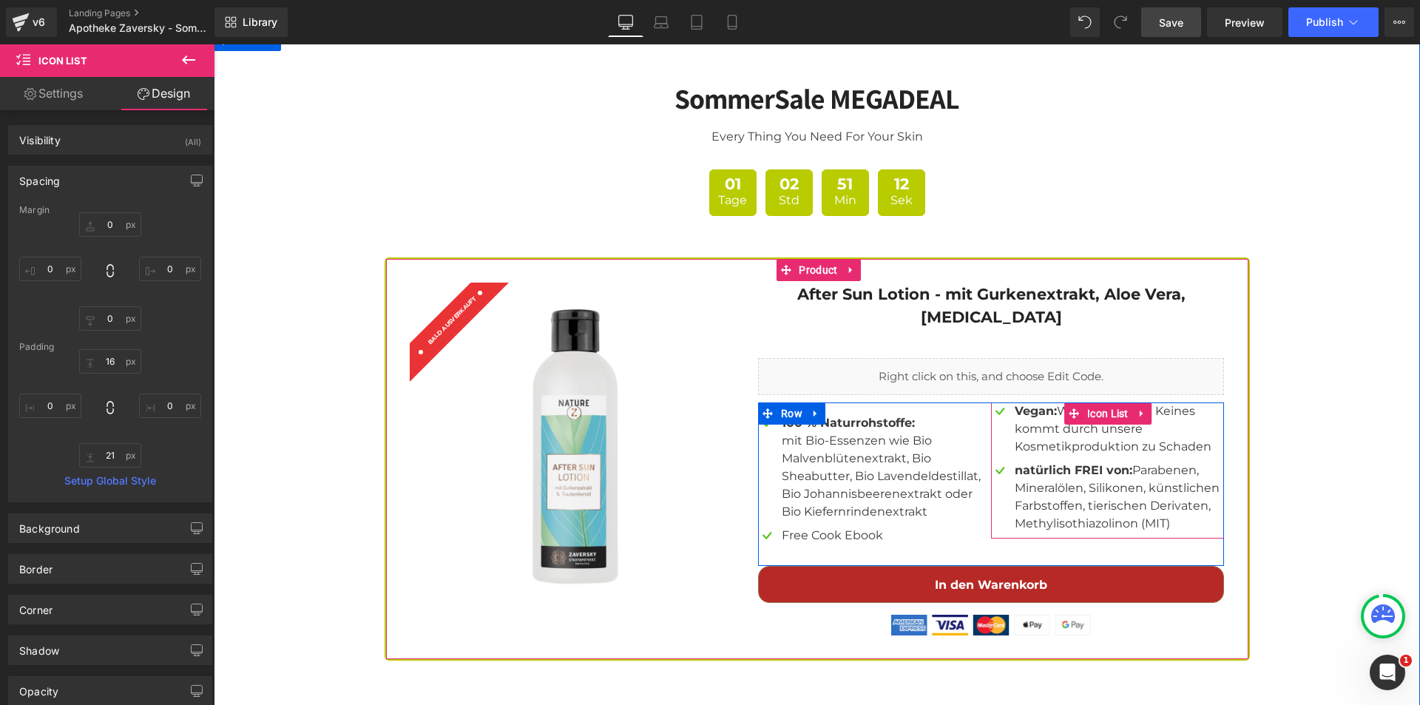
click at [1089, 402] on span "Icon List" at bounding box center [1107, 413] width 49 height 22
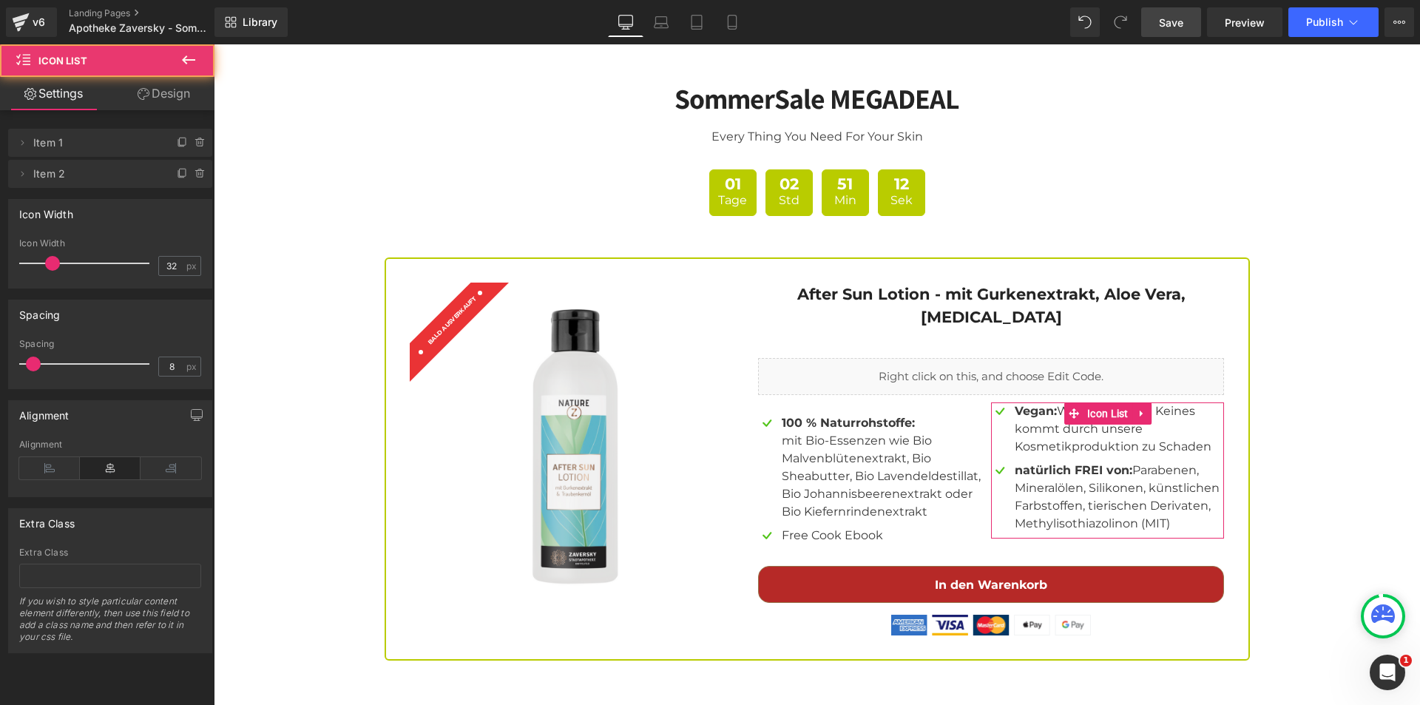
click at [169, 93] on link "Design" at bounding box center [163, 93] width 107 height 33
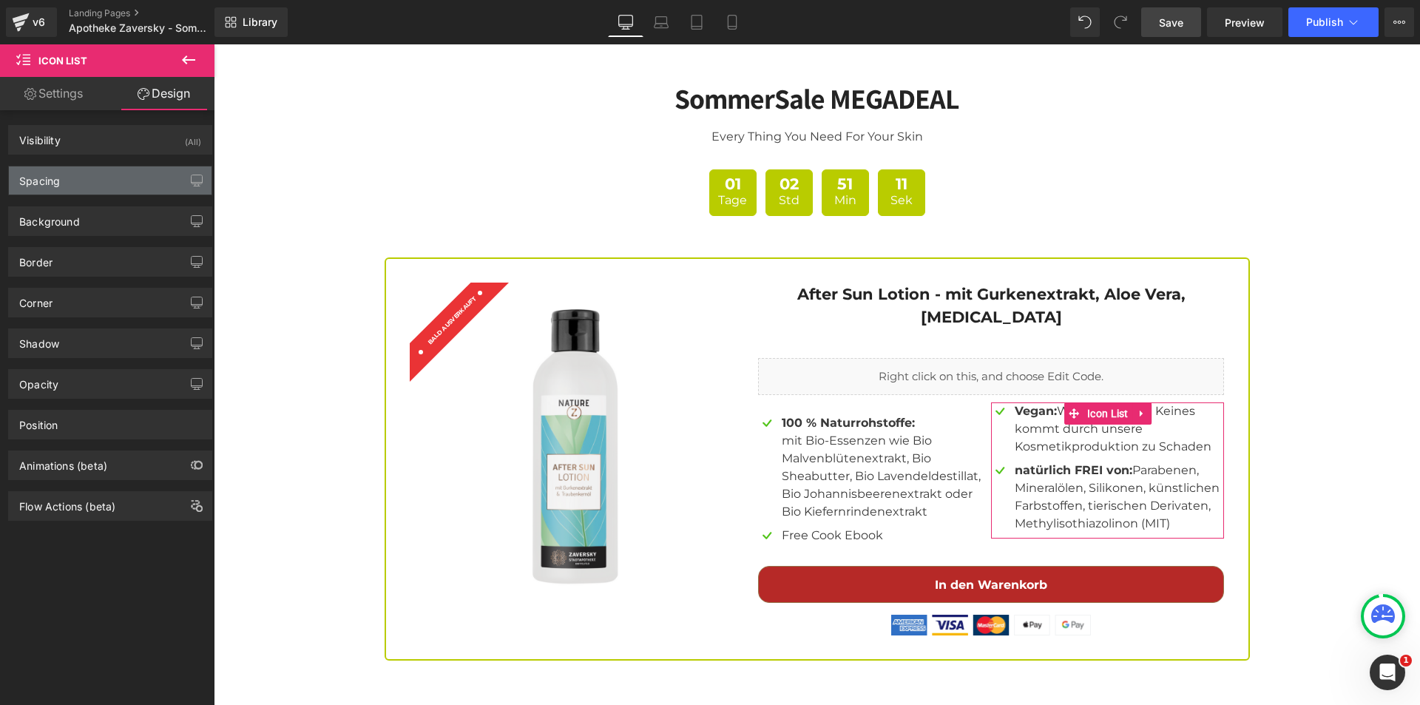
click at [109, 183] on div "Spacing" at bounding box center [110, 180] width 203 height 28
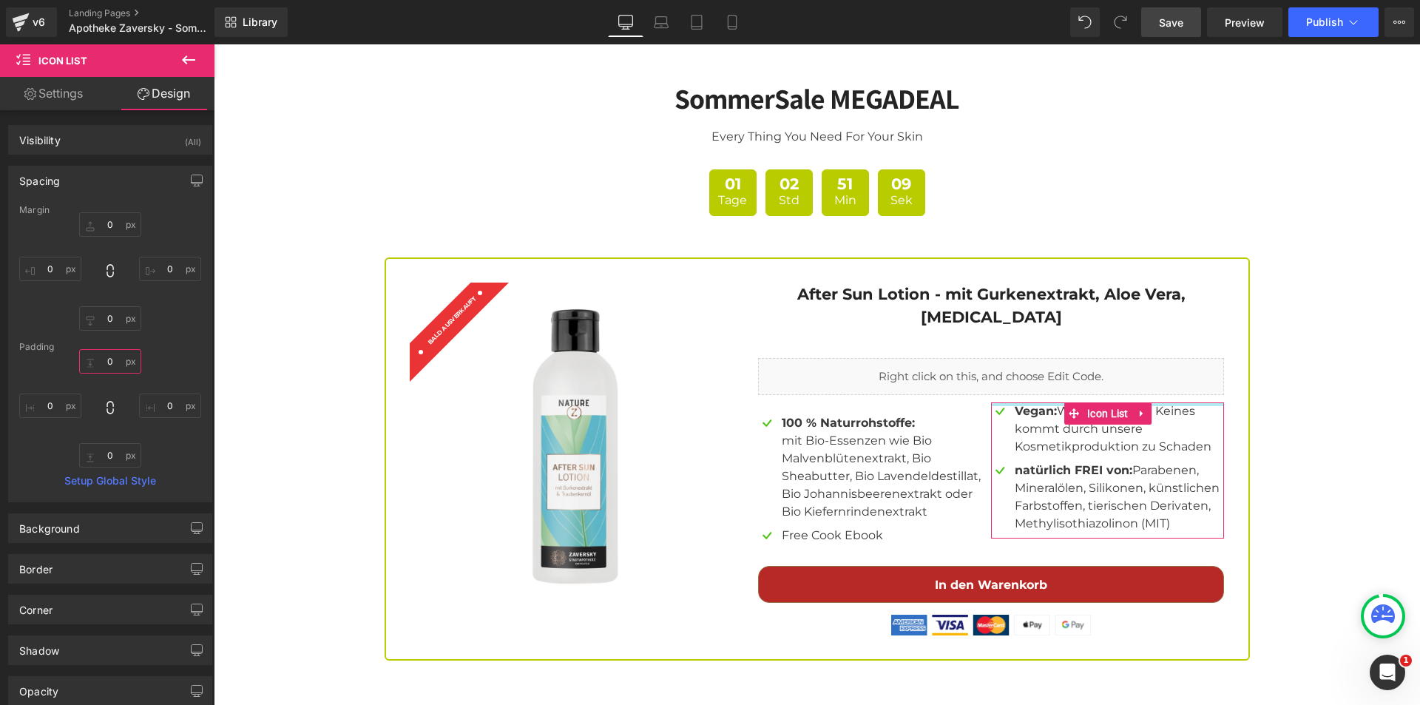
click at [116, 359] on input "0" at bounding box center [110, 361] width 62 height 24
type input "16"
type input "21"
click at [175, 362] on div "16 16 0 0 21 21 0px 0" at bounding box center [110, 408] width 182 height 118
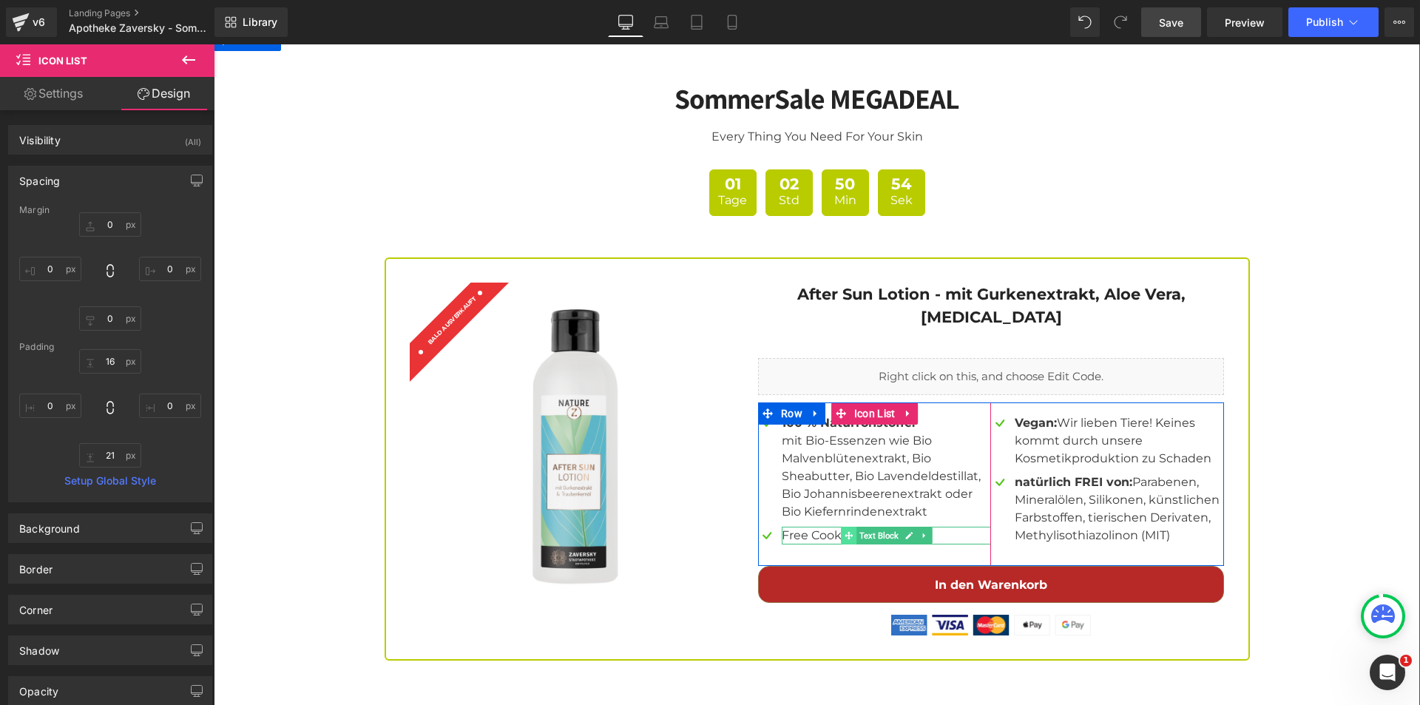
click at [845, 531] on icon at bounding box center [849, 535] width 8 height 8
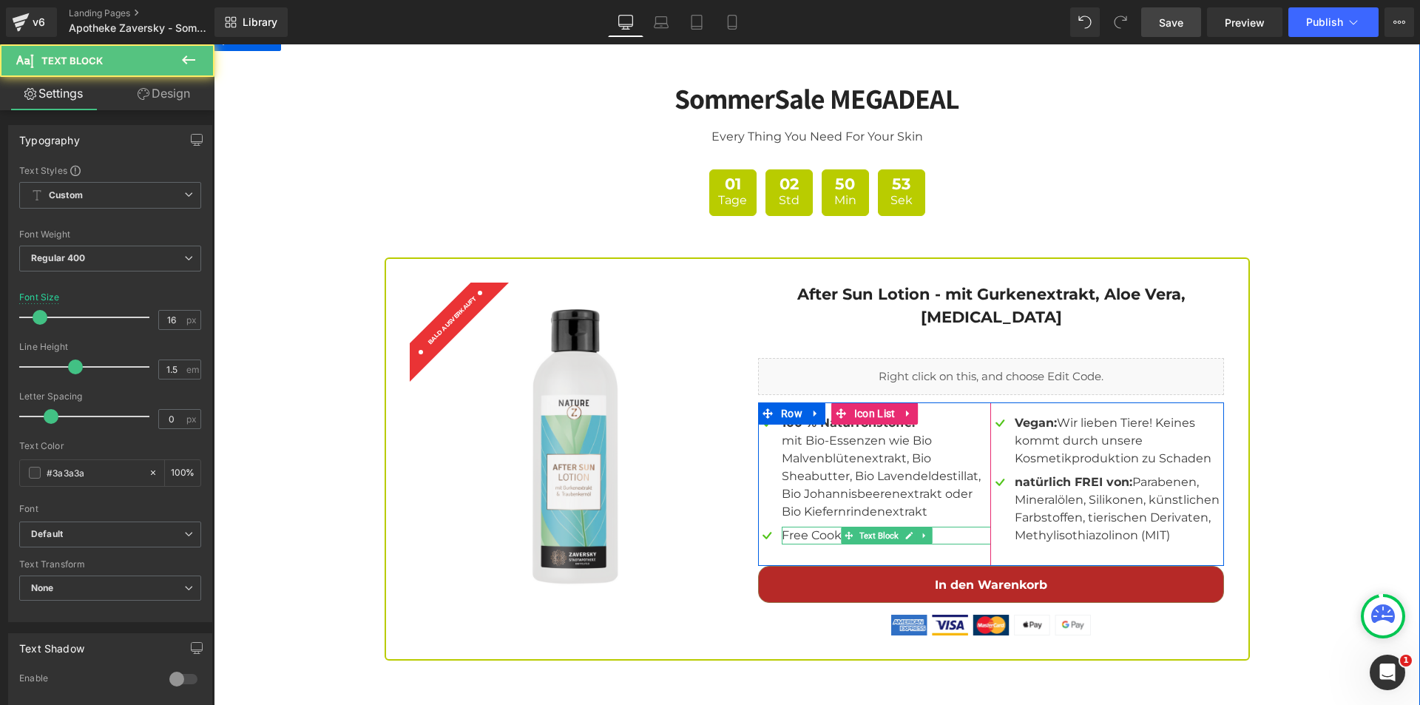
click at [824, 527] on p "Free Cook Ebook" at bounding box center [886, 536] width 209 height 18
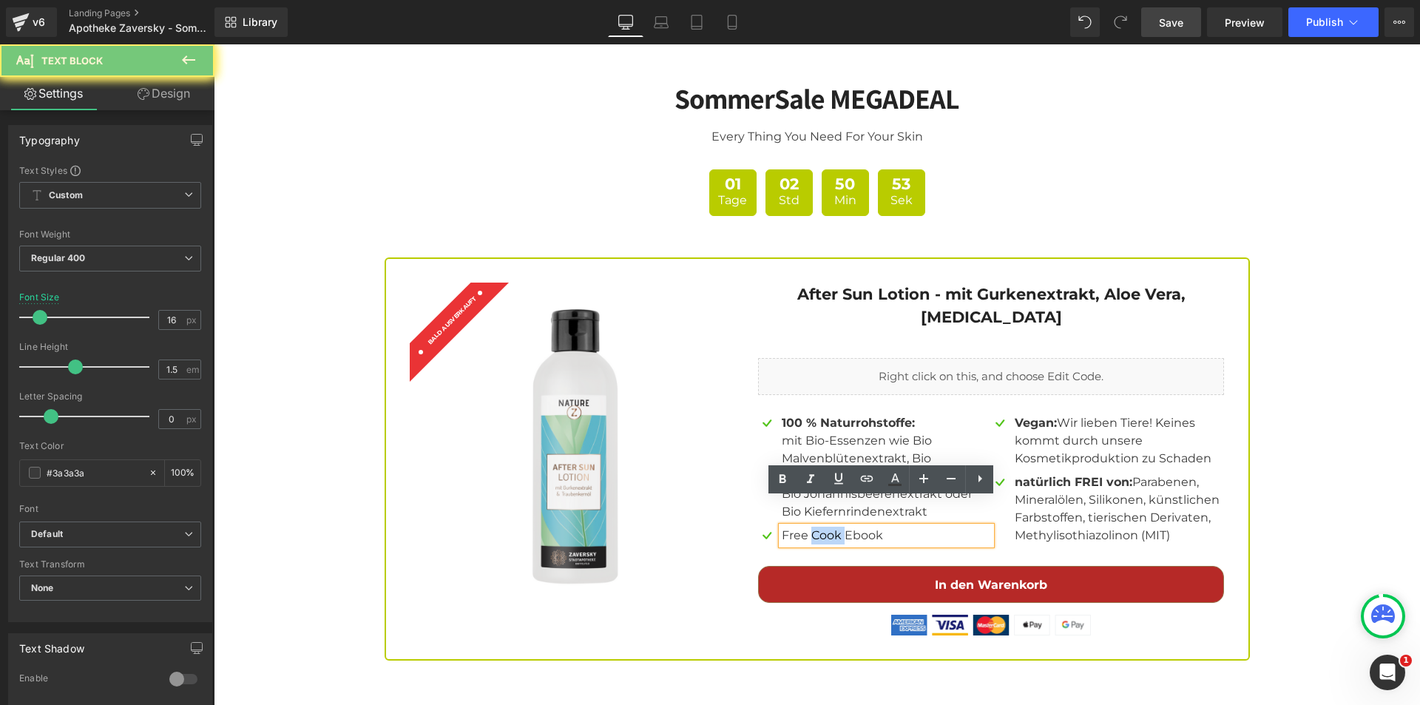
click at [824, 527] on p "Free Cook Ebook" at bounding box center [886, 536] width 209 height 18
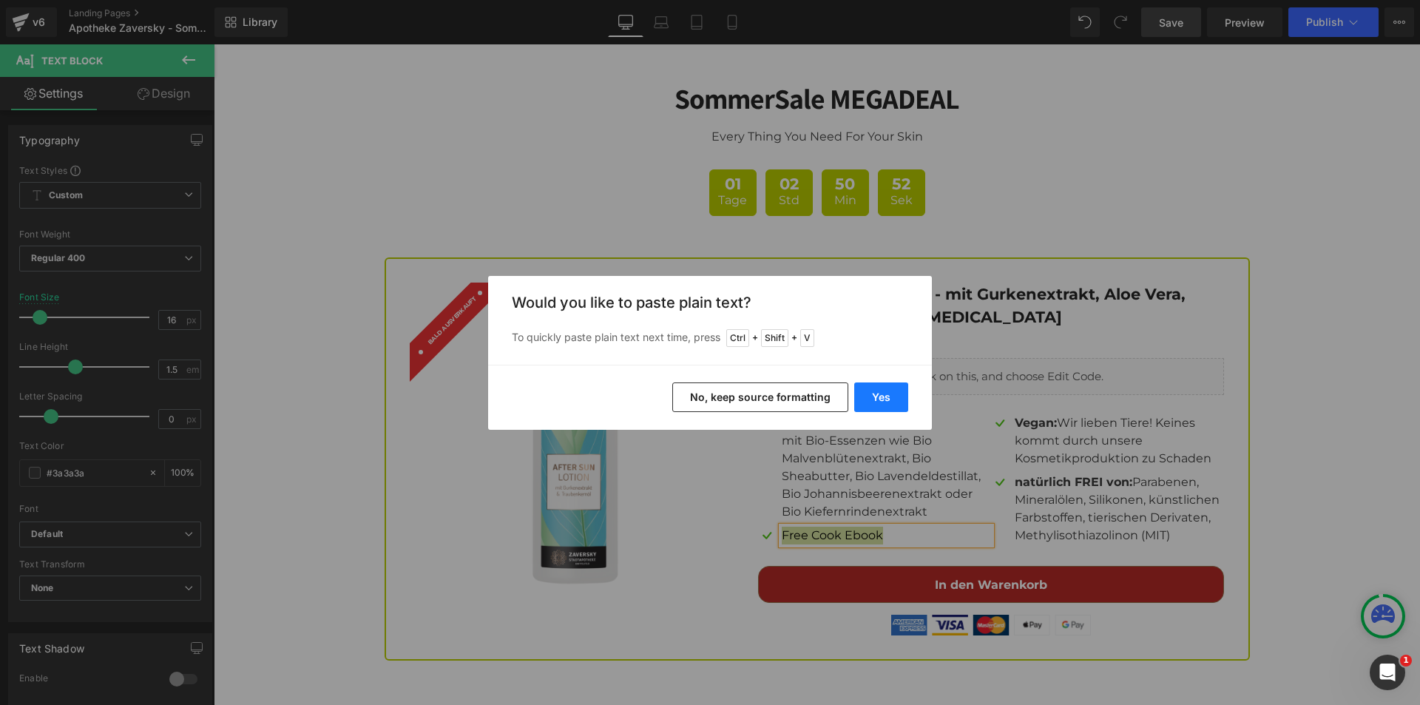
click at [884, 399] on button "Yes" at bounding box center [881, 397] width 54 height 30
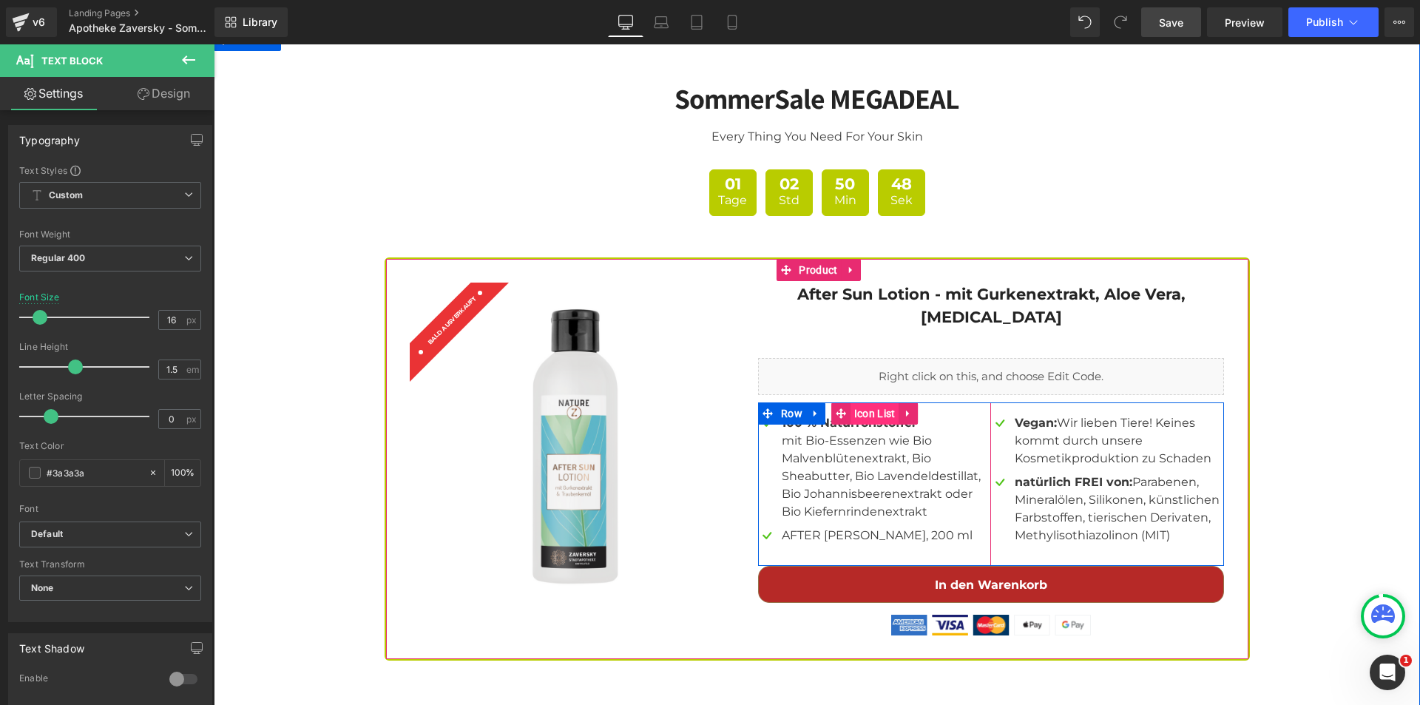
click at [858, 402] on span "Icon List" at bounding box center [874, 413] width 49 height 22
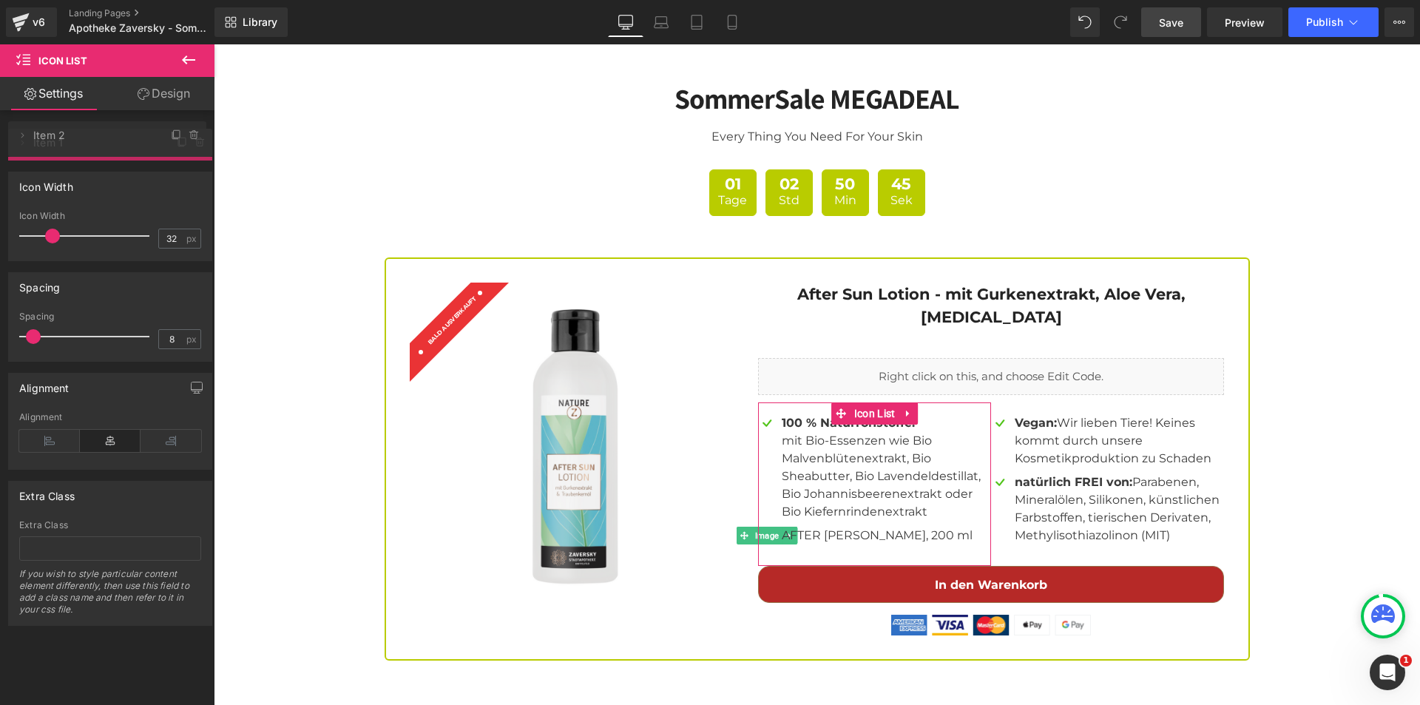
drag, startPoint x: 107, startPoint y: 175, endPoint x: 107, endPoint y: 137, distance: 38.5
drag, startPoint x: 107, startPoint y: 175, endPoint x: 102, endPoint y: 128, distance: 47.6
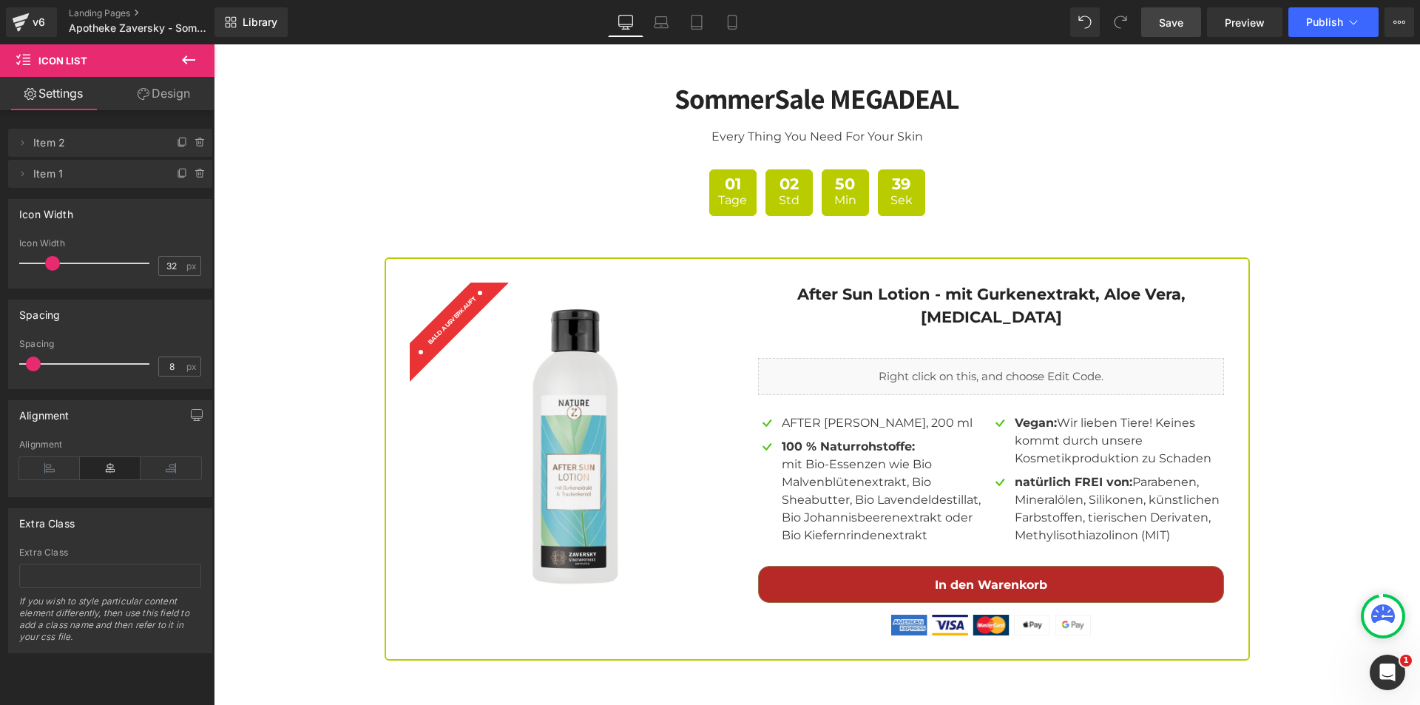
click at [1171, 15] on span "Save" at bounding box center [1171, 23] width 24 height 16
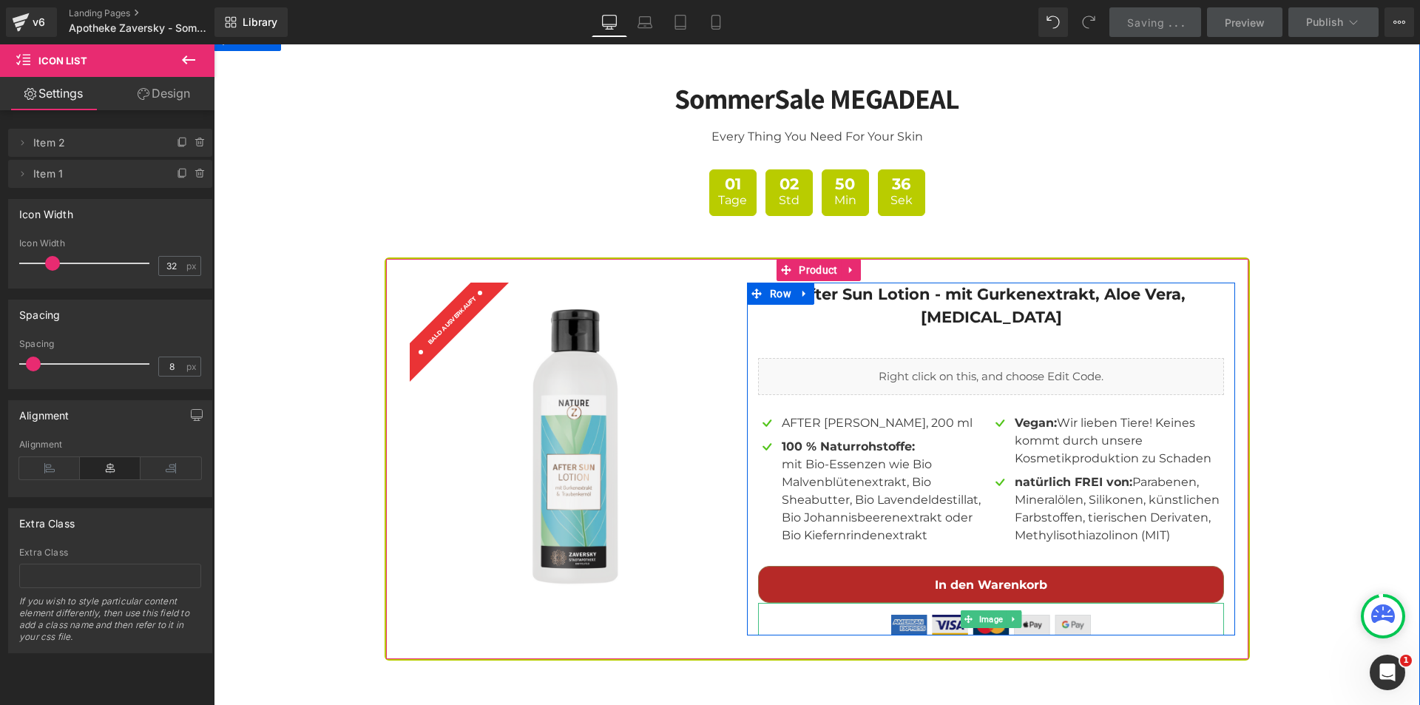
click at [1049, 603] on img at bounding box center [991, 619] width 200 height 33
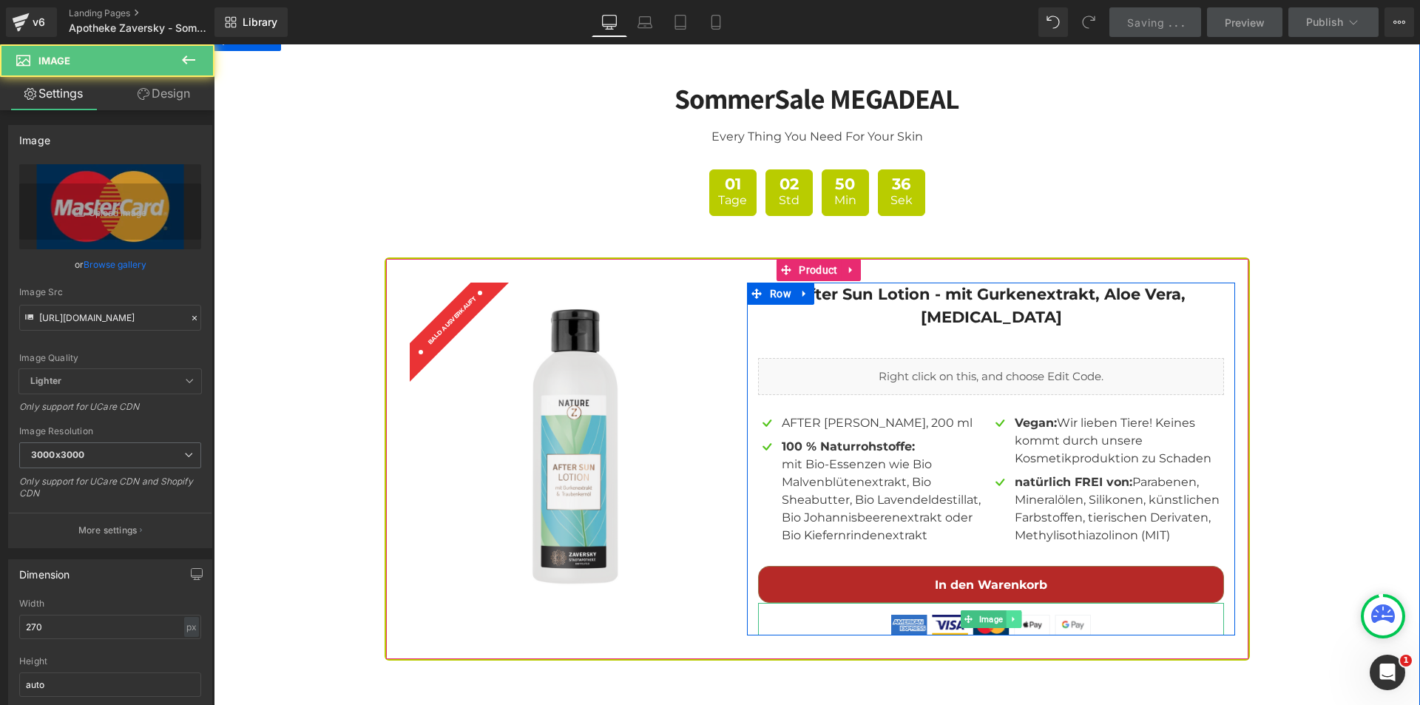
click at [1009, 615] on icon at bounding box center [1013, 619] width 8 height 9
click at [1018, 615] on icon at bounding box center [1022, 619] width 8 height 8
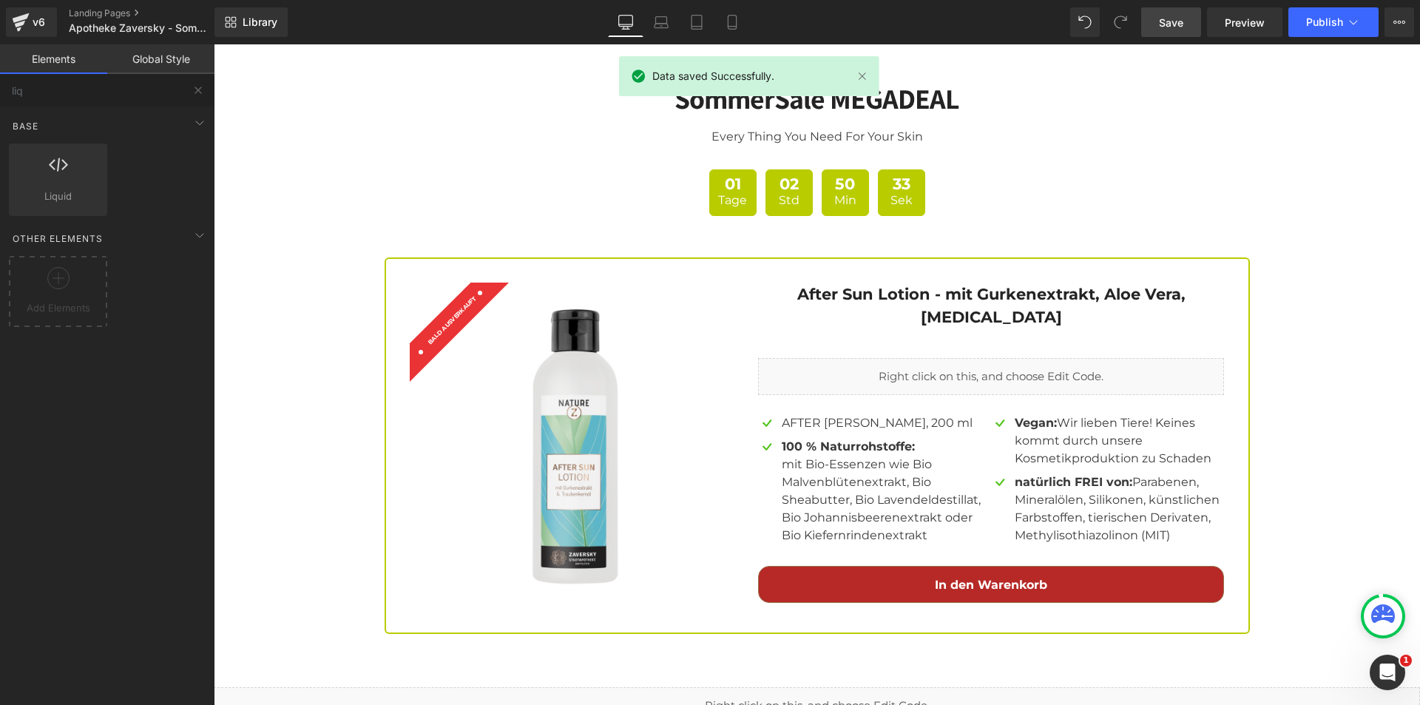
click at [1171, 22] on span "Save" at bounding box center [1171, 23] width 24 height 16
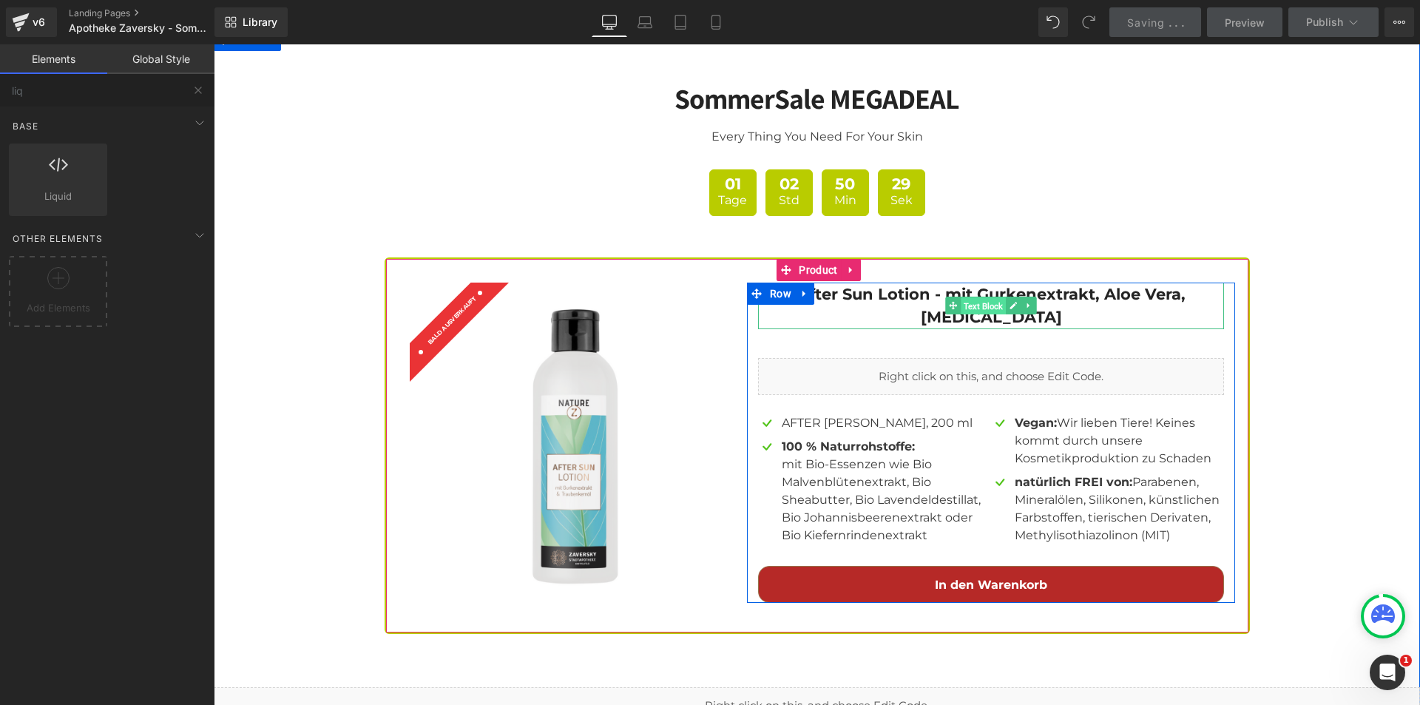
click at [977, 297] on span "Text Block" at bounding box center [983, 306] width 45 height 18
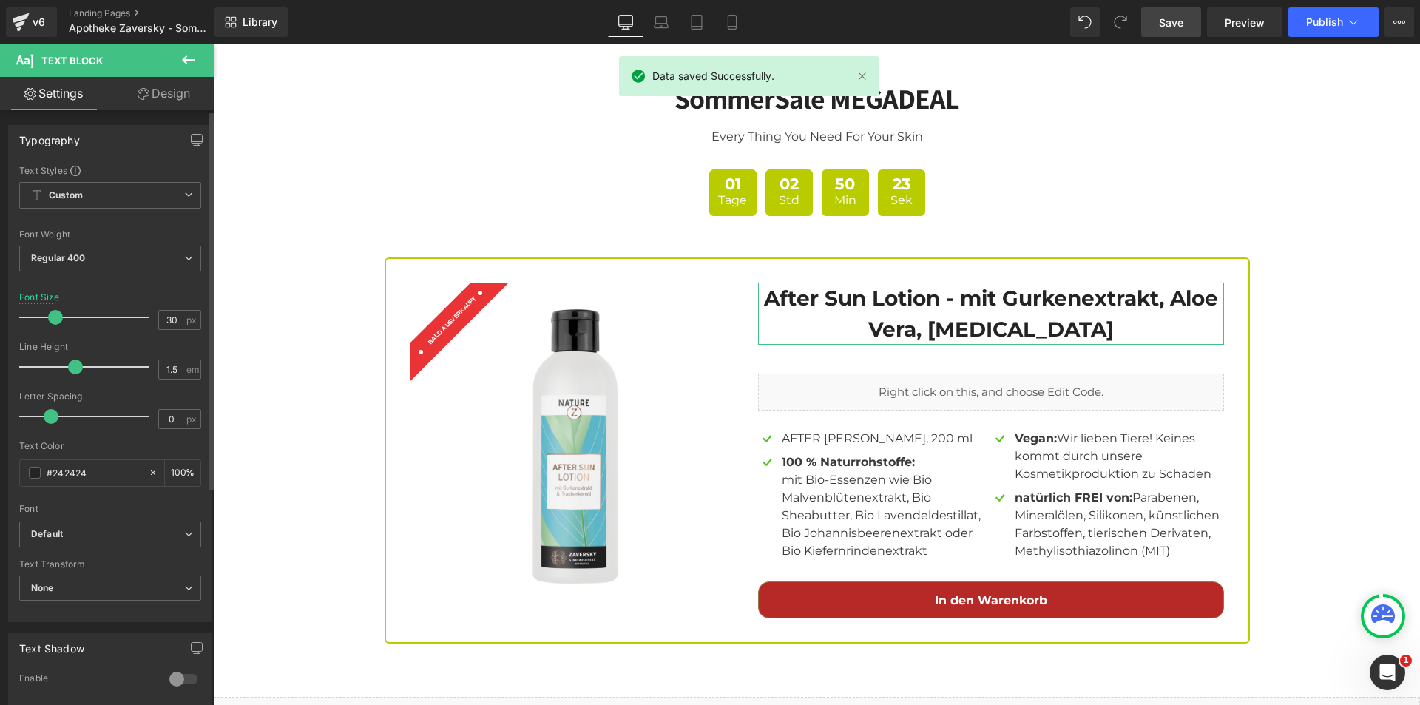
type input "31"
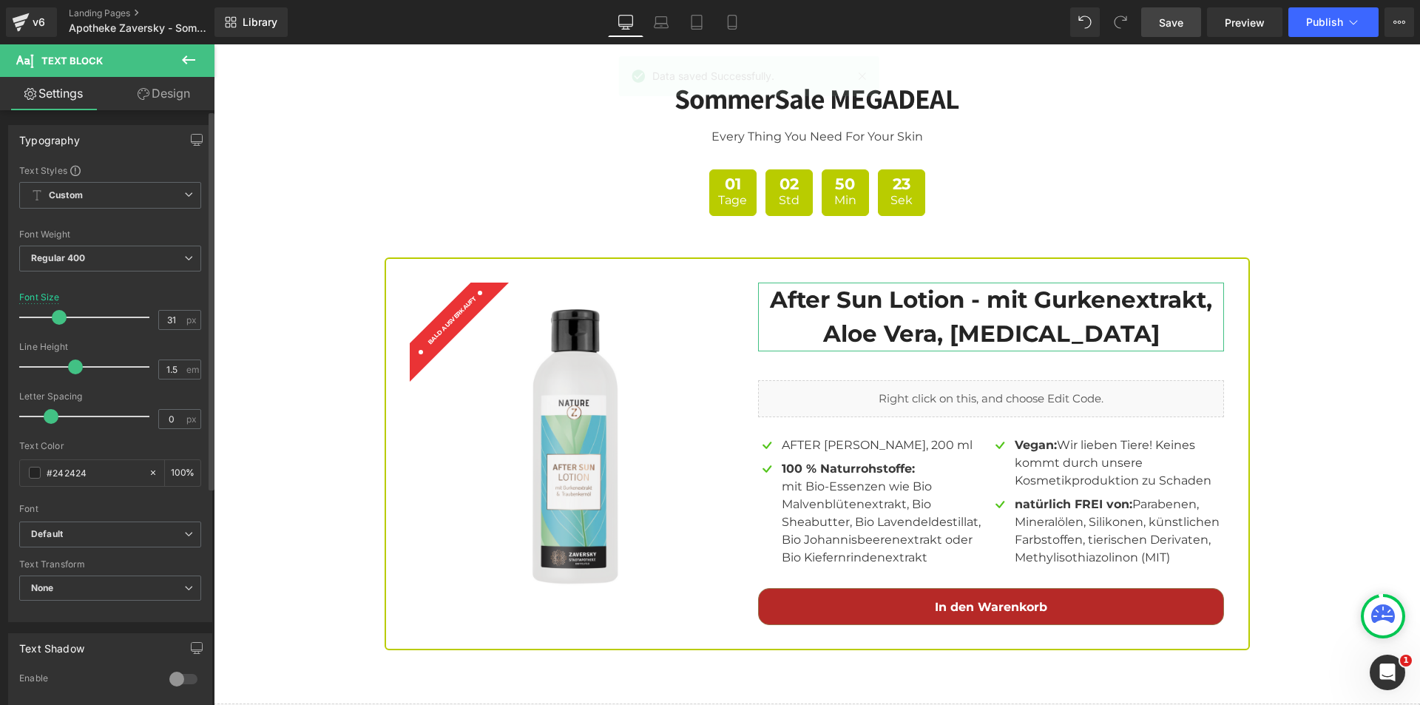
drag, startPoint x: 42, startPoint y: 319, endPoint x: 55, endPoint y: 321, distance: 12.8
click at [55, 321] on span at bounding box center [59, 317] width 15 height 15
click at [1176, 24] on span "Save" at bounding box center [1171, 23] width 24 height 16
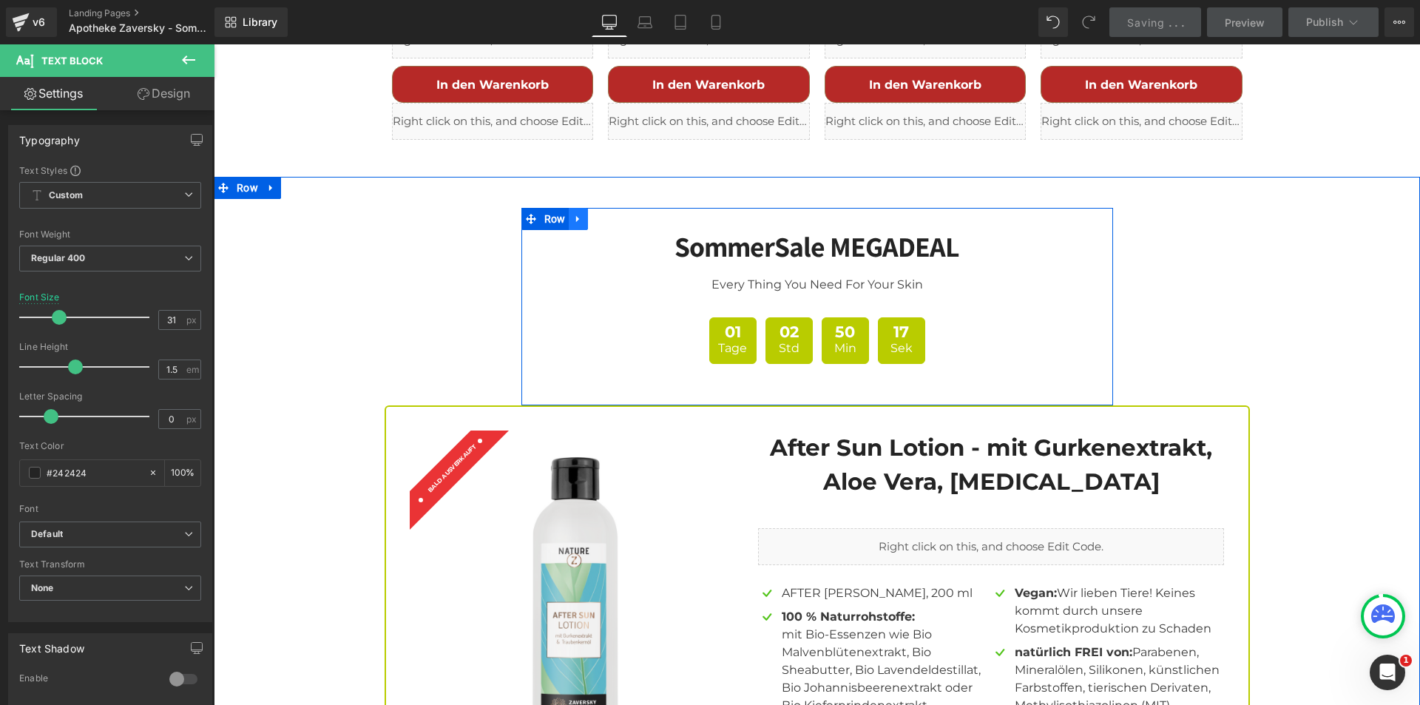
click at [576, 216] on icon at bounding box center [577, 219] width 3 height 7
click at [612, 214] on icon at bounding box center [617, 219] width 10 height 10
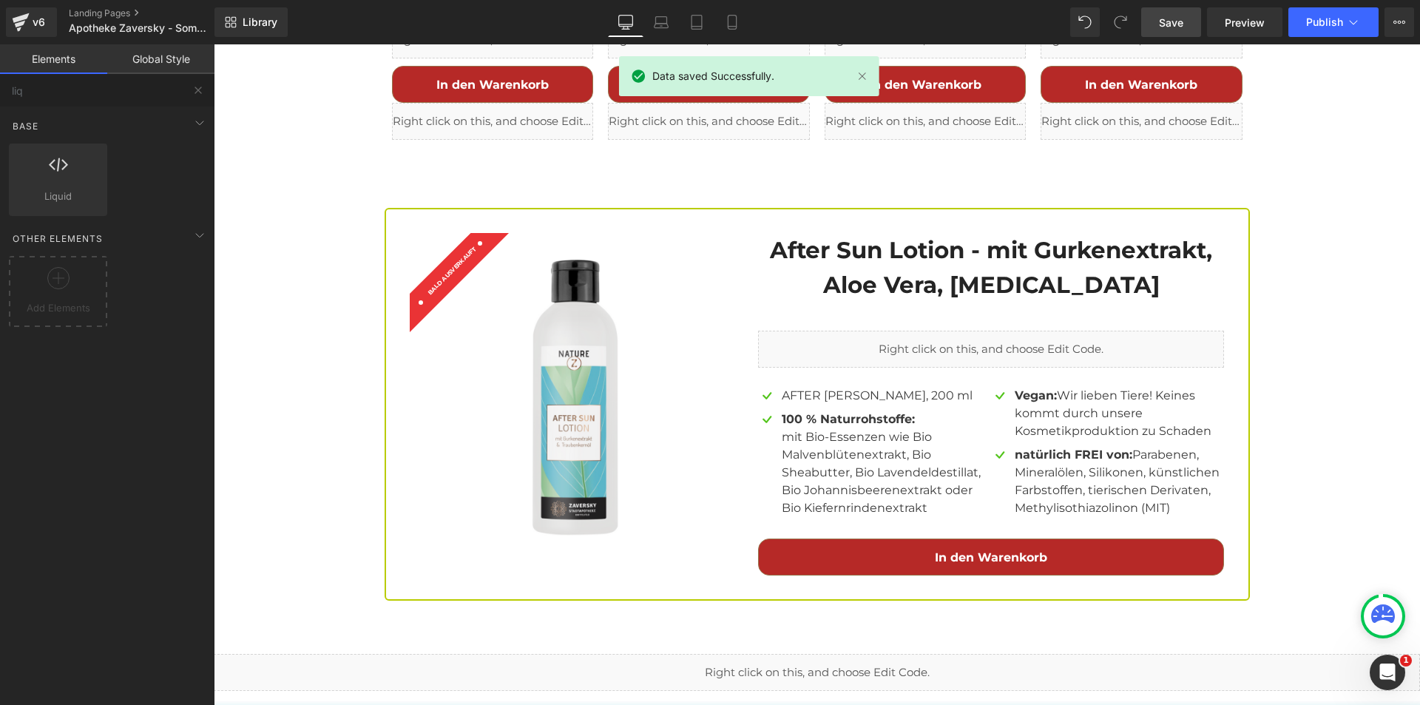
click at [1159, 24] on link "Save" at bounding box center [1171, 22] width 60 height 30
click at [1253, 18] on span "Preview" at bounding box center [1245, 23] width 40 height 16
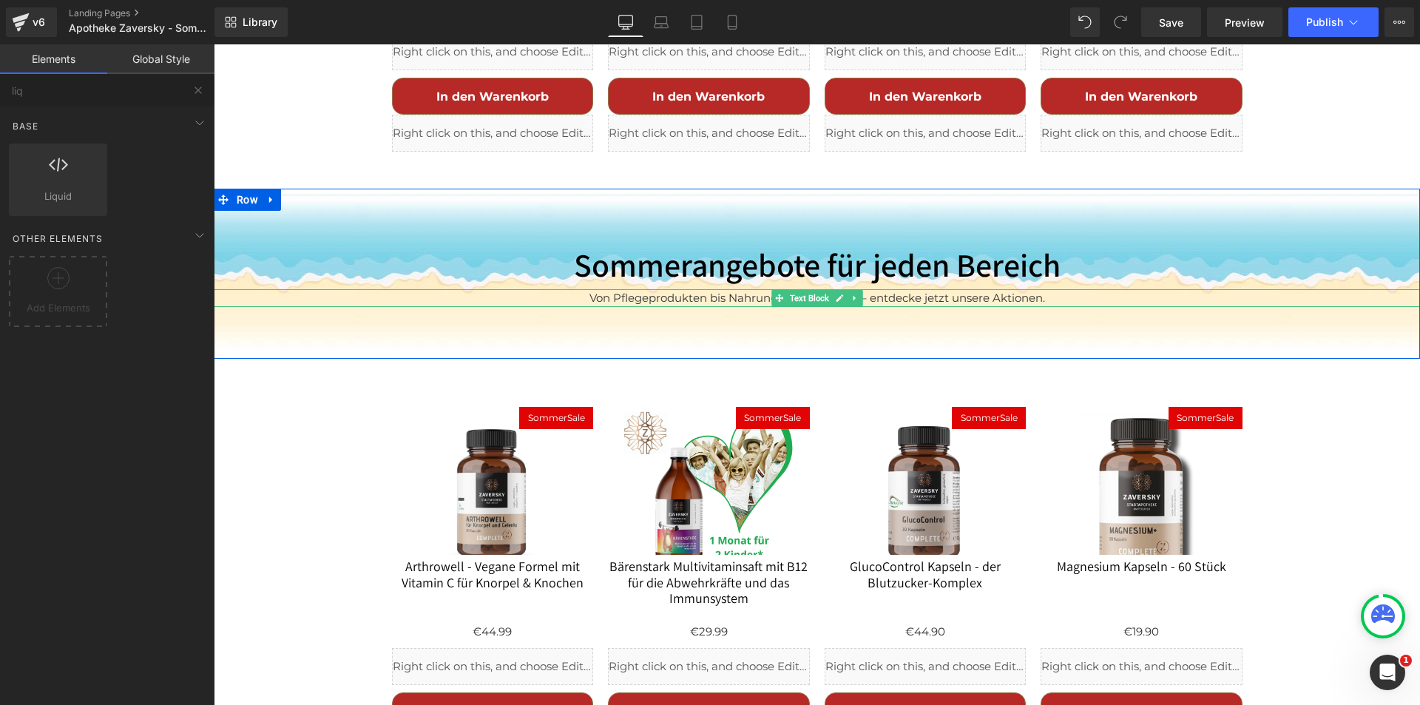
scroll to position [1462, 0]
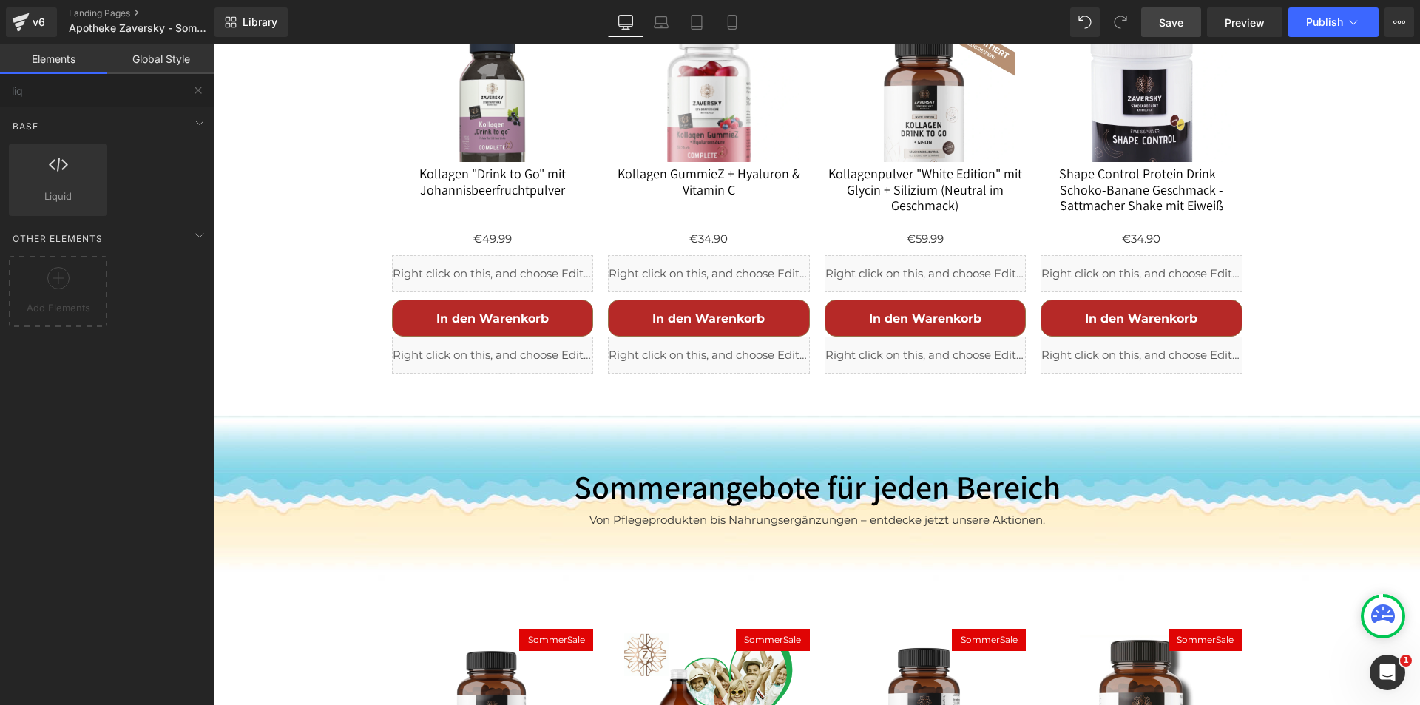
click at [1186, 22] on link "Save" at bounding box center [1171, 22] width 60 height 30
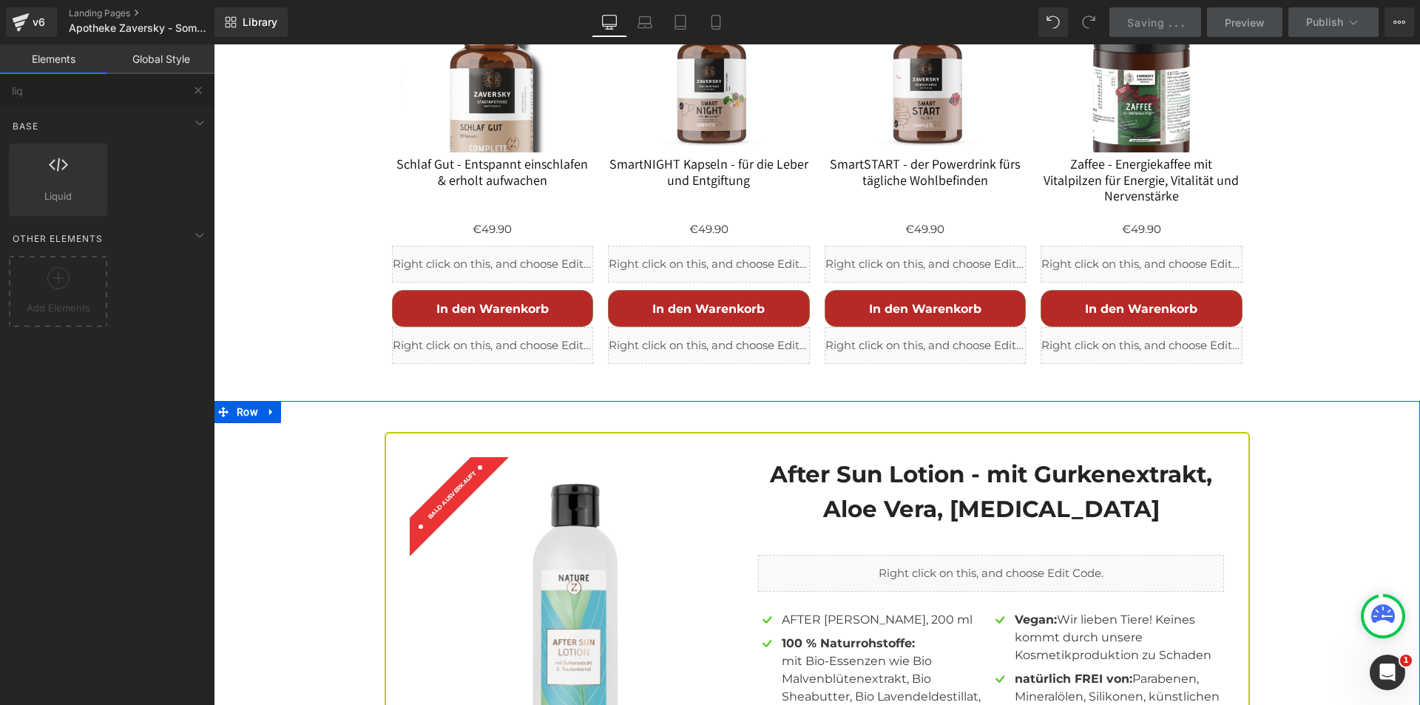
scroll to position [3828, 0]
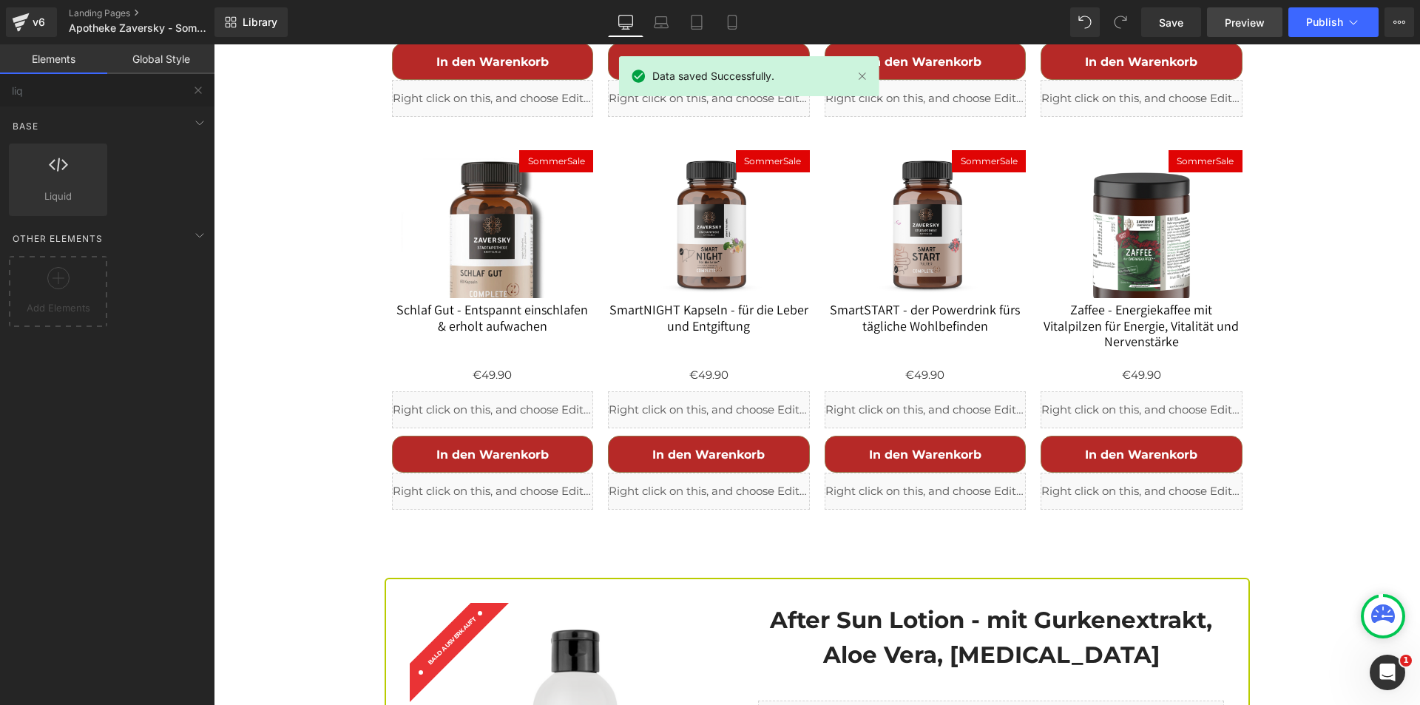
click at [1254, 23] on span "Preview" at bounding box center [1245, 23] width 40 height 16
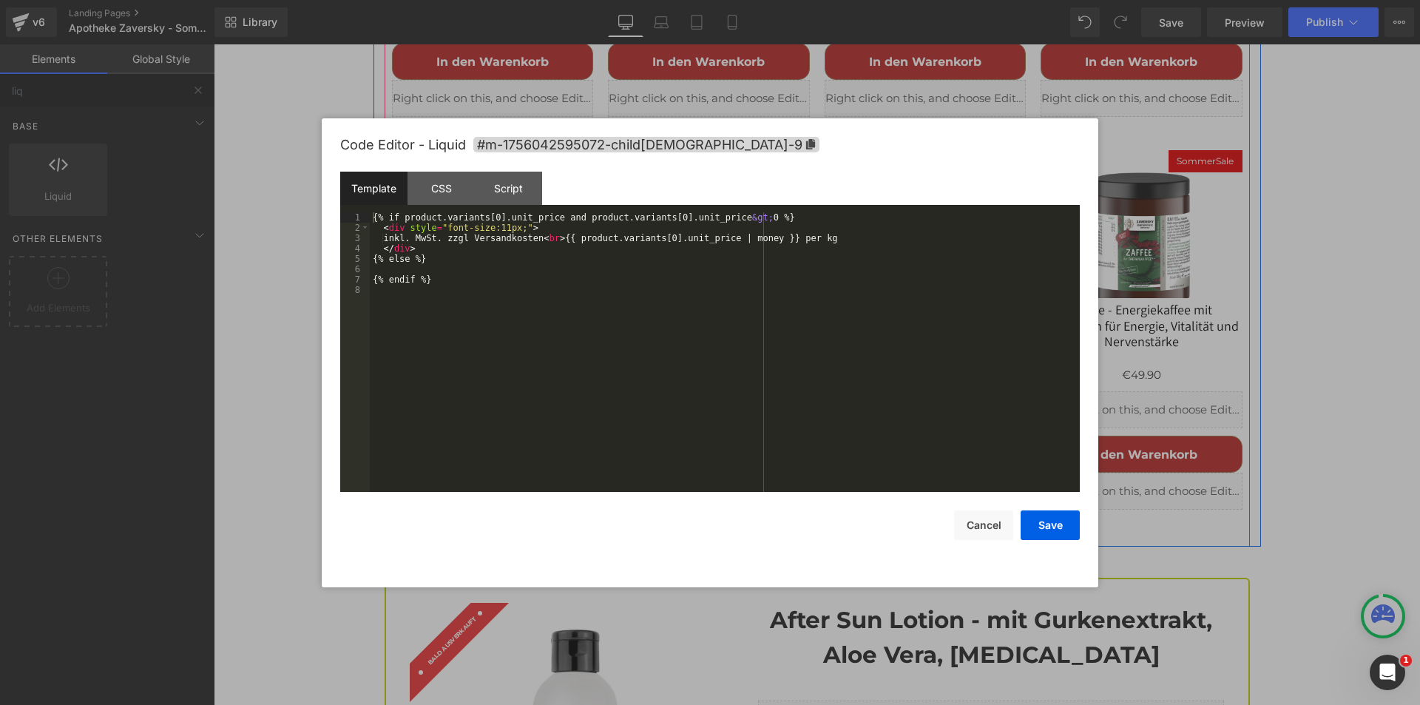
click at [1153, 475] on div "Liquid" at bounding box center [1141, 491] width 202 height 37
click at [445, 185] on div "CSS" at bounding box center [440, 188] width 67 height 33
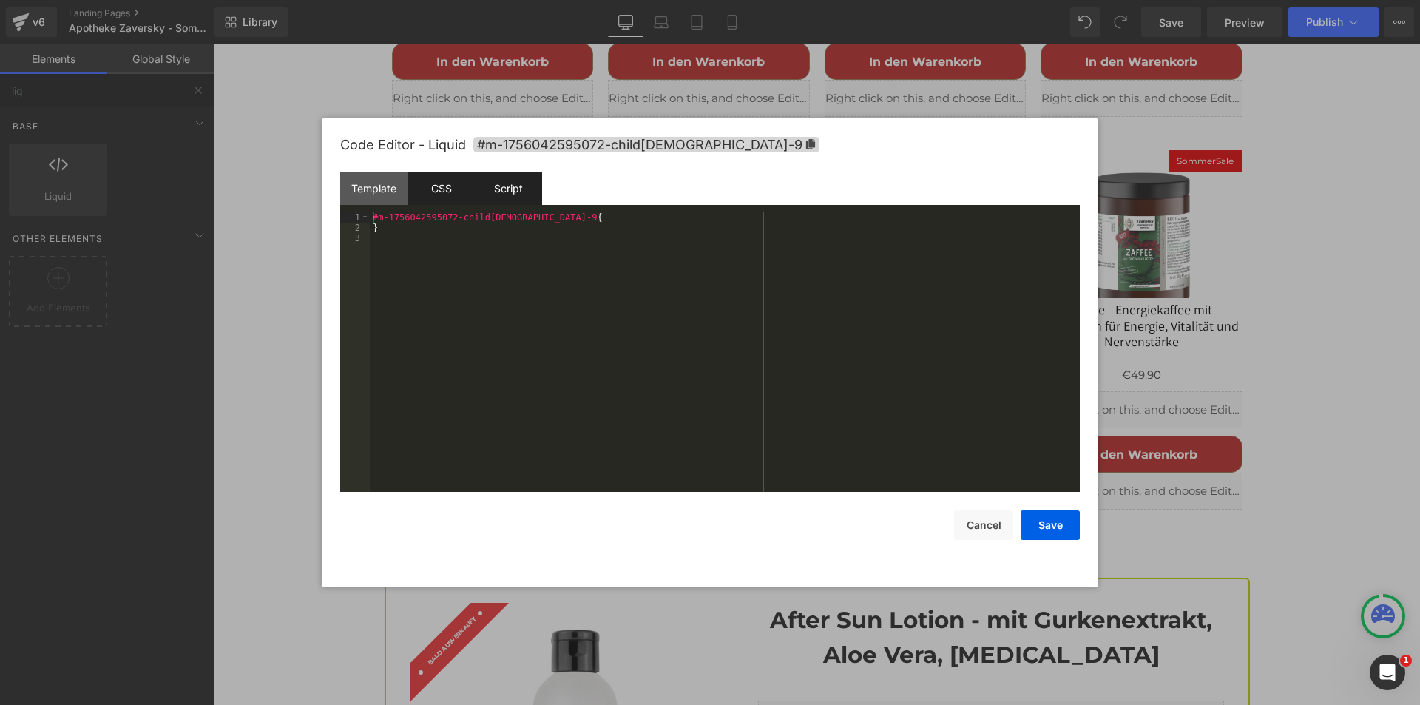
click at [514, 189] on div "Script" at bounding box center [508, 188] width 67 height 33
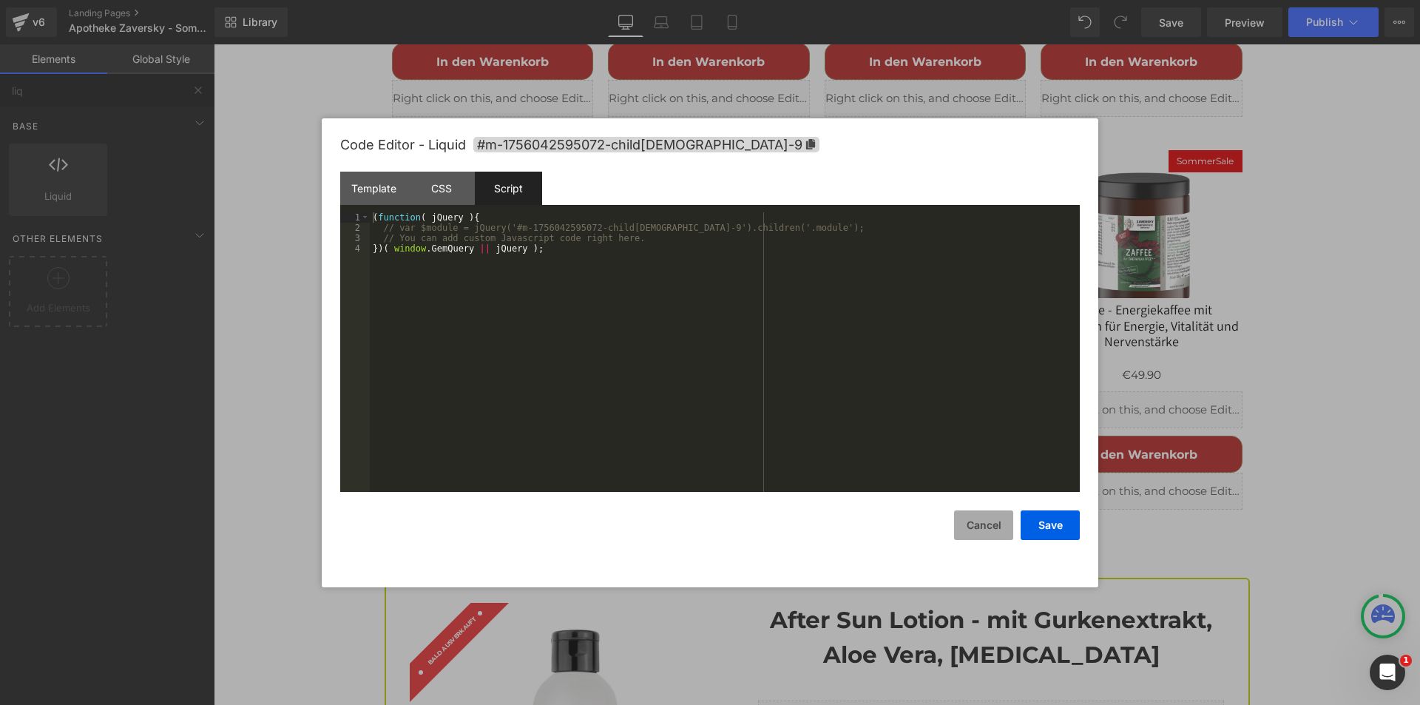
click at [963, 521] on button "Cancel" at bounding box center [983, 525] width 59 height 30
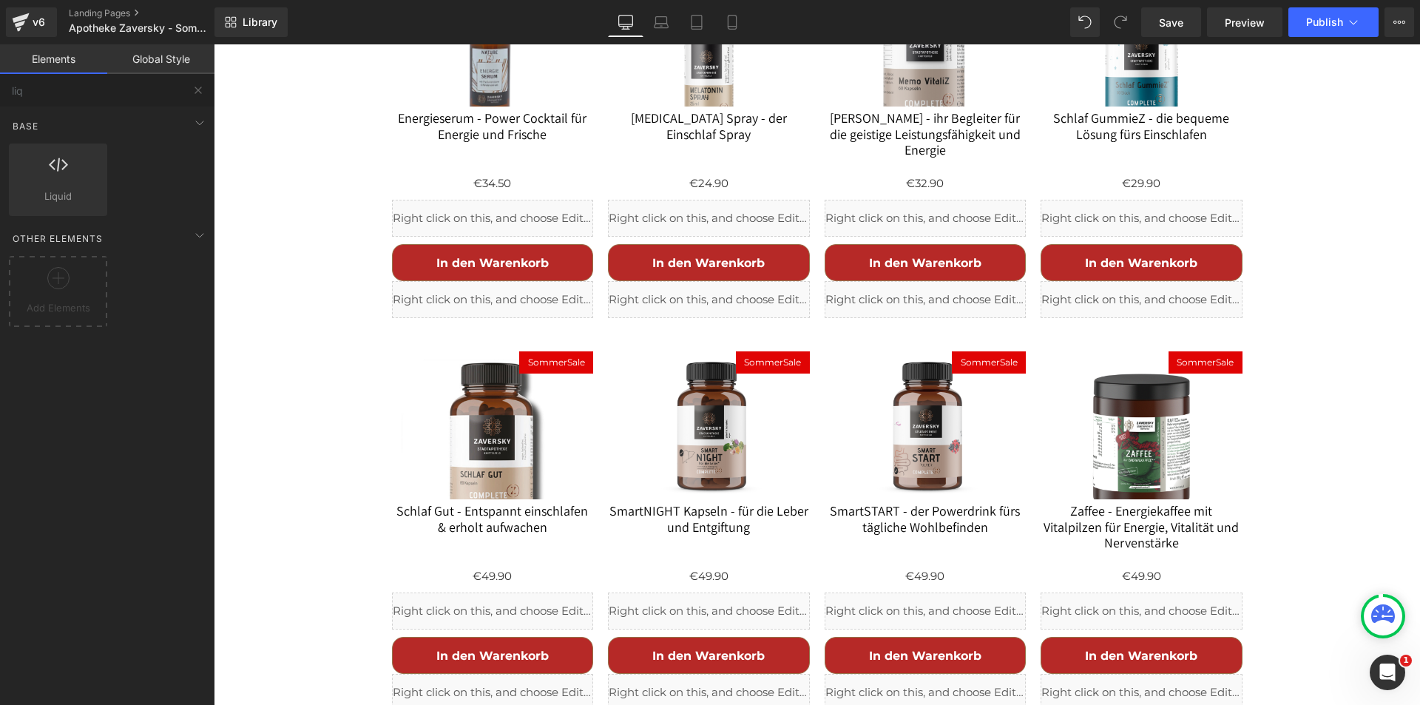
scroll to position [3607, 0]
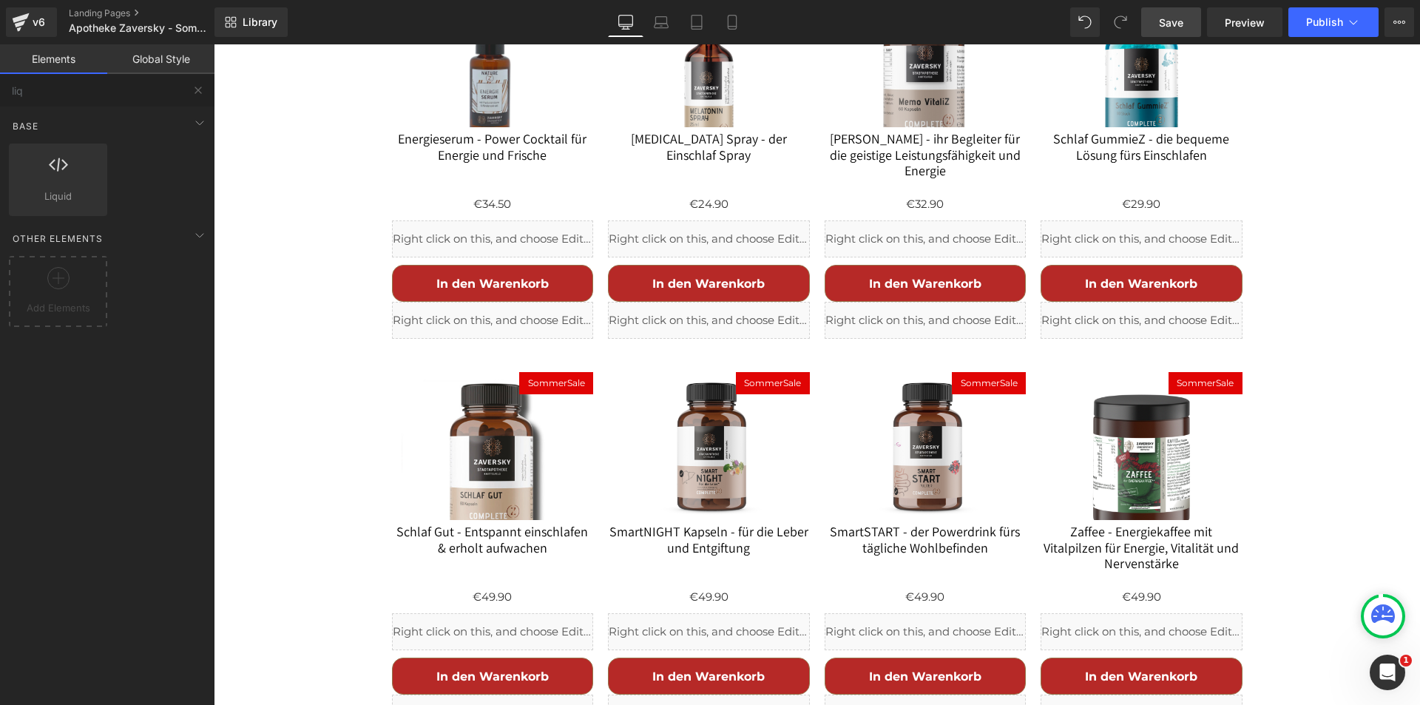
click at [1168, 21] on span "Save" at bounding box center [1171, 23] width 24 height 16
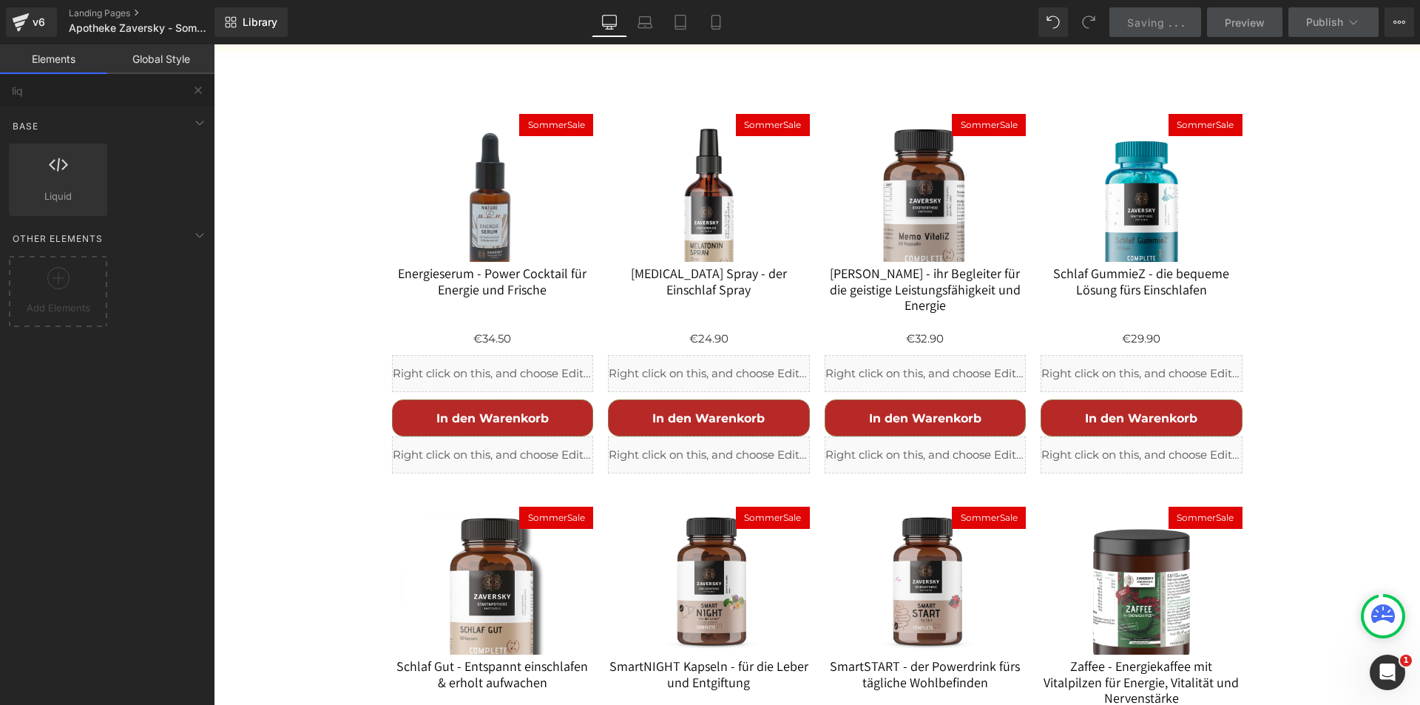
scroll to position [3237, 0]
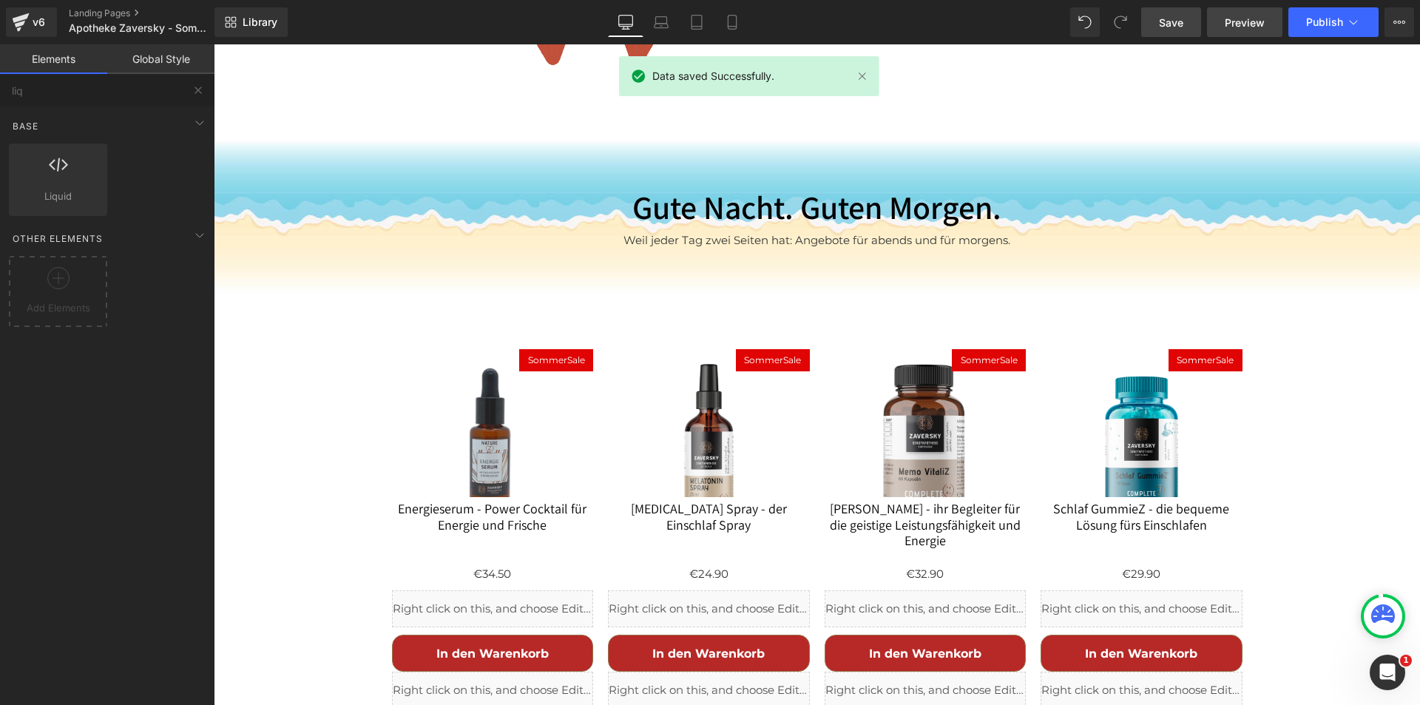
click at [1231, 19] on span "Preview" at bounding box center [1245, 23] width 40 height 16
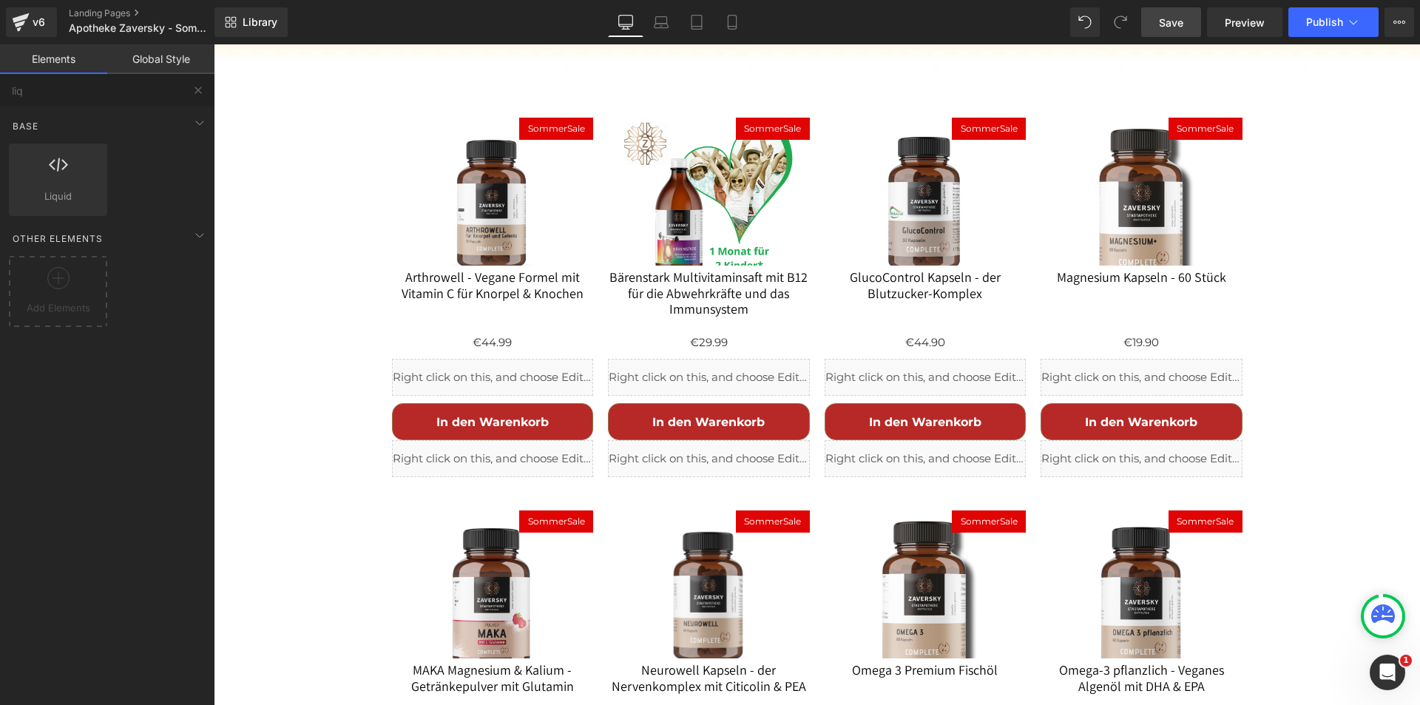
scroll to position [1758, 0]
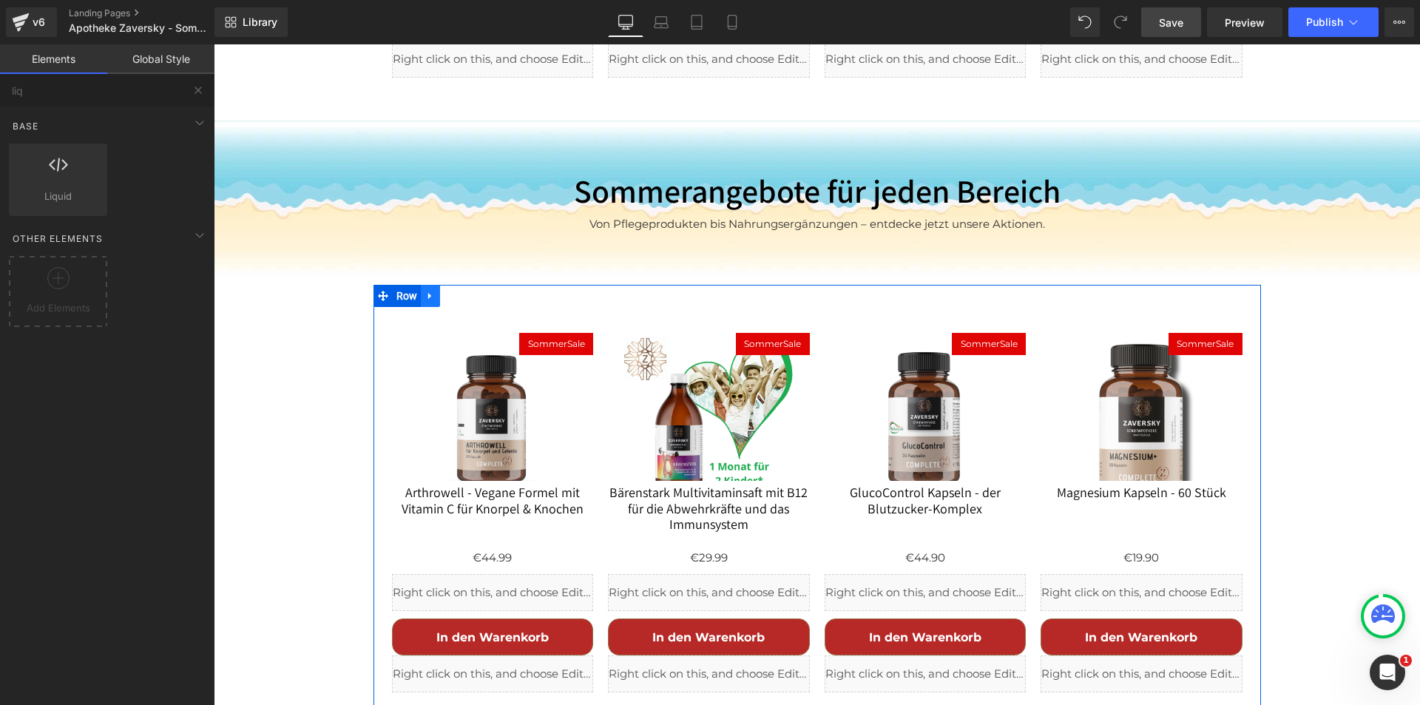
click at [428, 293] on icon at bounding box center [429, 296] width 3 height 7
click at [451, 285] on link at bounding box center [449, 296] width 19 height 22
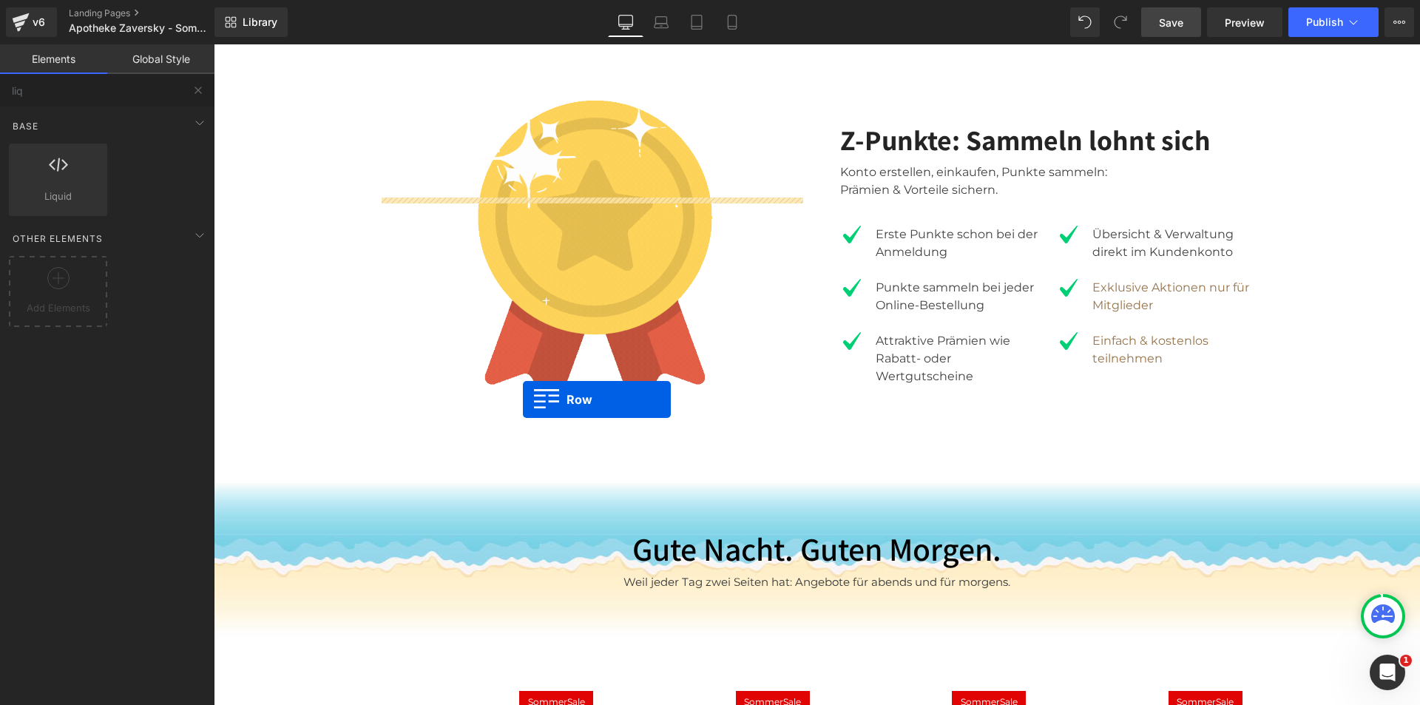
scroll to position [3119, 0]
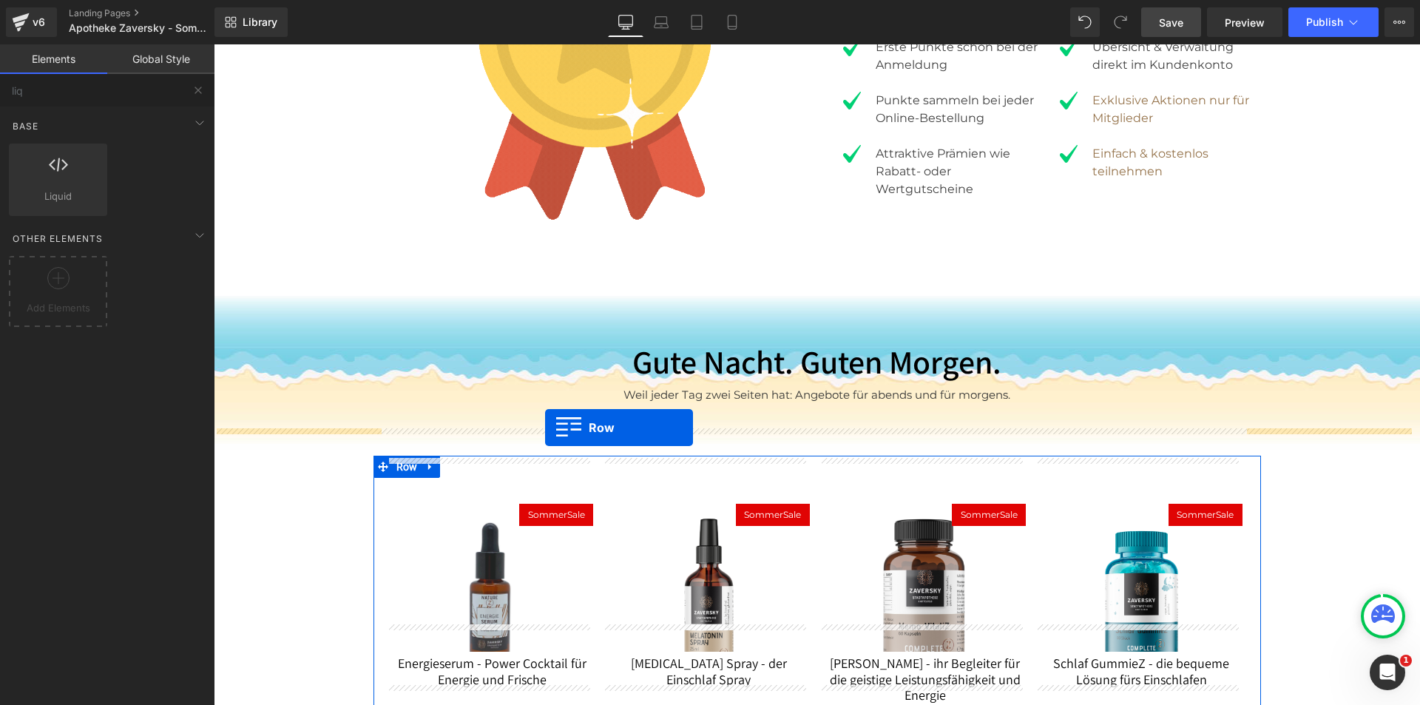
drag, startPoint x: 374, startPoint y: 113, endPoint x: 545, endPoint y: 427, distance: 357.7
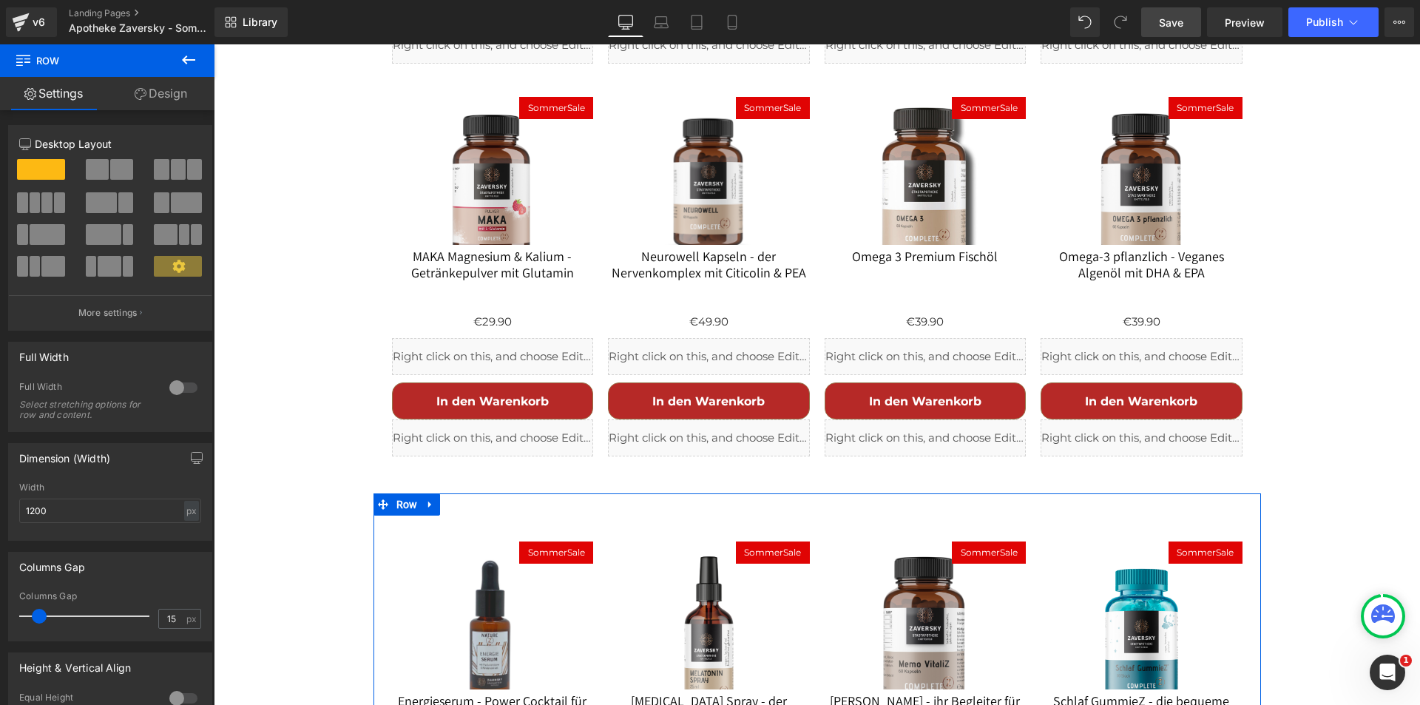
scroll to position [3896, 0]
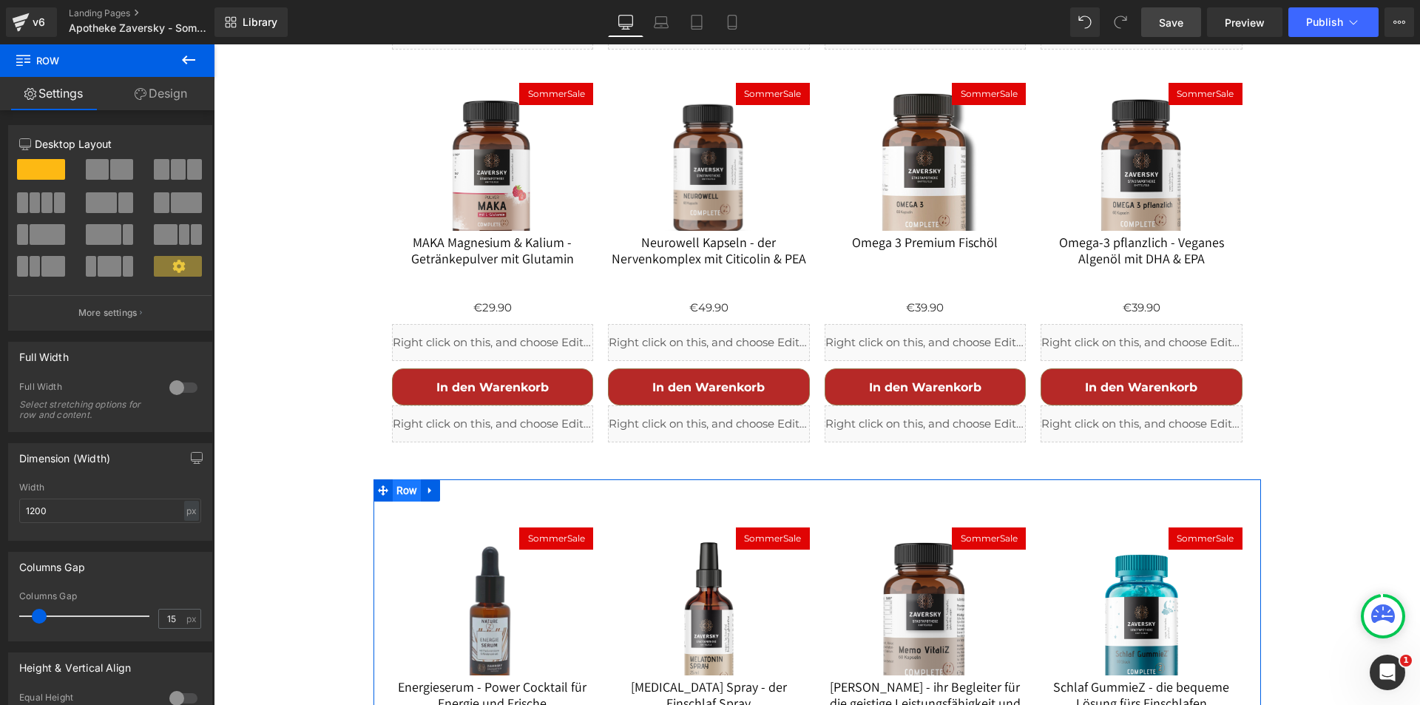
click at [407, 479] on span "Row" at bounding box center [407, 490] width 29 height 22
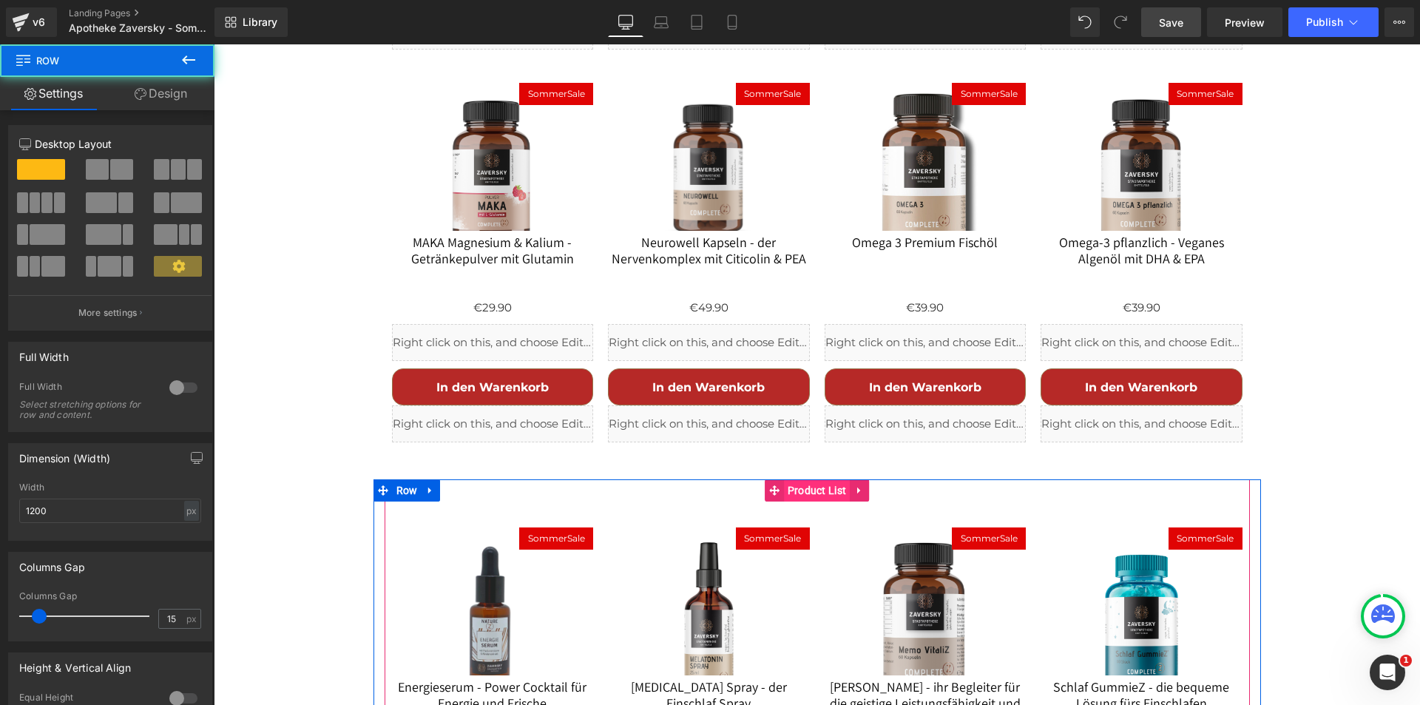
click at [806, 479] on span "Product List" at bounding box center [817, 490] width 67 height 22
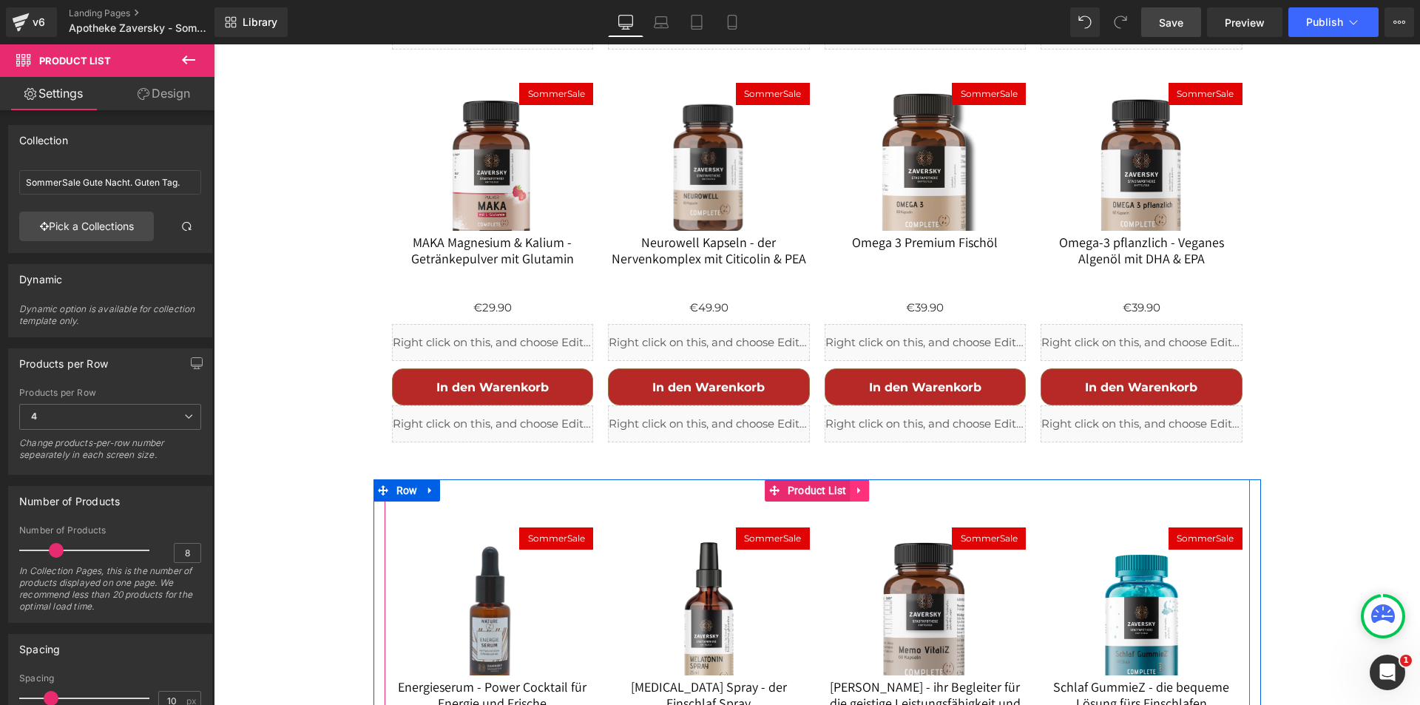
click at [856, 485] on icon at bounding box center [859, 490] width 10 height 11
click at [864, 485] on icon at bounding box center [869, 490] width 10 height 10
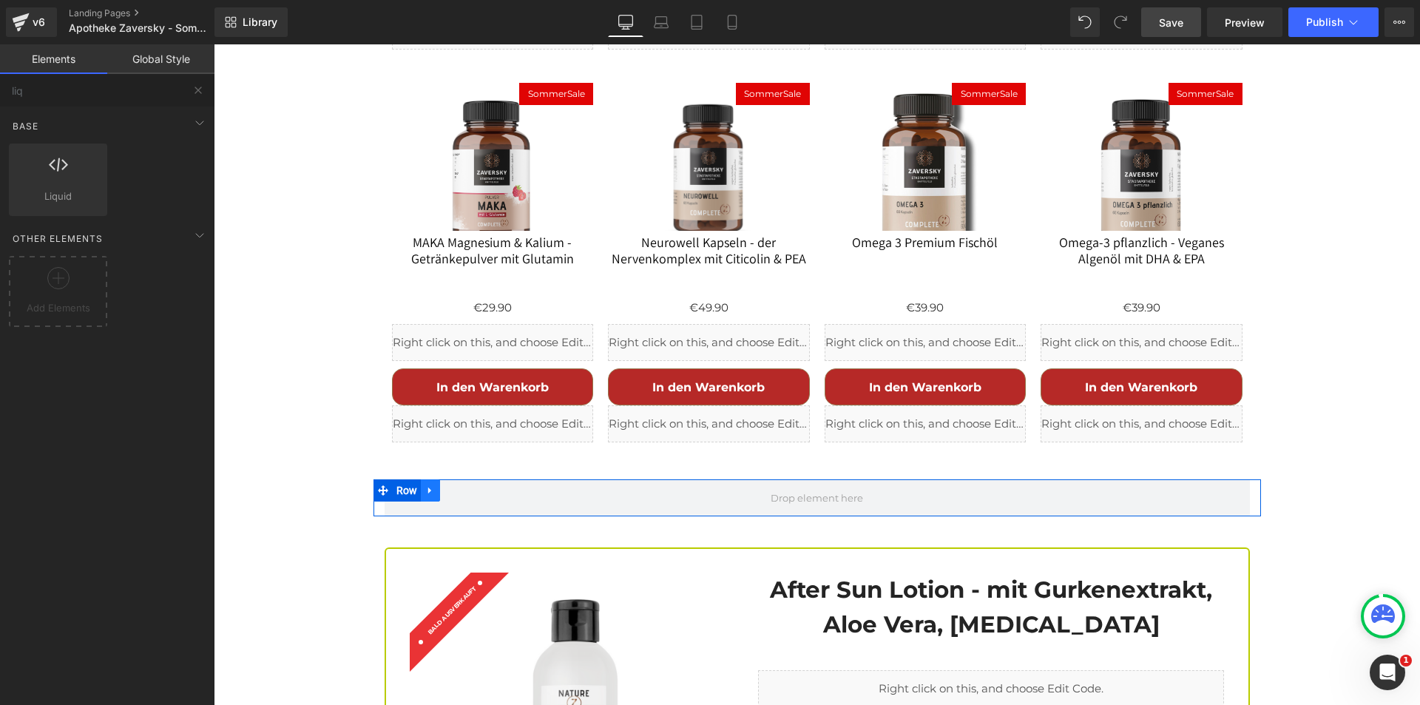
click at [428, 487] on icon at bounding box center [429, 490] width 3 height 7
click at [468, 485] on icon at bounding box center [469, 490] width 10 height 10
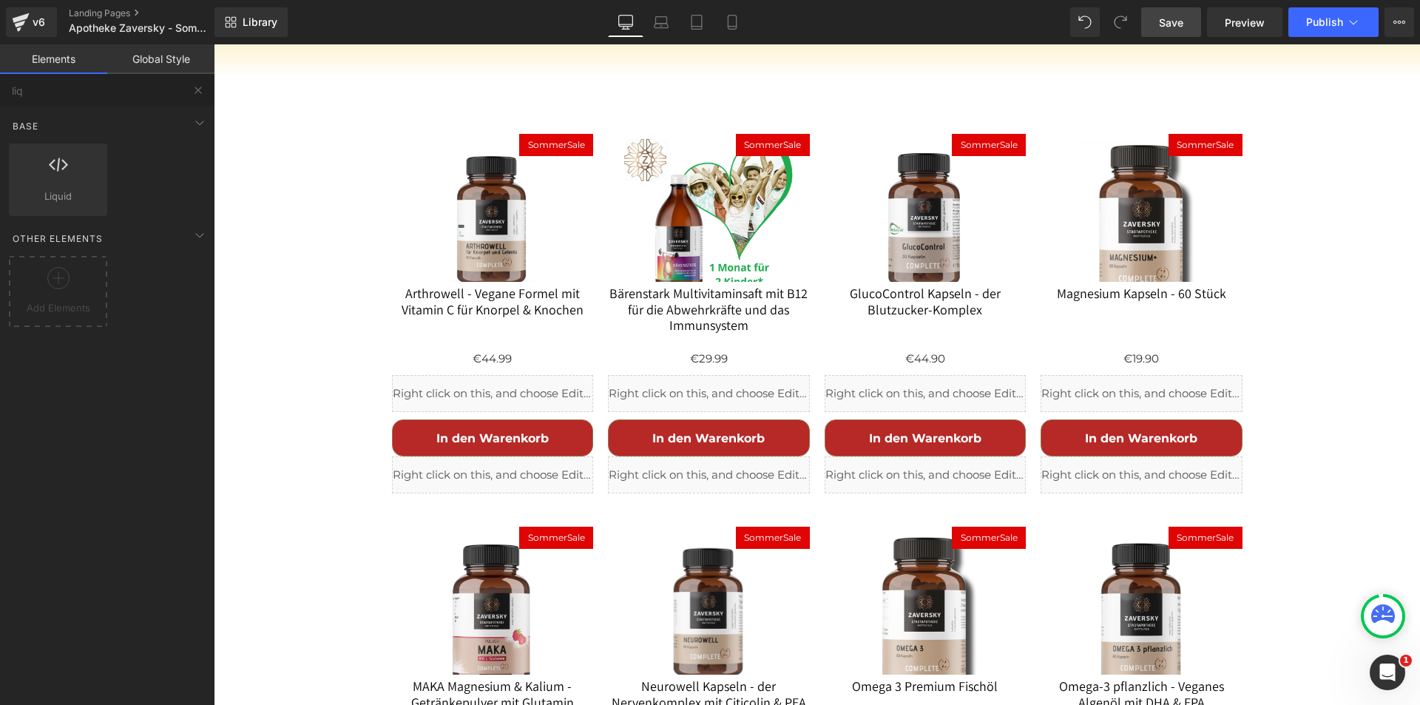
scroll to position [3156, 0]
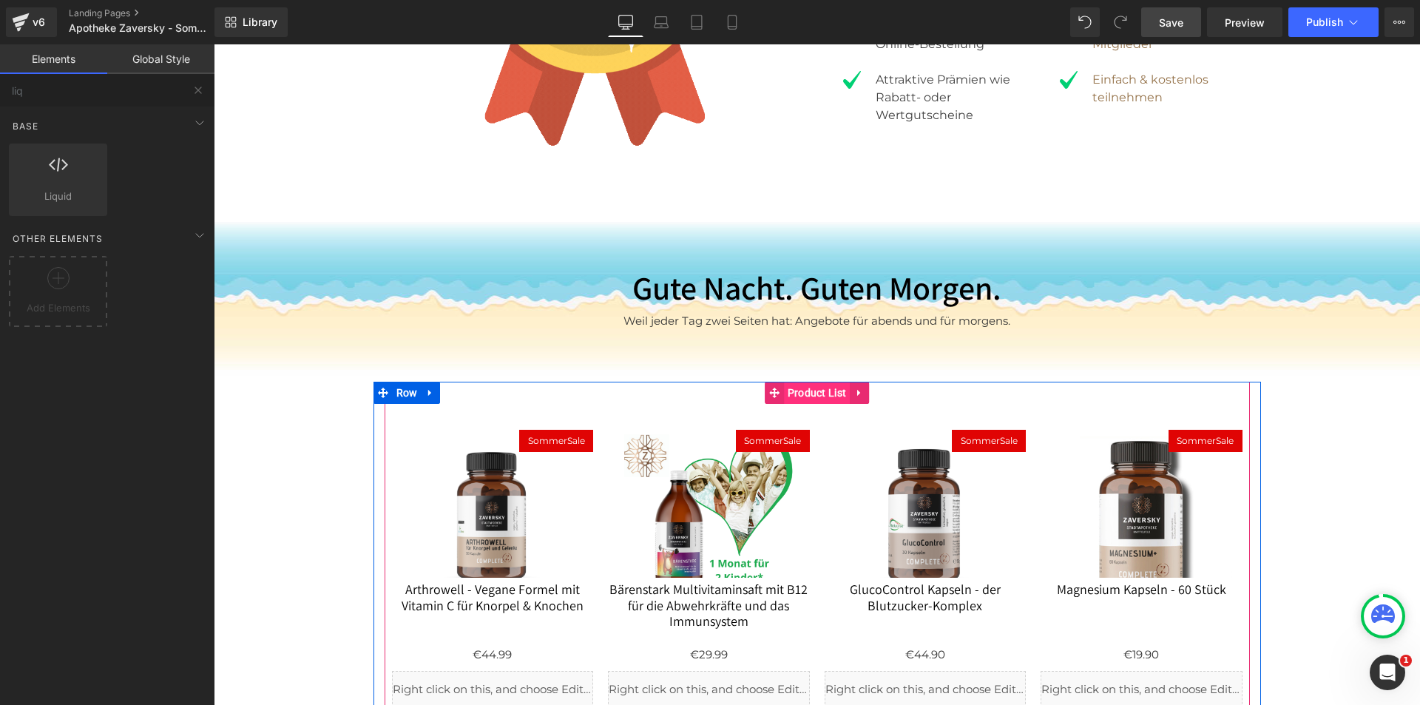
click at [816, 382] on span "Product List" at bounding box center [817, 393] width 67 height 22
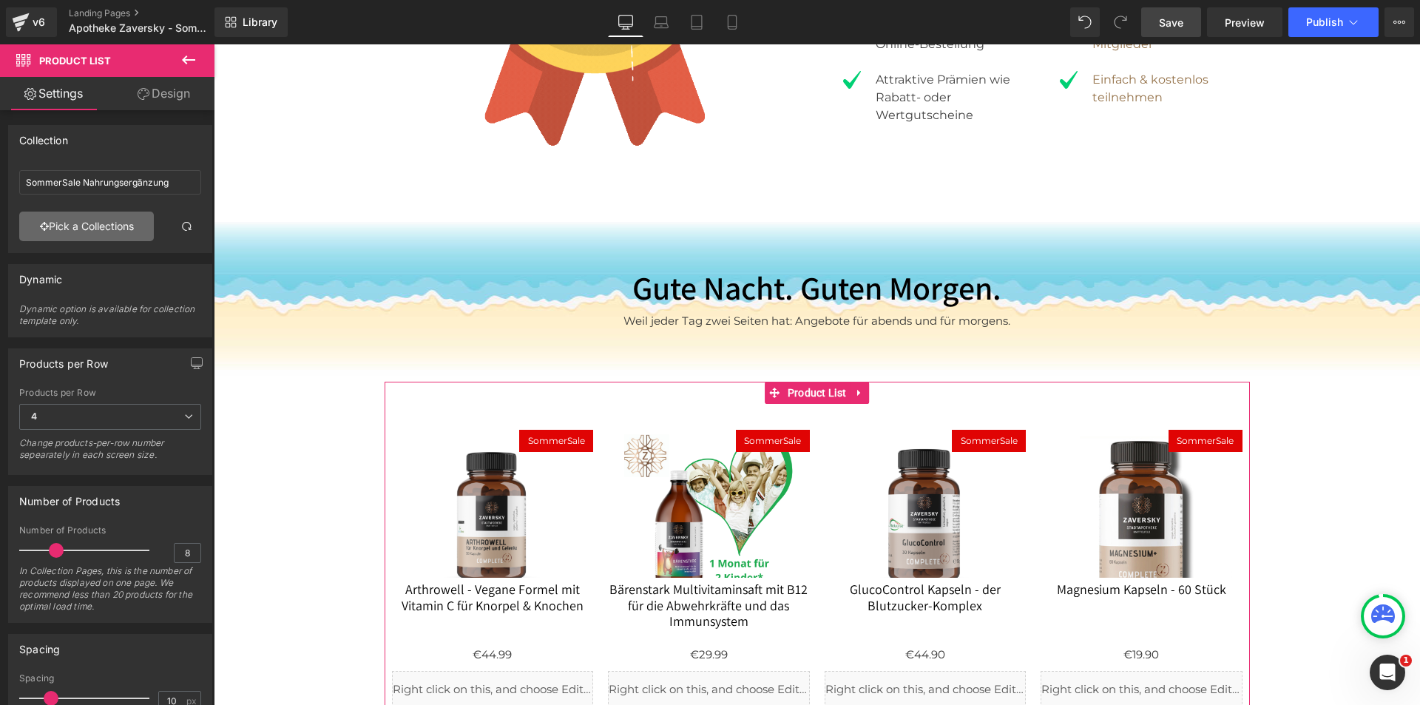
click at [126, 229] on link "Pick a Collections" at bounding box center [86, 226] width 135 height 30
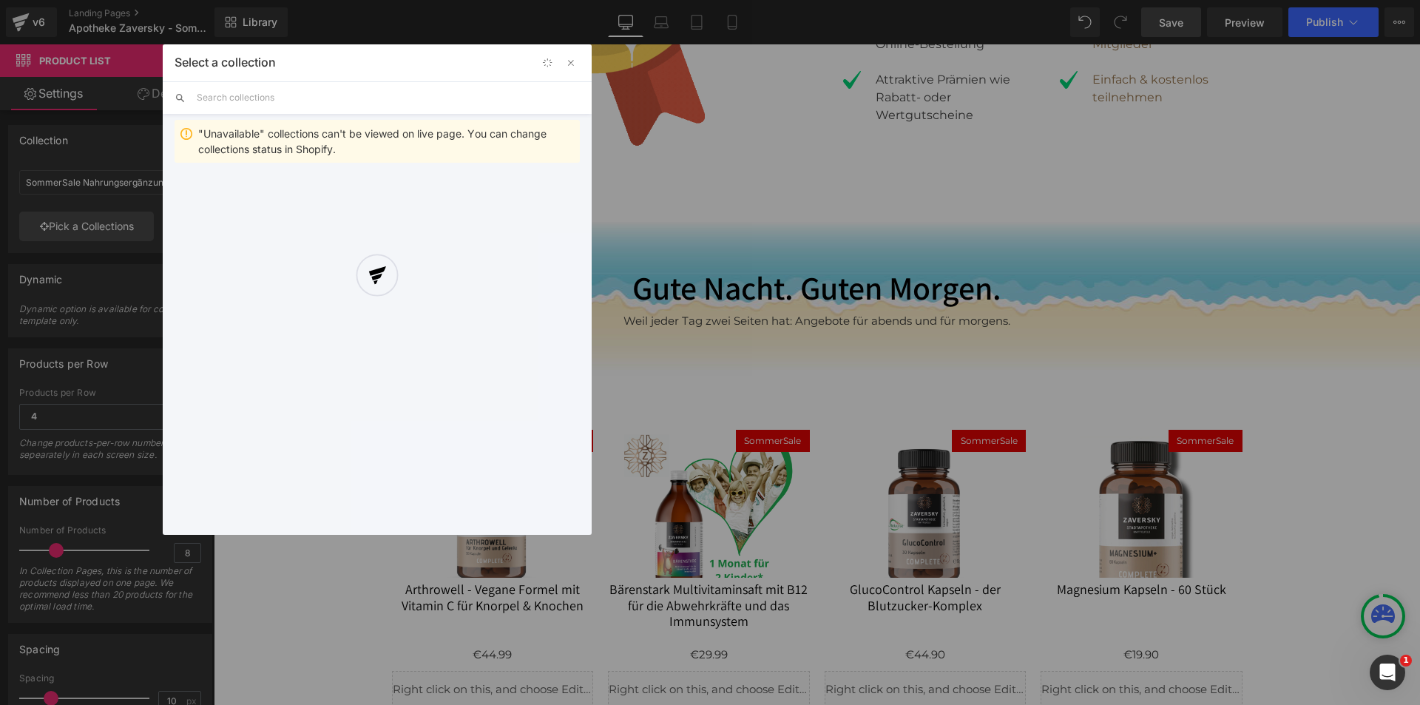
click at [332, 98] on div at bounding box center [377, 289] width 429 height 490
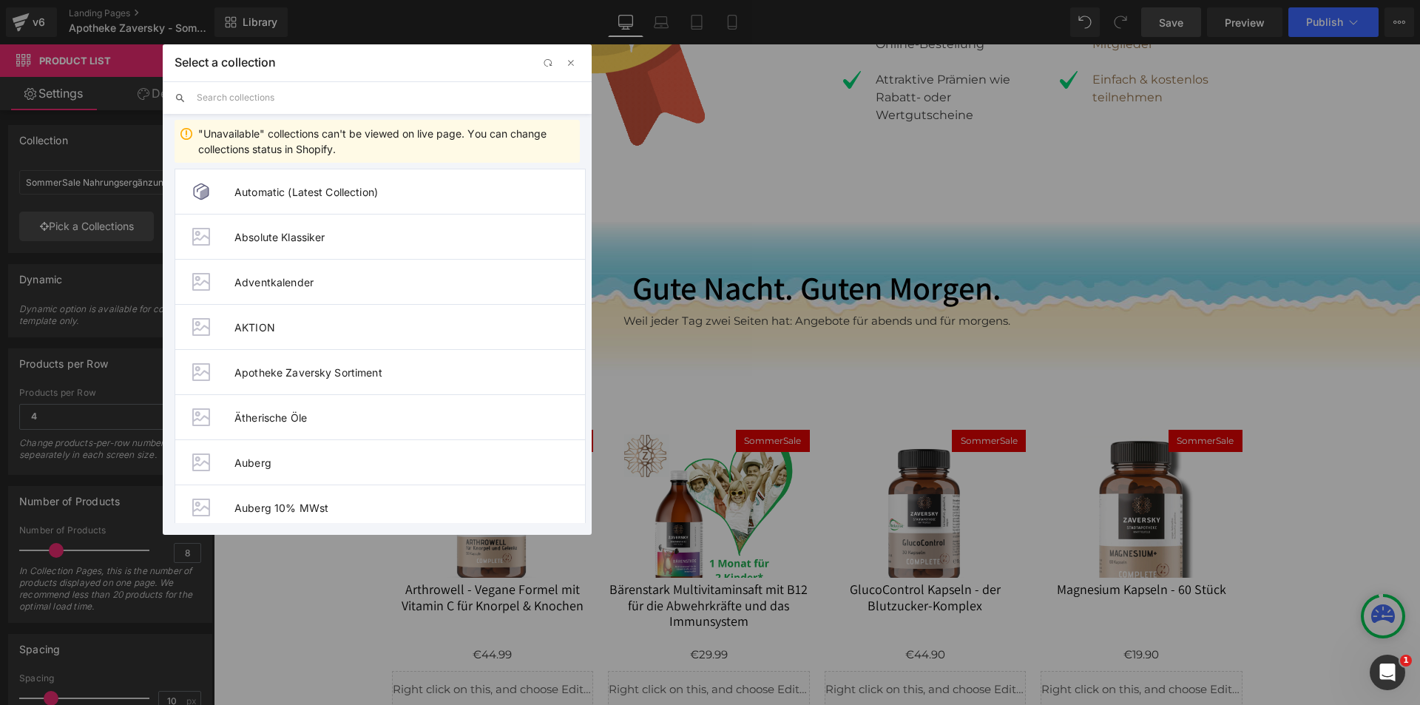
click at [373, 86] on input "text" at bounding box center [388, 97] width 383 height 33
click at [364, 102] on input "text" at bounding box center [388, 97] width 383 height 33
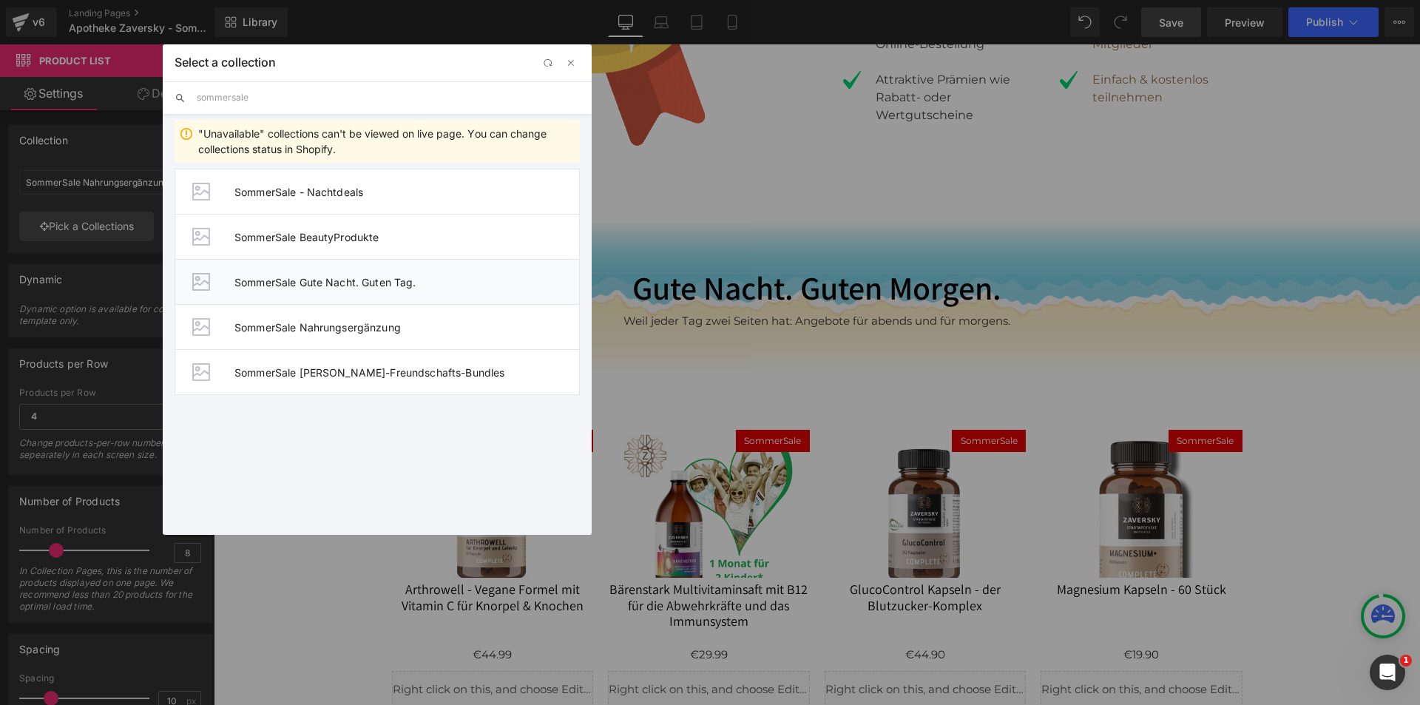
type input "sommersale"
drag, startPoint x: 397, startPoint y: 274, endPoint x: 286, endPoint y: 242, distance: 115.6
click at [397, 274] on li "SommerSale Gute Nacht. Guten Tag." at bounding box center [377, 281] width 405 height 45
type input "SommerSale Gute Nacht. Guten Tag."
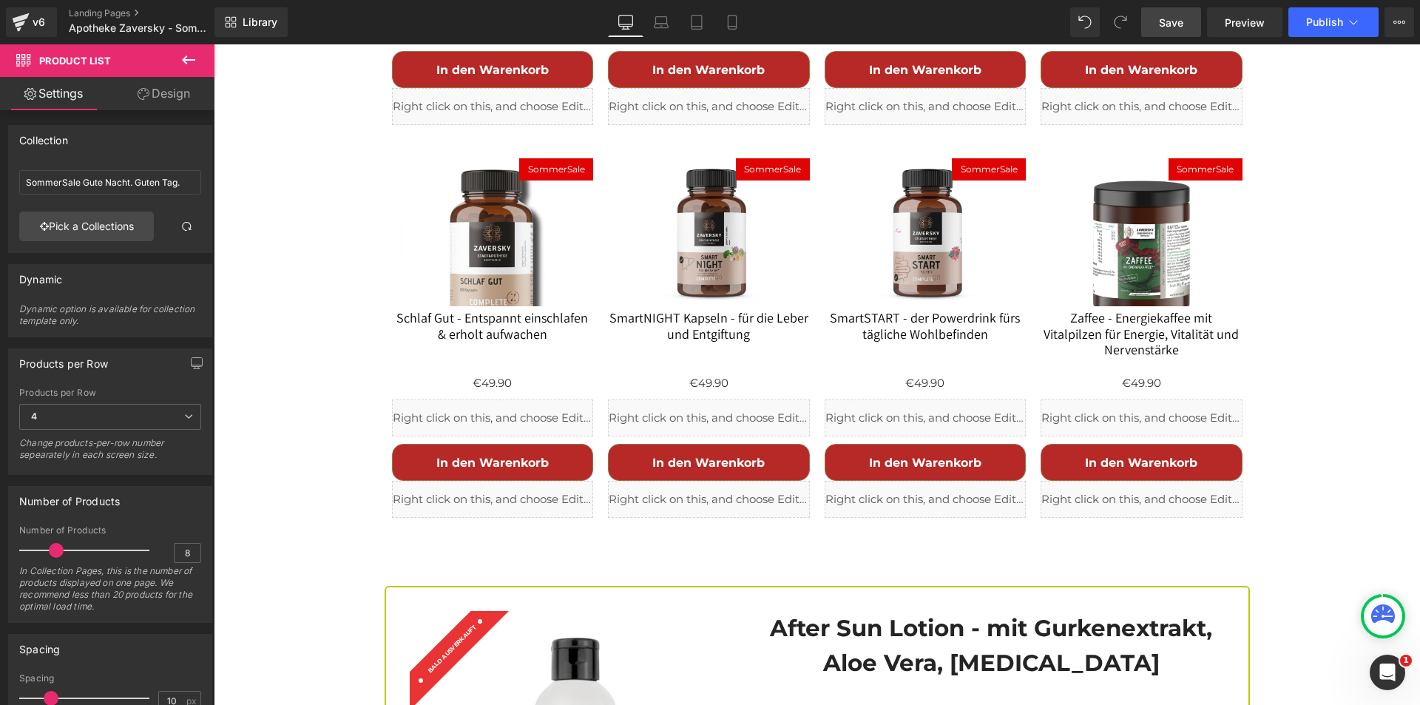
scroll to position [3822, 0]
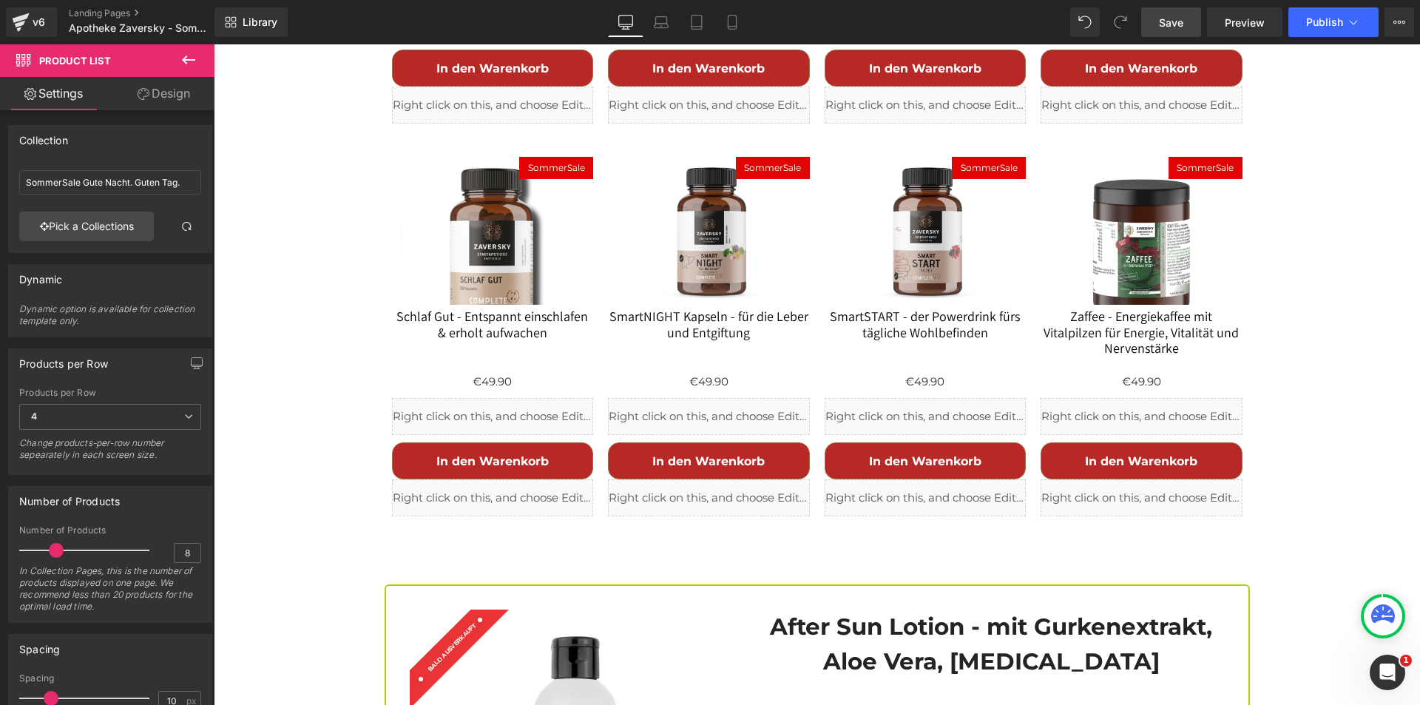
click at [1165, 13] on link "Save" at bounding box center [1171, 22] width 60 height 30
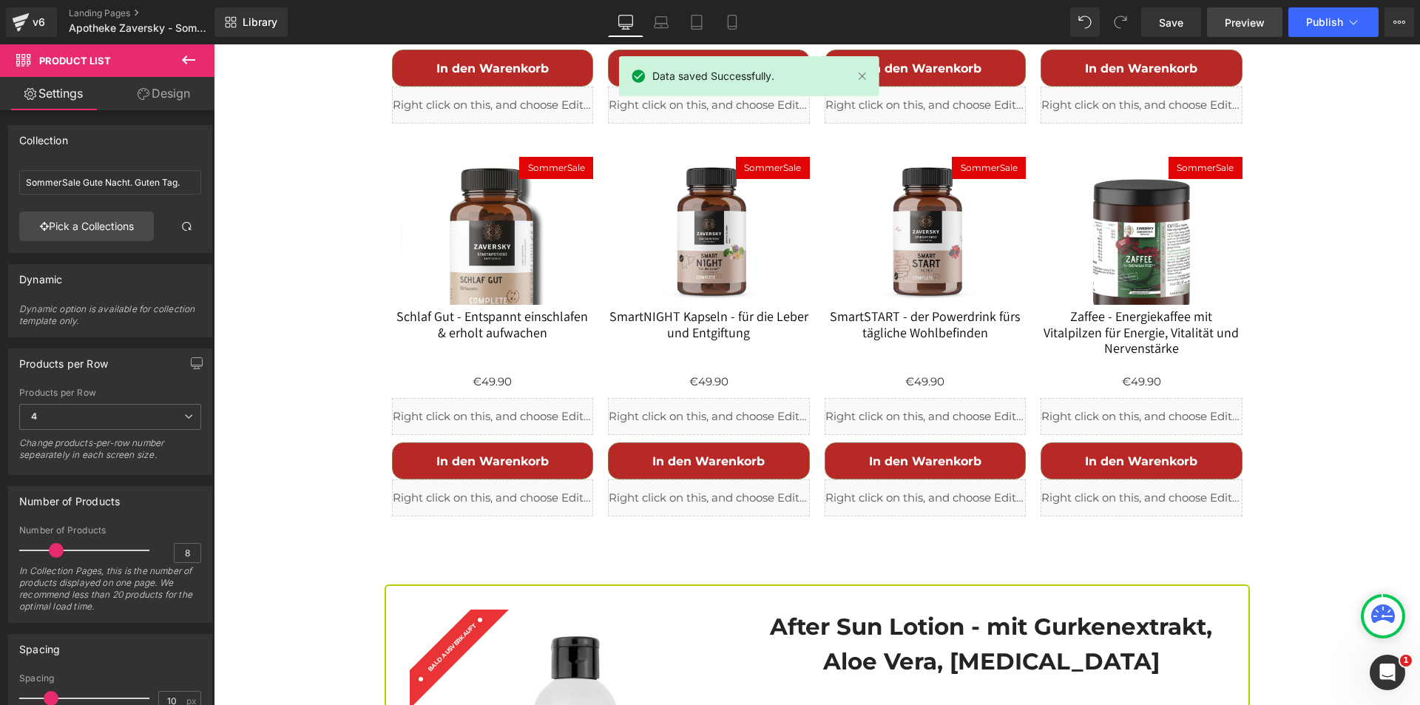
click at [1236, 21] on span "Preview" at bounding box center [1245, 23] width 40 height 16
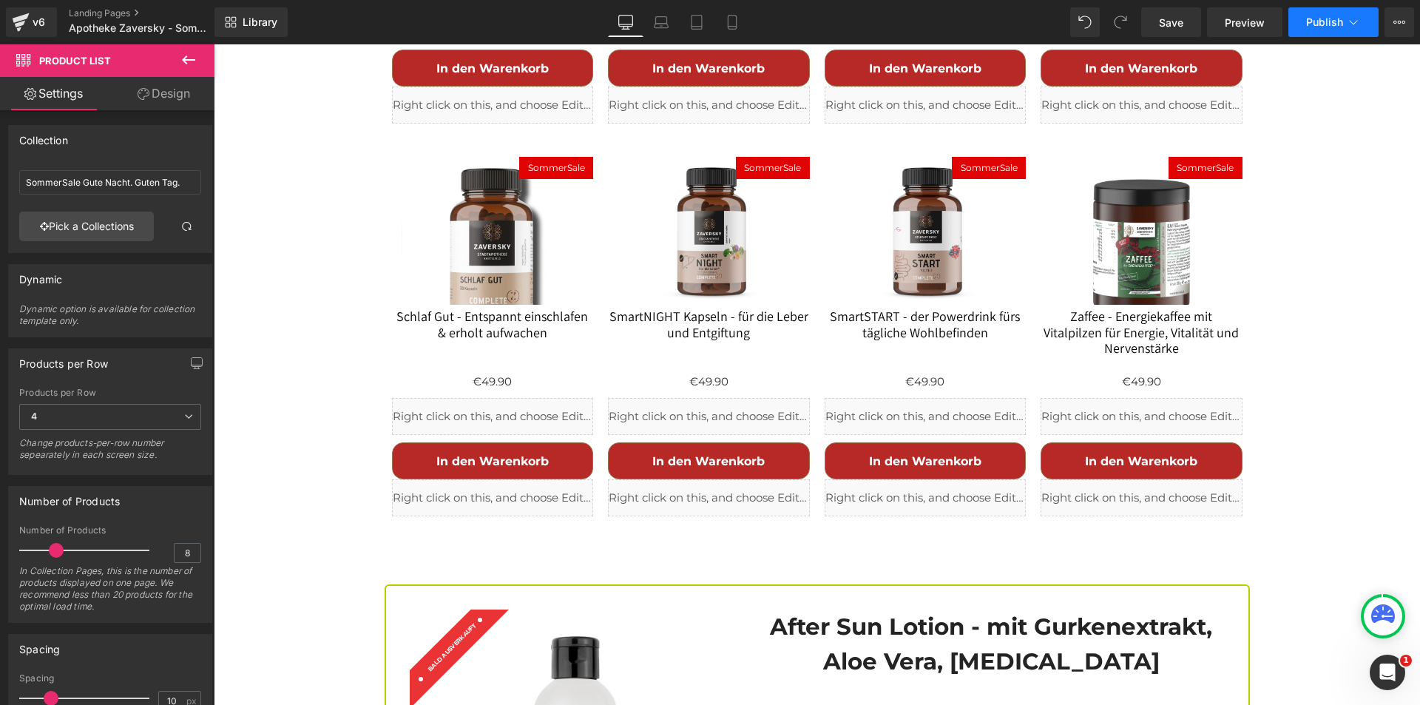
click at [1322, 23] on span "Publish" at bounding box center [1324, 22] width 37 height 12
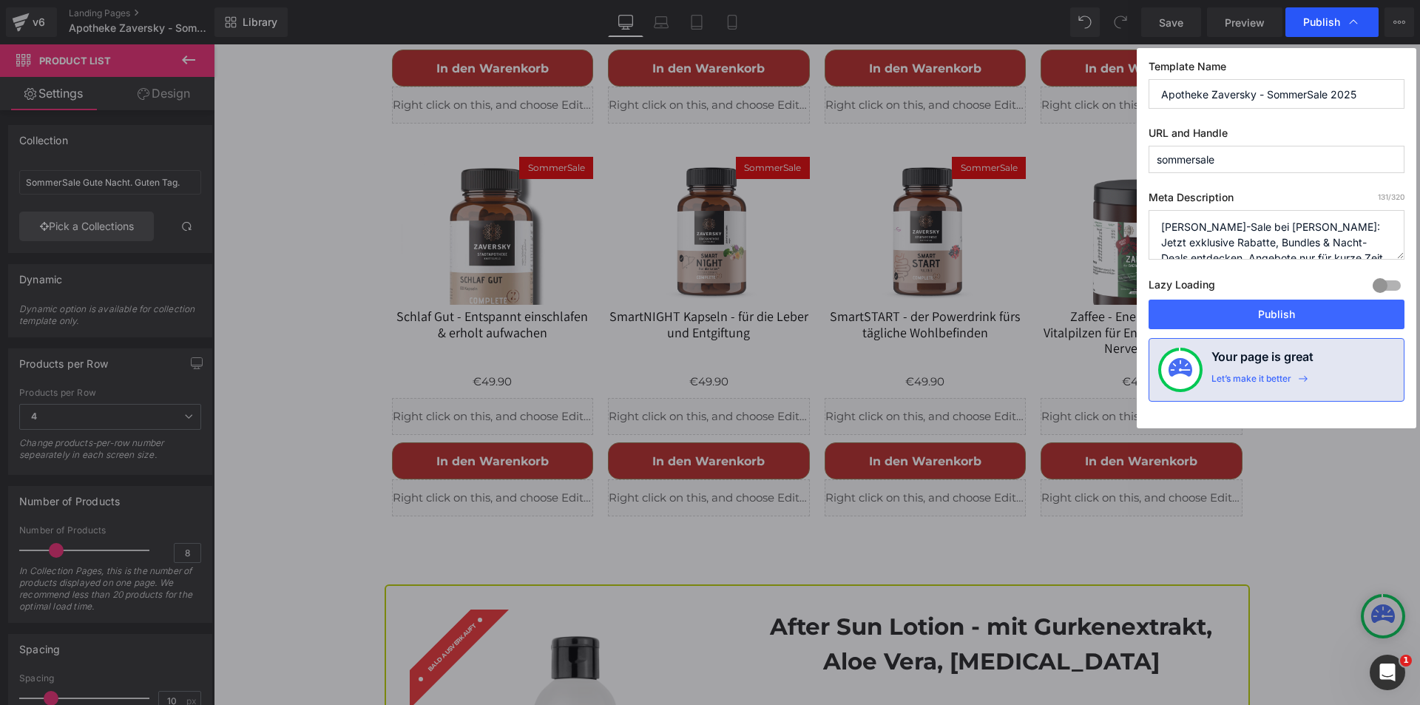
click at [1313, 13] on div "Publish" at bounding box center [1331, 22] width 93 height 30
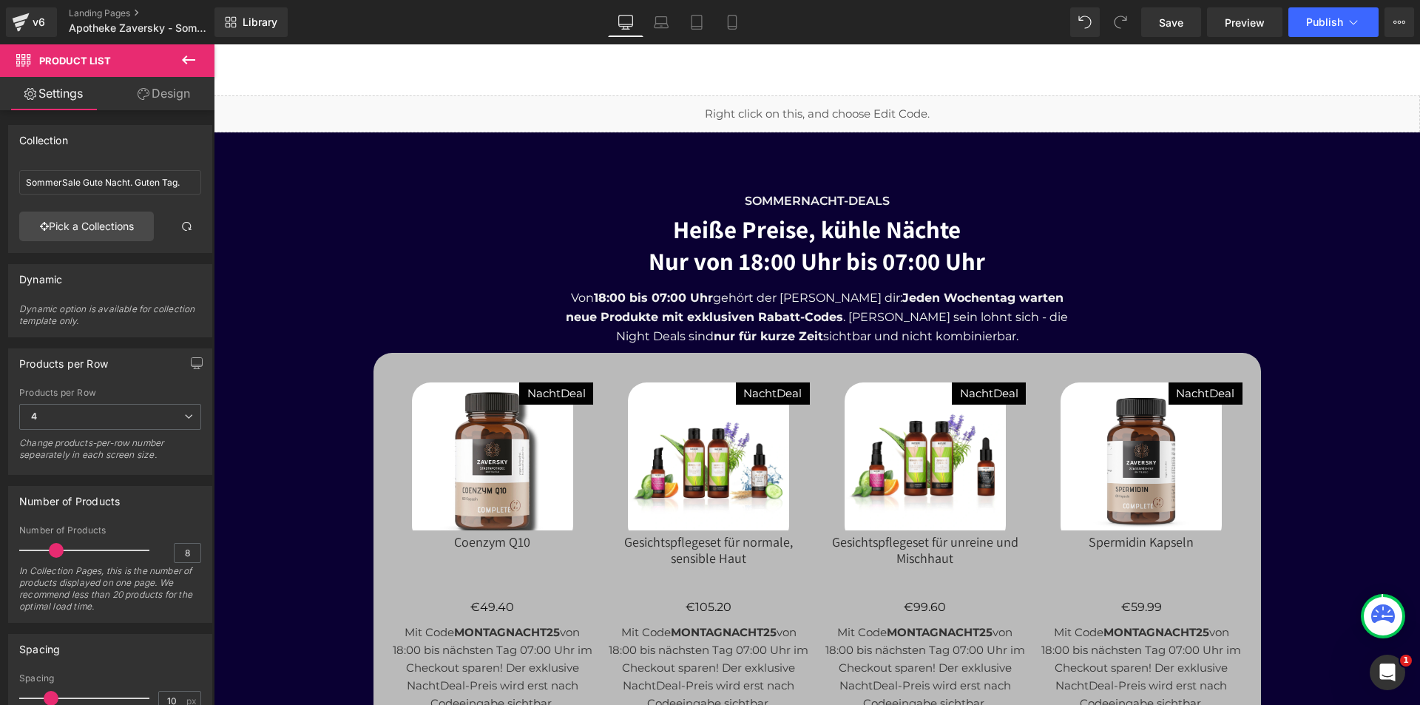
scroll to position [5892, 0]
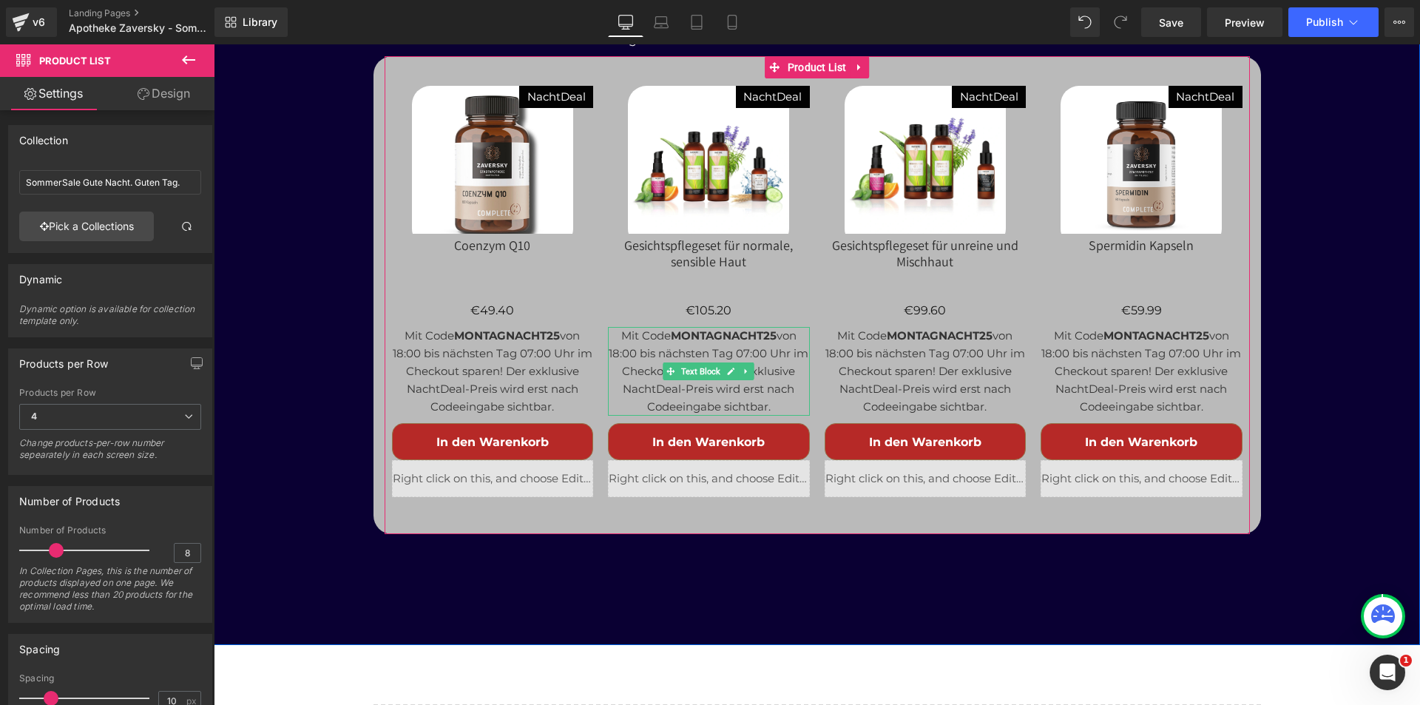
click at [712, 328] on strong "MONTAGNACHT25" at bounding box center [724, 335] width 106 height 14
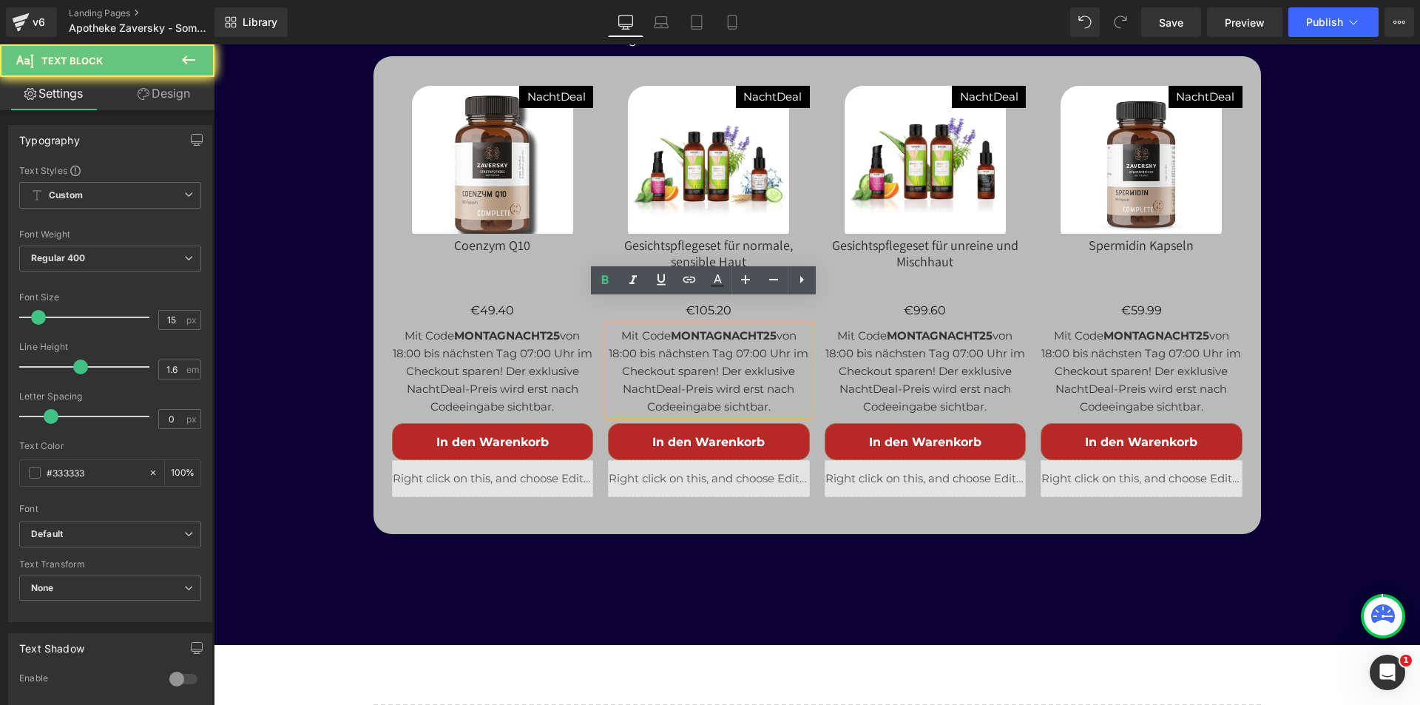
click at [712, 328] on strong "MONTAGNACHT25" at bounding box center [724, 335] width 106 height 14
copy p "MONTAGNACHT25"
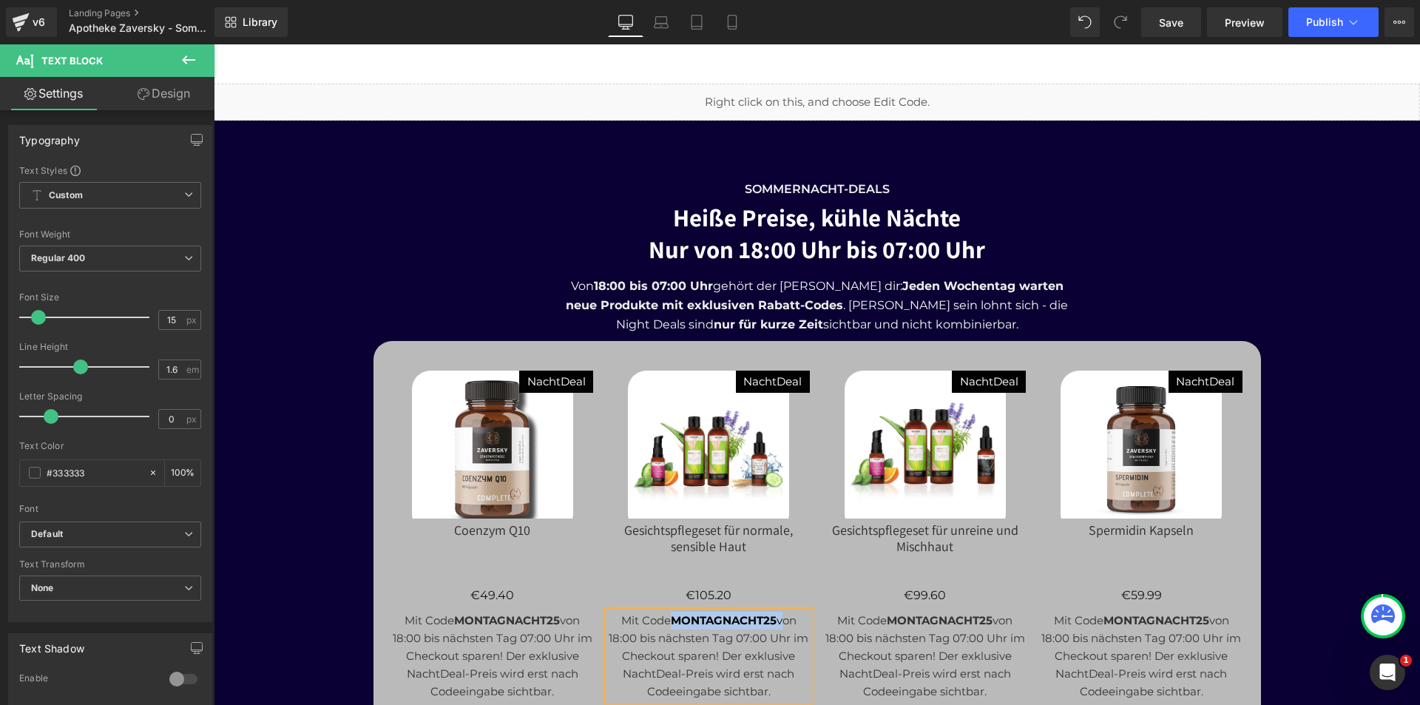
scroll to position [5597, 0]
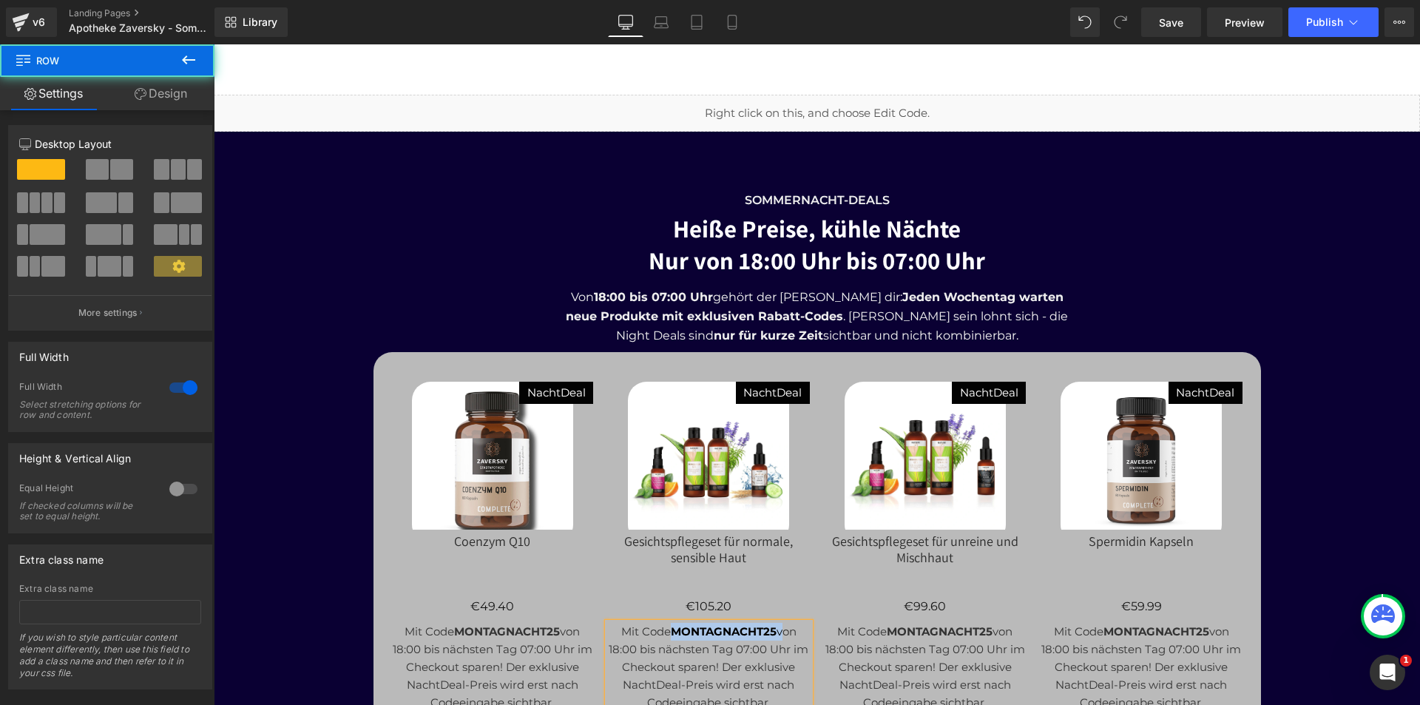
click at [1137, 283] on div "SommerNacht-Deals Text Block Heiße Preise, kühle Nächte Nur von 18:00 Uhr bis 0…" at bounding box center [817, 499] width 1206 height 661
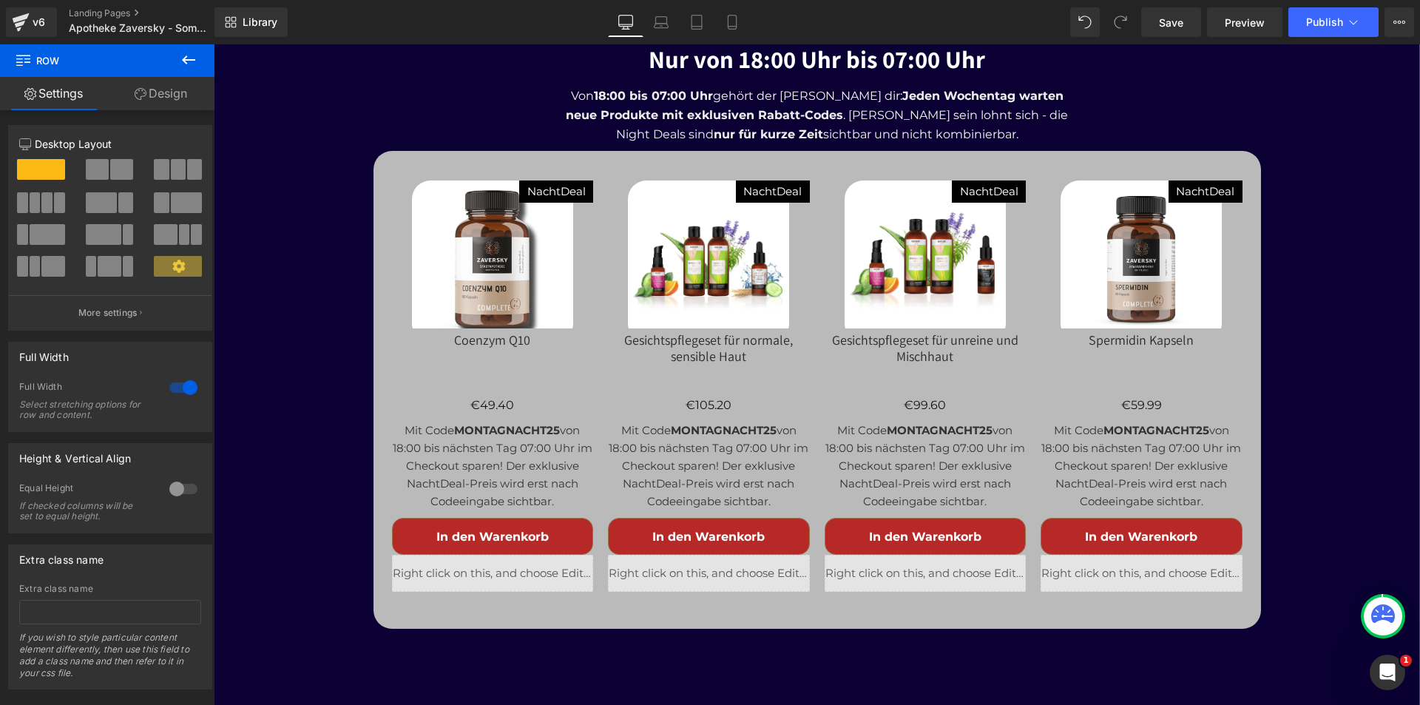
scroll to position [5818, 0]
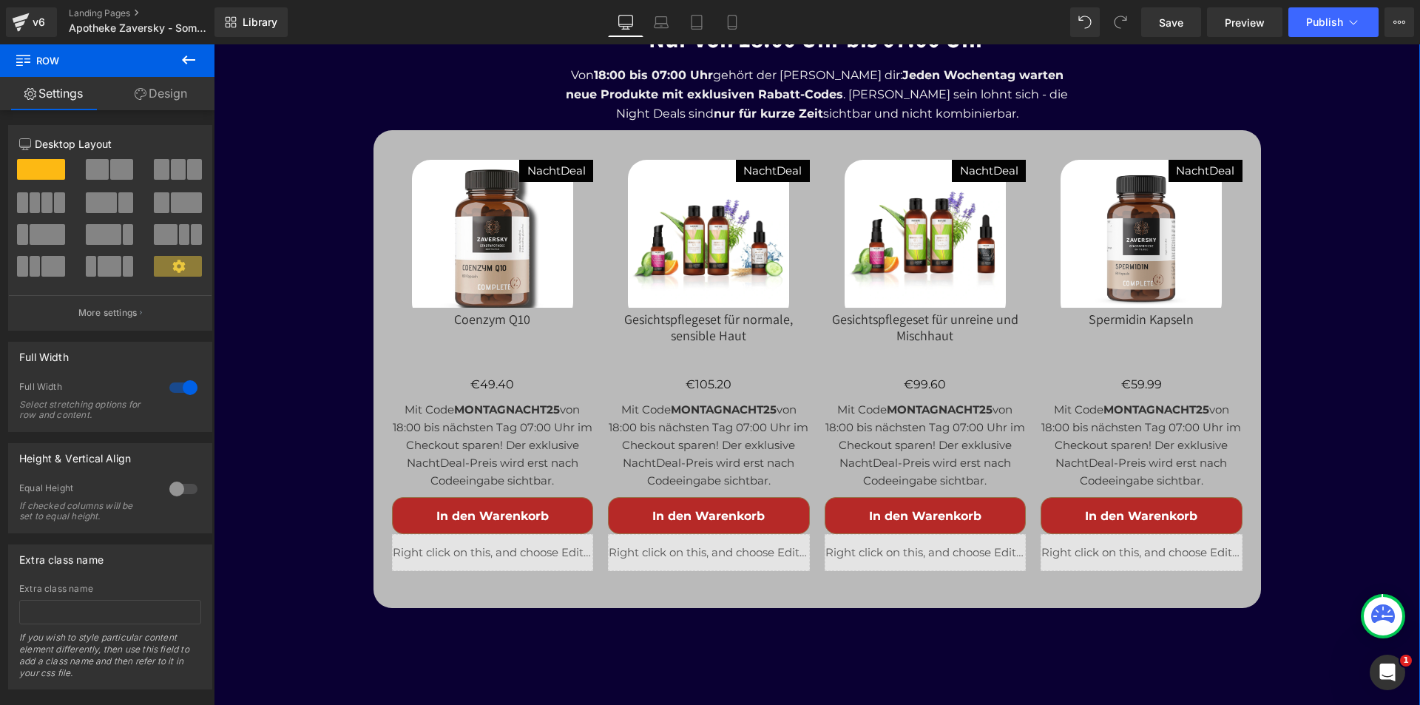
click at [510, 402] on strong "MONTAGNACHT25" at bounding box center [507, 409] width 106 height 14
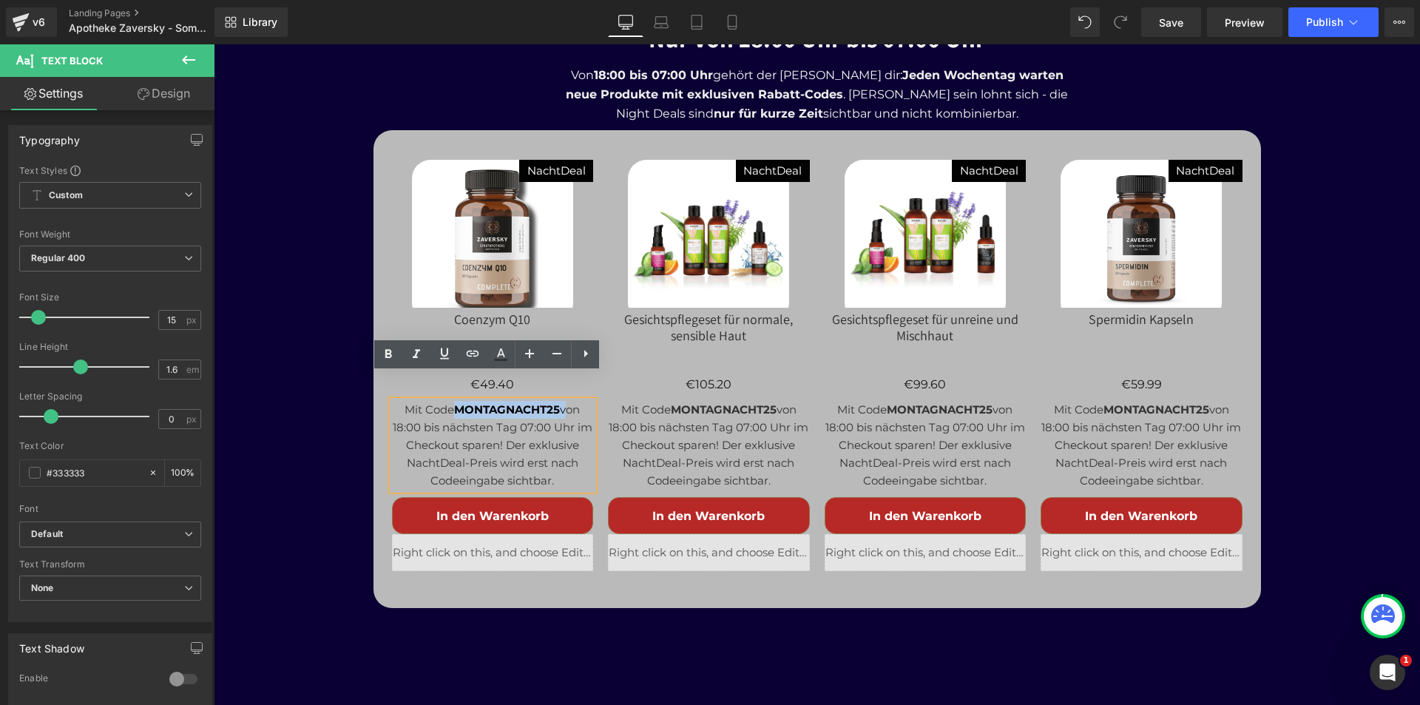
paste div
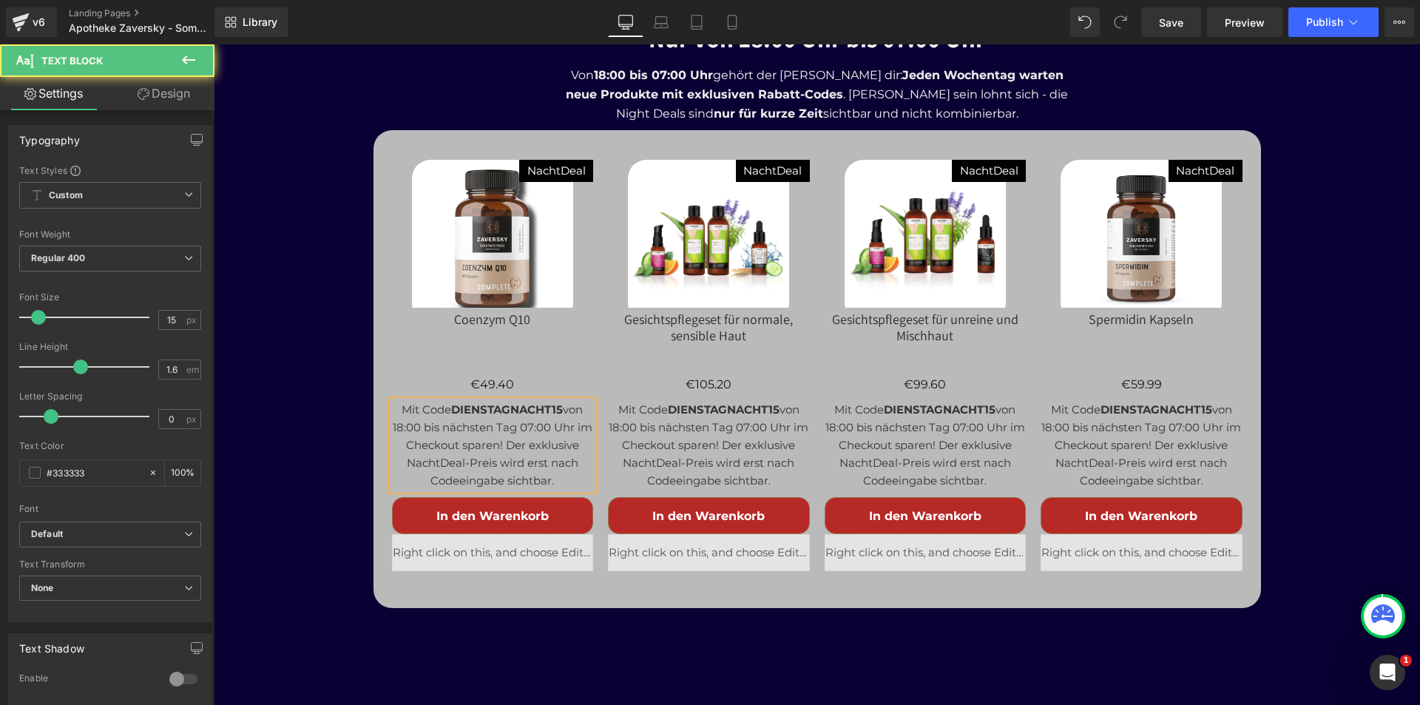
click at [556, 401] on p "Mit Code DIENSTAGNACHT15 von 18:00 bis nächsten Tag 07:00 Uhr im Checkout spare…" at bounding box center [493, 445] width 202 height 89
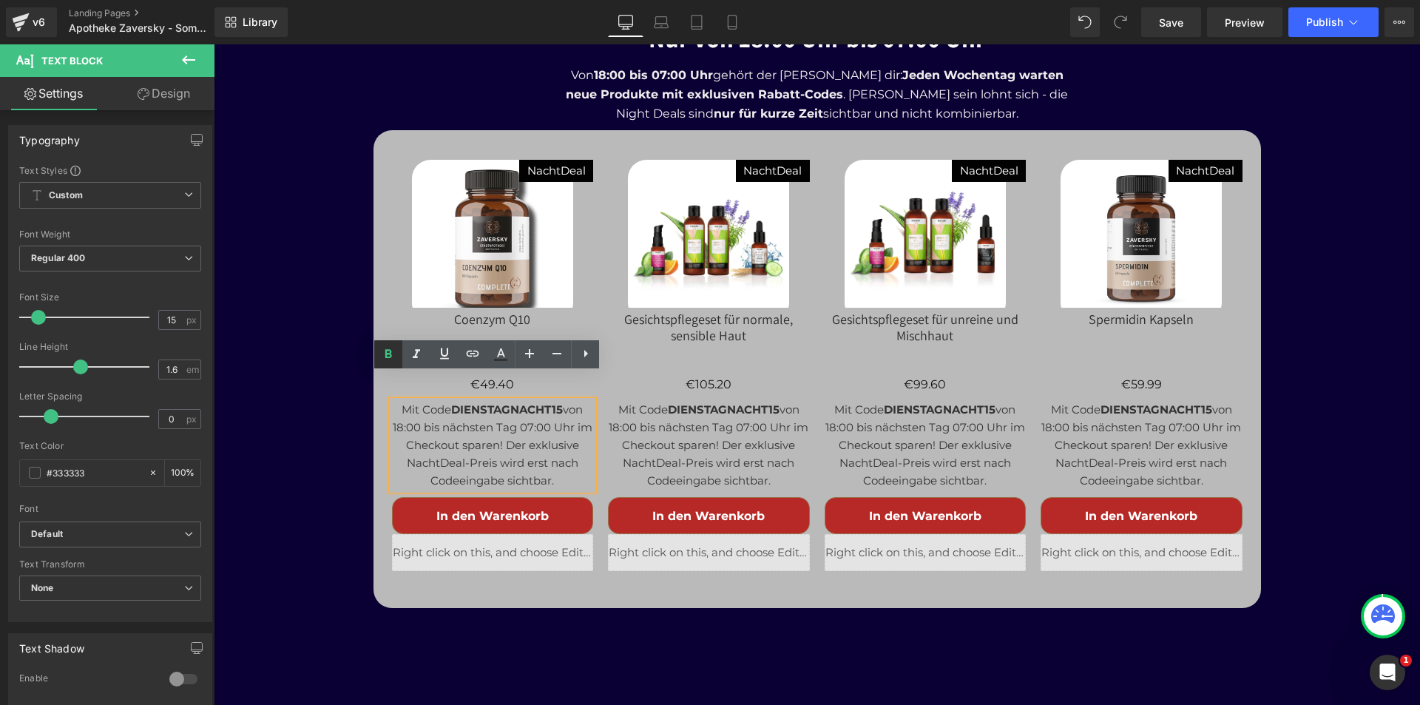
drag, startPoint x: 772, startPoint y: 382, endPoint x: 666, endPoint y: 385, distance: 106.5
click at [668, 402] on strong "DIENSTAGNACHT15" at bounding box center [724, 409] width 112 height 14
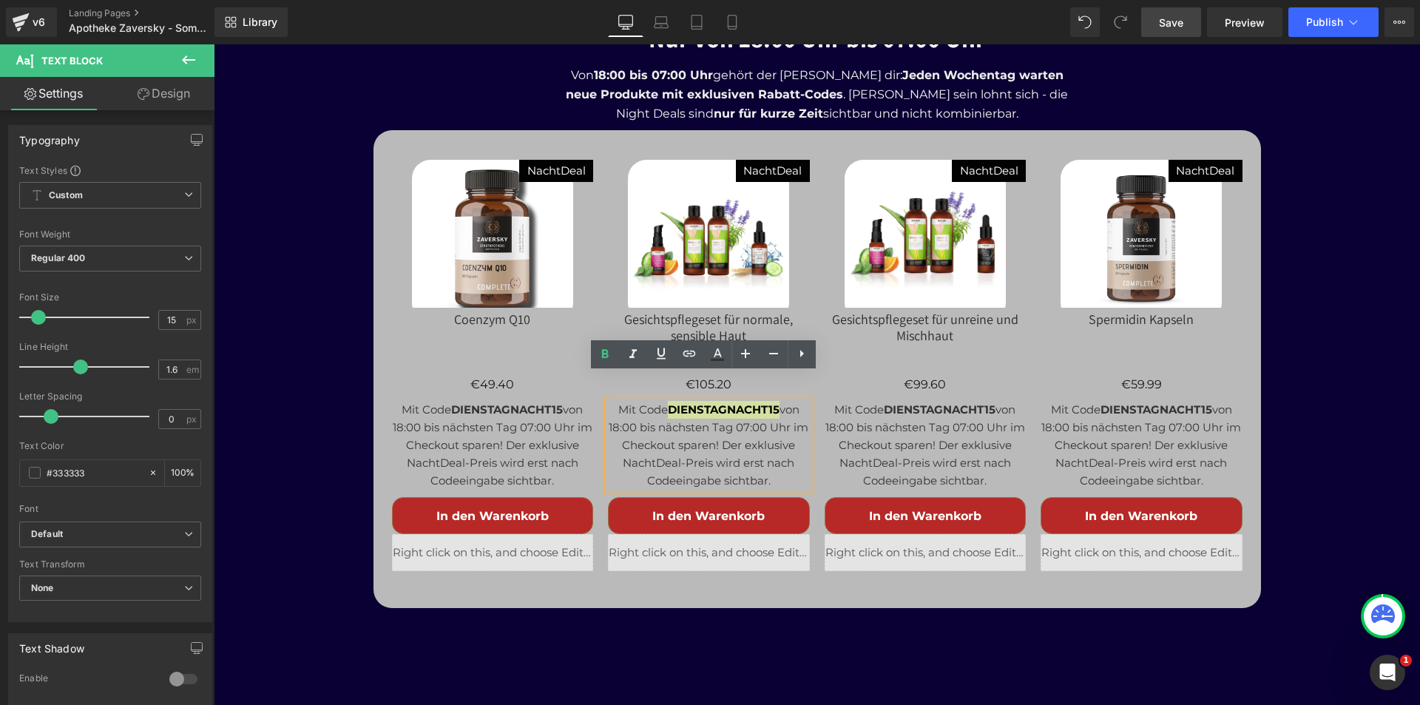
drag, startPoint x: 1162, startPoint y: 20, endPoint x: 1101, endPoint y: 332, distance: 318.0
click at [1162, 20] on span "Save" at bounding box center [1171, 23] width 24 height 16
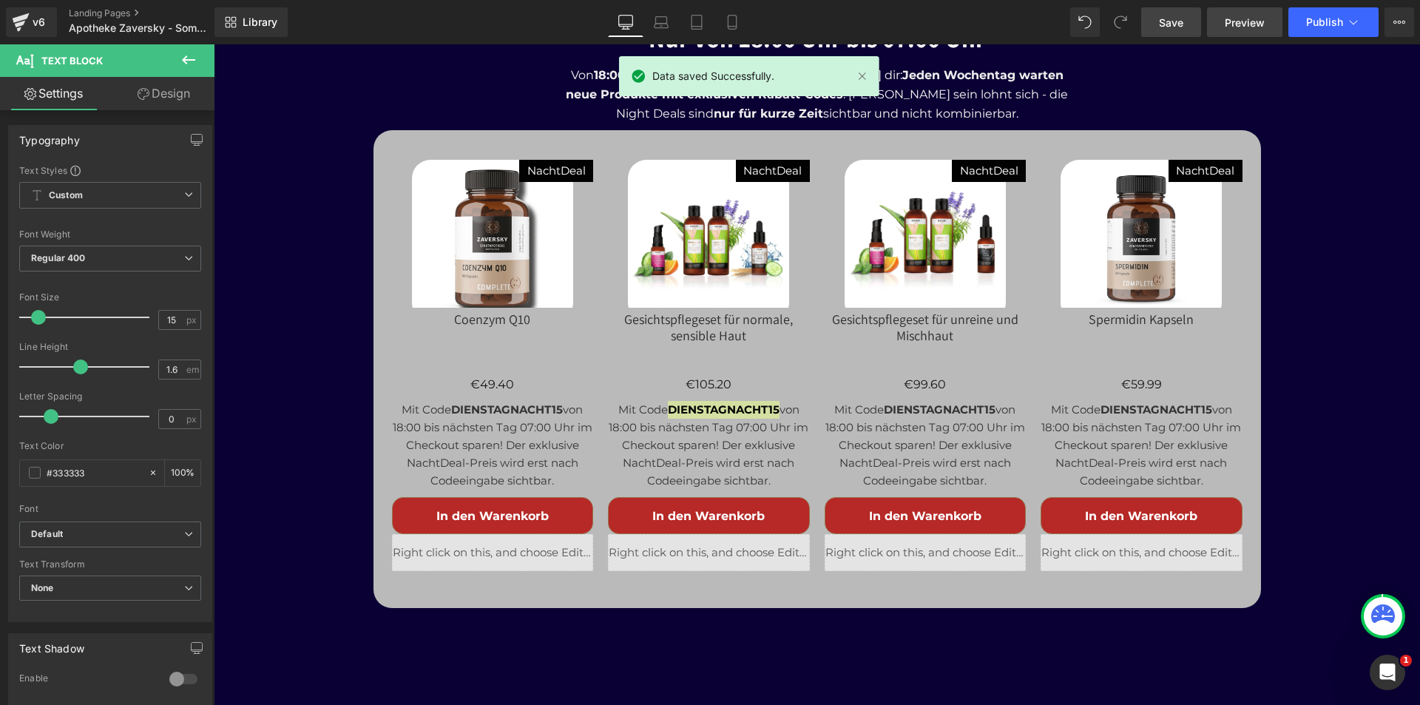
click at [1249, 15] on span "Preview" at bounding box center [1245, 23] width 40 height 16
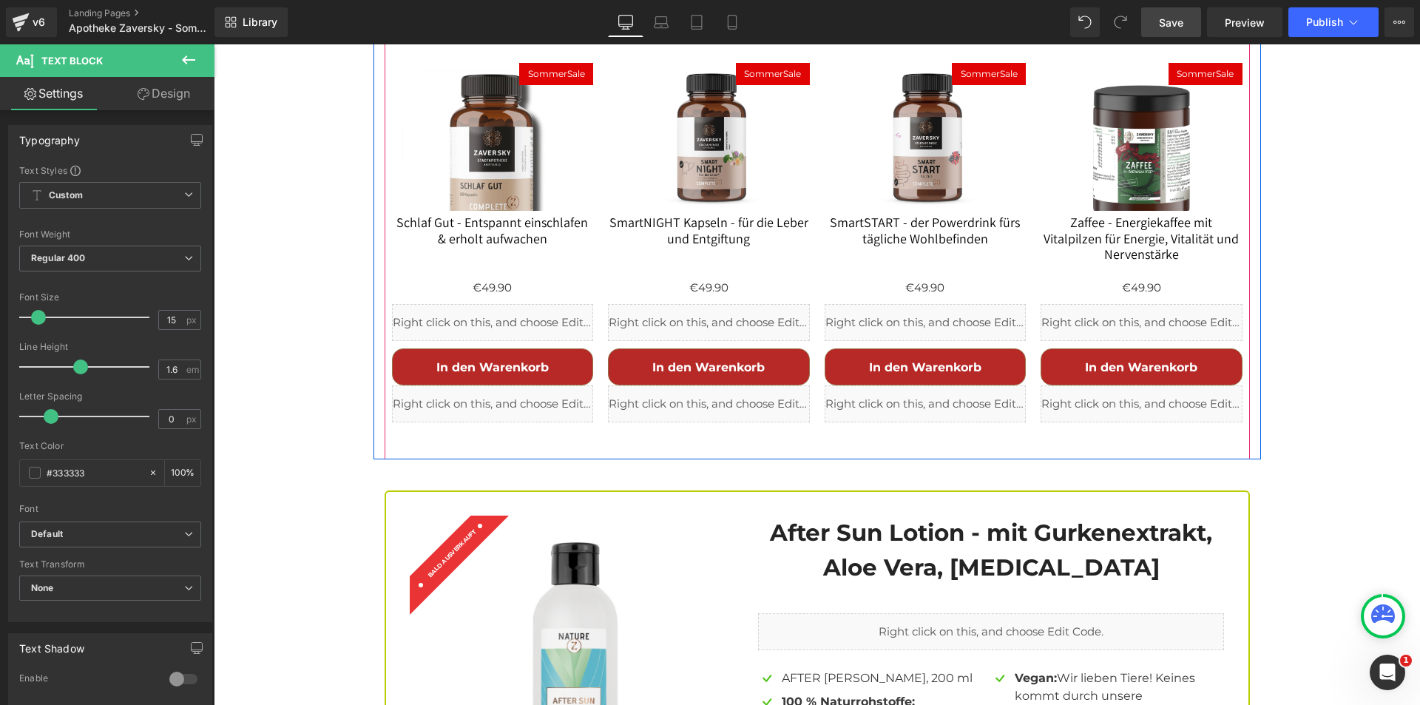
scroll to position [4044, 0]
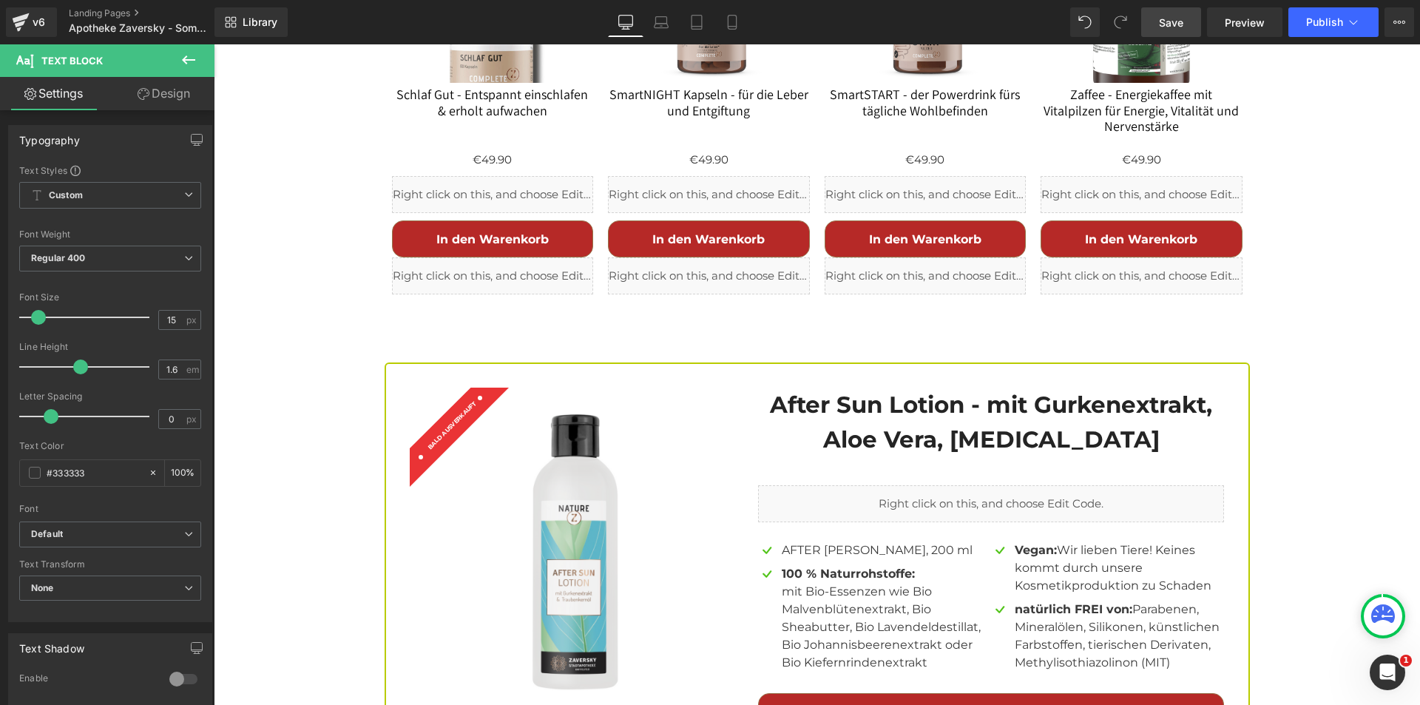
click at [183, 53] on icon at bounding box center [189, 60] width 18 height 18
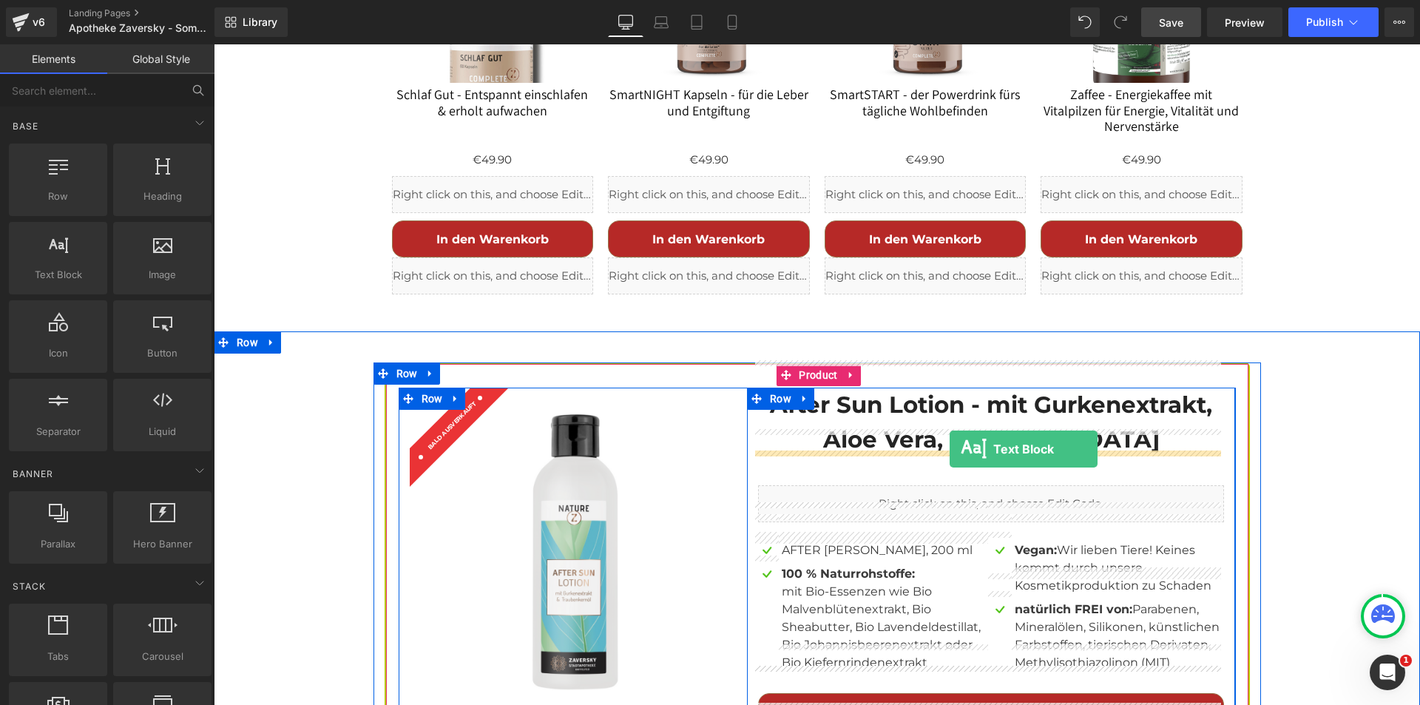
drag, startPoint x: 284, startPoint y: 305, endPoint x: 950, endPoint y: 449, distance: 680.8
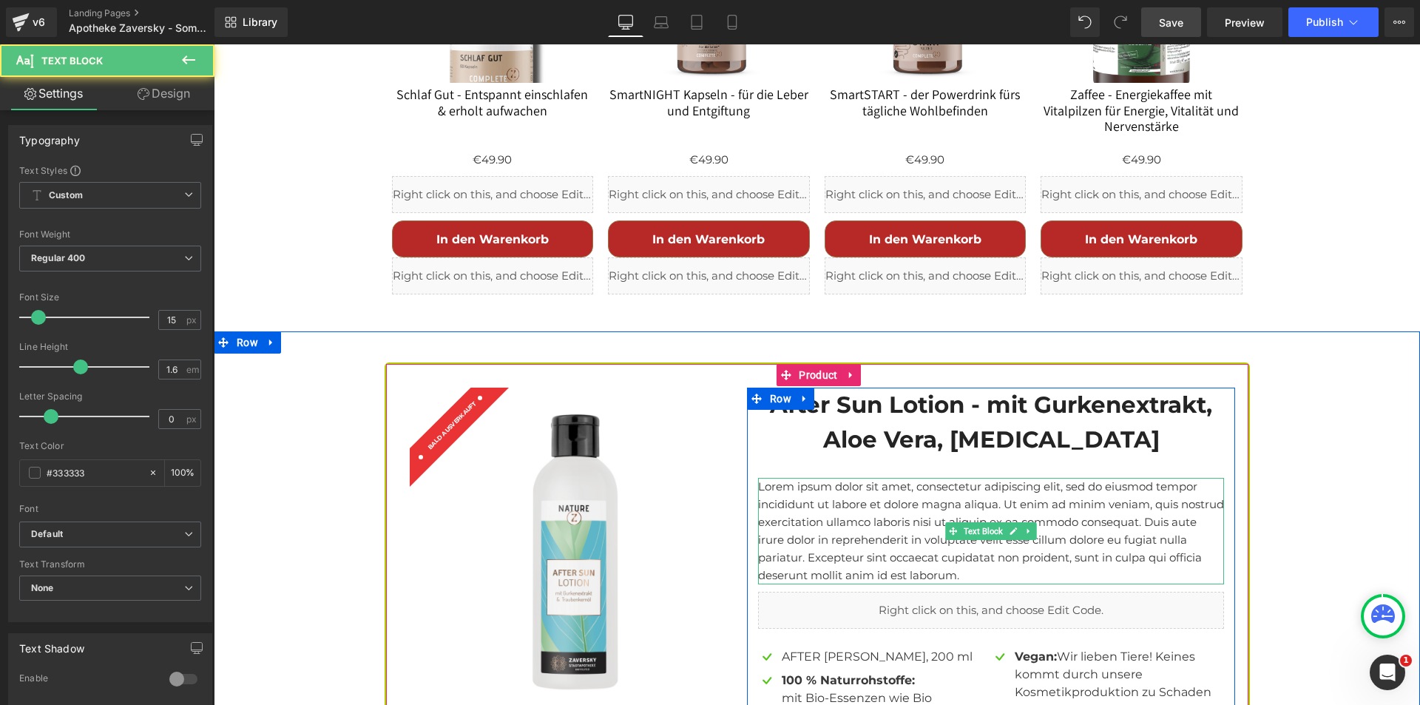
click at [969, 478] on p "Lorem ipsum dolor sit amet, consectetur adipiscing elit, sed do eiusmod tempor …" at bounding box center [991, 531] width 466 height 106
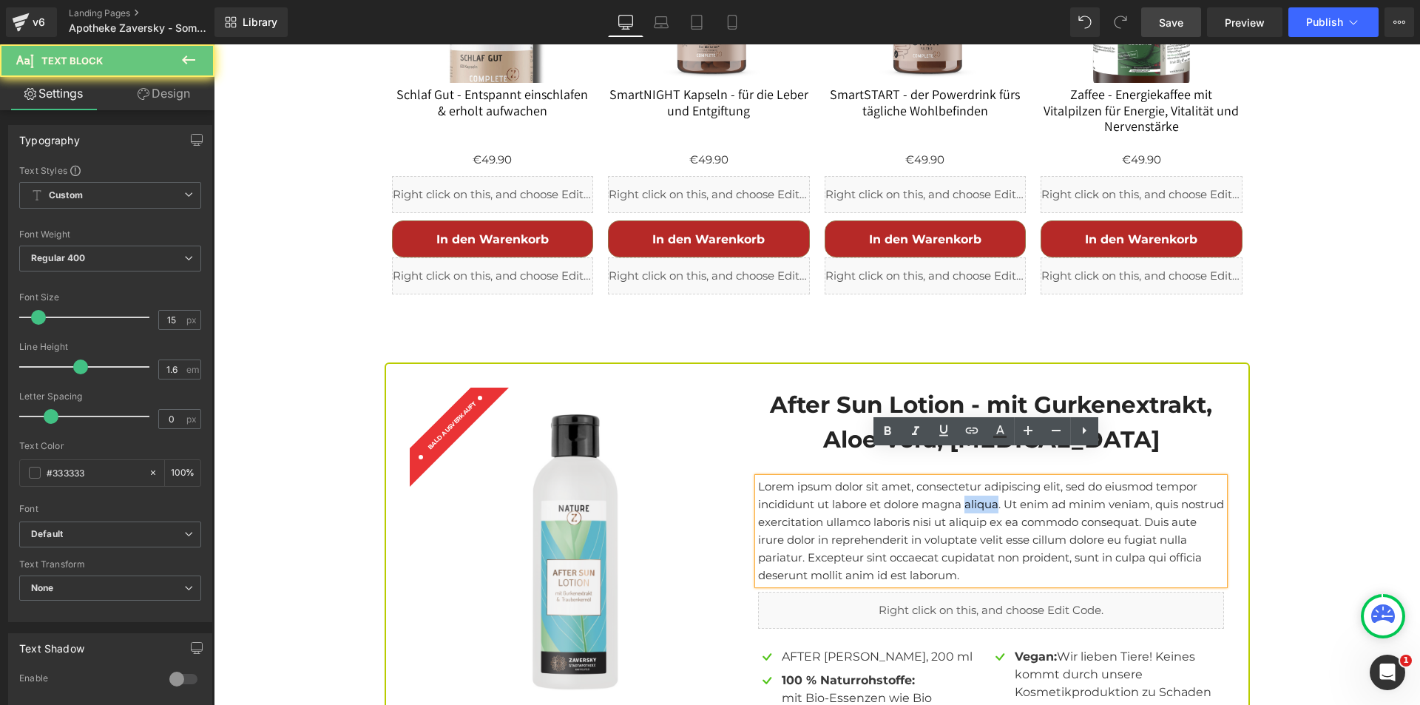
click at [969, 478] on p "Lorem ipsum dolor sit amet, consectetur adipiscing elit, sed do eiusmod tempor …" at bounding box center [991, 531] width 466 height 106
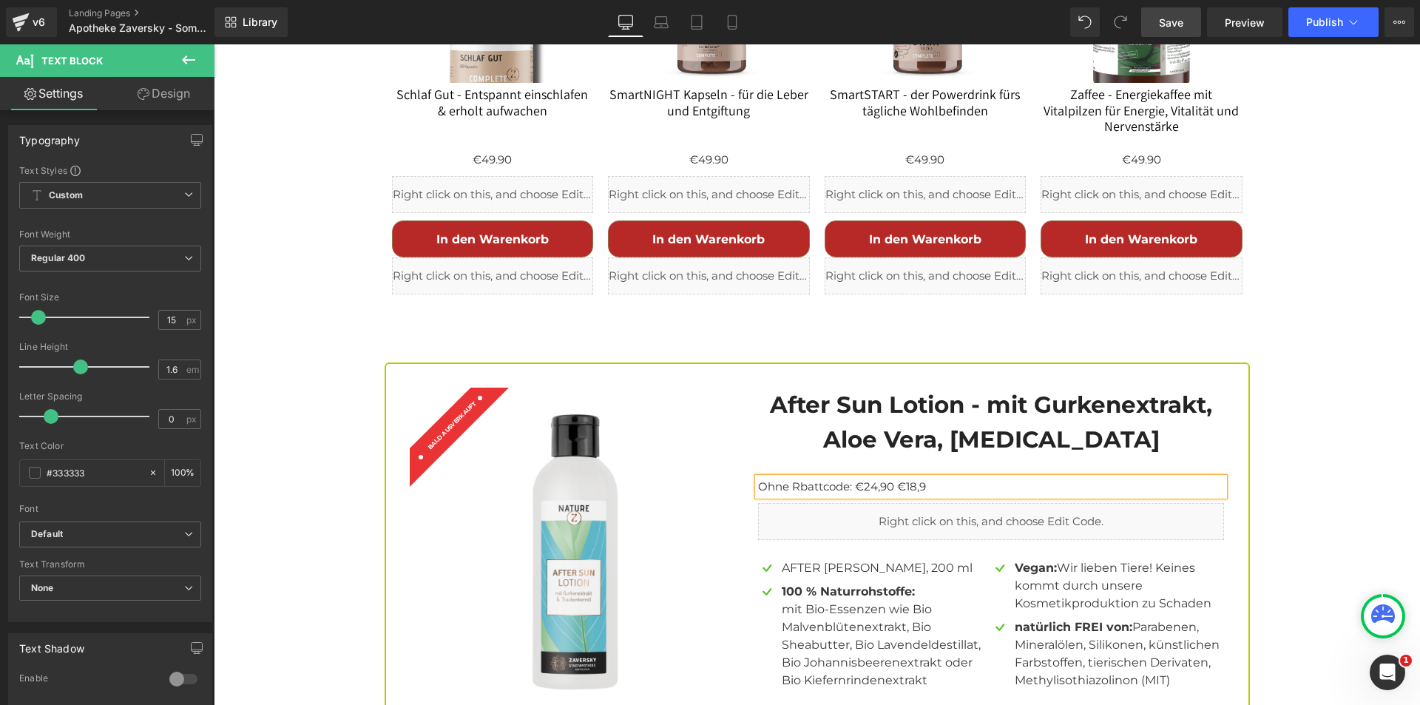
click at [794, 478] on p "Ohne Rbattcode: €24,90 €18,9" at bounding box center [991, 487] width 466 height 18
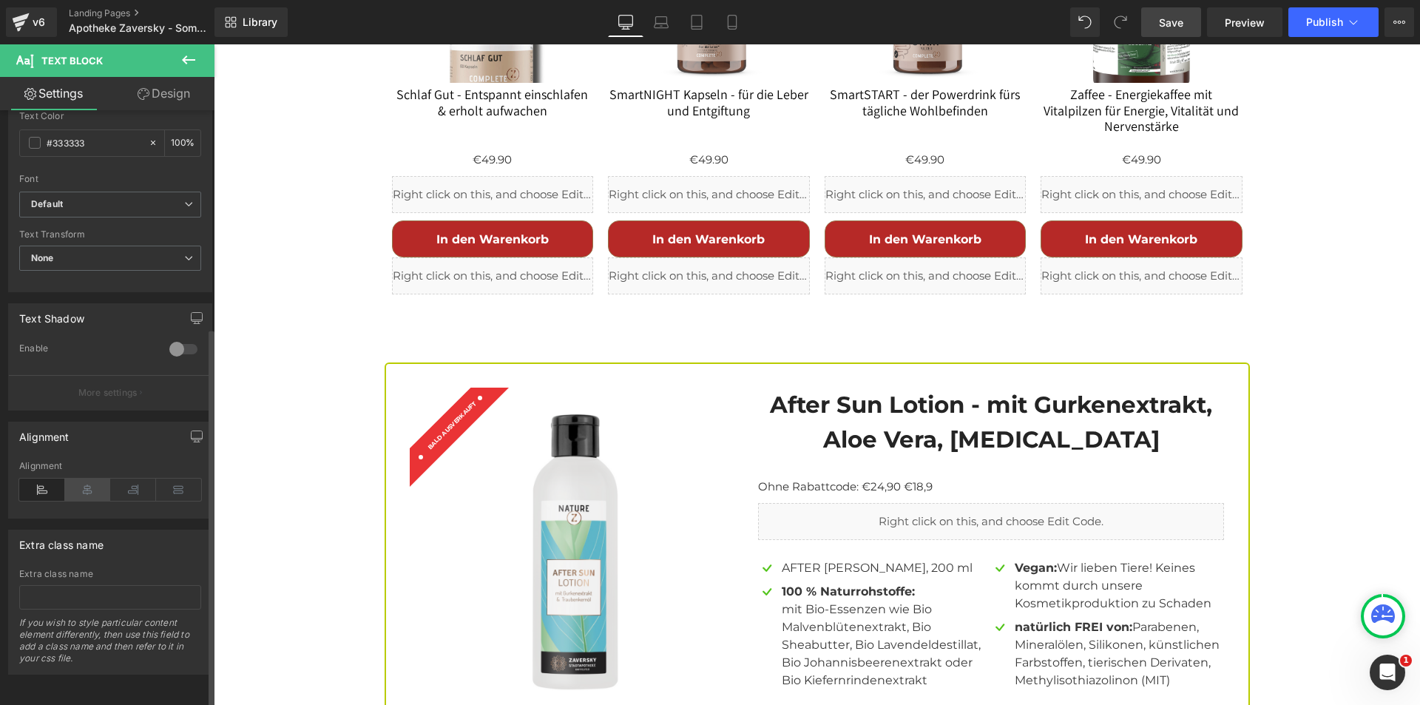
click at [87, 482] on icon at bounding box center [88, 489] width 46 height 22
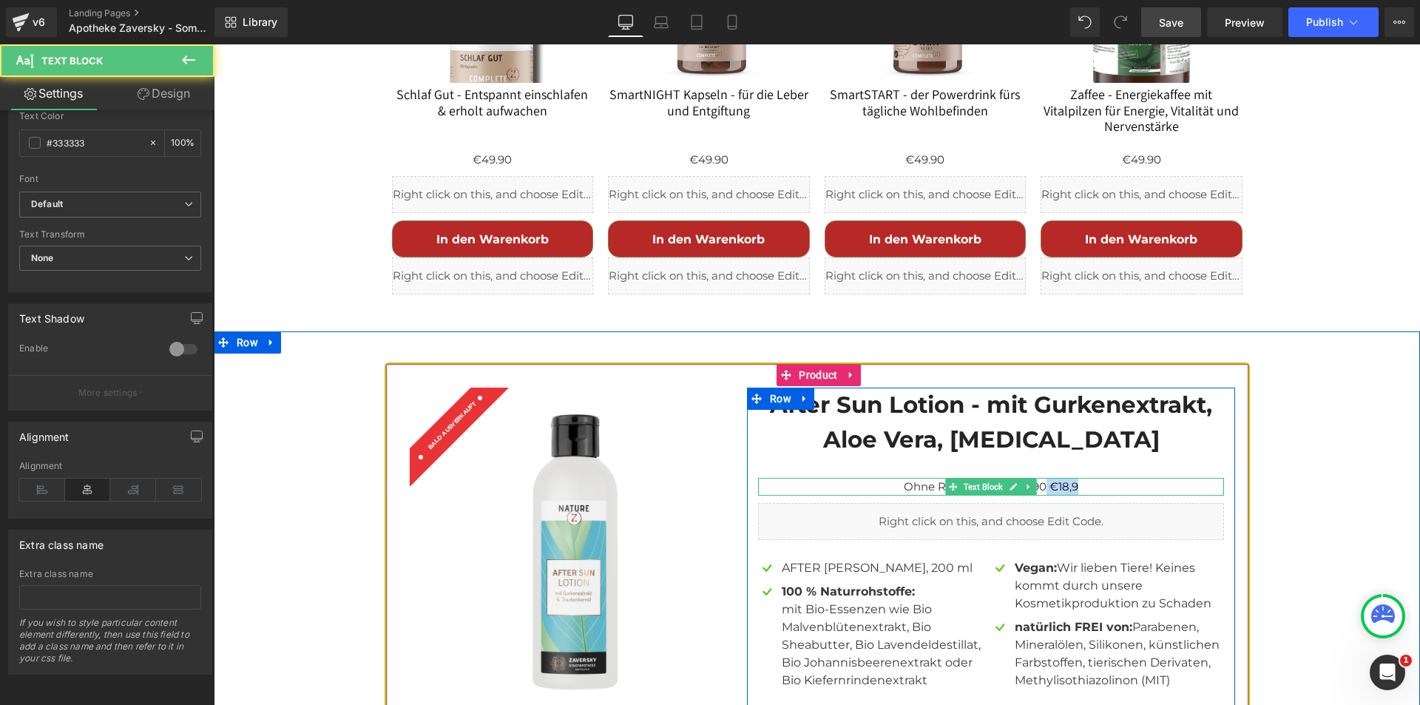
drag, startPoint x: 1038, startPoint y: 459, endPoint x: 1059, endPoint y: 460, distance: 20.7
click at [1014, 478] on div "Ohne Rabattcode: €24,90 €18,9 Text Block" at bounding box center [991, 487] width 466 height 18
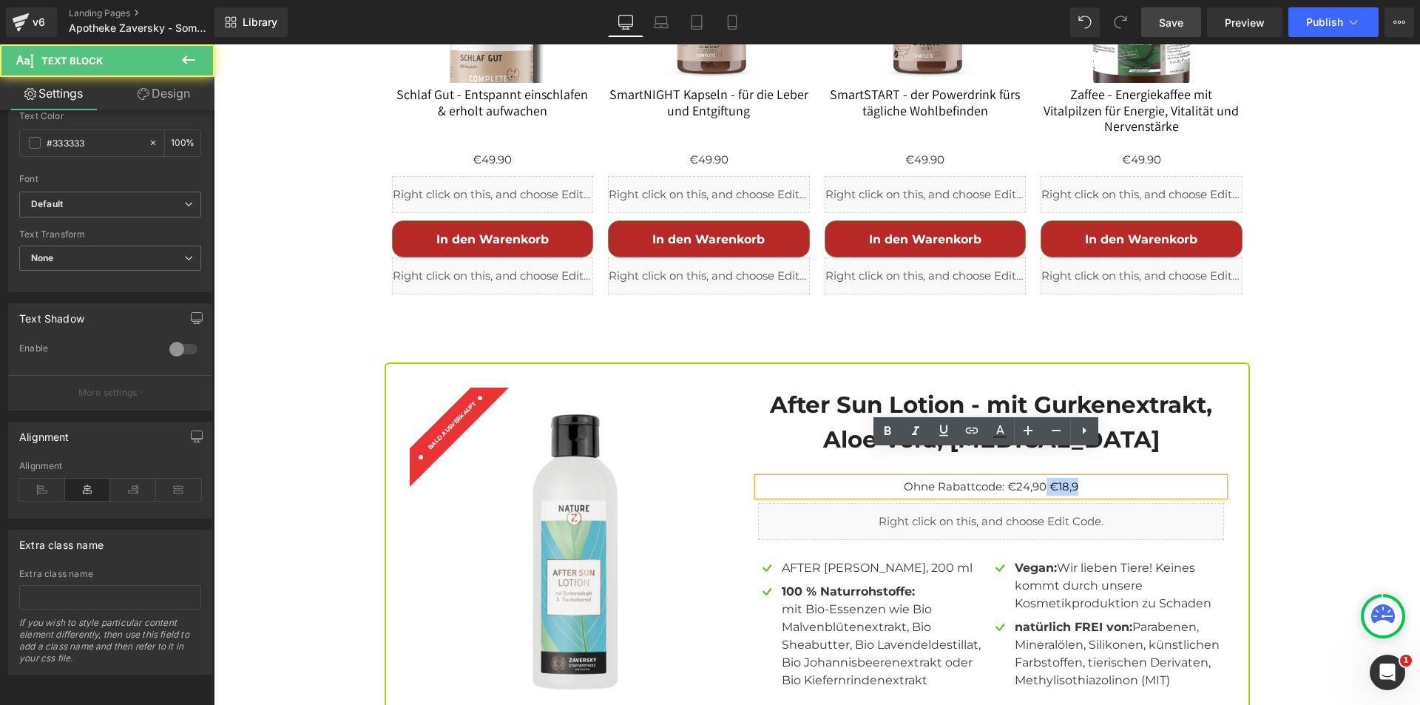
click at [1107, 478] on p "Ohne Rabattcode: €24,90 €18,9" at bounding box center [991, 487] width 466 height 18
drag, startPoint x: 1021, startPoint y: 459, endPoint x: 1001, endPoint y: 461, distance: 20.0
click at [1001, 478] on p "Ohne Rabattcode: €24,90 €18,9" at bounding box center [991, 487] width 466 height 18
drag, startPoint x: 1040, startPoint y: 458, endPoint x: 1003, endPoint y: 459, distance: 37.0
click at [1003, 478] on p "Ohne Rabattcode: €24,90 €18,9" at bounding box center [991, 487] width 466 height 18
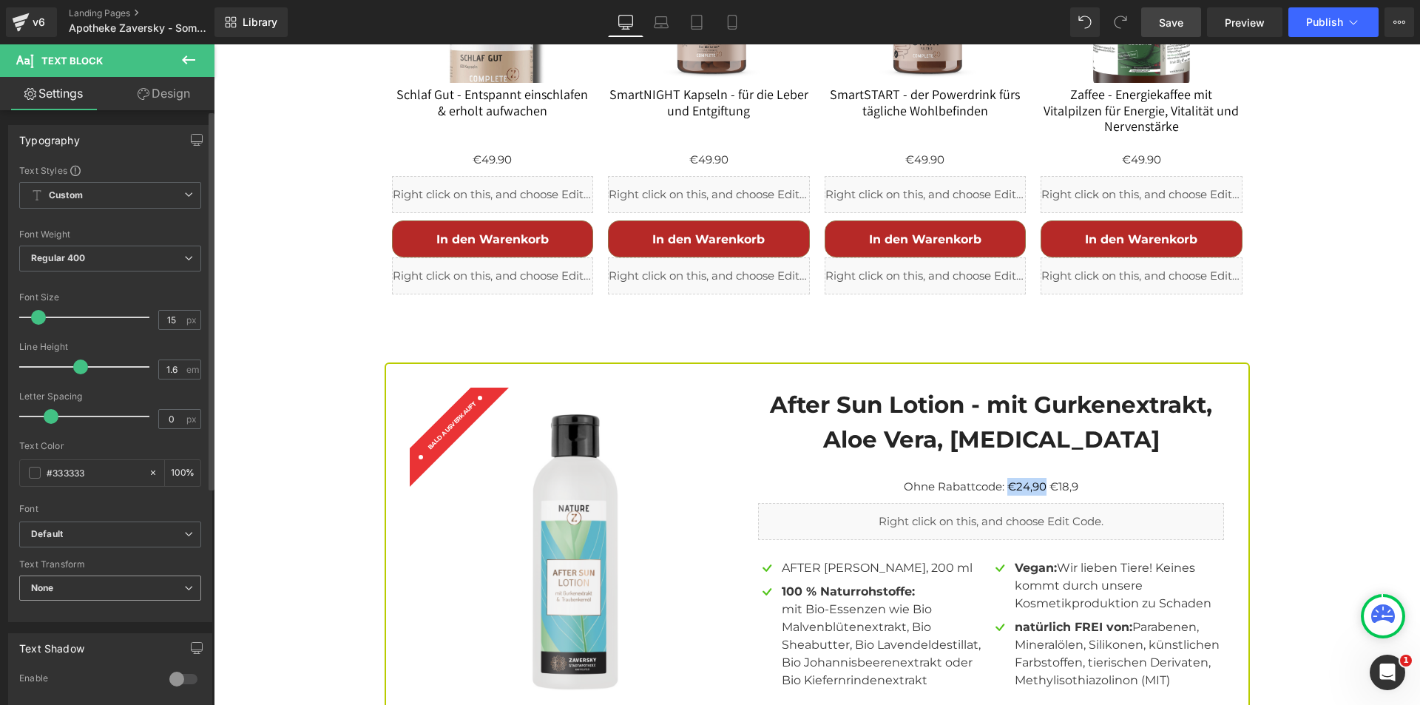
scroll to position [148, 0]
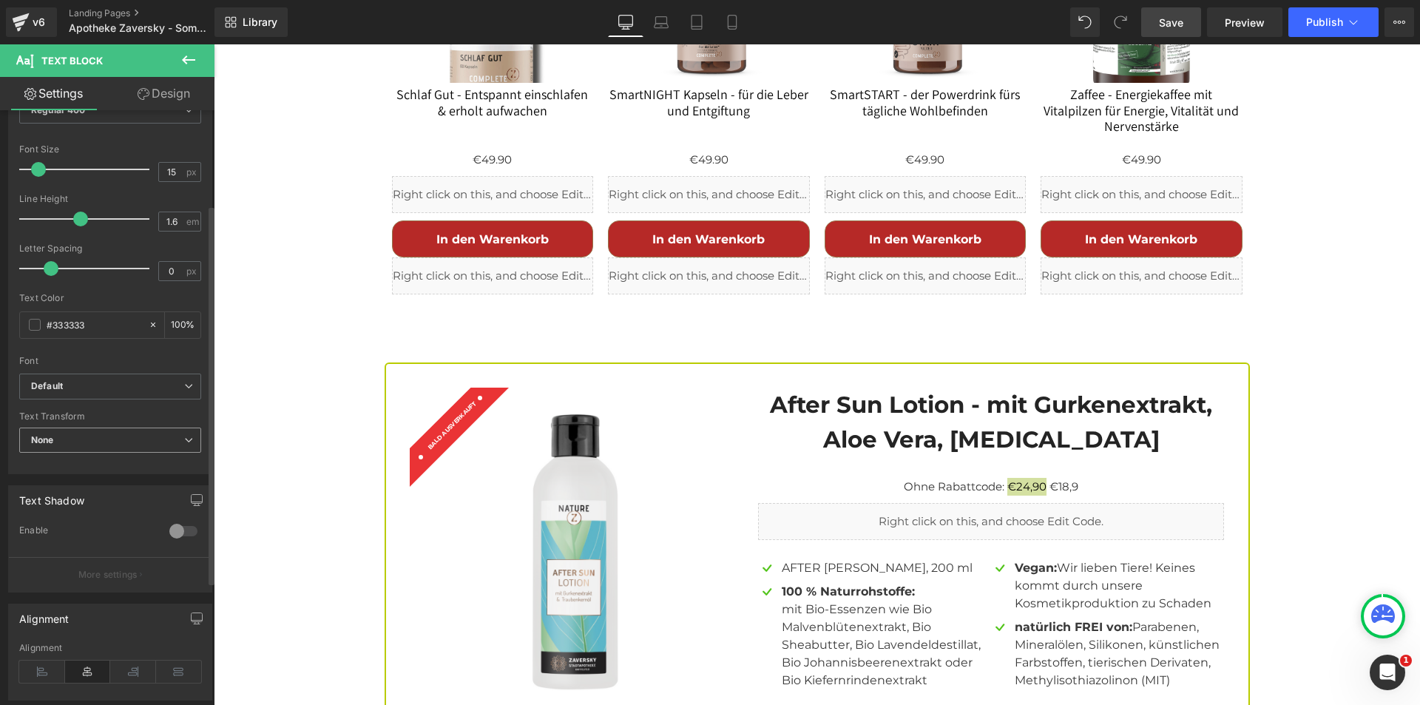
click at [182, 433] on span "None" at bounding box center [110, 440] width 182 height 26
click at [182, 433] on span "None" at bounding box center [107, 440] width 176 height 26
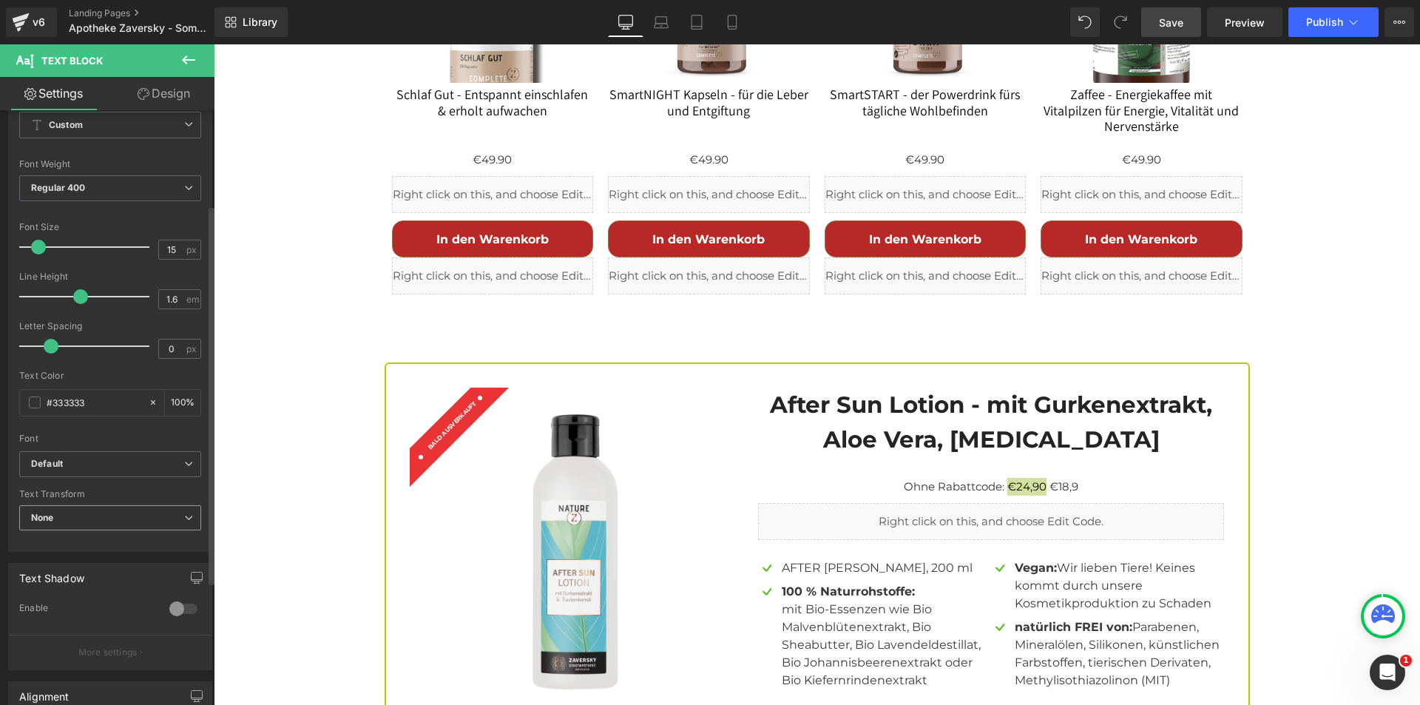
scroll to position [0, 0]
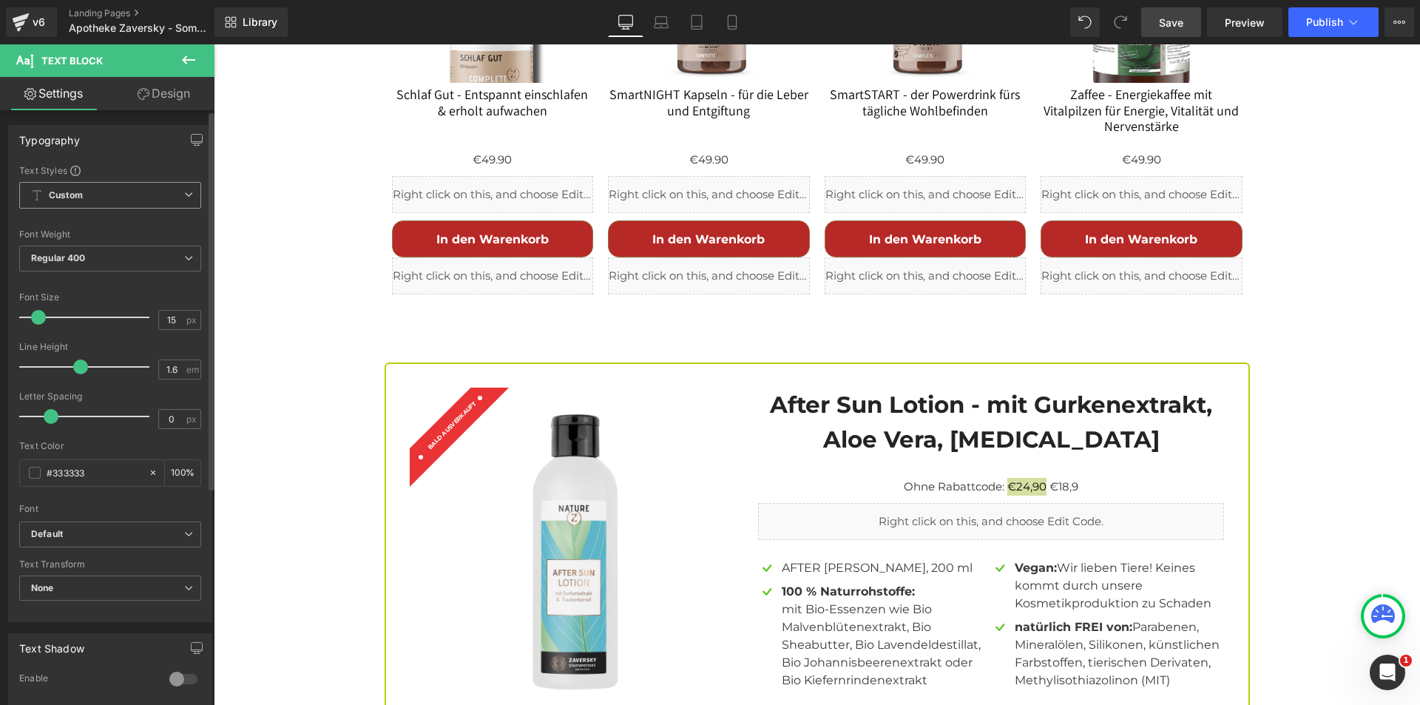
click at [184, 198] on icon at bounding box center [188, 194] width 9 height 9
click at [183, 192] on icon at bounding box center [182, 194] width 9 height 9
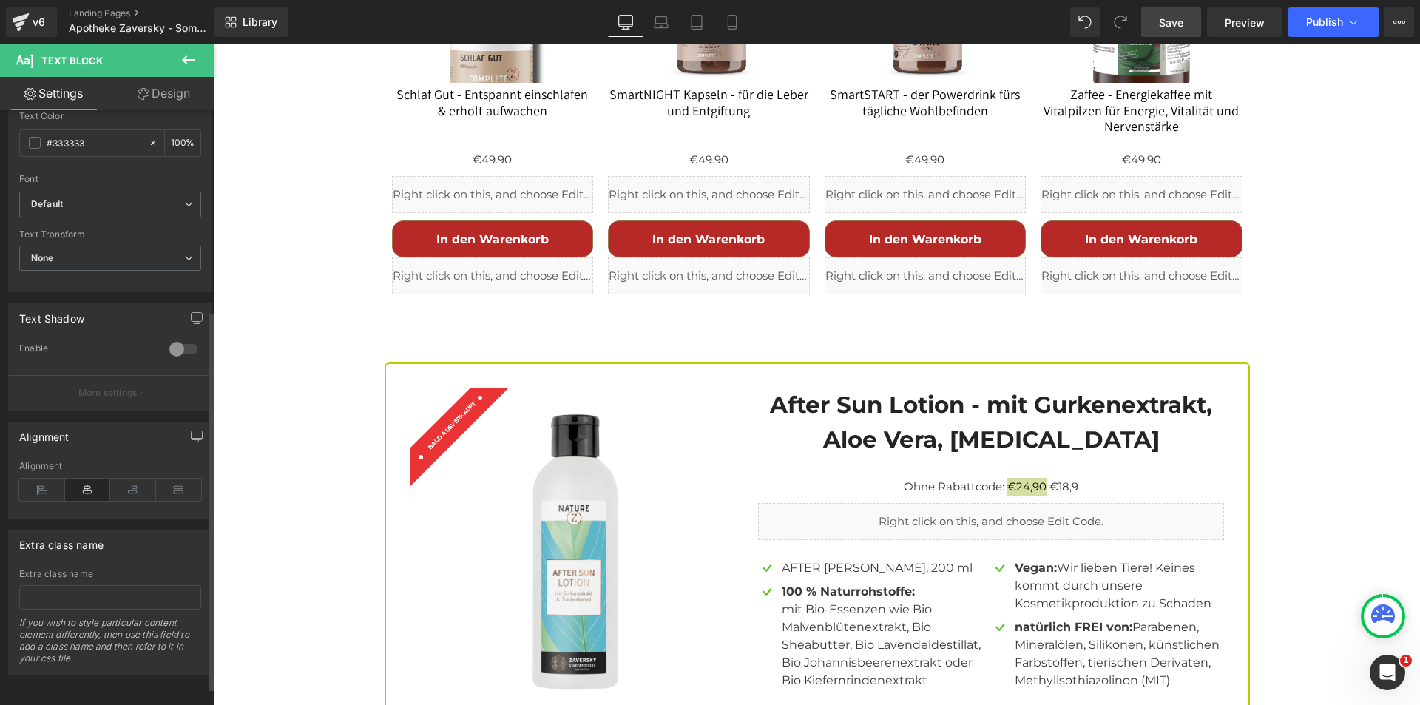
scroll to position [341, 0]
click at [178, 95] on link "Design" at bounding box center [163, 93] width 107 height 33
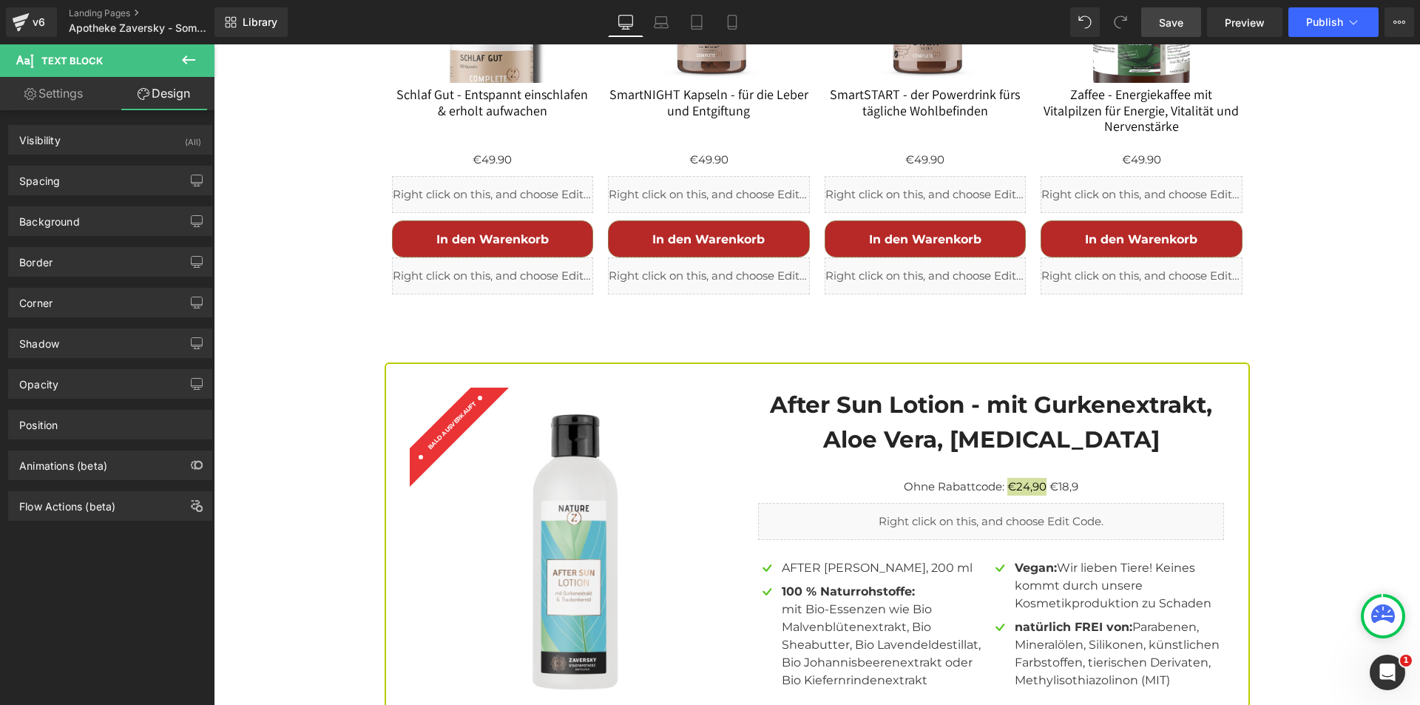
click at [64, 89] on link "Settings" at bounding box center [53, 93] width 107 height 33
type input "100"
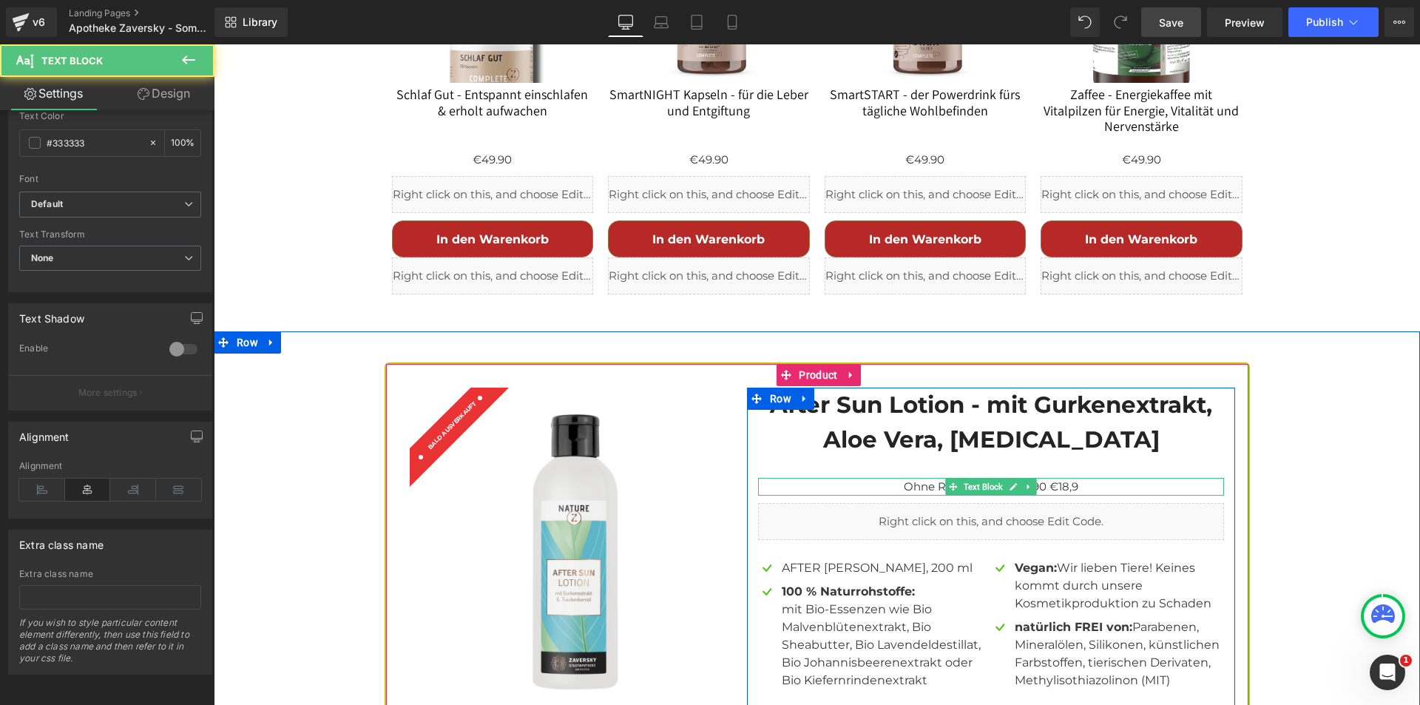
click at [1086, 478] on p "Ohne Rabattcode: €24,90 €18,9" at bounding box center [991, 487] width 466 height 18
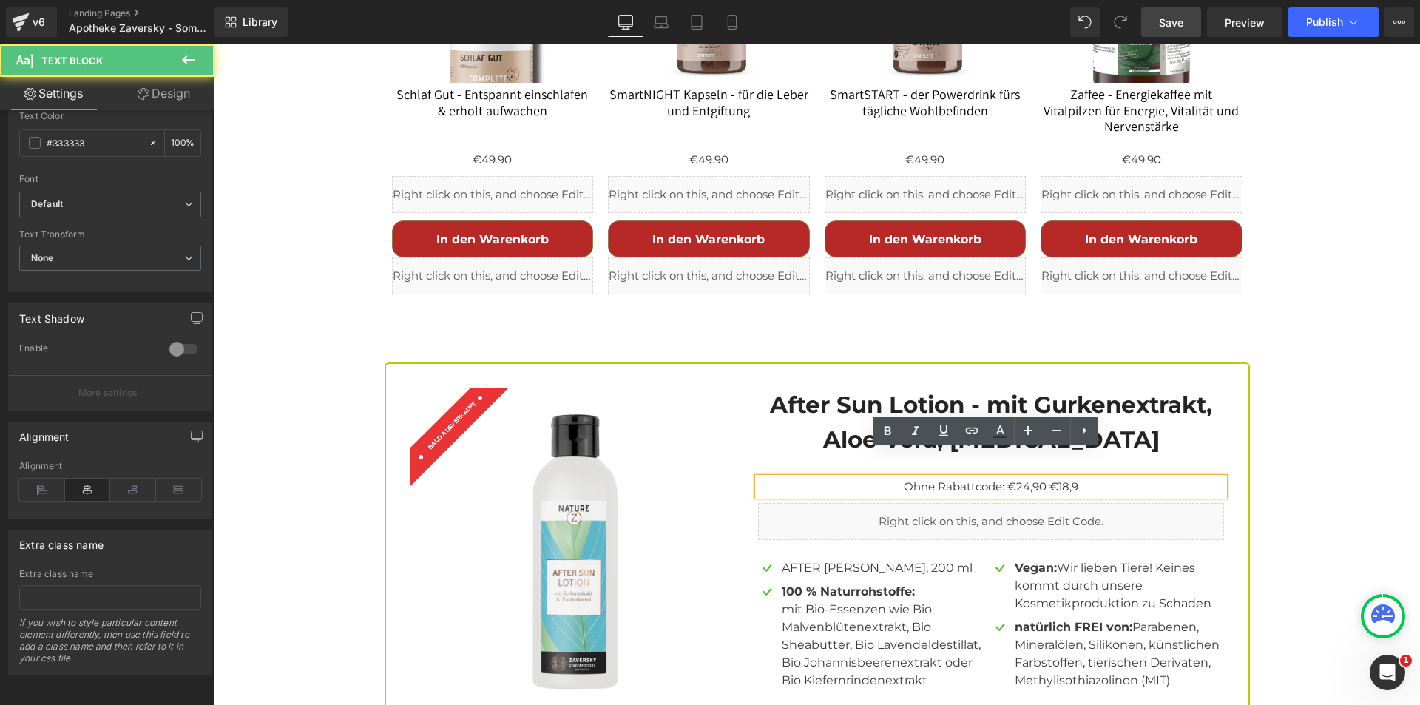
click at [1043, 478] on p "Ohne Rabattcode: €24,90 €18,9" at bounding box center [991, 487] width 466 height 18
click at [1039, 478] on p "Ohne Rabattcode: €24,90 €18,9" at bounding box center [991, 487] width 466 height 18
drag, startPoint x: 1040, startPoint y: 458, endPoint x: 1003, endPoint y: 458, distance: 36.2
click at [1003, 478] on p "Ohne Rabattcode: €24,90 €18,9" at bounding box center [991, 487] width 466 height 18
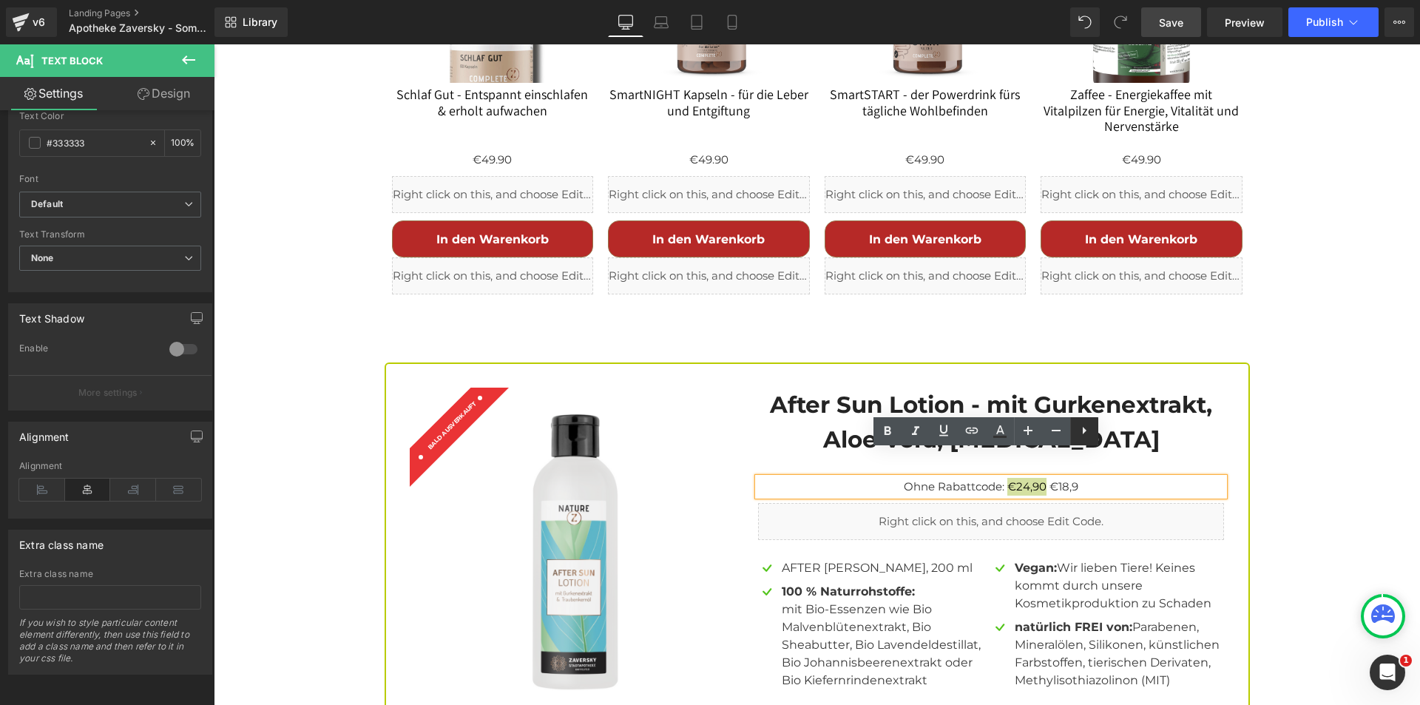
click at [0, 0] on icon at bounding box center [0, 0] width 0 height 0
click at [1056, 478] on p "Ohne Rabattcode: €24,90 €18,9" at bounding box center [991, 487] width 466 height 18
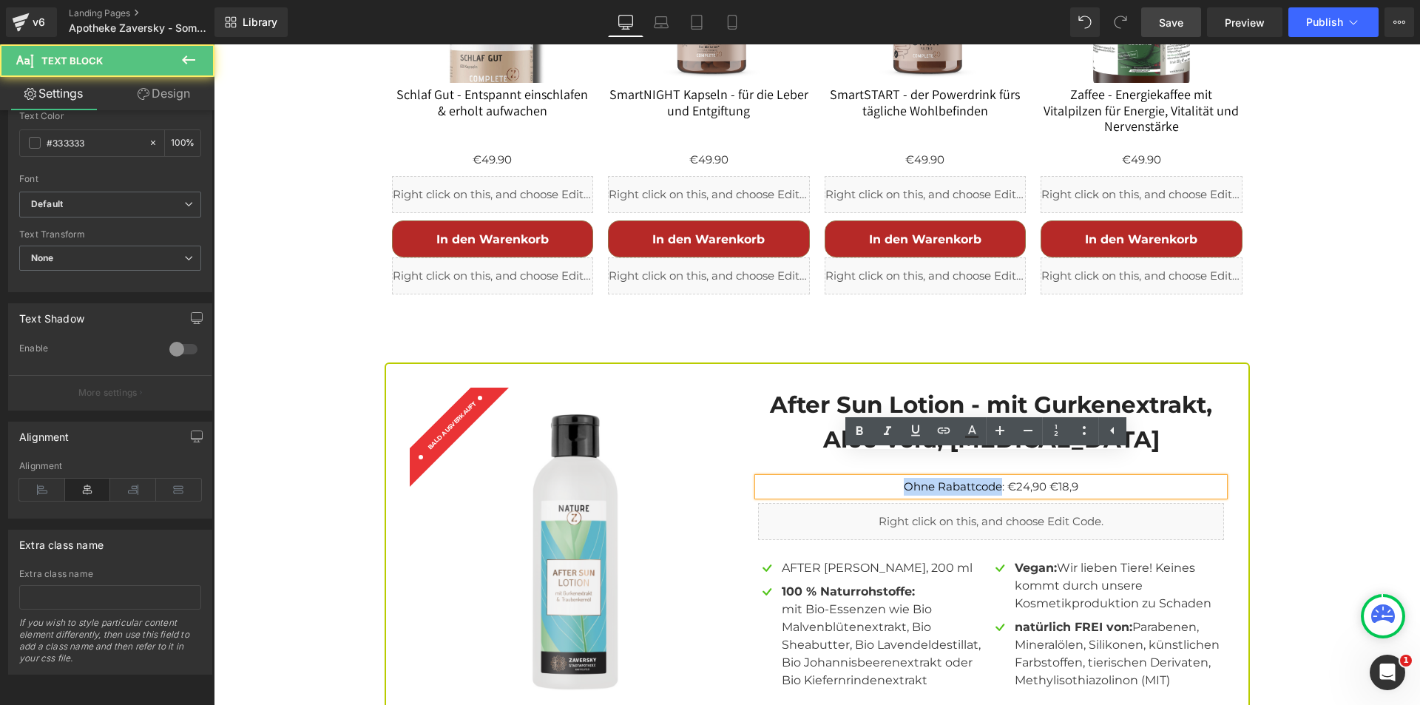
drag, startPoint x: 981, startPoint y: 458, endPoint x: 900, endPoint y: 460, distance: 80.6
click at [900, 478] on p "Ohne Rabattcode: €24,90 €18,9" at bounding box center [991, 487] width 466 height 18
click at [1082, 478] on p "Ohne Rabattcode: €24,90 €18,9" at bounding box center [991, 487] width 466 height 18
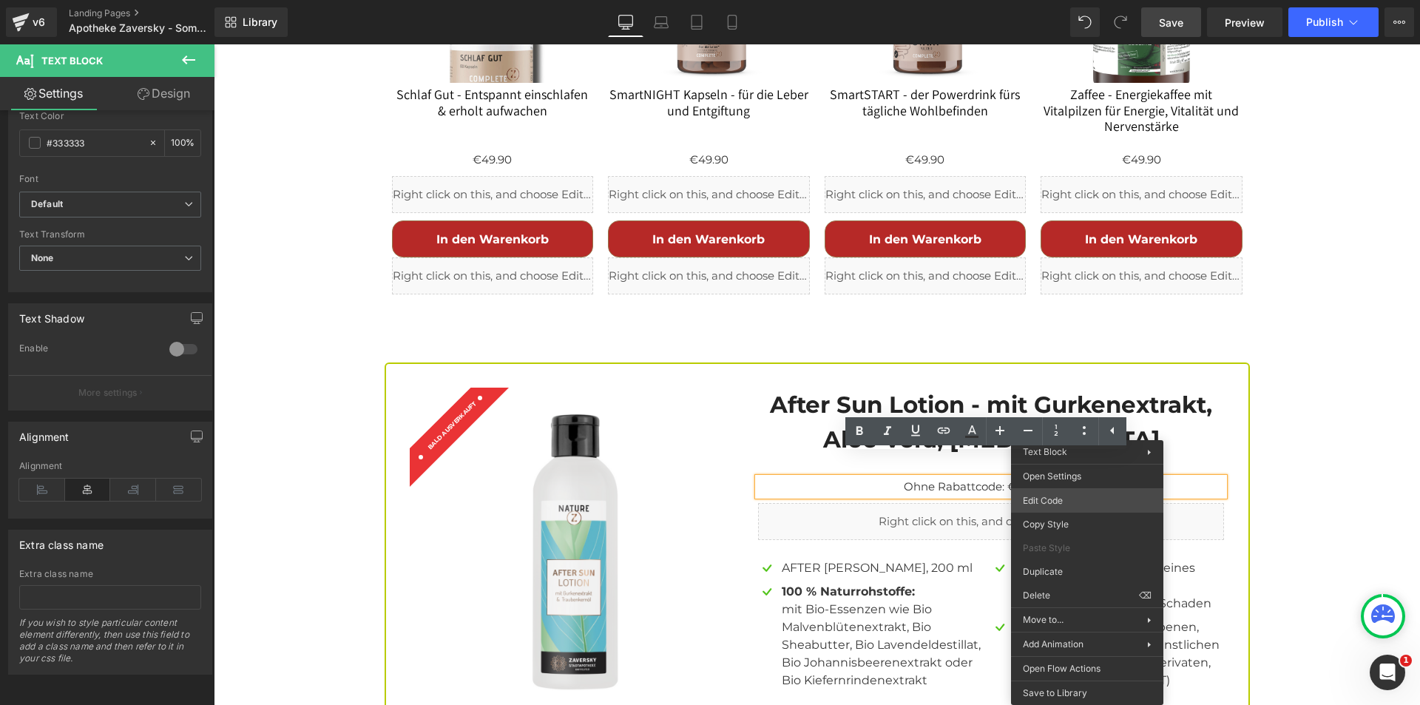
click at [1097, 0] on div "Text Block You are previewing how the will restyle your page. You can not edit …" at bounding box center [710, 0] width 1420 height 0
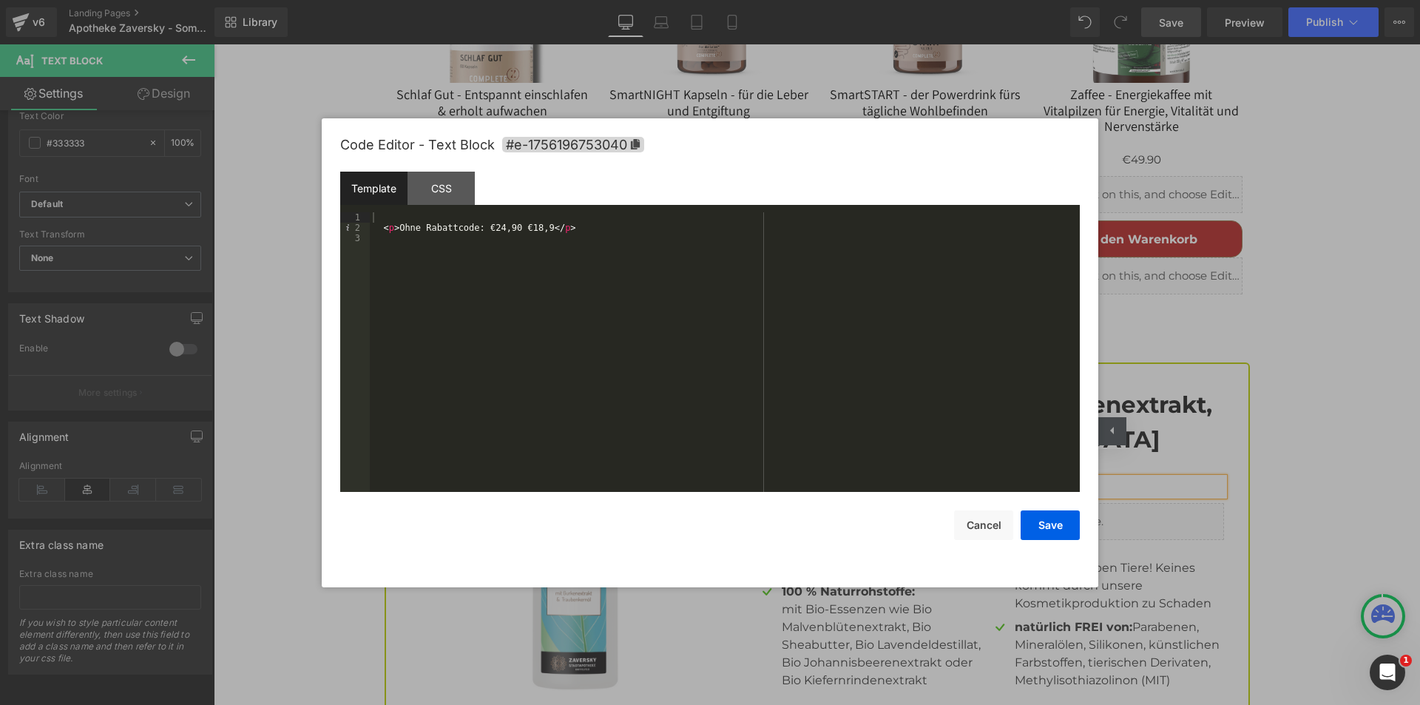
click at [480, 224] on div "< p > Ohne Rabattcode: €24,90 €18,9 </ p >" at bounding box center [725, 362] width 710 height 300
click at [1055, 524] on button "Save" at bounding box center [1050, 525] width 59 height 30
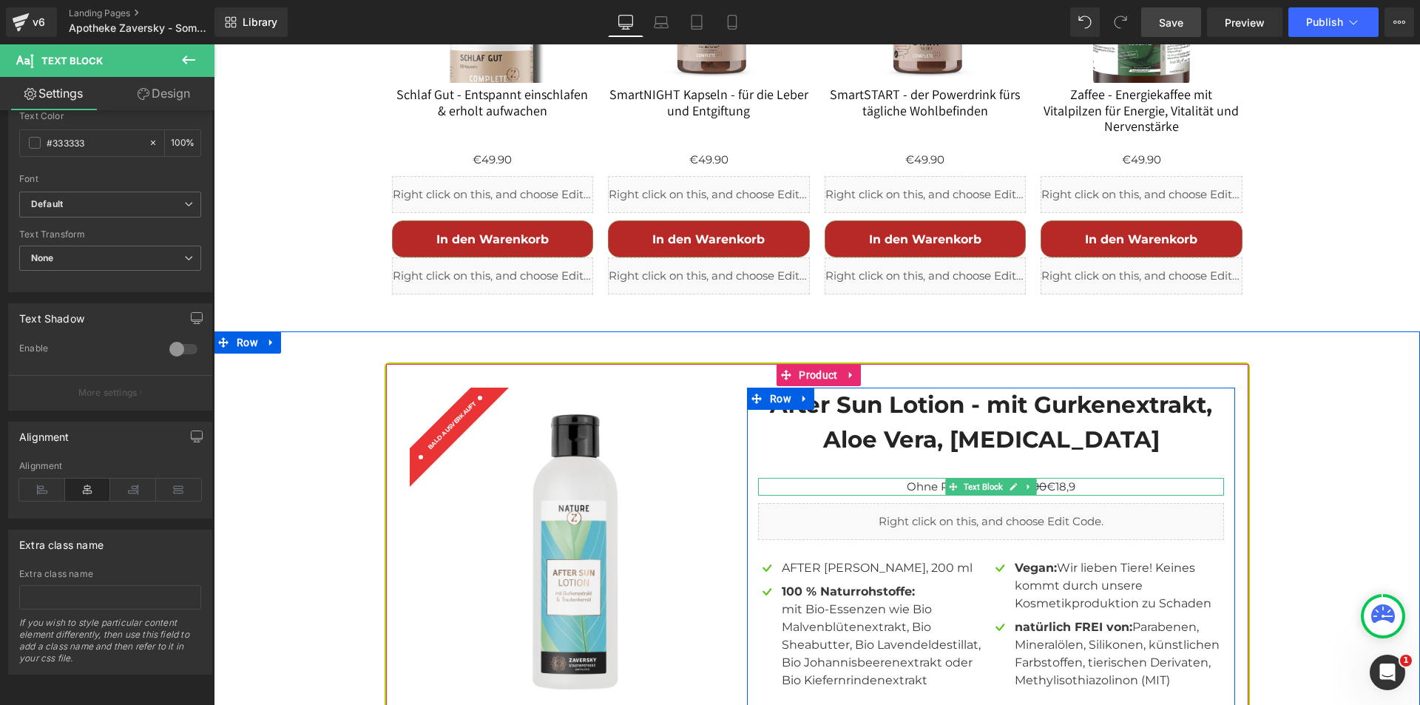
click at [899, 478] on p "Ohne Rabattcode: €24,90 €18,9" at bounding box center [991, 487] width 466 height 18
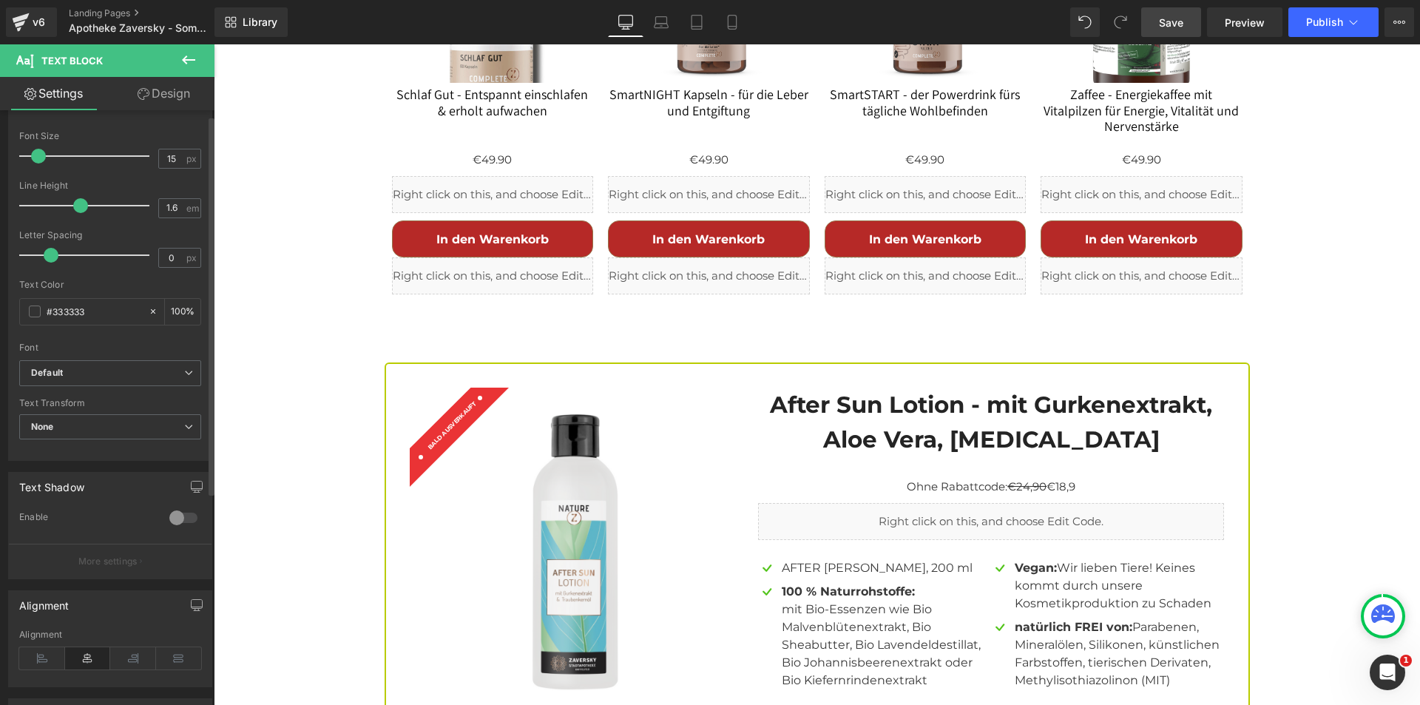
scroll to position [0, 0]
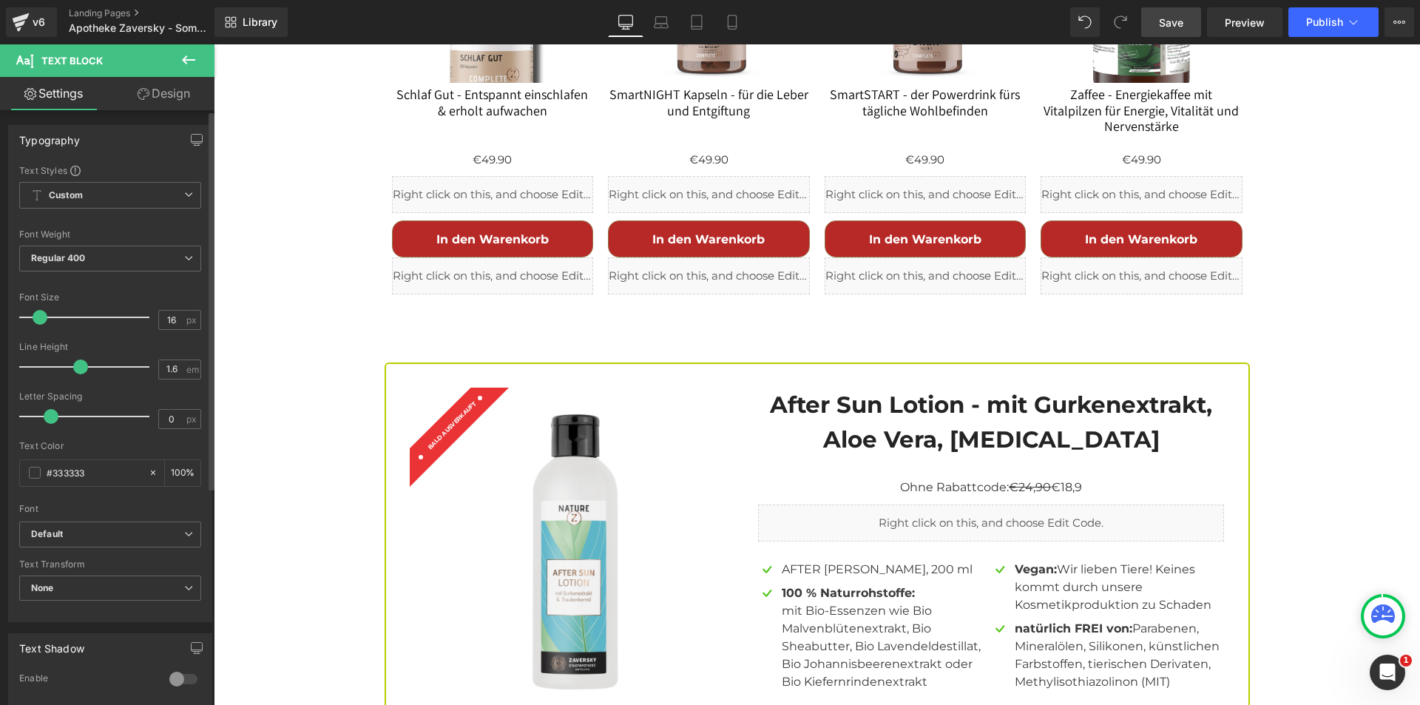
type input "17"
click at [42, 314] on span at bounding box center [40, 317] width 15 height 15
click at [1166, 21] on span "Save" at bounding box center [1171, 23] width 24 height 16
click at [1240, 21] on span "Preview" at bounding box center [1245, 23] width 40 height 16
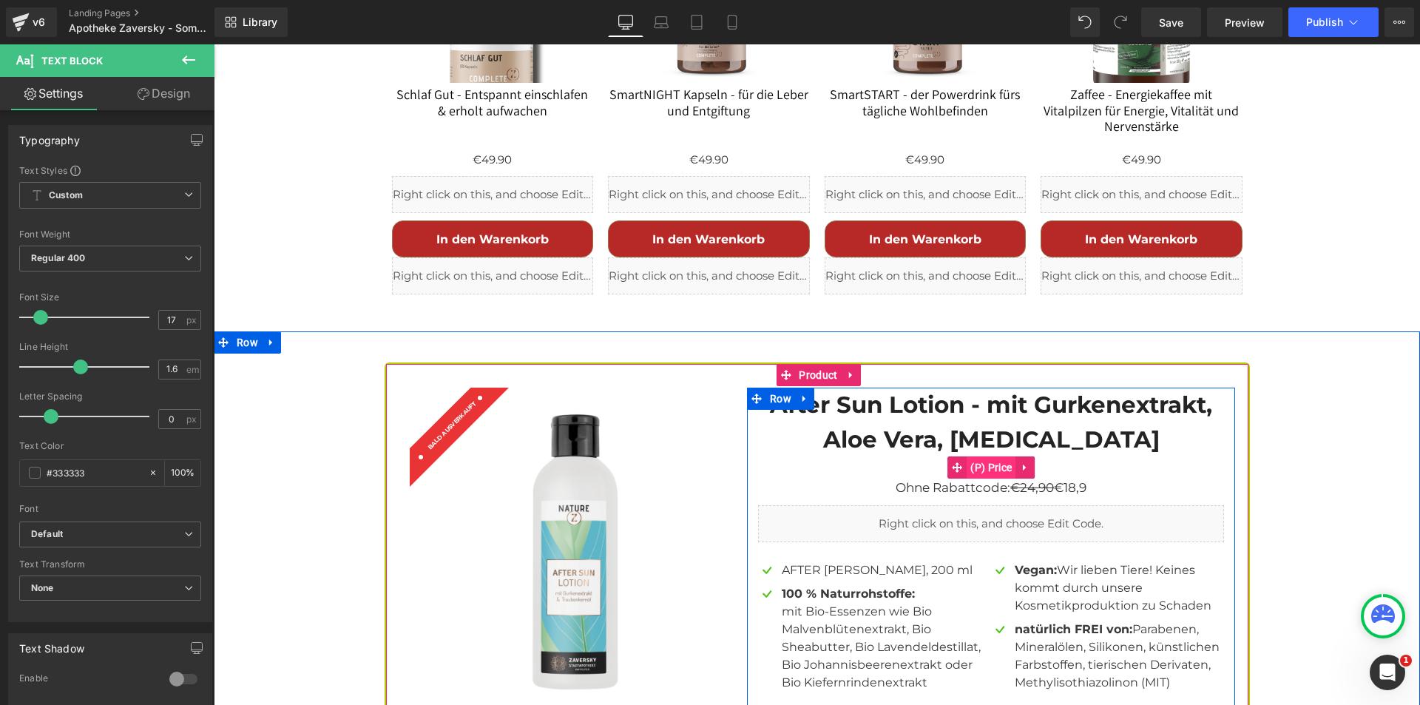
click at [982, 456] on span "(P) Price" at bounding box center [991, 467] width 49 height 22
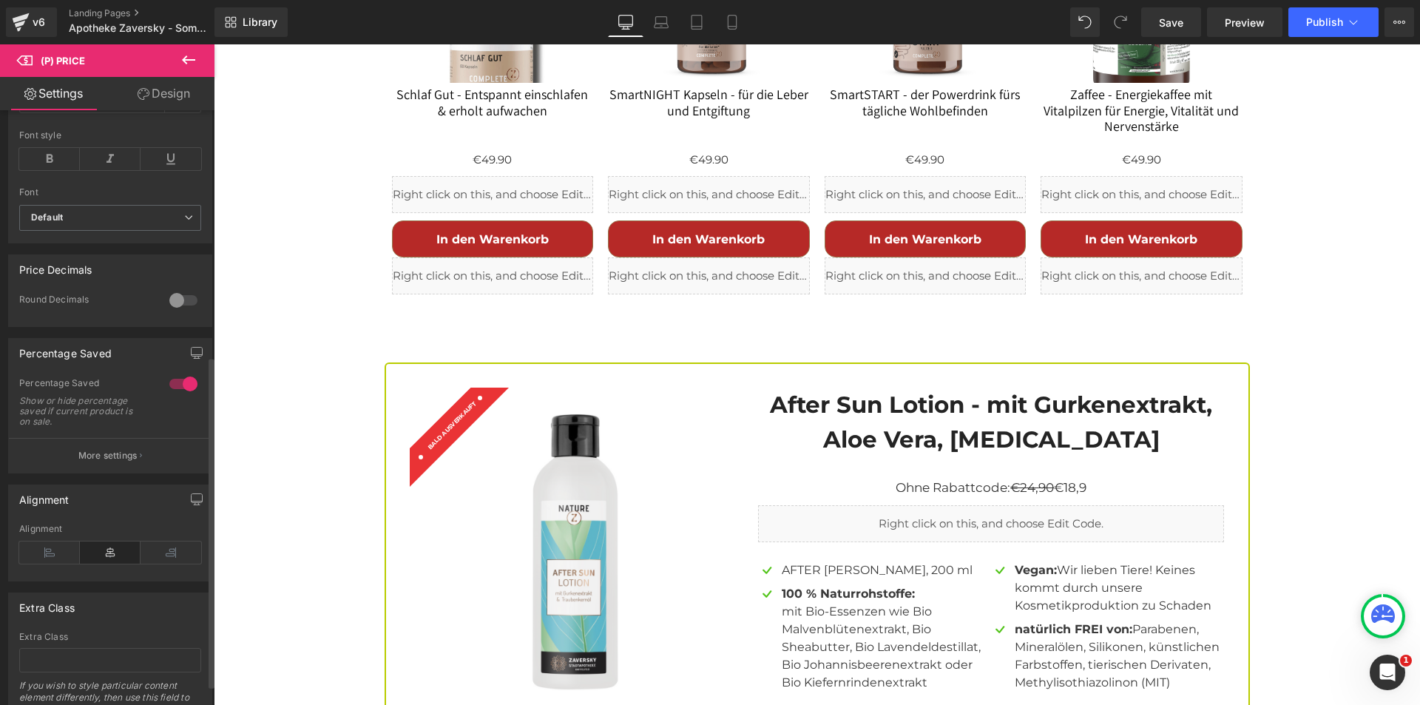
scroll to position [444, 0]
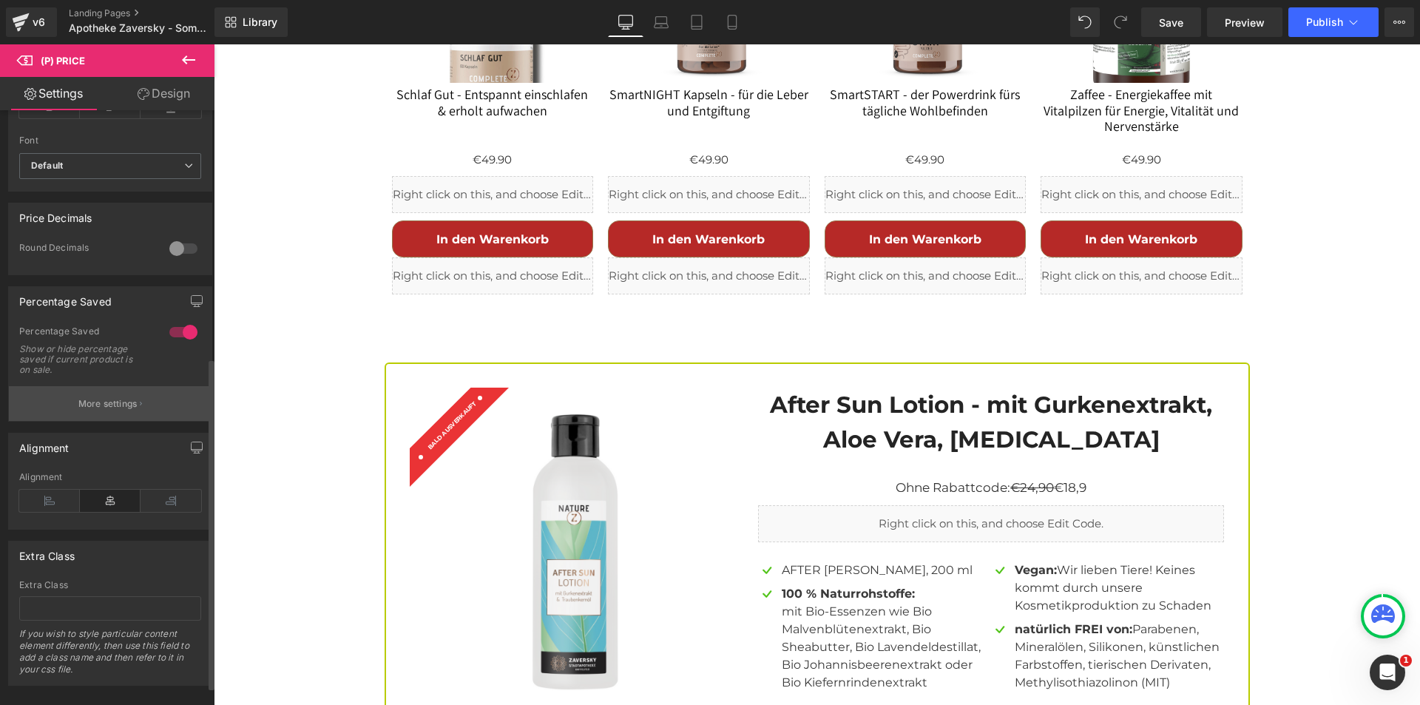
click at [123, 410] on p "More settings" at bounding box center [107, 403] width 59 height 13
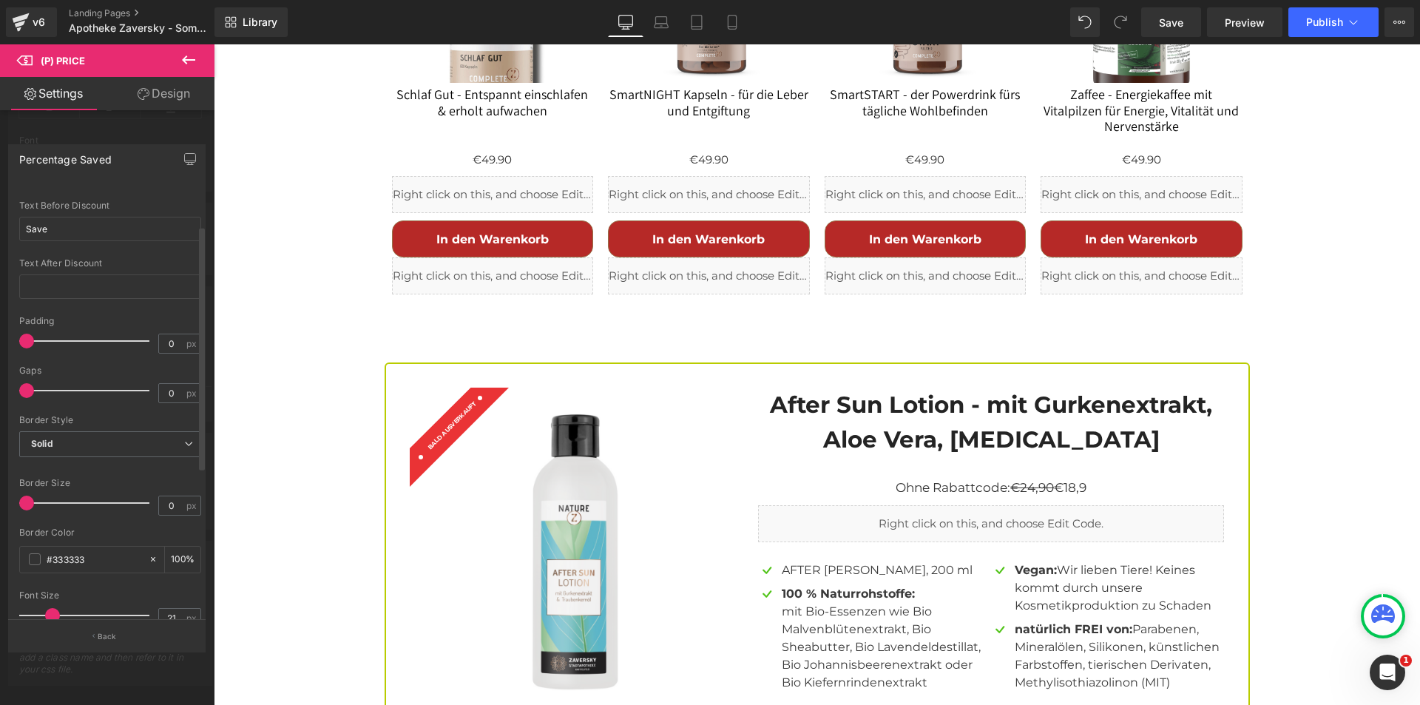
scroll to position [74, 0]
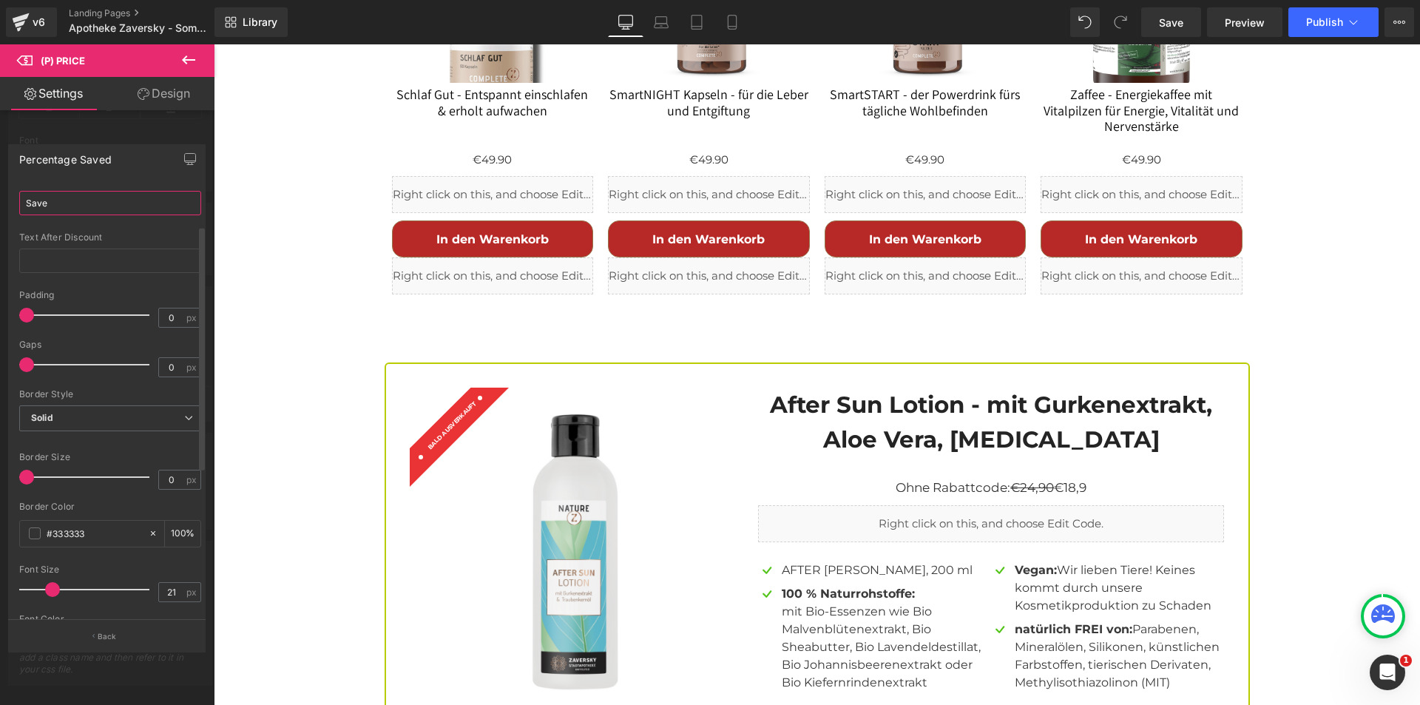
click at [37, 203] on input "Save" at bounding box center [110, 203] width 182 height 24
type input "X"
type input "SPARE"
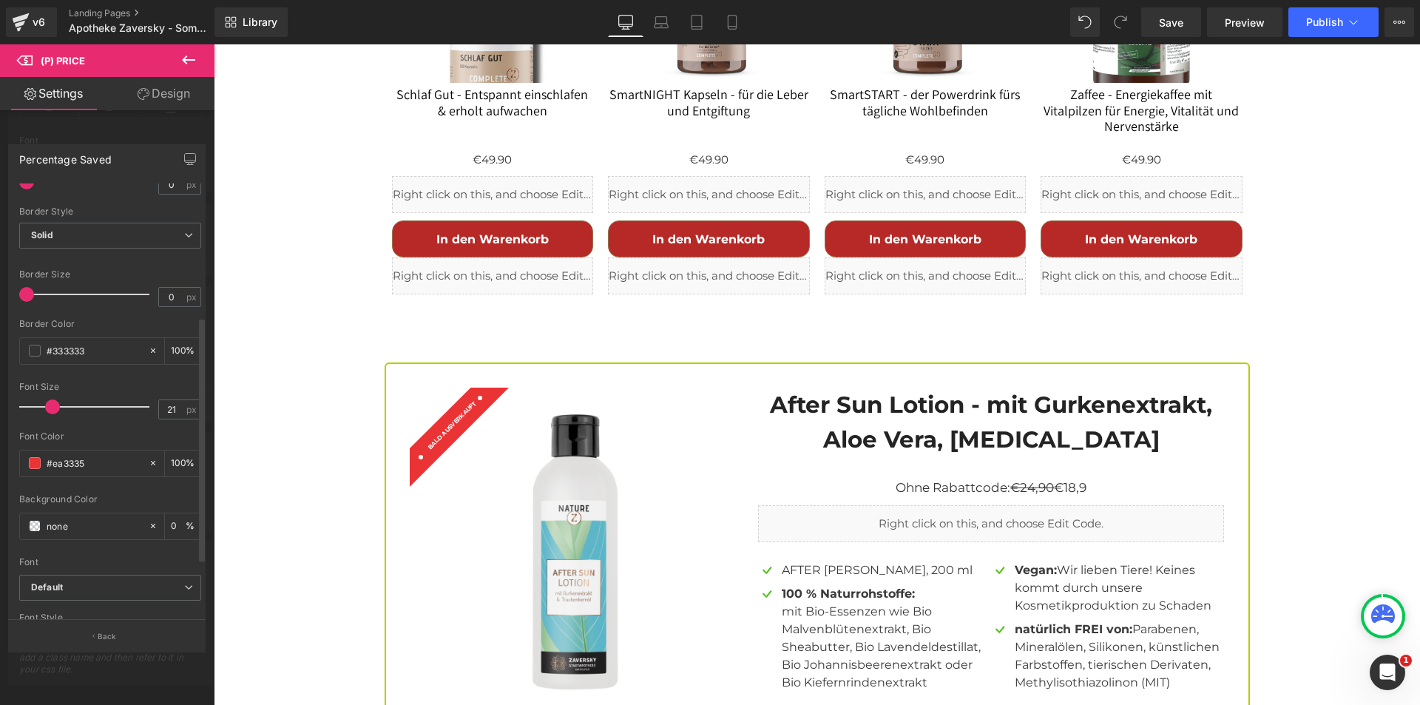
scroll to position [296, 0]
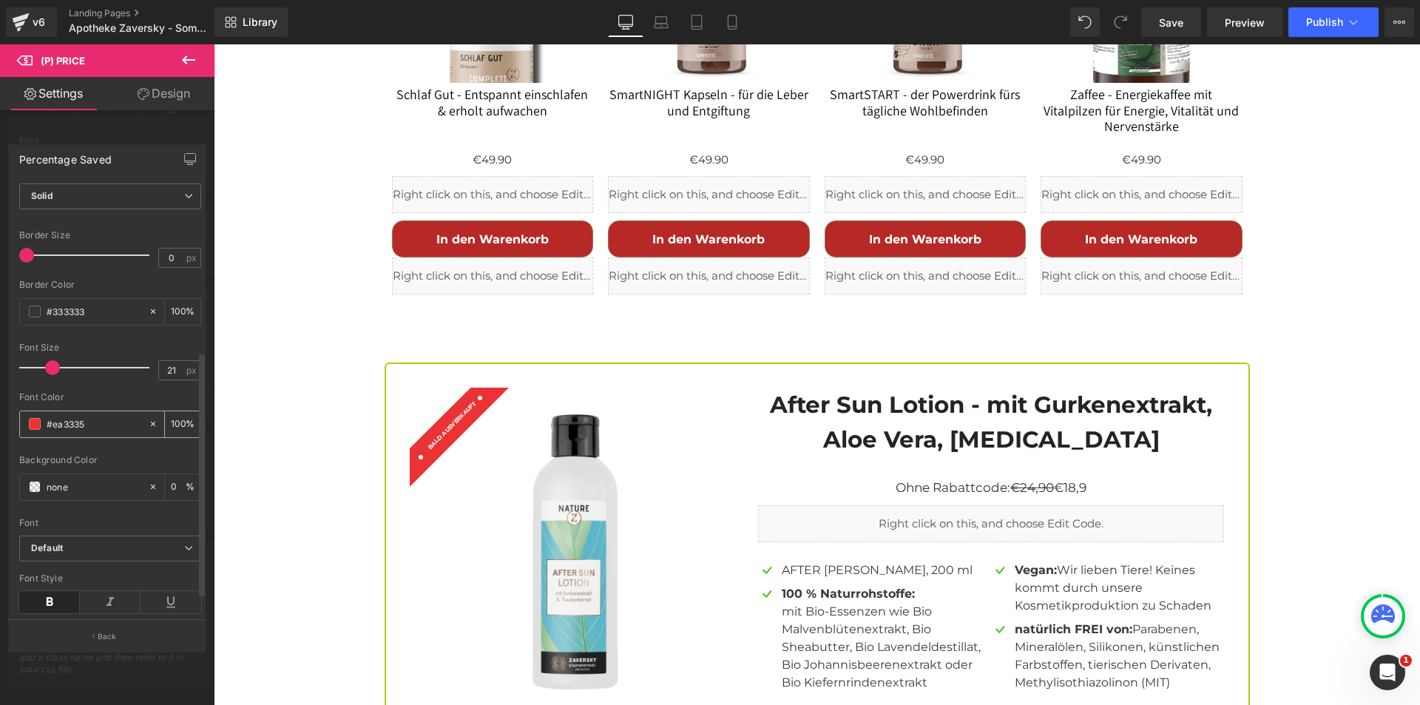
click at [35, 425] on span at bounding box center [35, 424] width 12 height 12
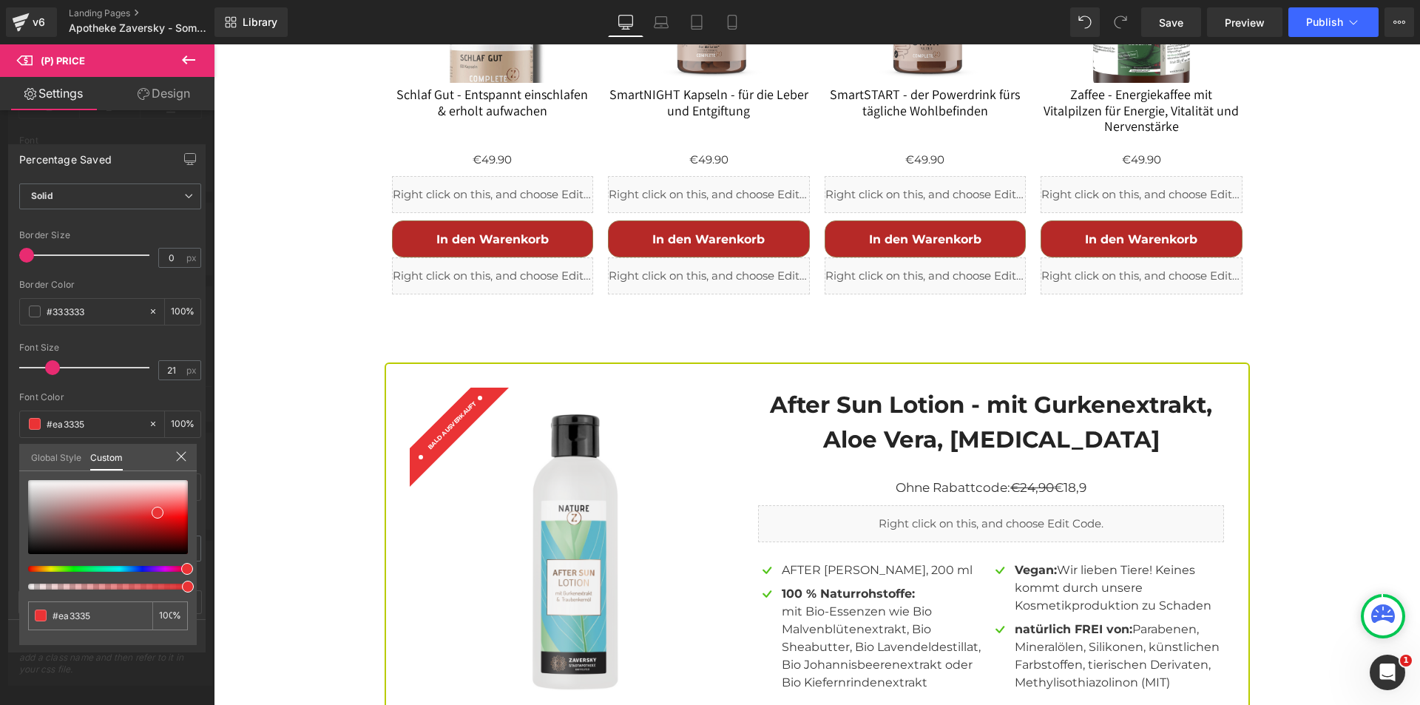
click at [87, 569] on div at bounding box center [102, 569] width 160 height 6
type input "#33e97f"
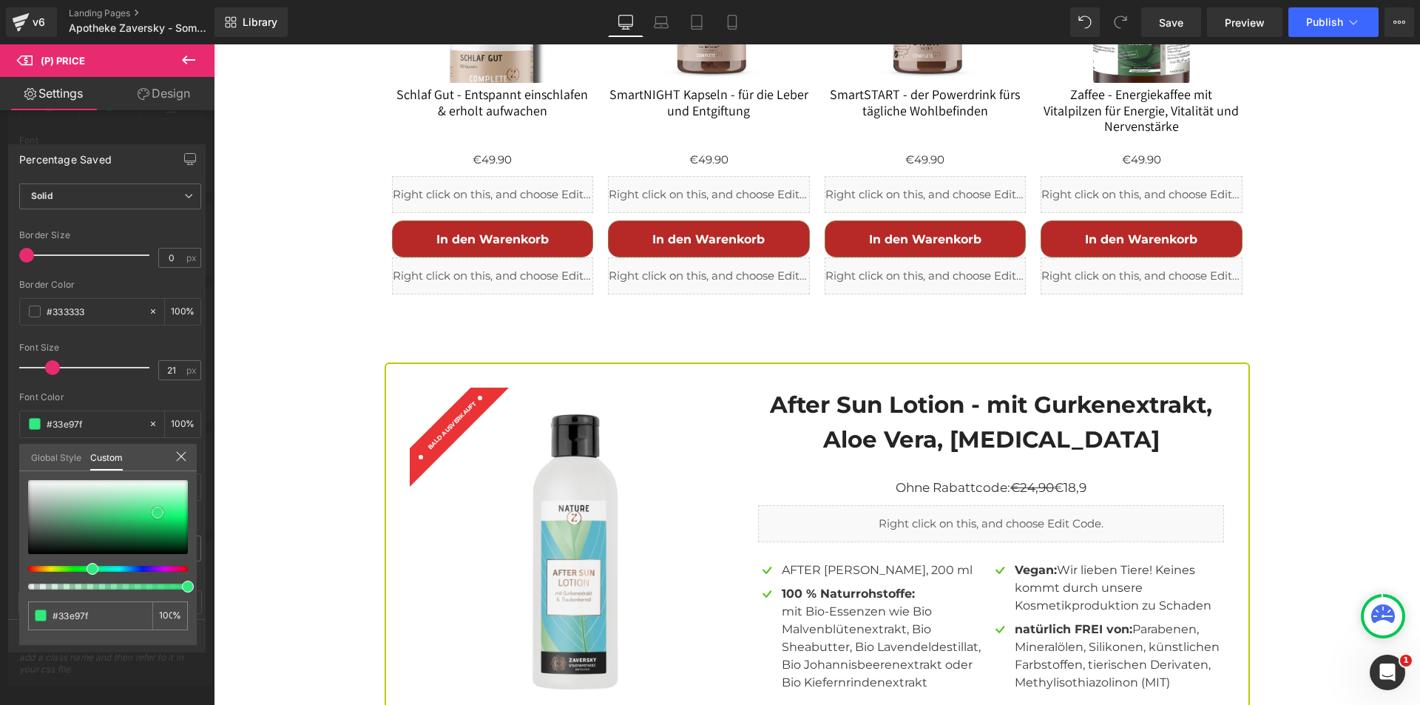
type input "#072112"
type input "#0c6832"
type input "#056a2f"
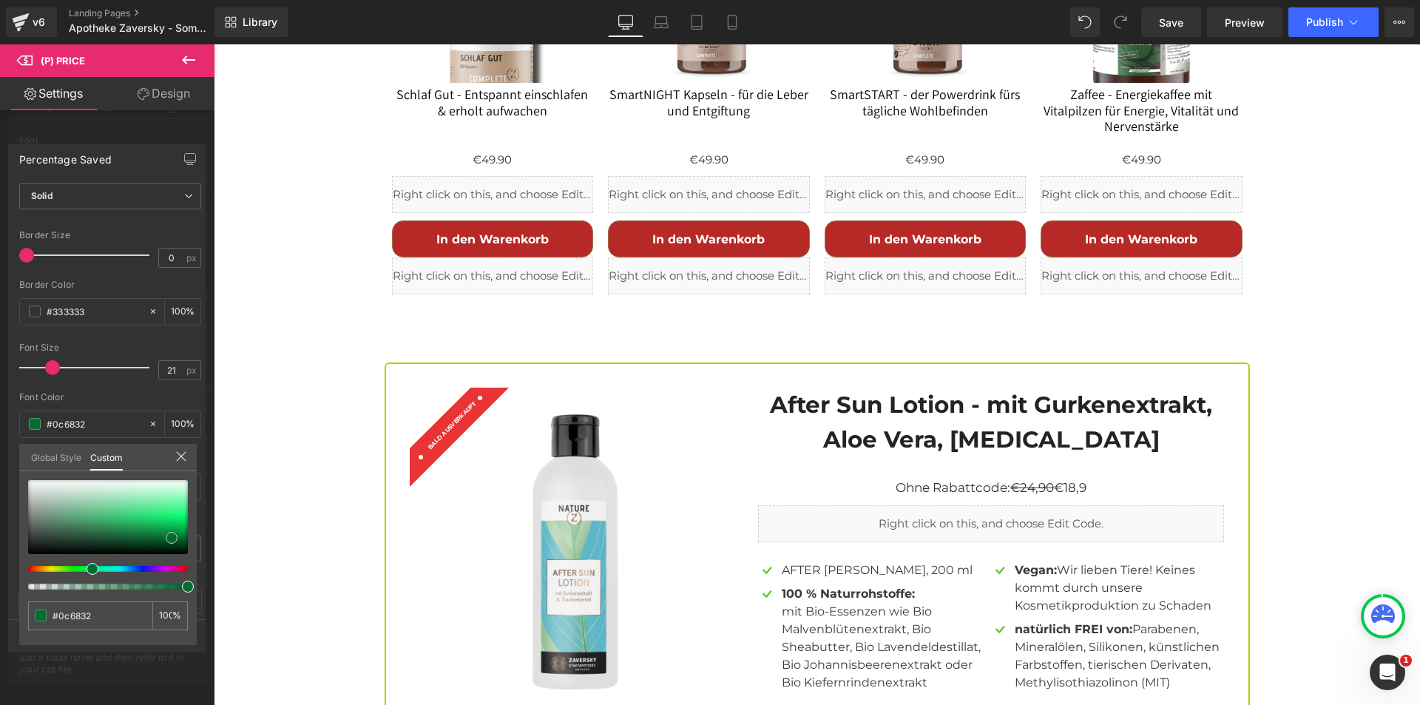
type input "#056a2f"
type input "#039540"
type input "#00ad48"
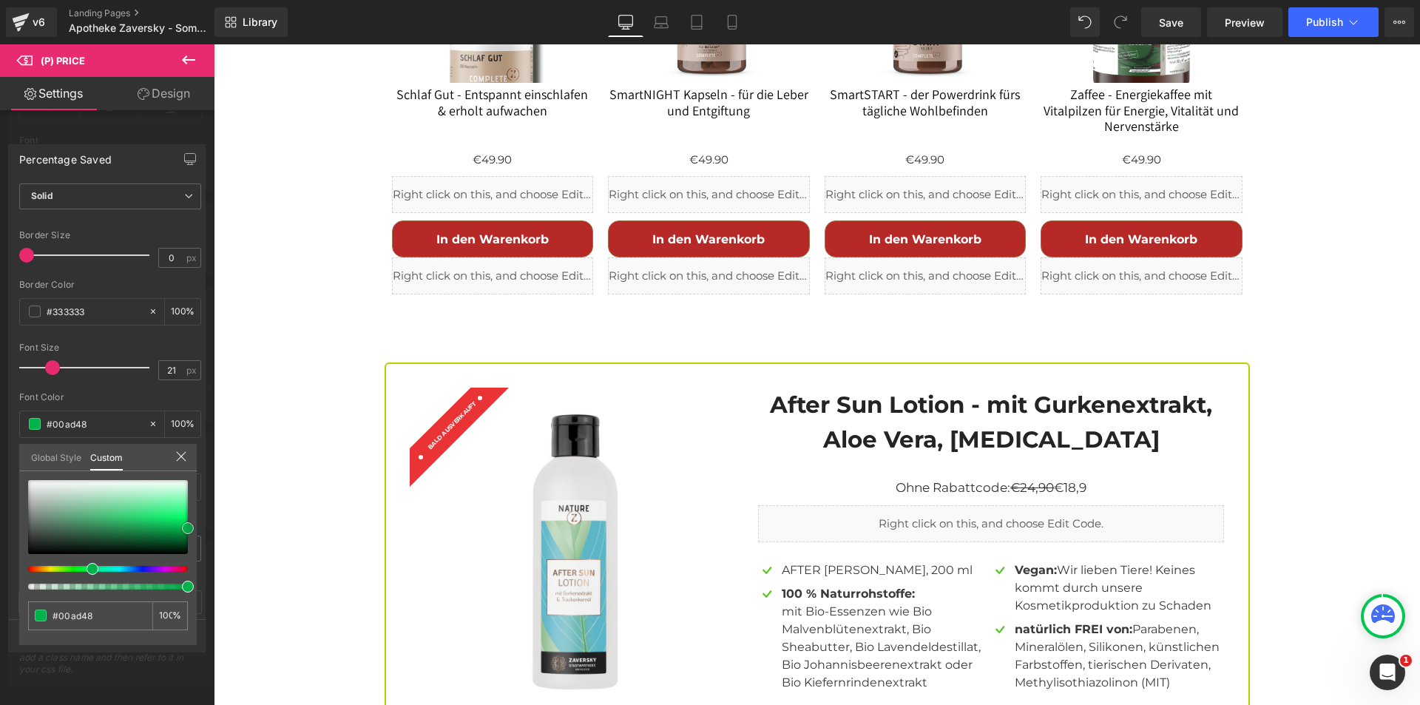
type input "#00b24a"
drag, startPoint x: 149, startPoint y: 536, endPoint x: 190, endPoint y: 528, distance: 41.5
click at [188, 528] on div at bounding box center [108, 517] width 160 height 74
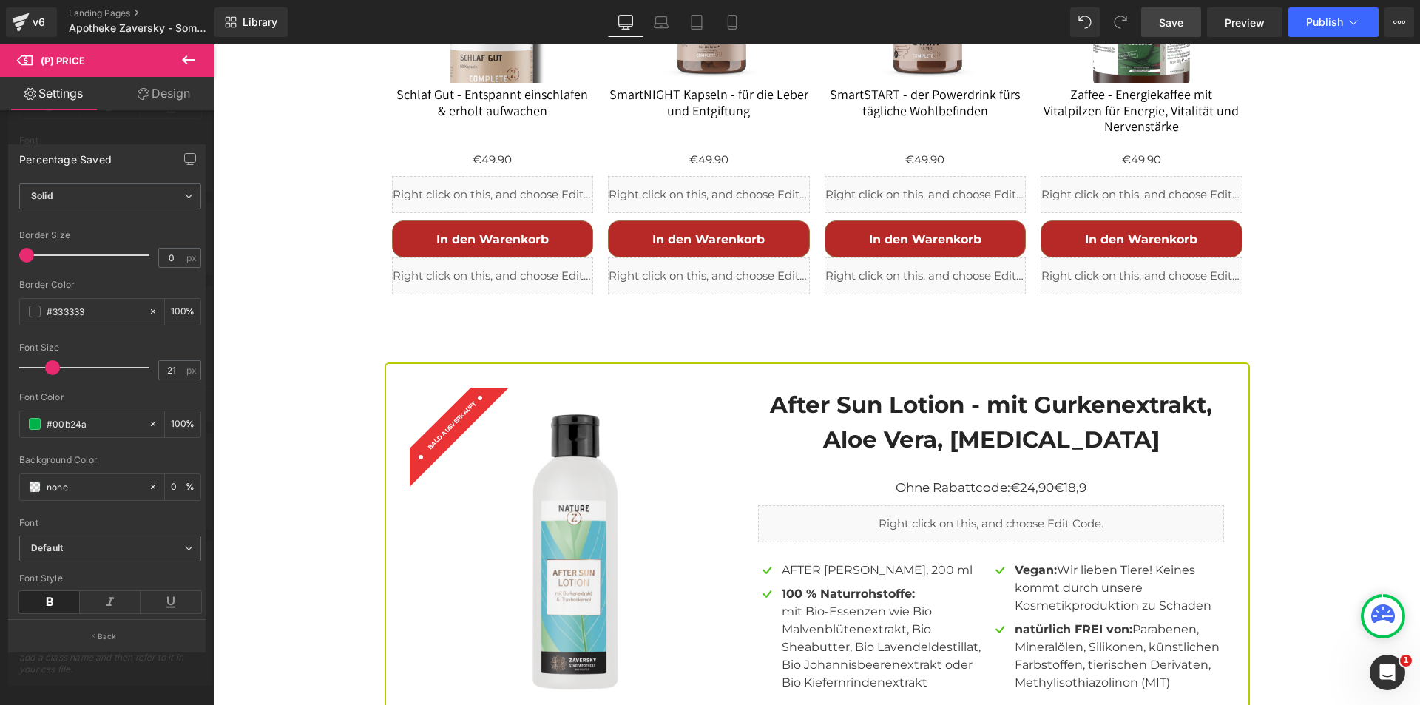
click at [1169, 26] on span "Save" at bounding box center [1171, 23] width 24 height 16
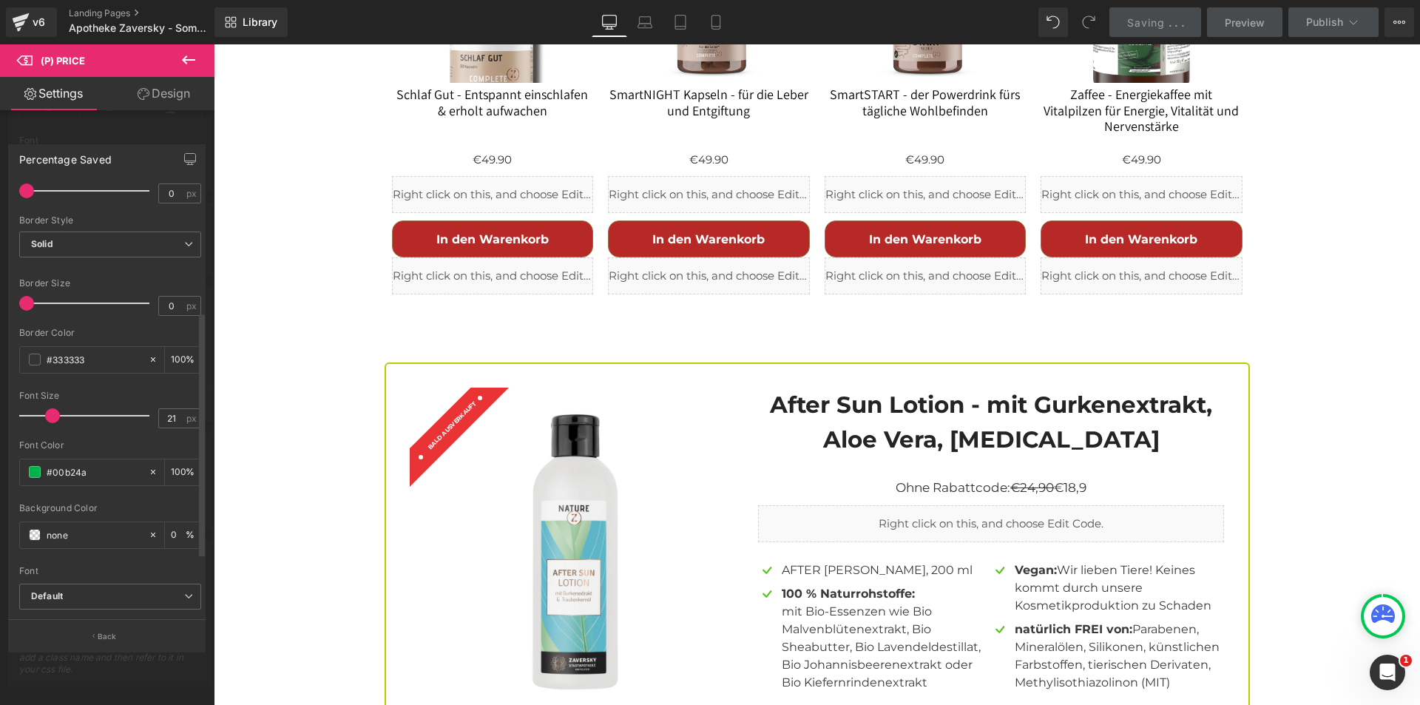
scroll to position [222, 0]
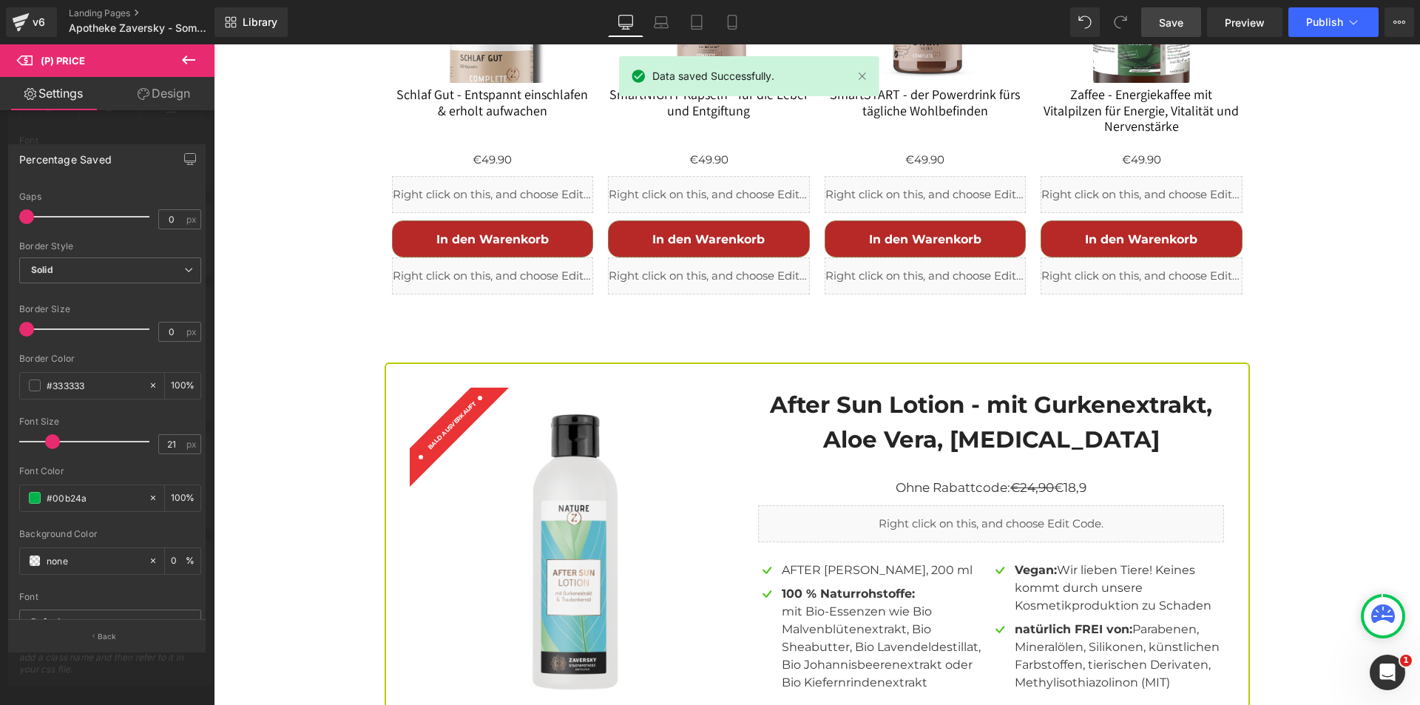
click at [132, 138] on div at bounding box center [107, 378] width 214 height 668
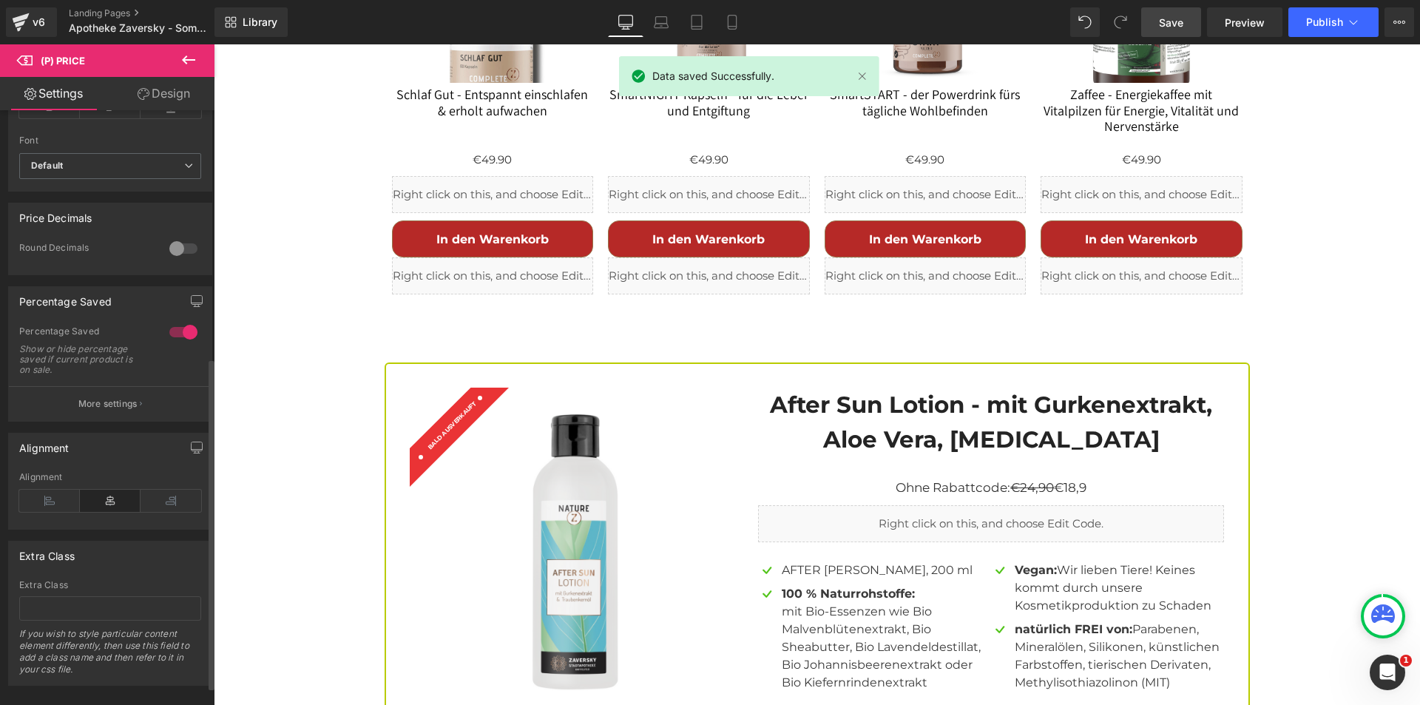
click at [180, 339] on div at bounding box center [183, 332] width 35 height 24
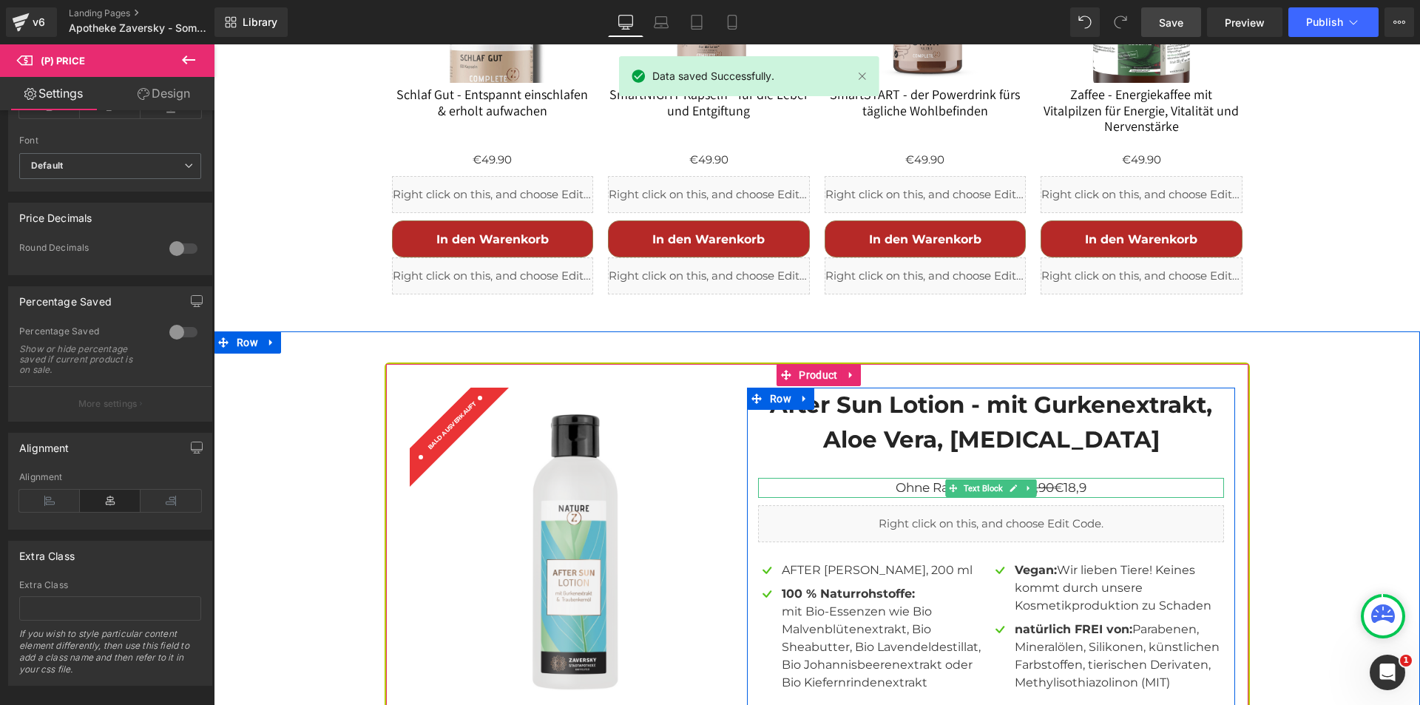
click at [913, 478] on p "Ohne Rabattcode: €24,90 €18,9" at bounding box center [991, 488] width 466 height 20
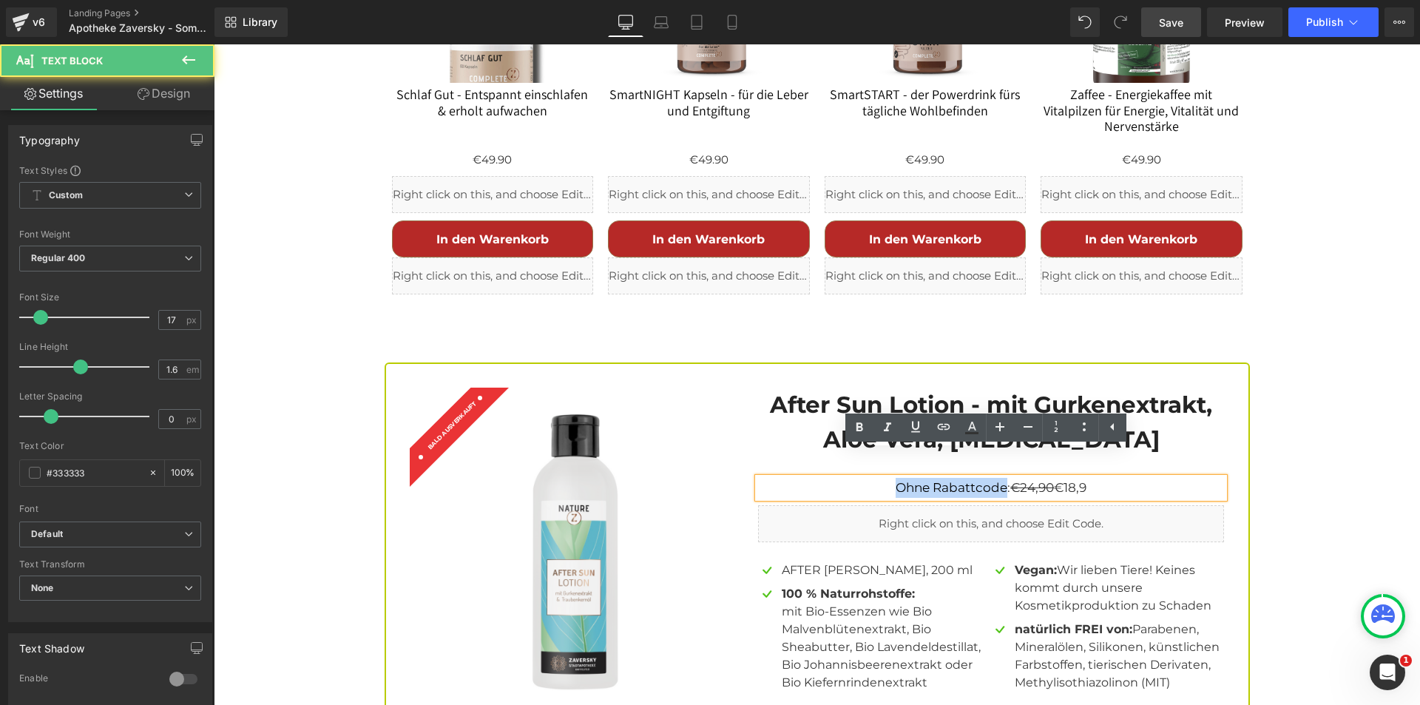
drag, startPoint x: 997, startPoint y: 458, endPoint x: 885, endPoint y: 461, distance: 111.7
click at [885, 478] on p "Ohne Rabattcode: €24,90 €18,9" at bounding box center [991, 488] width 466 height 20
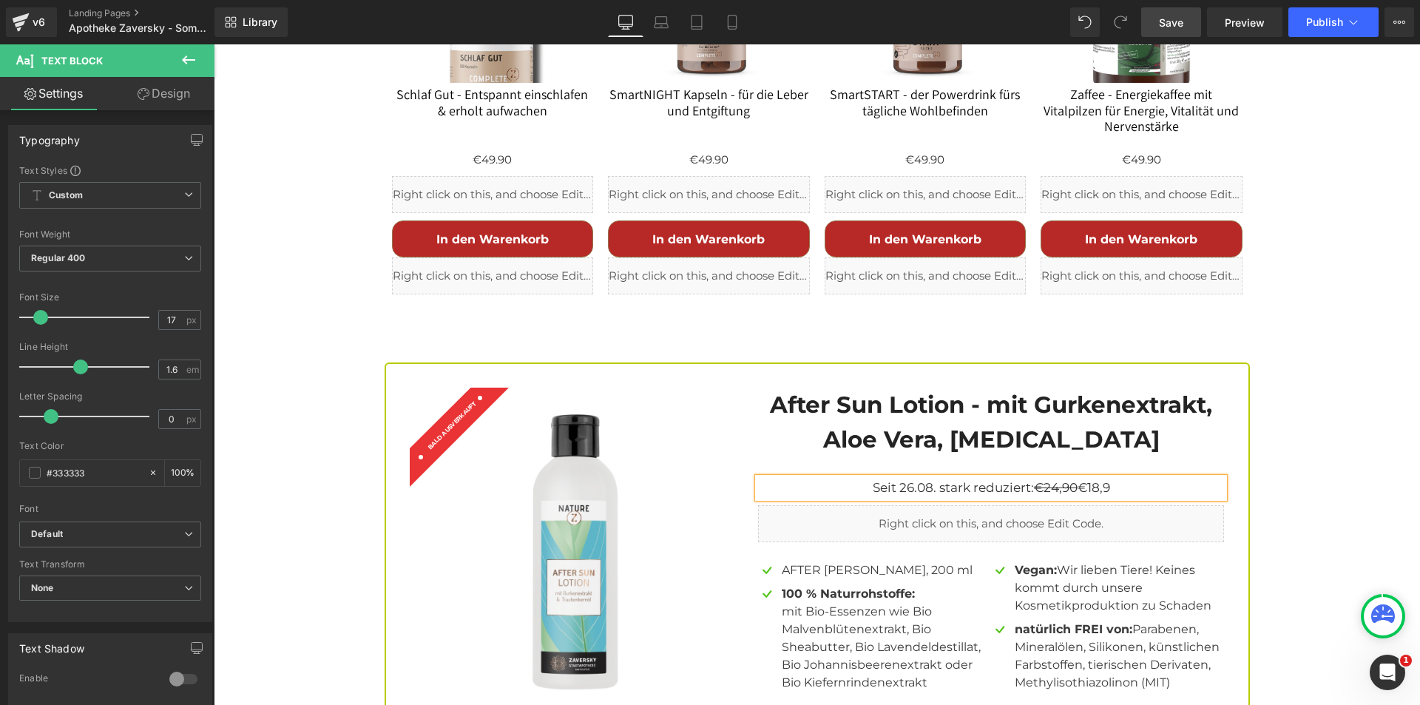
click at [1182, 22] on span "Save" at bounding box center [1171, 23] width 24 height 16
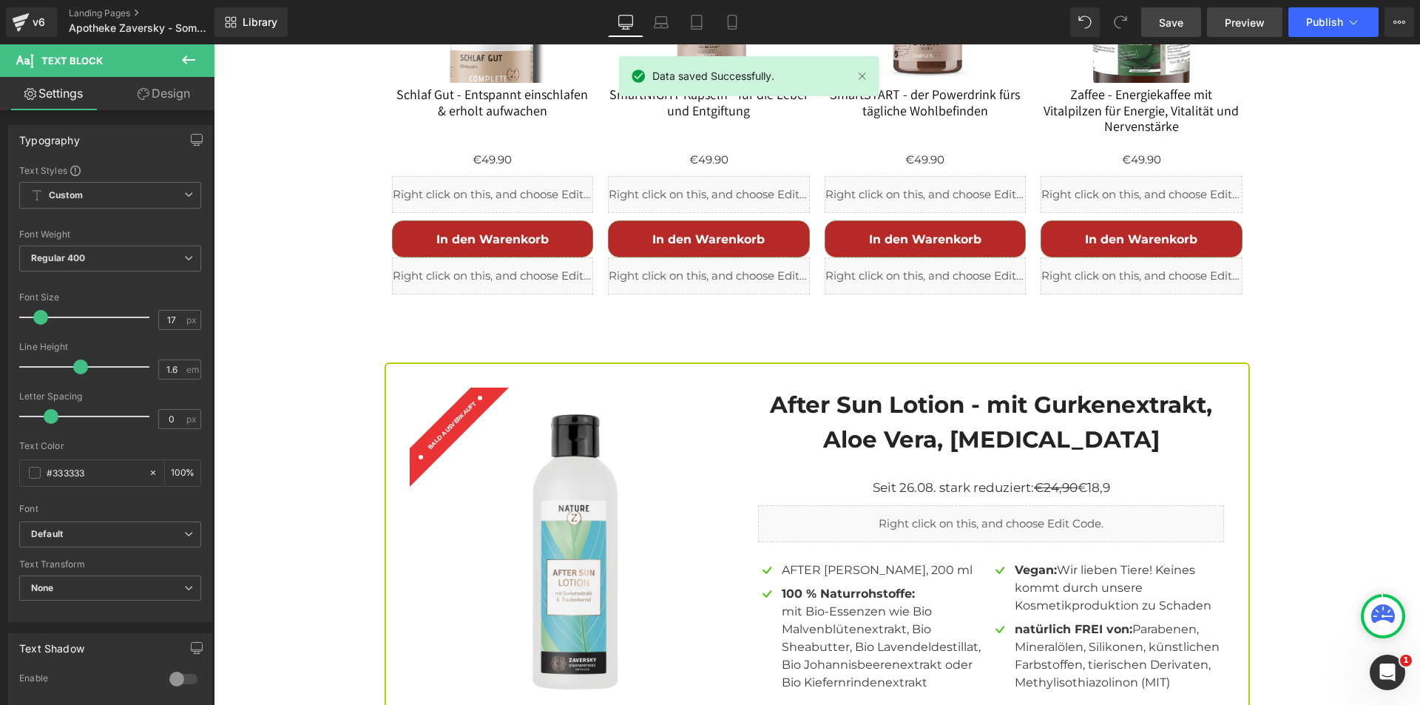
click at [1241, 25] on span "Preview" at bounding box center [1245, 23] width 40 height 16
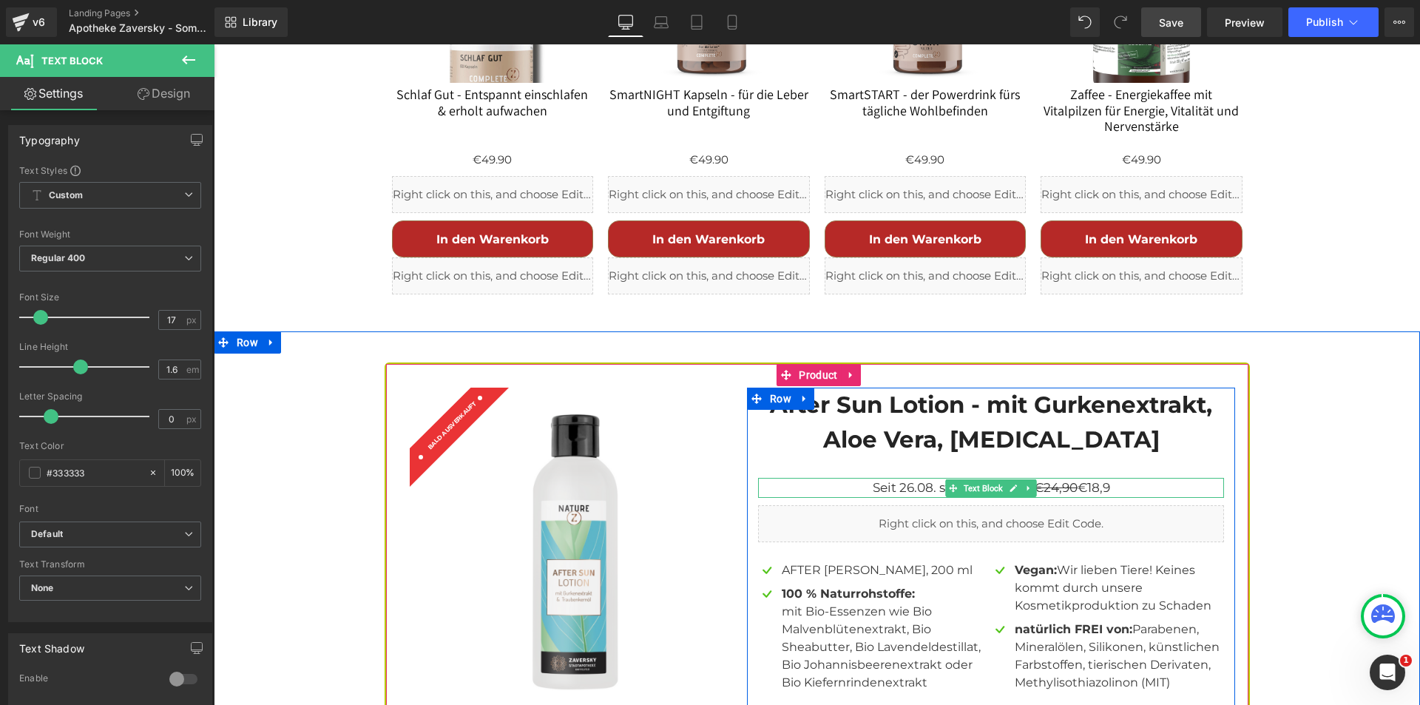
click at [918, 478] on p "Seit 26.08. stark reduziert: €24,90 €18,9" at bounding box center [991, 488] width 466 height 20
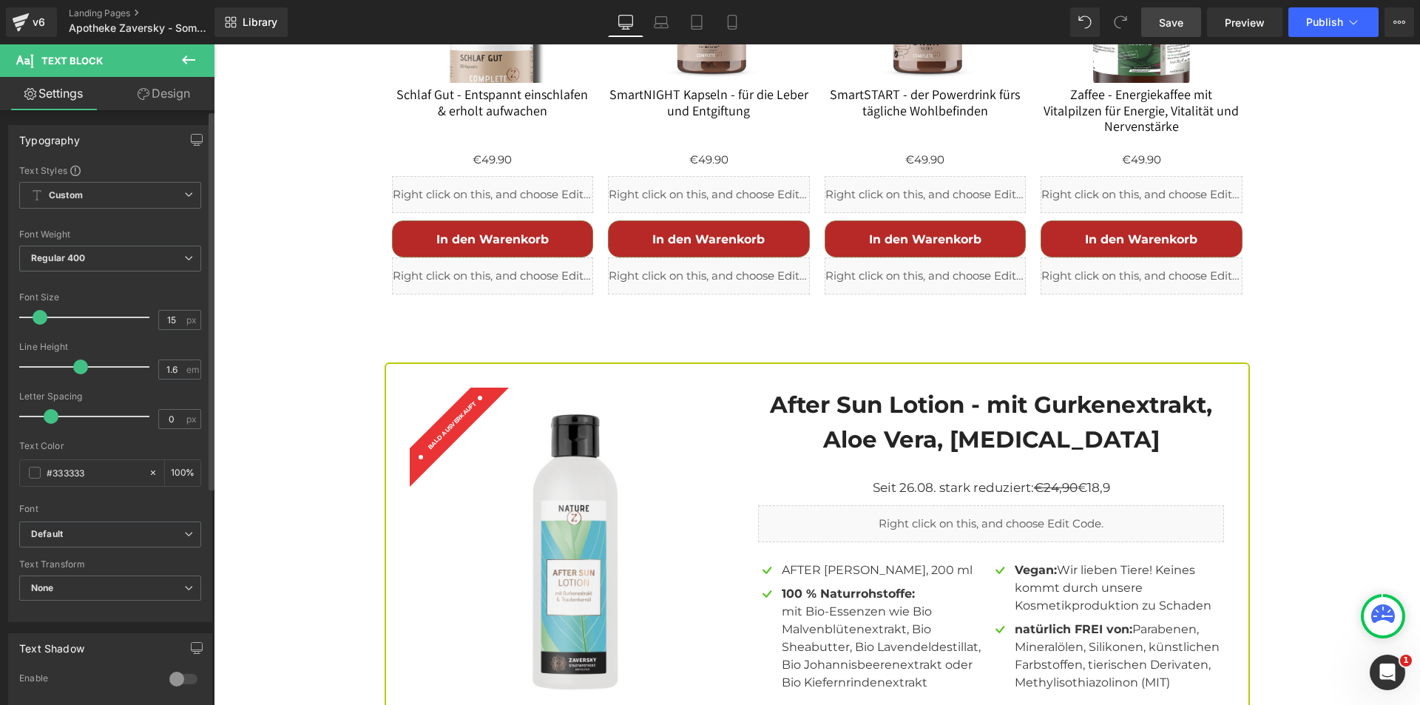
type input "14"
drag, startPoint x: 38, startPoint y: 317, endPoint x: 56, endPoint y: 313, distance: 19.0
click at [34, 317] on span at bounding box center [37, 317] width 15 height 15
drag, startPoint x: 1191, startPoint y: 16, endPoint x: 1155, endPoint y: 1, distance: 38.7
click at [1191, 16] on link "Save" at bounding box center [1171, 22] width 60 height 30
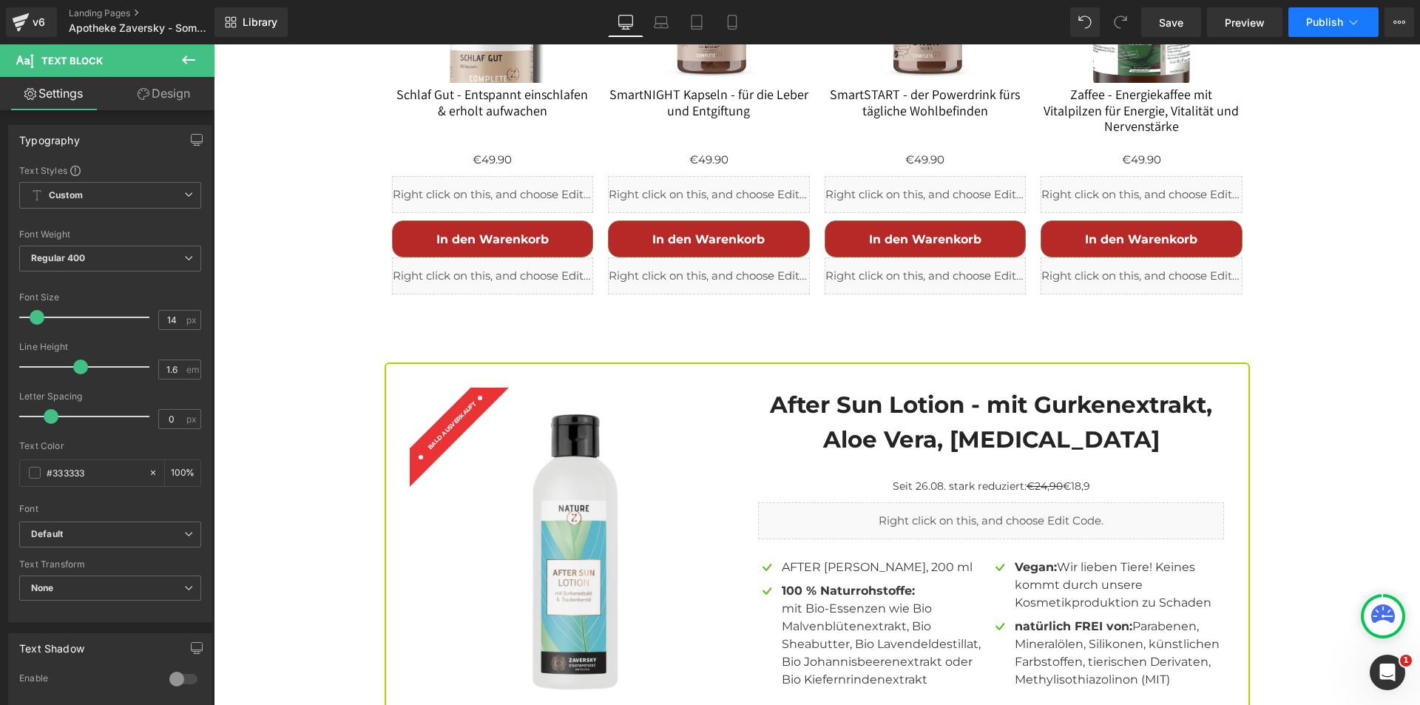
click at [1313, 21] on span "Publish" at bounding box center [1324, 22] width 37 height 12
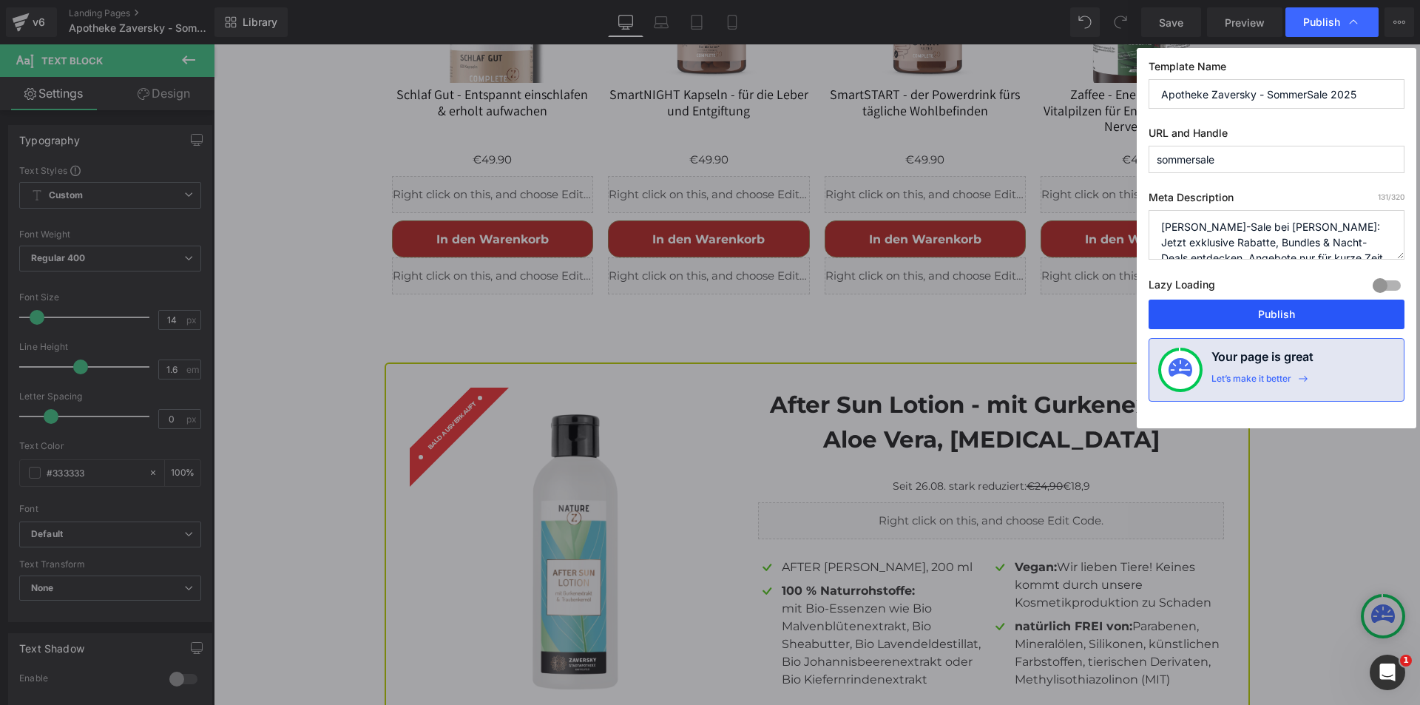
click at [0, 0] on button "Publish" at bounding box center [0, 0] width 0 height 0
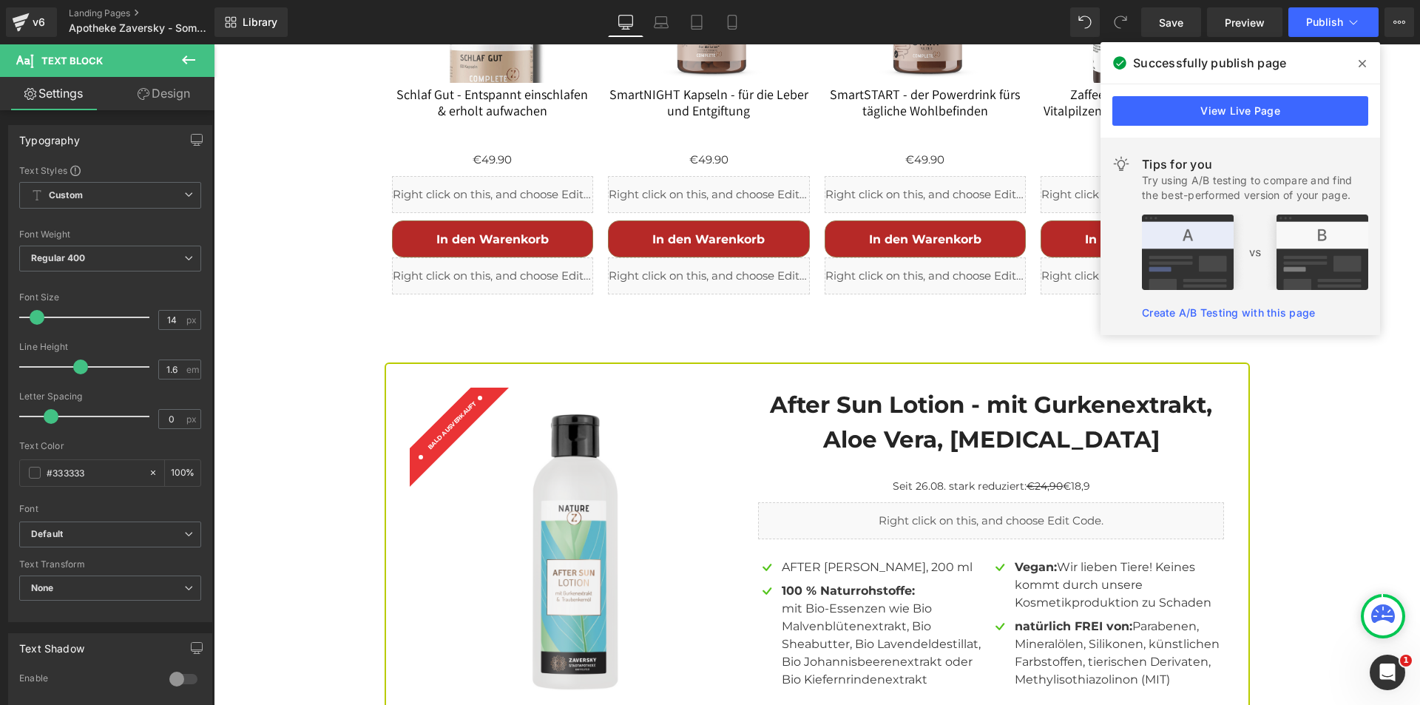
click at [0, 0] on icon at bounding box center [0, 0] width 0 height 0
